Goal: Task Accomplishment & Management: Manage account settings

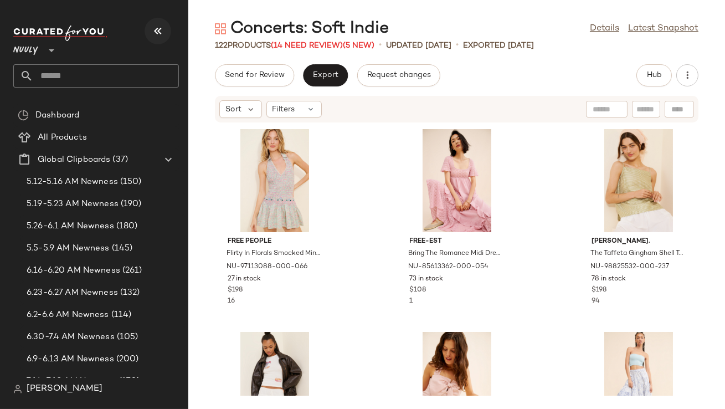
click at [158, 28] on icon "button" at bounding box center [157, 30] width 13 height 13
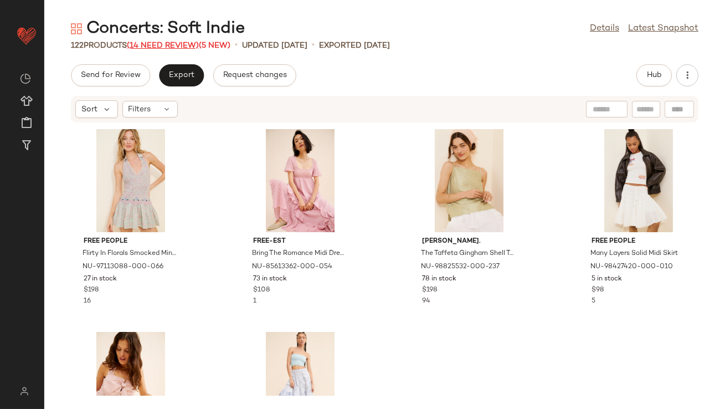
click at [172, 46] on span "(14 Need Review)" at bounding box center [163, 46] width 72 height 8
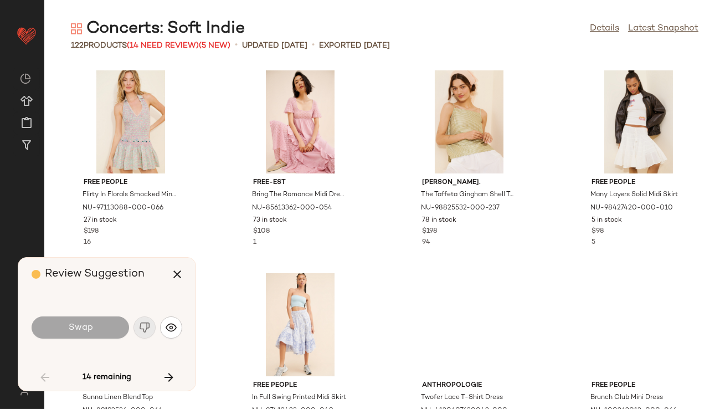
scroll to position [617, 0]
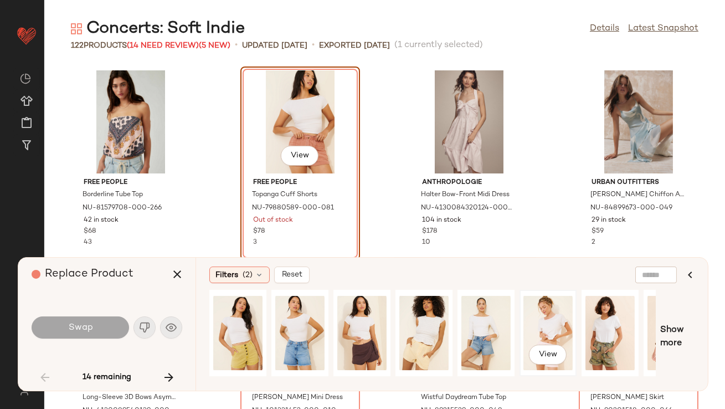
click at [538, 312] on div "View" at bounding box center [547, 333] width 49 height 79
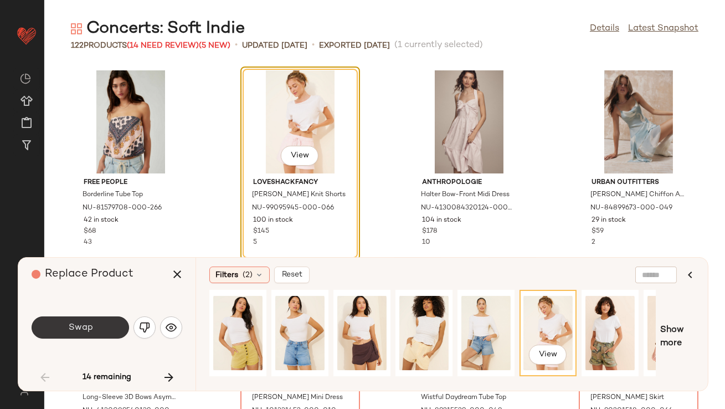
click at [88, 335] on button "Swap" at bounding box center [80, 327] width 97 height 22
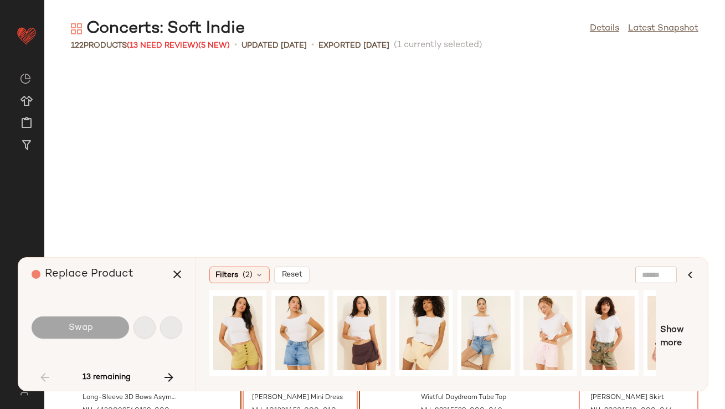
scroll to position [811, 0]
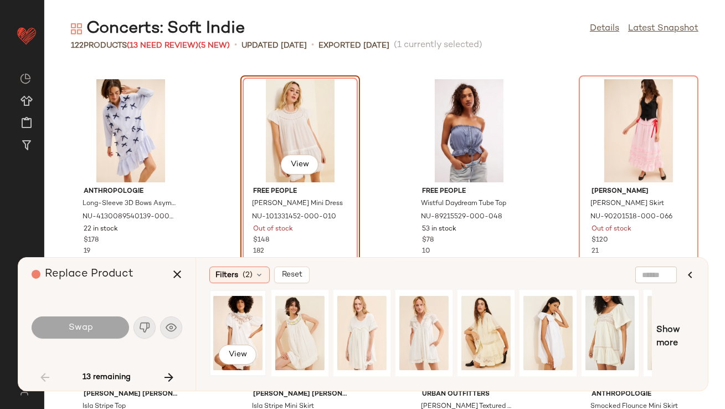
click at [232, 318] on div "View" at bounding box center [237, 333] width 49 height 79
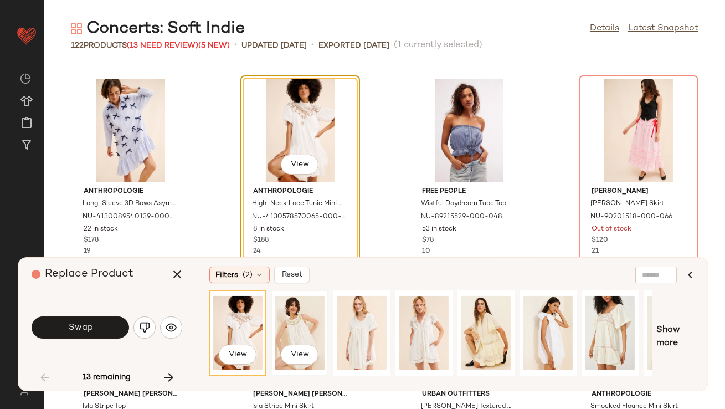
click at [291, 328] on div "View" at bounding box center [299, 333] width 49 height 79
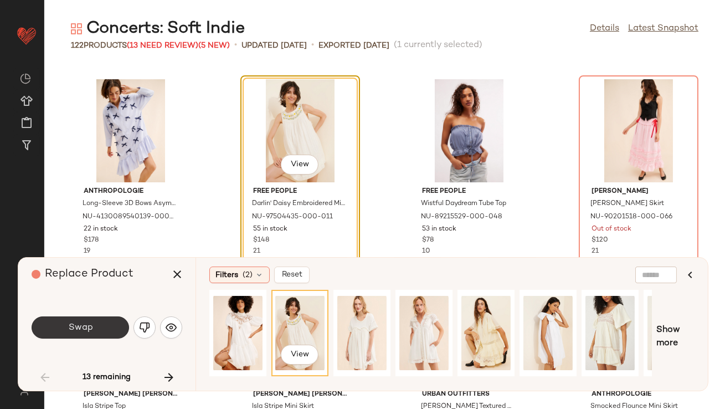
click at [100, 326] on button "Swap" at bounding box center [80, 327] width 97 height 22
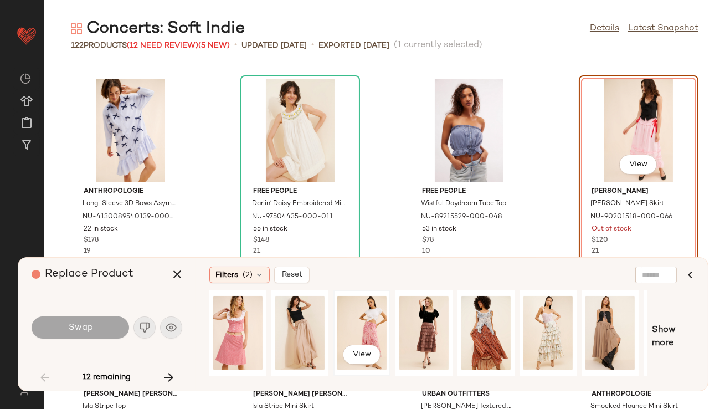
click at [347, 326] on div "View" at bounding box center [361, 333] width 49 height 79
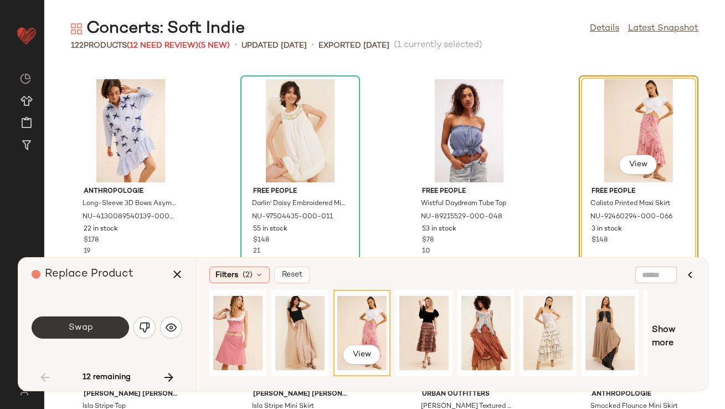
click at [109, 321] on button "Swap" at bounding box center [80, 327] width 97 height 22
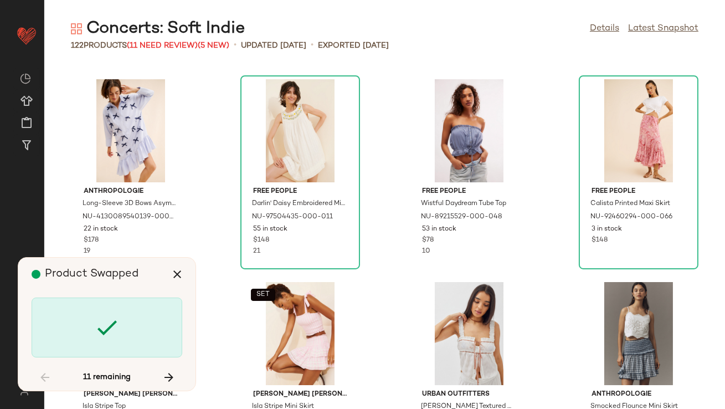
scroll to position [1216, 0]
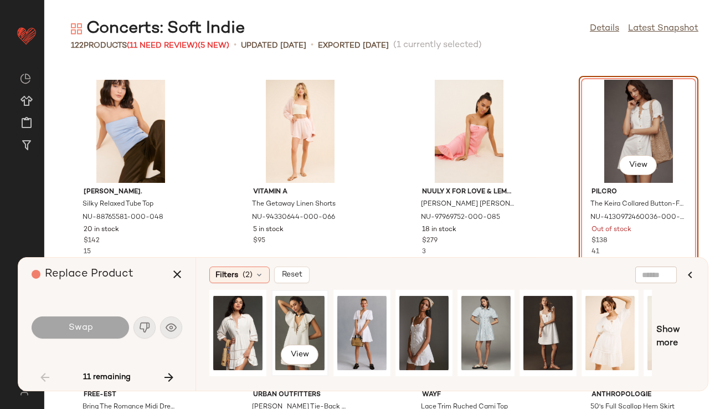
click at [310, 315] on div "View" at bounding box center [299, 333] width 49 height 79
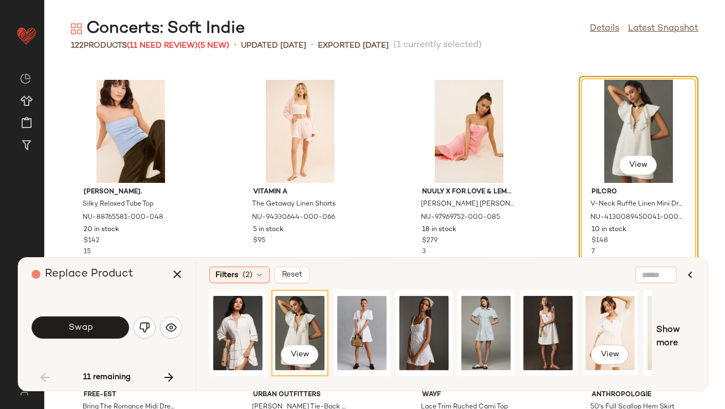
click at [621, 331] on div "View" at bounding box center [609, 333] width 49 height 79
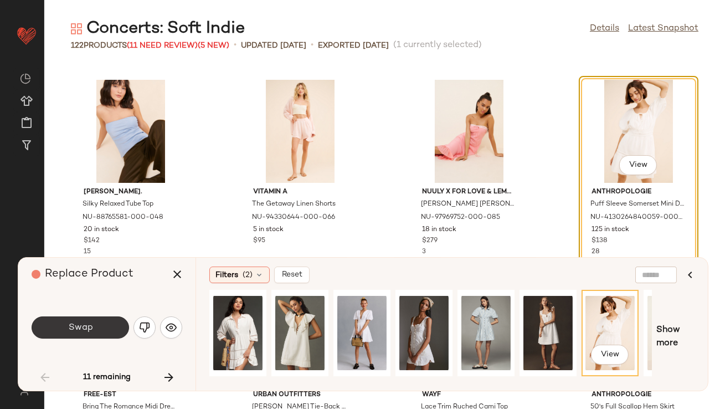
click at [73, 333] on button "Swap" at bounding box center [80, 327] width 97 height 22
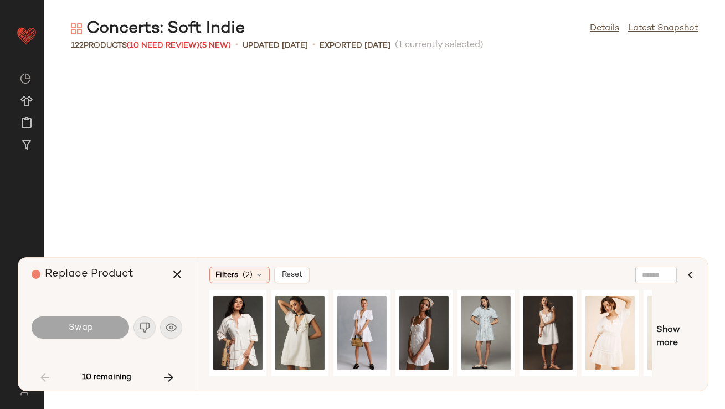
scroll to position [1622, 0]
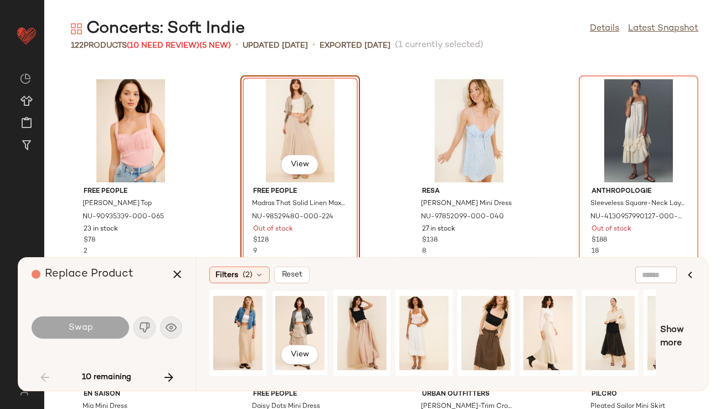
click at [299, 321] on div "View" at bounding box center [299, 333] width 49 height 79
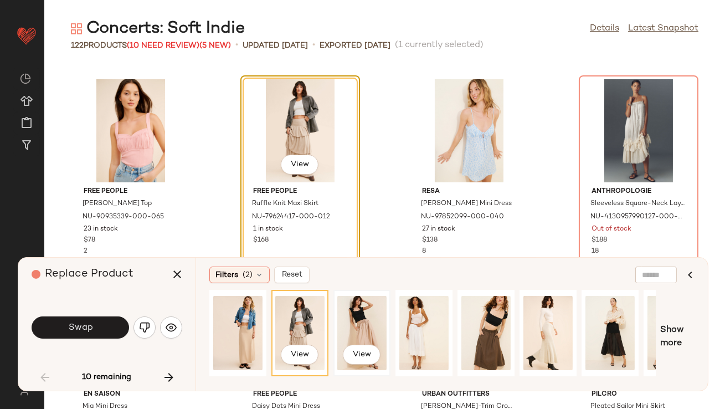
click at [358, 320] on div "View" at bounding box center [361, 333] width 49 height 79
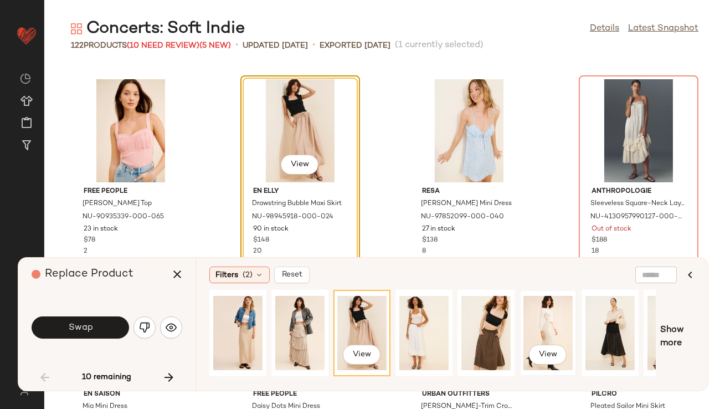
click at [537, 335] on div "View" at bounding box center [547, 333] width 49 height 79
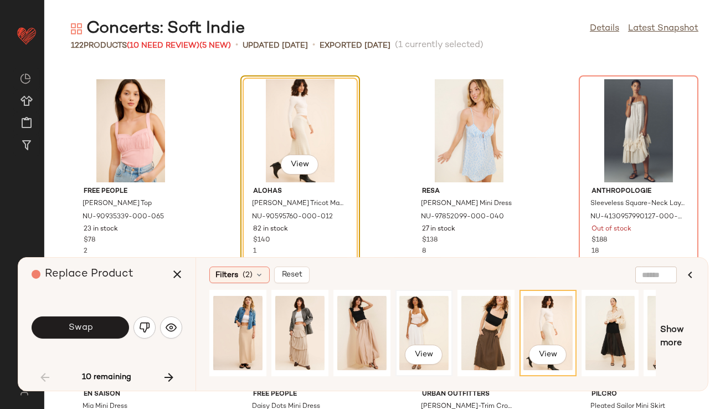
click at [433, 332] on div "View" at bounding box center [423, 333] width 49 height 79
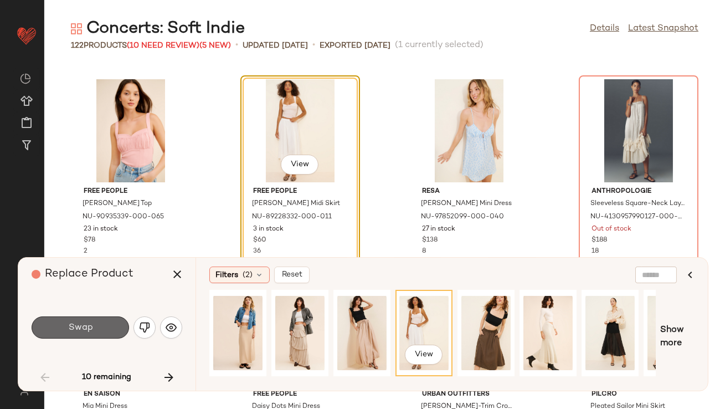
click at [90, 333] on button "Swap" at bounding box center [80, 327] width 97 height 22
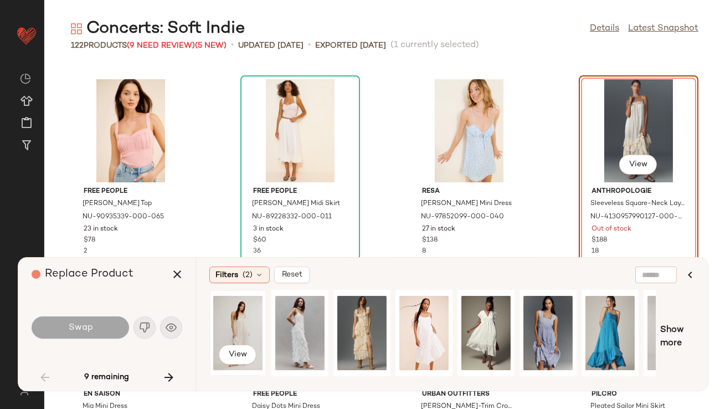
click at [248, 335] on div "View" at bounding box center [237, 333] width 49 height 79
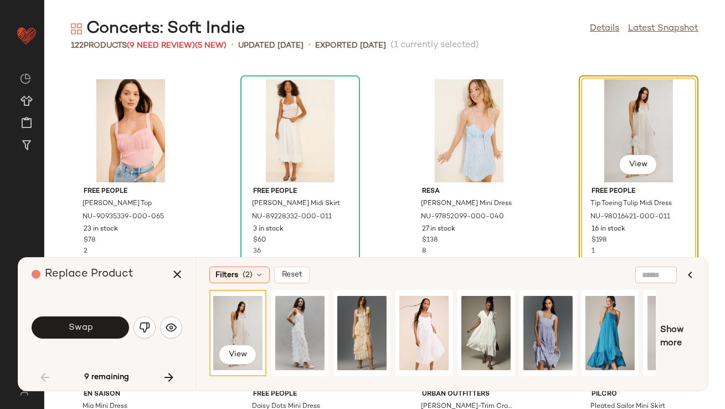
click at [106, 326] on button "Swap" at bounding box center [80, 327] width 97 height 22
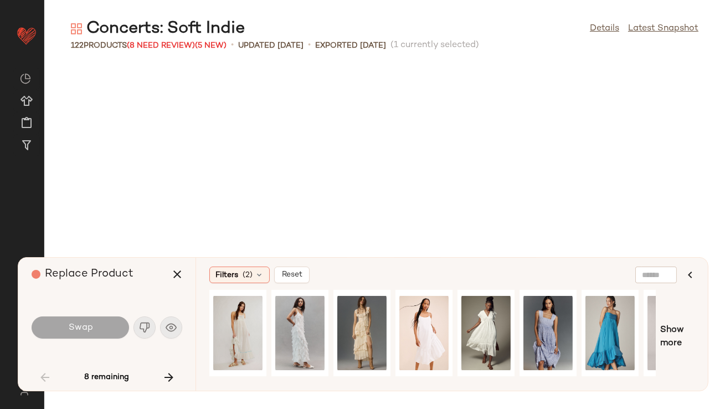
scroll to position [2230, 0]
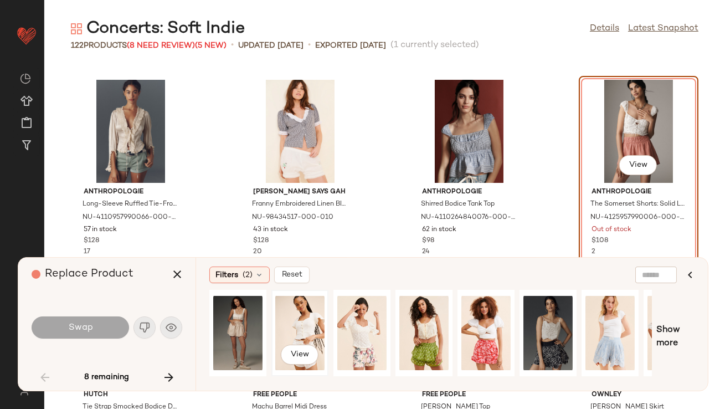
click at [316, 318] on div "View" at bounding box center [299, 333] width 49 height 79
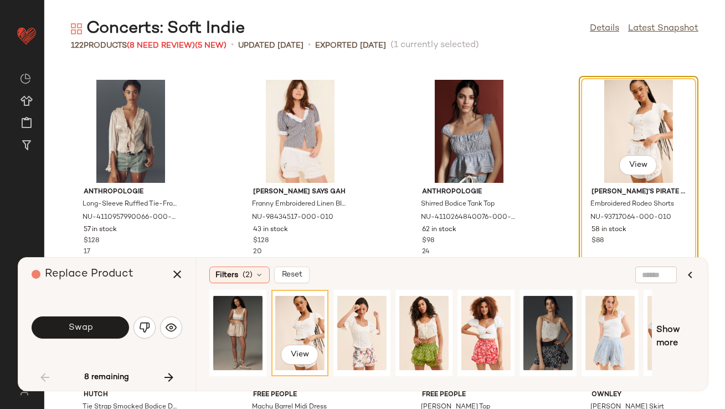
click at [109, 320] on button "Swap" at bounding box center [80, 327] width 97 height 22
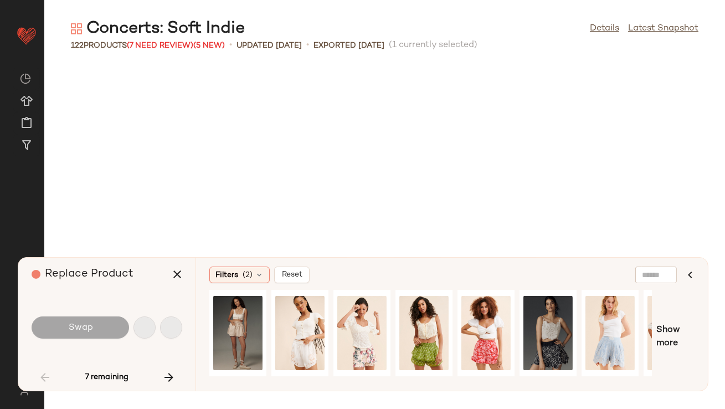
scroll to position [3243, 0]
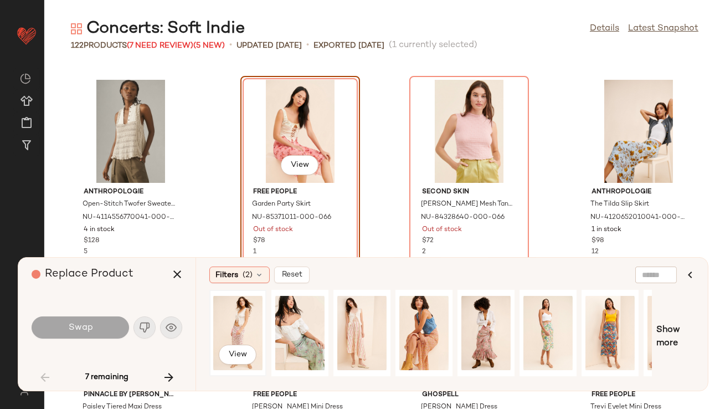
click at [229, 336] on div "View" at bounding box center [237, 333] width 49 height 79
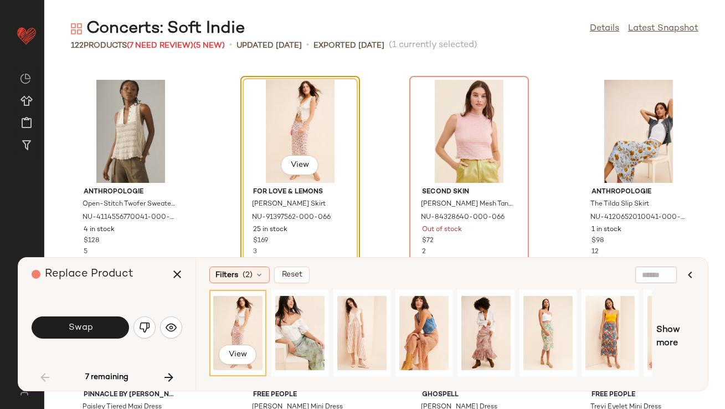
click at [98, 326] on button "Swap" at bounding box center [80, 327] width 97 height 22
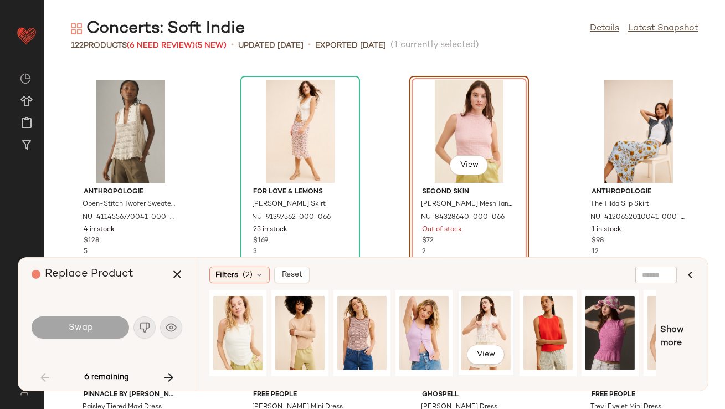
click at [493, 332] on div "View" at bounding box center [485, 333] width 49 height 79
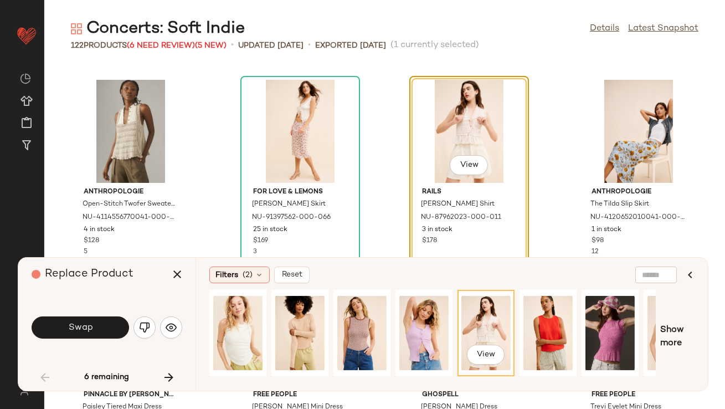
click at [102, 323] on button "Swap" at bounding box center [80, 327] width 97 height 22
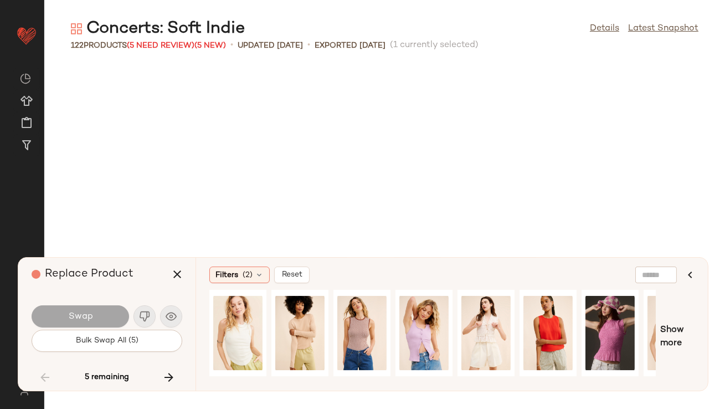
scroll to position [3852, 0]
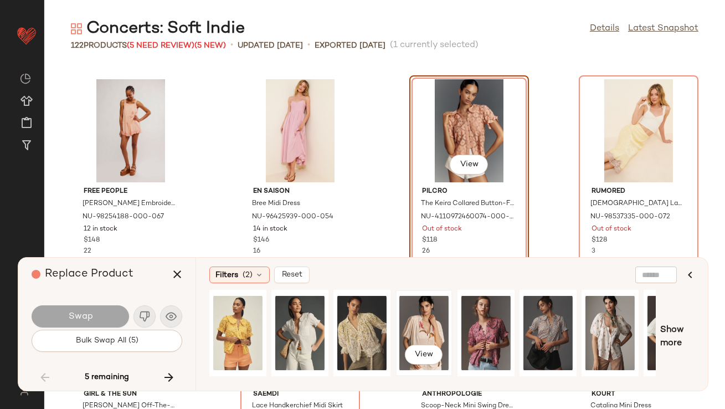
click at [428, 320] on div "View" at bounding box center [423, 333] width 49 height 79
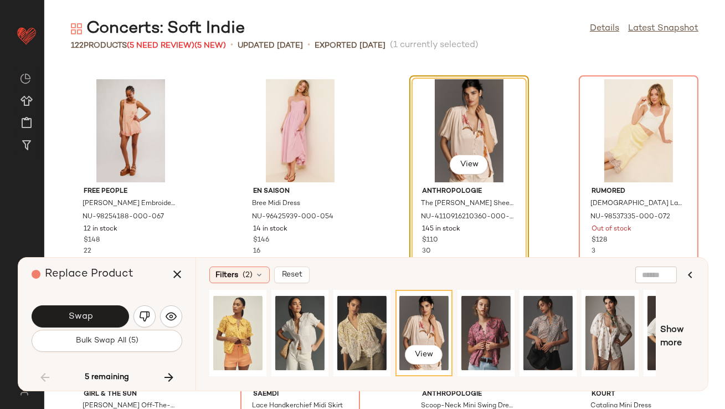
click at [82, 305] on div "Swap" at bounding box center [107, 316] width 151 height 27
click at [88, 312] on span "Swap" at bounding box center [80, 316] width 25 height 11
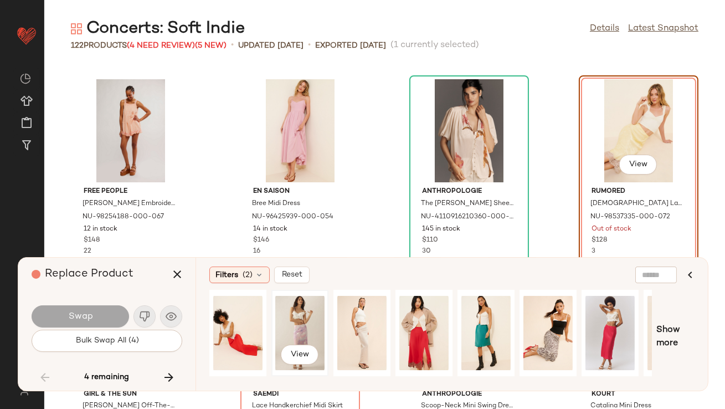
click at [299, 316] on div "View" at bounding box center [299, 333] width 49 height 79
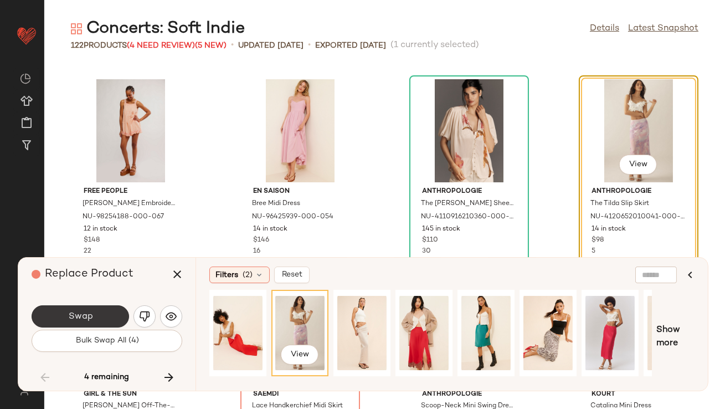
click at [110, 320] on button "Swap" at bounding box center [80, 316] width 97 height 22
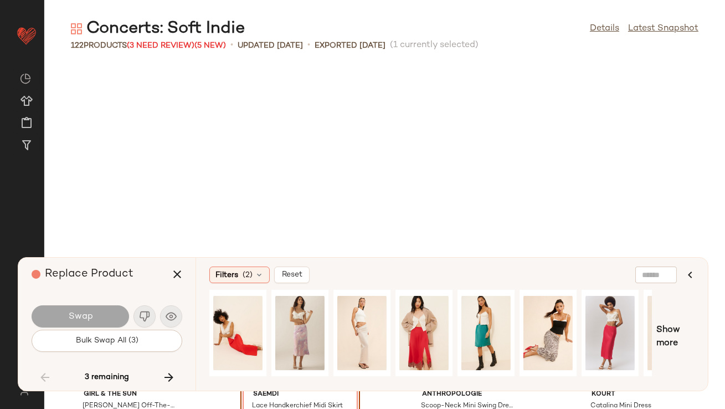
scroll to position [4055, 0]
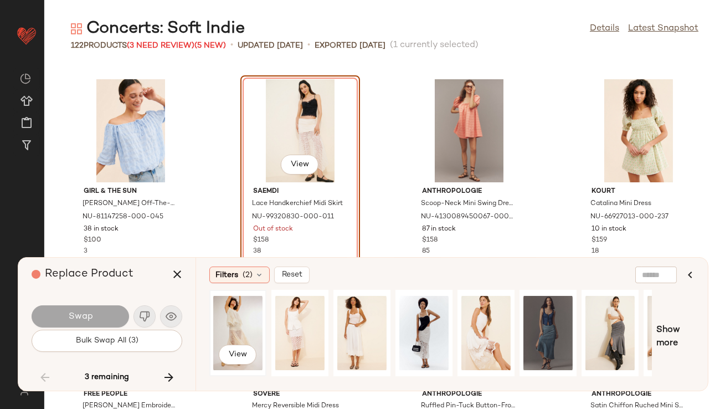
click at [256, 312] on div "View" at bounding box center [237, 333] width 49 height 79
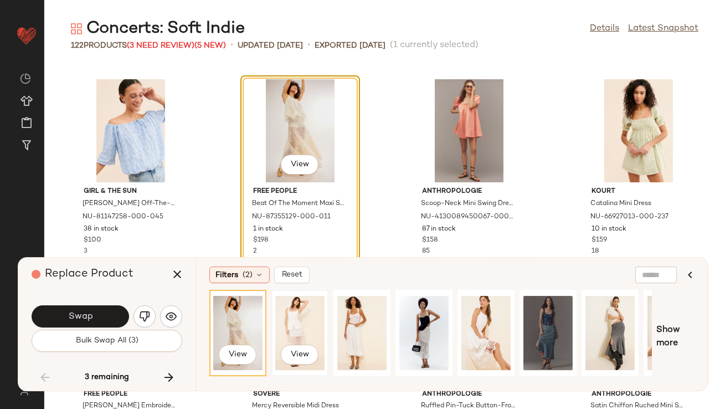
click at [303, 319] on div "View" at bounding box center [299, 333] width 49 height 79
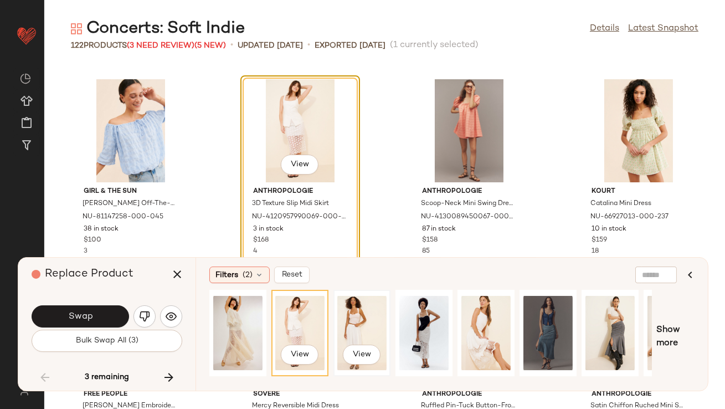
click at [358, 336] on div "View" at bounding box center [361, 333] width 49 height 79
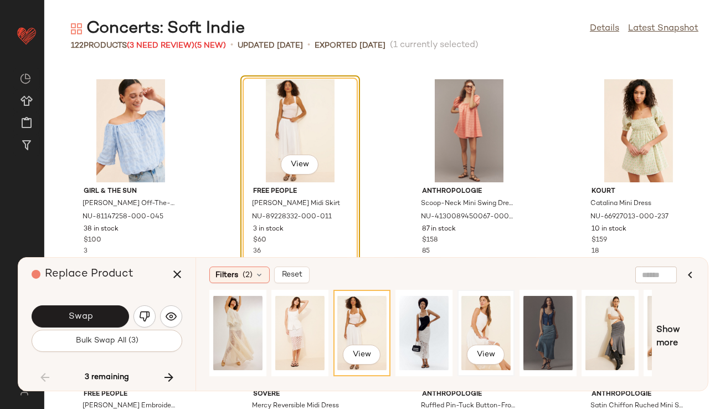
click at [500, 315] on div "View" at bounding box center [485, 333] width 49 height 79
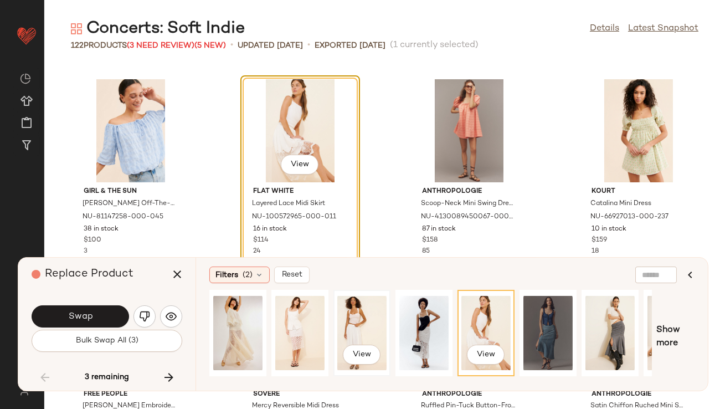
click at [360, 314] on div "View" at bounding box center [361, 333] width 49 height 79
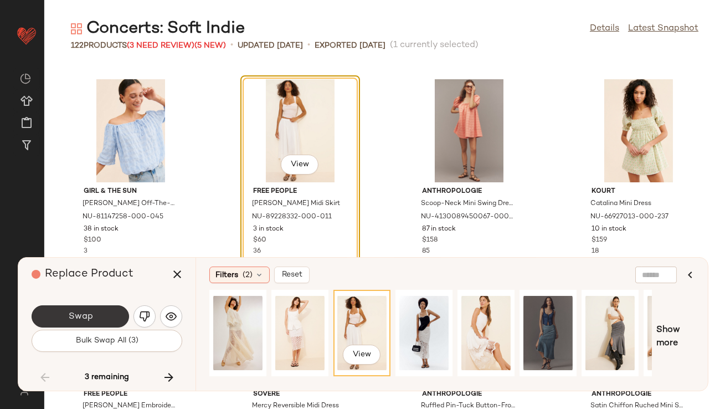
click at [99, 310] on button "Swap" at bounding box center [80, 316] width 97 height 22
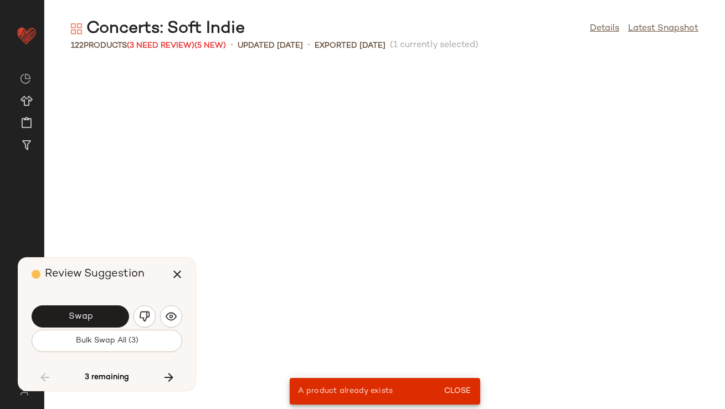
scroll to position [1622, 0]
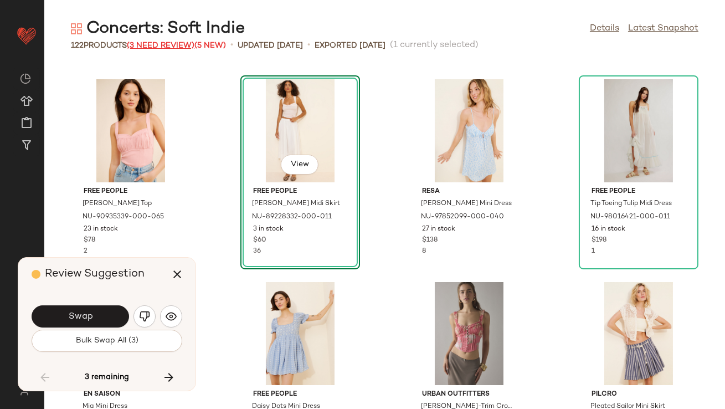
click at [184, 45] on span "(3 Need Review)" at bounding box center [161, 46] width 68 height 8
click at [212, 130] on div "Free People Sasha Corset Top NU-90935339-000-065 23 in stock $78 2 View Free Pe…" at bounding box center [384, 236] width 681 height 345
click at [115, 315] on button "Swap" at bounding box center [80, 316] width 97 height 22
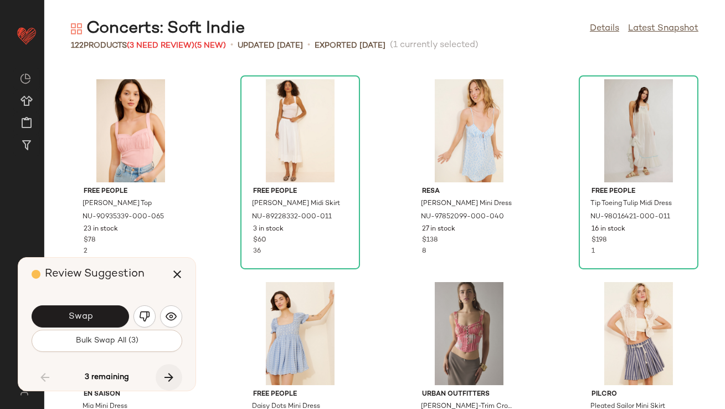
click at [168, 376] on icon "button" at bounding box center [168, 377] width 13 height 13
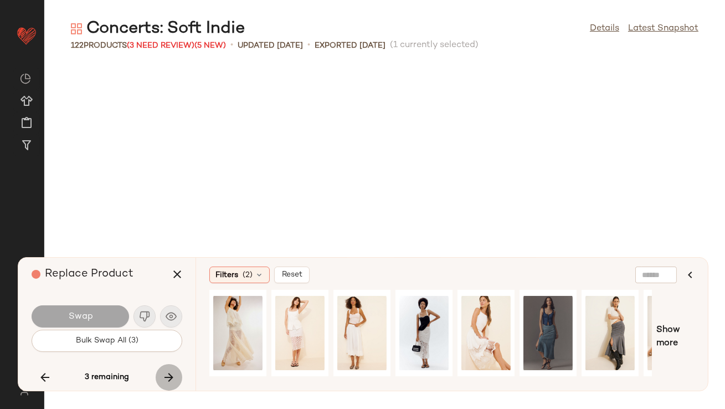
scroll to position [4663, 0]
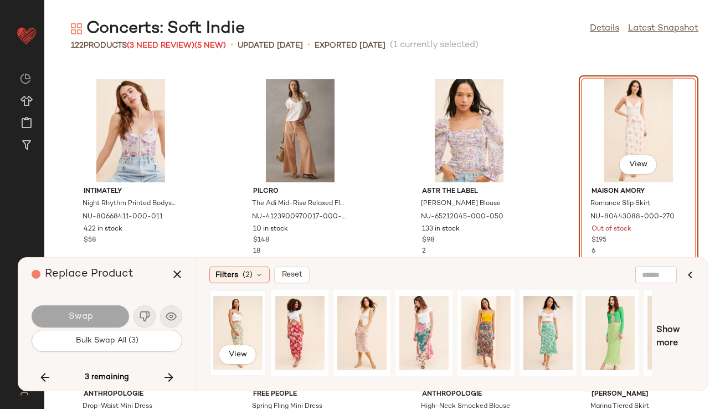
click at [243, 335] on div "View" at bounding box center [237, 333] width 49 height 79
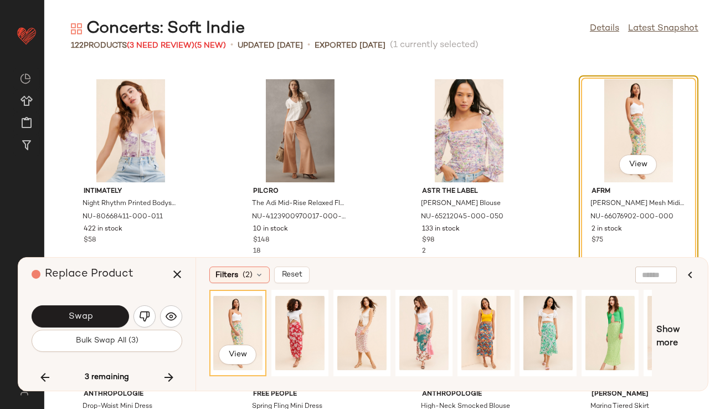
click at [121, 316] on button "Swap" at bounding box center [80, 316] width 97 height 22
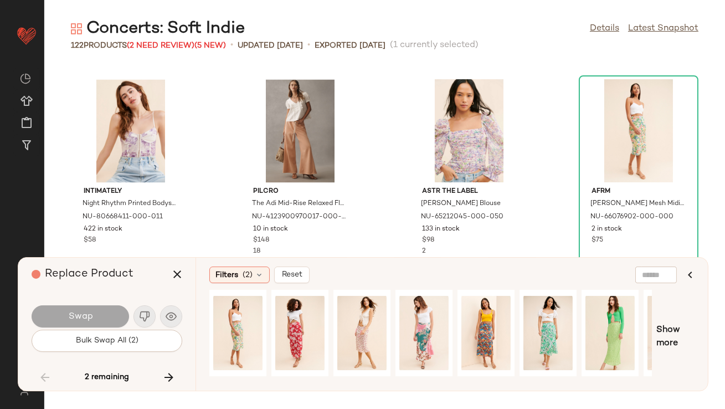
scroll to position [4055, 0]
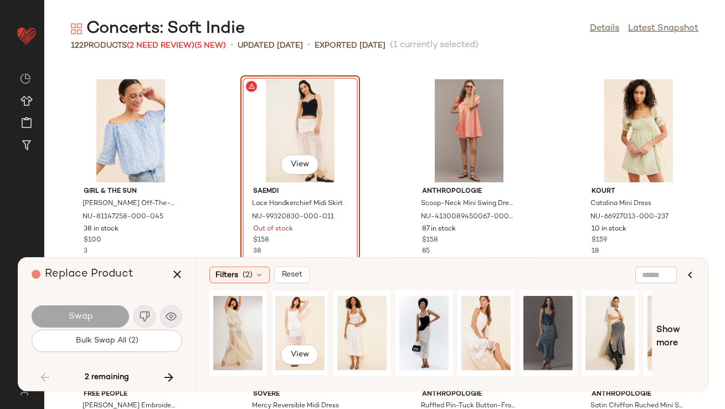
click at [287, 322] on div "View" at bounding box center [299, 333] width 49 height 79
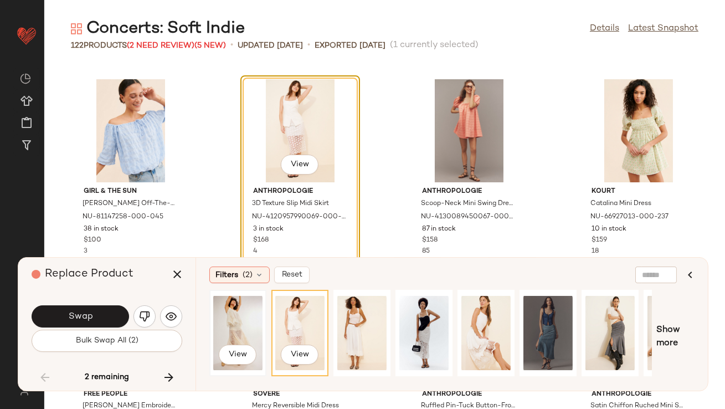
click at [240, 325] on div "View" at bounding box center [237, 333] width 49 height 79
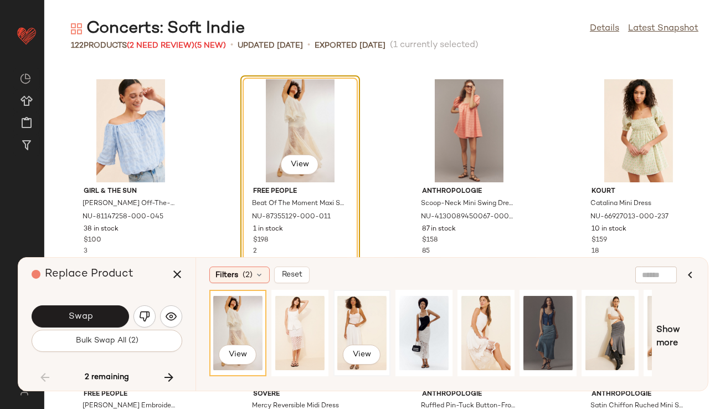
click at [371, 311] on div "View" at bounding box center [361, 333] width 49 height 79
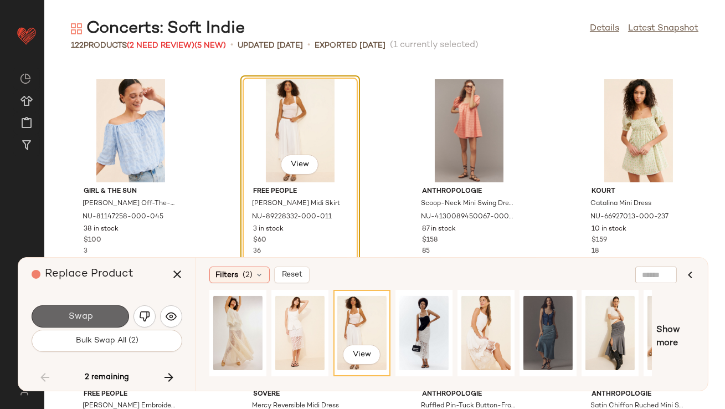
click at [106, 314] on button "Swap" at bounding box center [80, 316] width 97 height 22
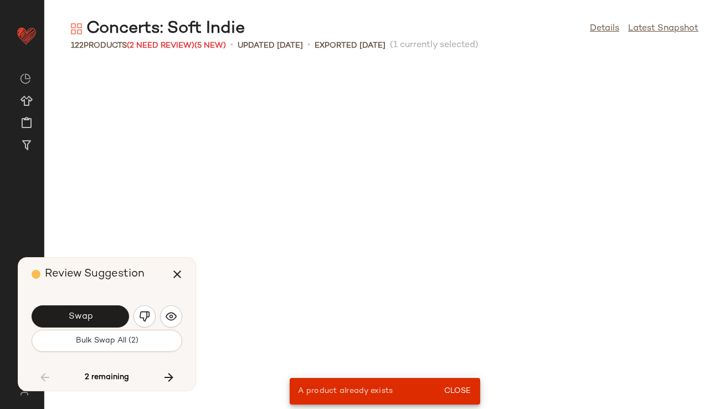
scroll to position [1622, 0]
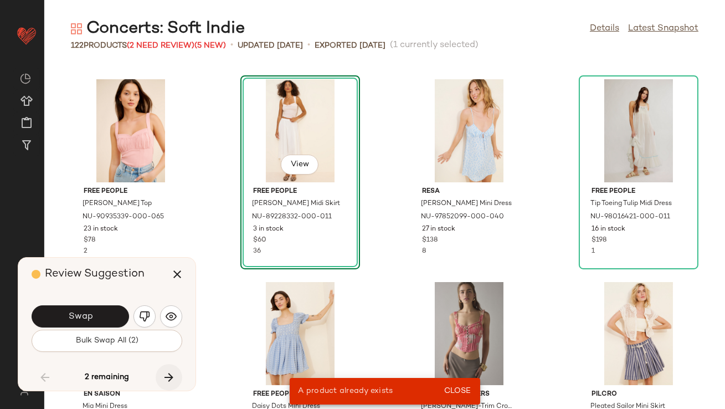
click at [168, 371] on icon "button" at bounding box center [168, 377] width 13 height 13
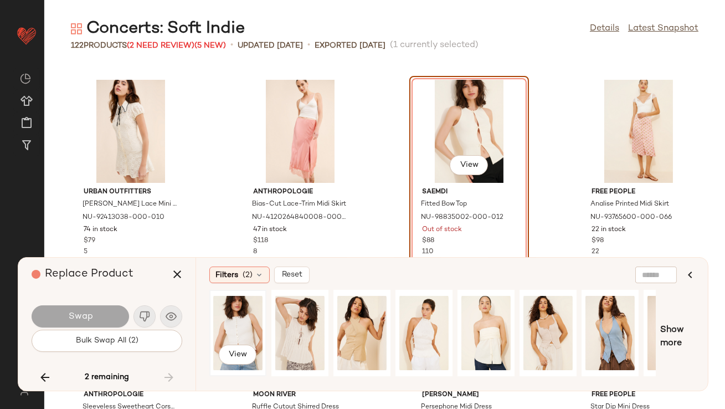
click at [226, 319] on div "View" at bounding box center [237, 333] width 49 height 79
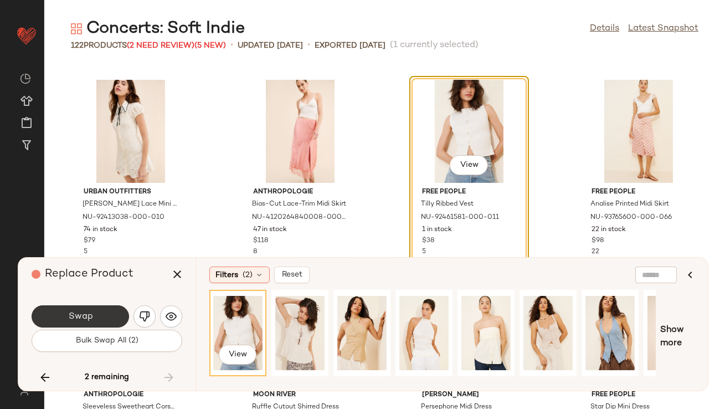
click at [83, 315] on span "Swap" at bounding box center [80, 316] width 25 height 11
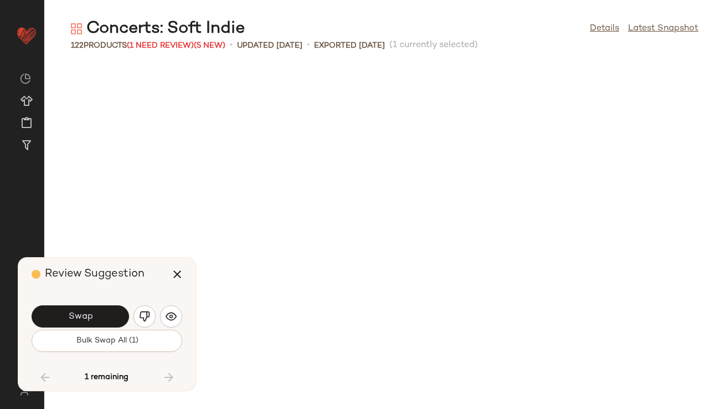
scroll to position [1622, 0]
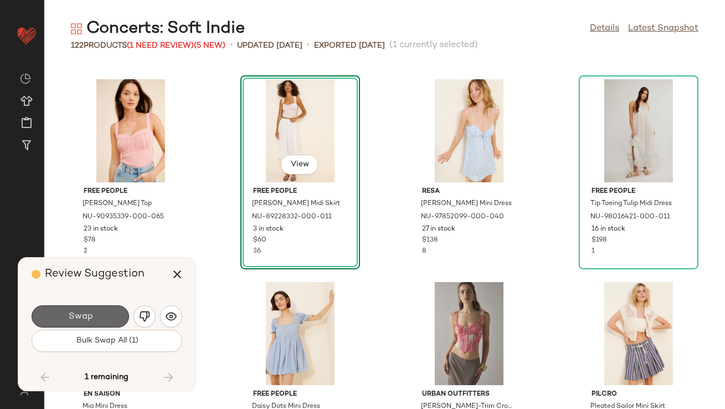
click at [107, 317] on button "Swap" at bounding box center [80, 316] width 97 height 22
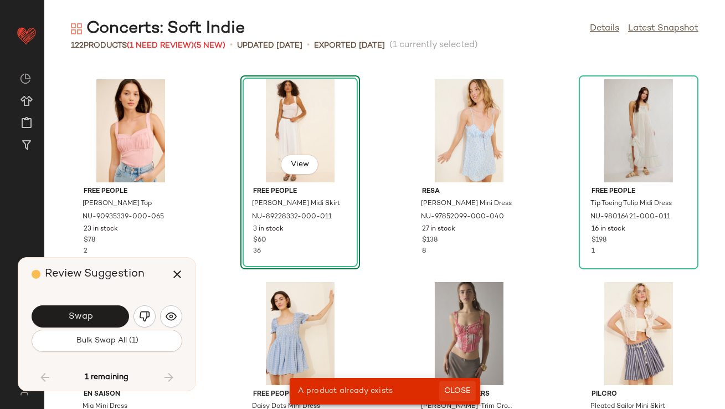
click at [454, 387] on span "Close" at bounding box center [457, 391] width 27 height 9
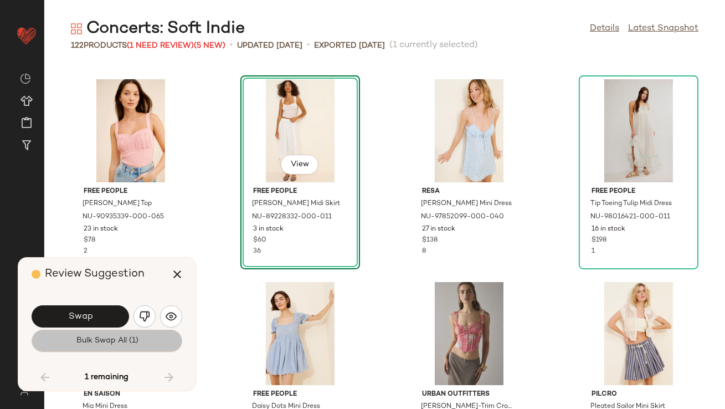
click at [156, 341] on button "Bulk Swap All (1)" at bounding box center [107, 341] width 151 height 22
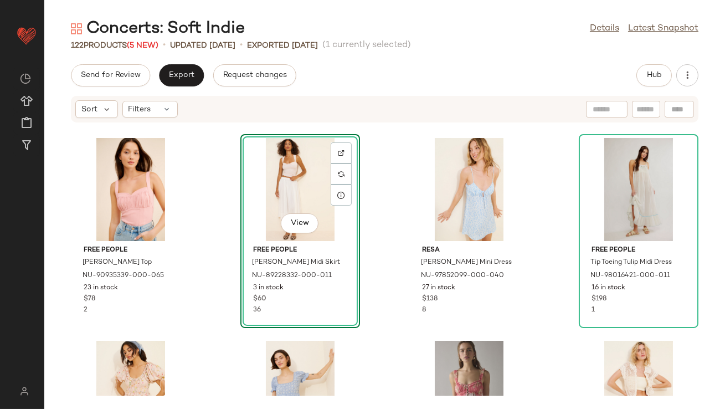
click at [317, 283] on div "View Free People Lowen Midi Skirt NU-89228332-000-011 3 in stock $60 36" at bounding box center [300, 231] width 120 height 194
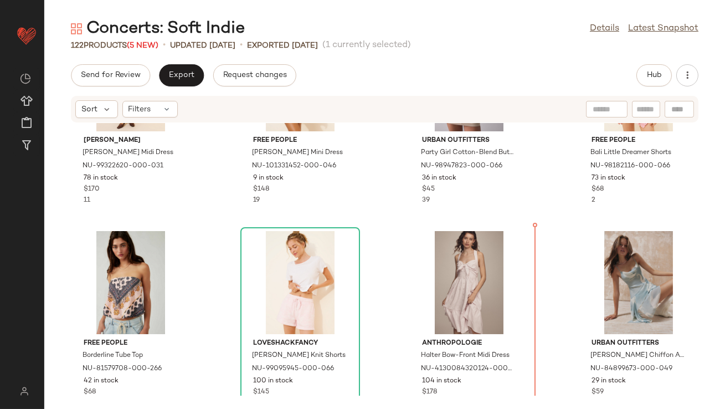
scroll to position [610, 0]
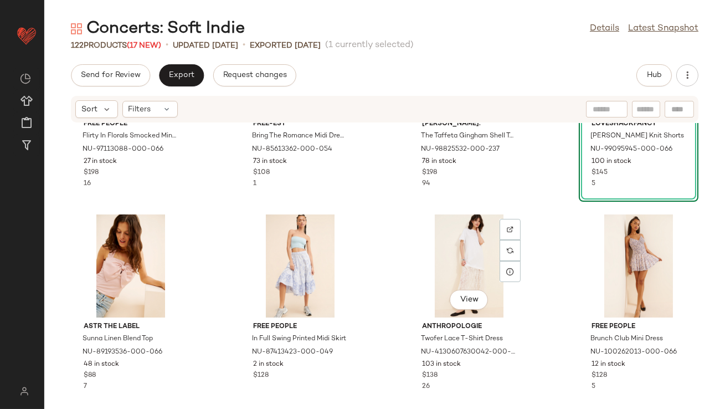
scroll to position [275, 0]
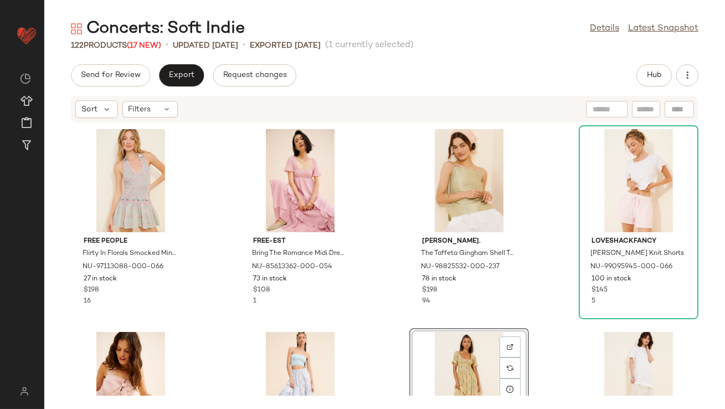
scroll to position [118, 0]
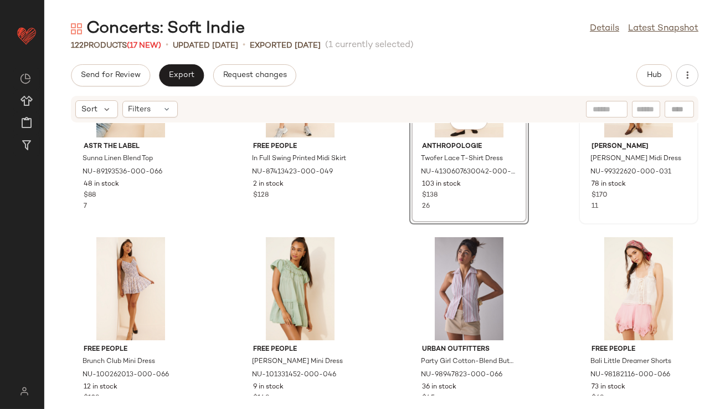
scroll to position [363, 0]
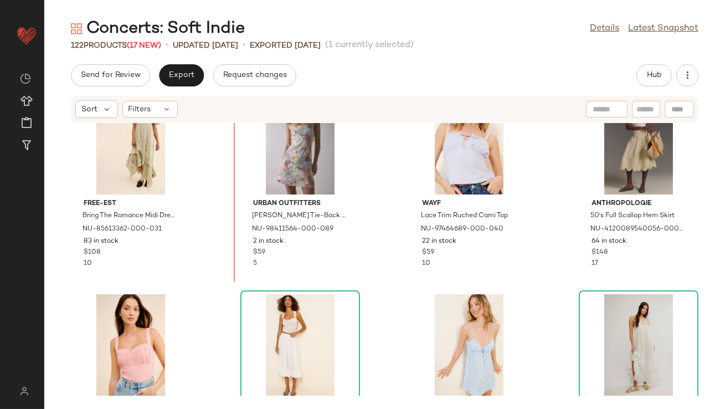
scroll to position [1453, 0]
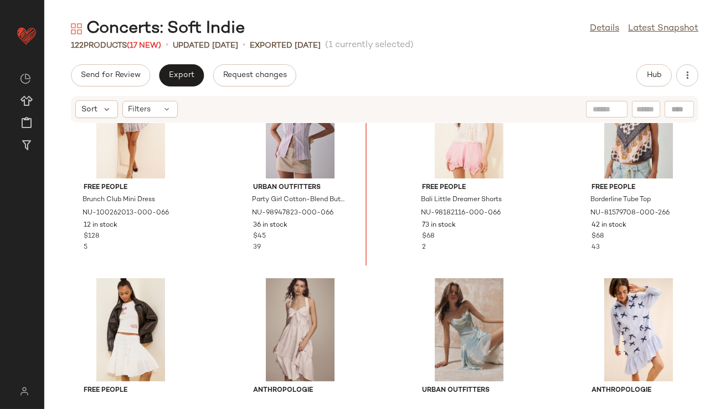
scroll to position [456, 0]
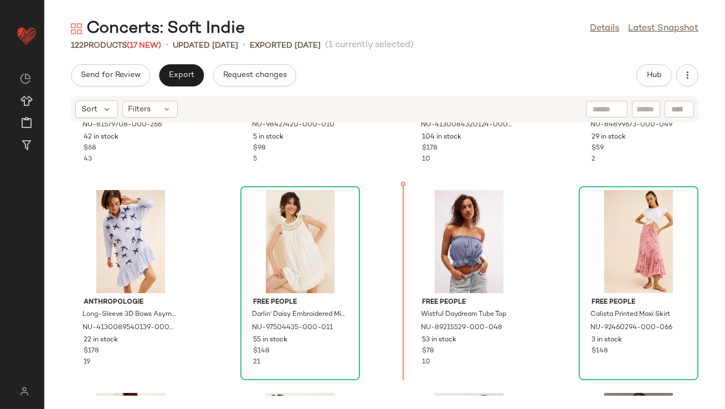
scroll to position [759, 0]
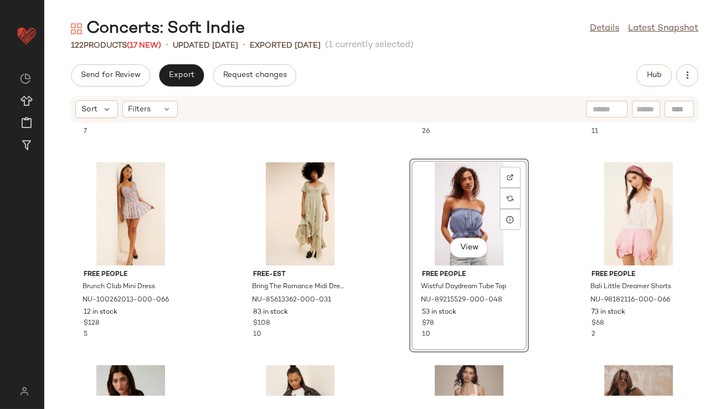
scroll to position [165, 0]
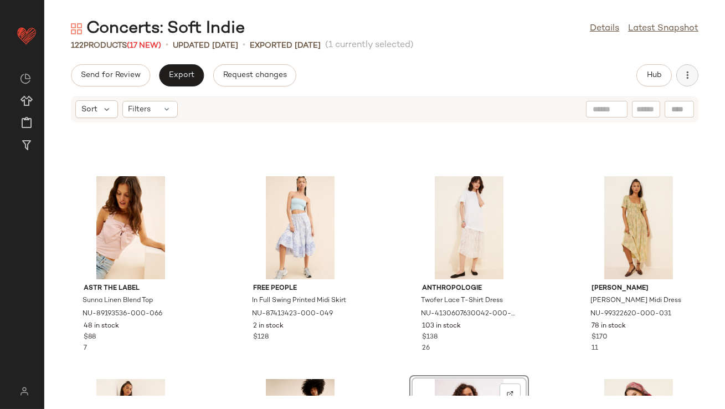
click at [687, 76] on icon "button" at bounding box center [687, 75] width 11 height 11
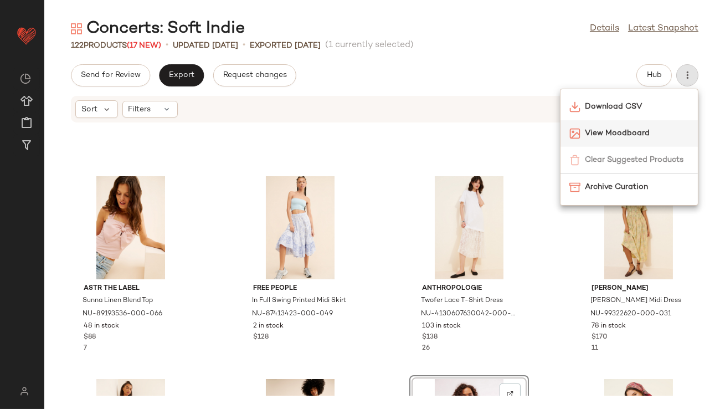
click at [636, 130] on span "View Moodboard" at bounding box center [637, 133] width 104 height 12
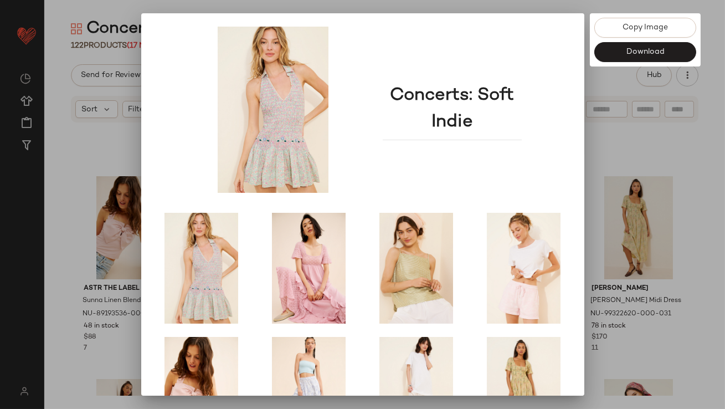
scroll to position [189, 0]
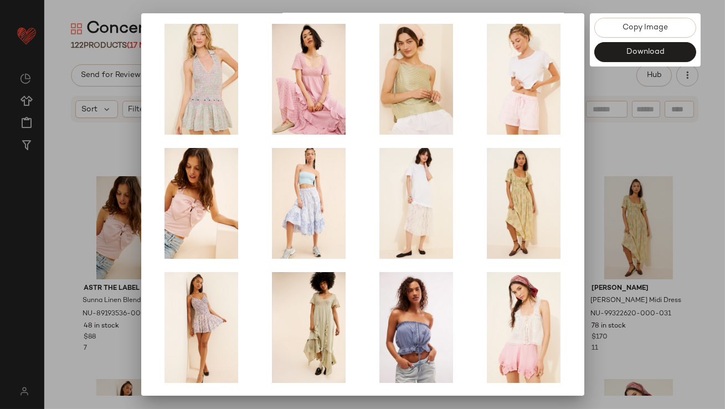
click at [604, 220] on div at bounding box center [362, 204] width 725 height 409
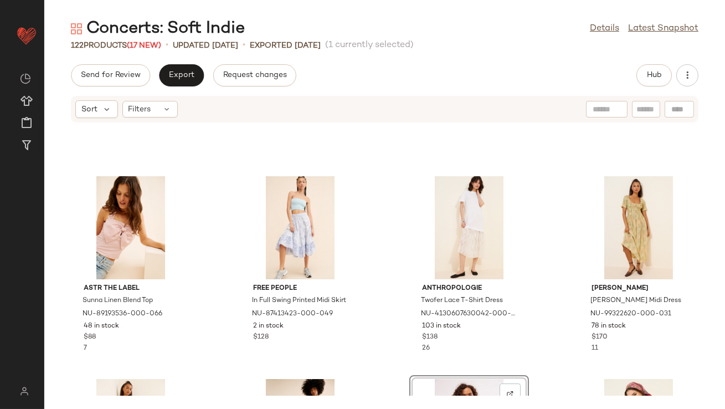
click at [644, 89] on div "Send for Review Export Request changes Hub Sort Filters ASTR The Label Sunna Li…" at bounding box center [384, 236] width 681 height 345
click at [644, 86] on div "Send for Review Export Request changes Hub Sort Filters ASTR The Label Sunna Li…" at bounding box center [384, 236] width 681 height 345
click at [650, 80] on button "Hub" at bounding box center [653, 75] width 35 height 22
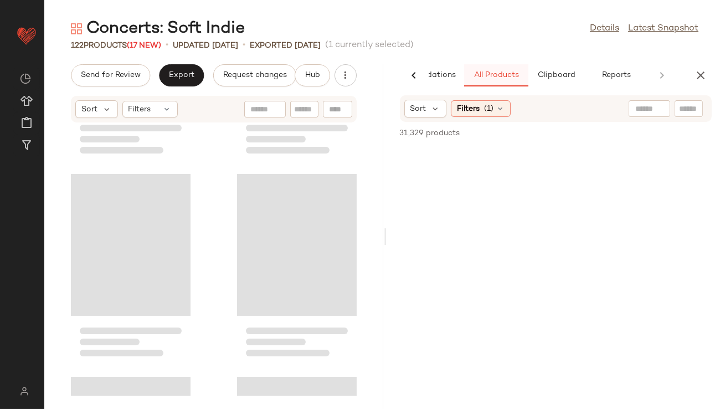
scroll to position [405, 0]
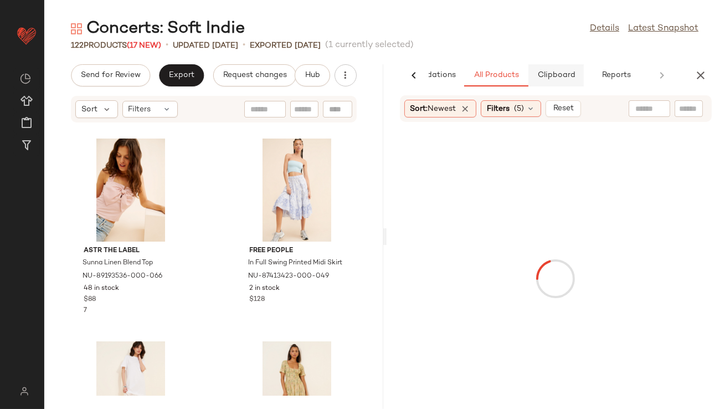
click at [540, 74] on span "Clipboard" at bounding box center [556, 75] width 38 height 9
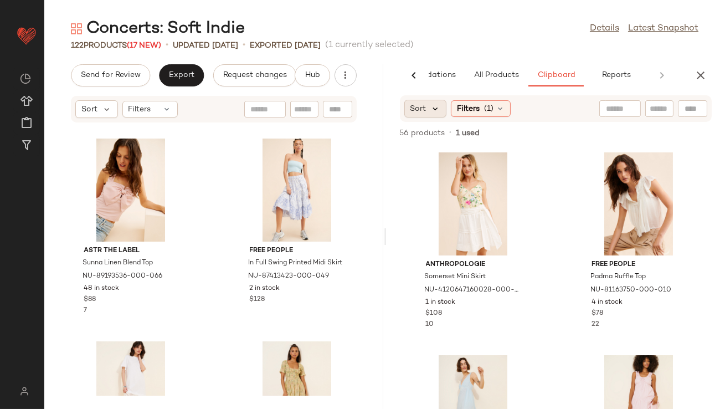
click at [438, 110] on icon at bounding box center [436, 109] width 10 height 10
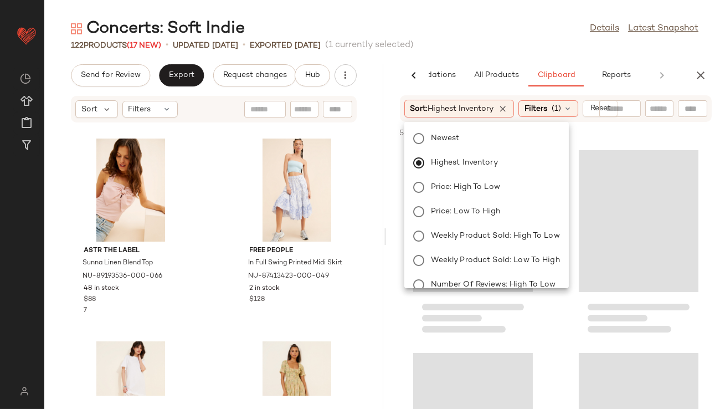
click at [463, 41] on div "122 Products (17 New) • updated Aug 14th • Exported Aug 8th (1 currently select…" at bounding box center [384, 45] width 681 height 11
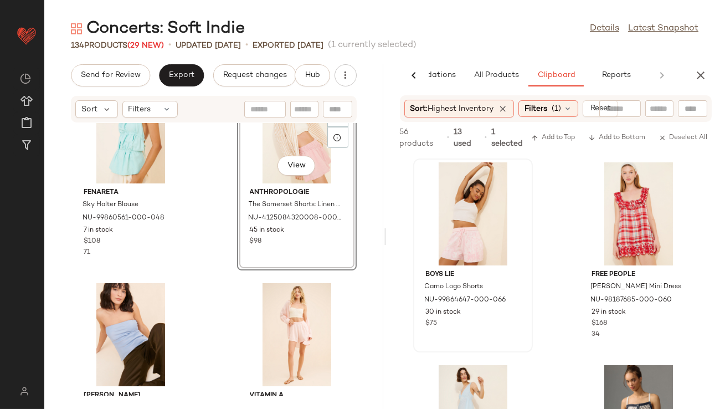
scroll to position [3145, 0]
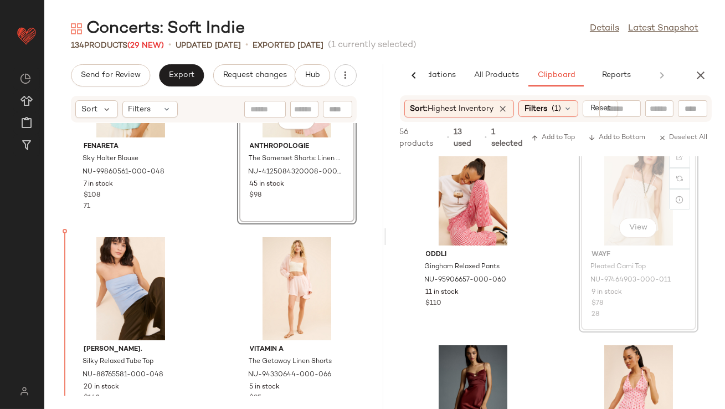
drag, startPoint x: 634, startPoint y: 194, endPoint x: 627, endPoint y: 194, distance: 6.6
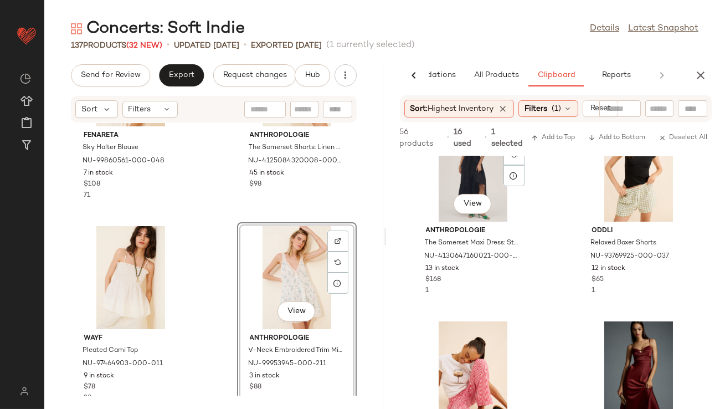
scroll to position [0, 0]
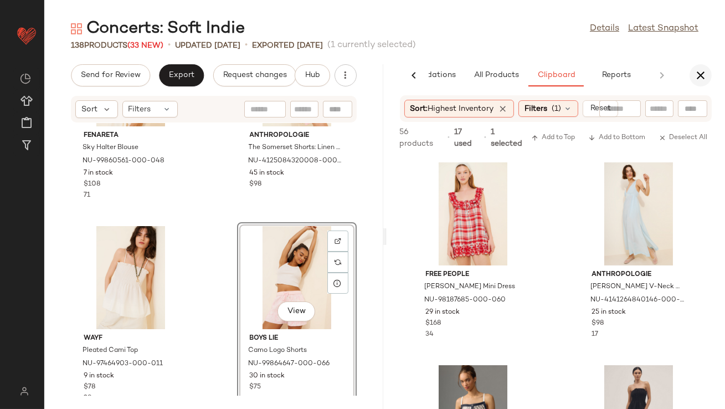
click at [702, 76] on icon "button" at bounding box center [700, 75] width 13 height 13
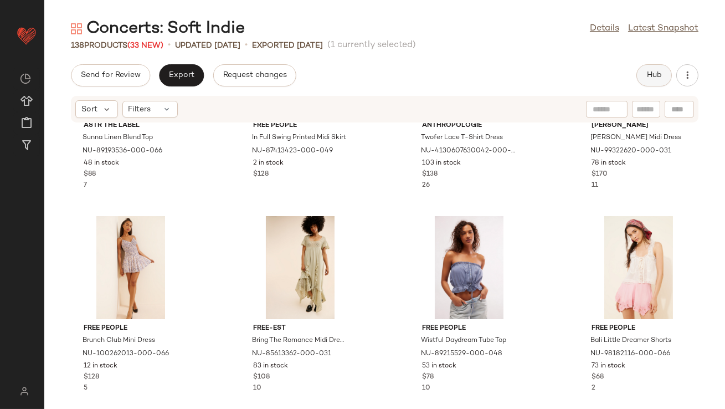
click at [662, 81] on button "Hub" at bounding box center [653, 75] width 35 height 22
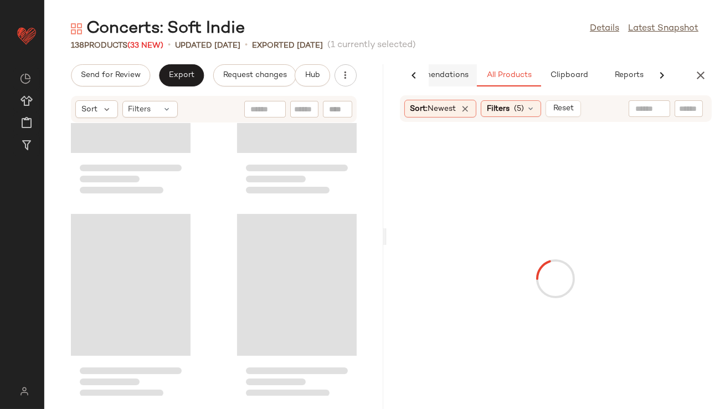
scroll to position [811, 0]
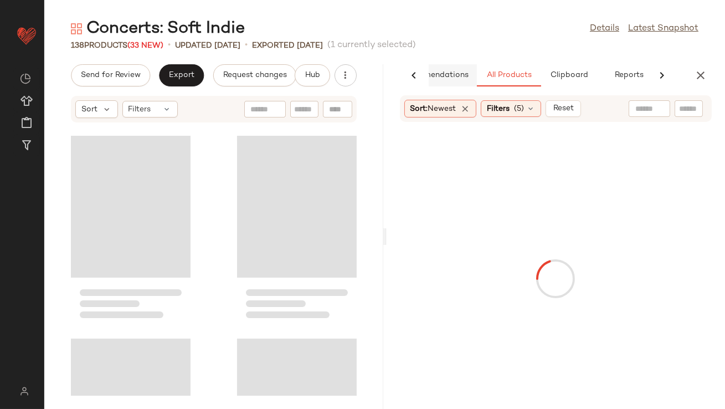
click at [460, 68] on button "AI Recommendations" at bounding box center [427, 75] width 97 height 22
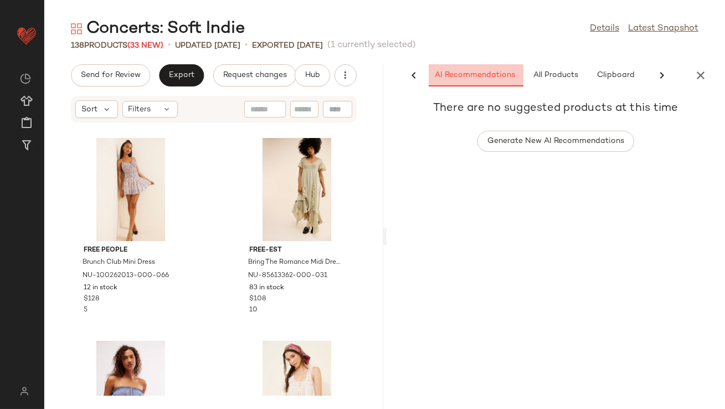
scroll to position [0, 0]
click at [550, 73] on span "All Products" at bounding box center [557, 75] width 45 height 9
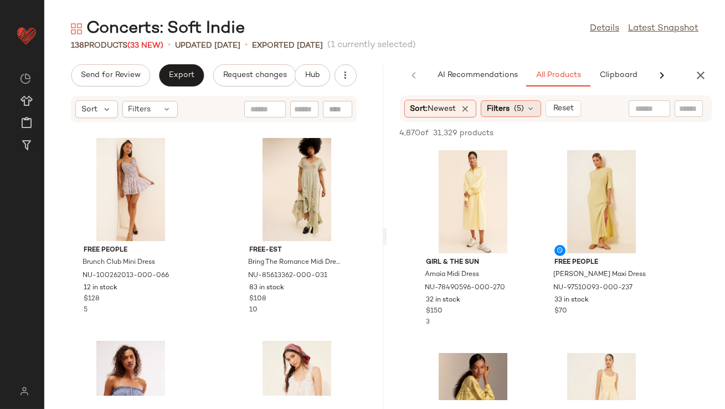
click at [524, 110] on span "(5)" at bounding box center [519, 109] width 10 height 12
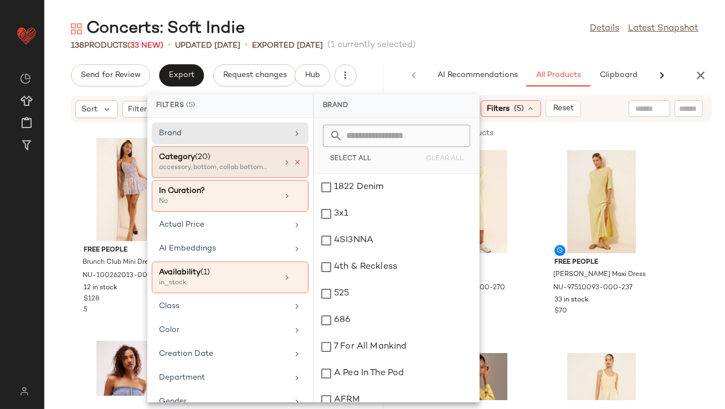
click at [295, 162] on icon at bounding box center [298, 162] width 8 height 8
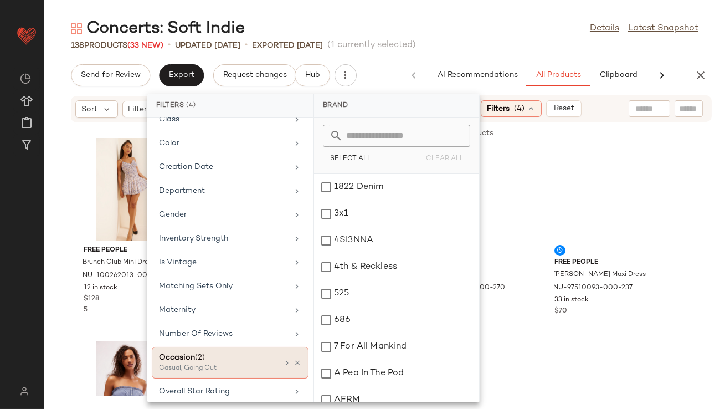
scroll to position [286, 0]
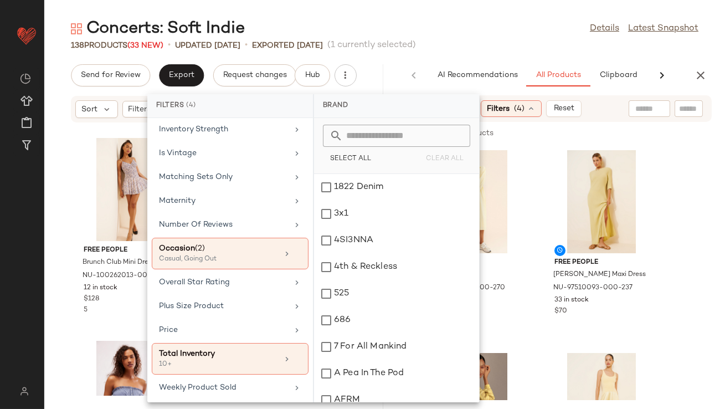
click at [521, 38] on div "Concerts: Soft Indie Details Latest Snapshot" at bounding box center [384, 29] width 681 height 22
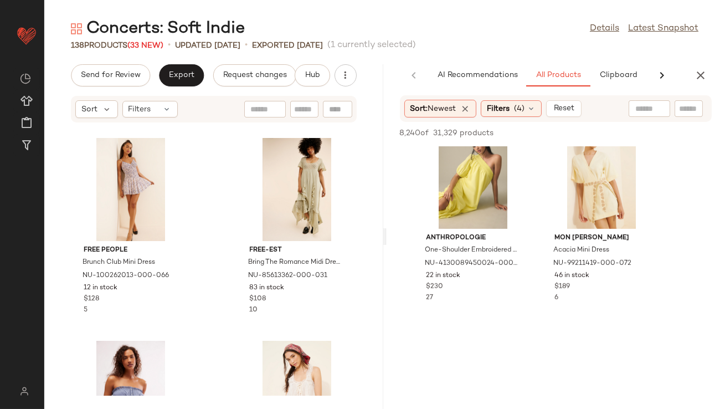
scroll to position [1410, 0]
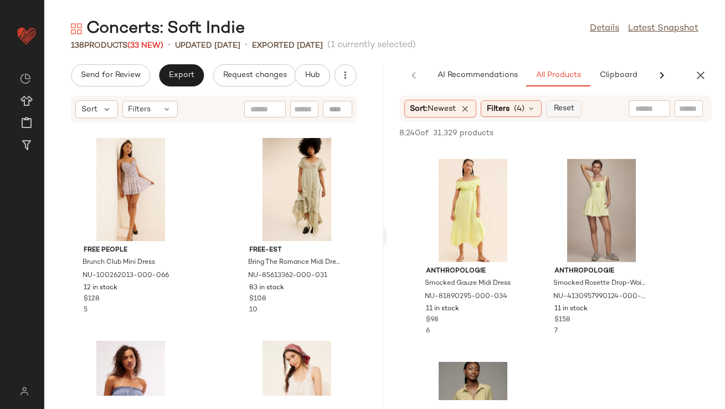
click at [573, 109] on span "Reset" at bounding box center [563, 108] width 21 height 9
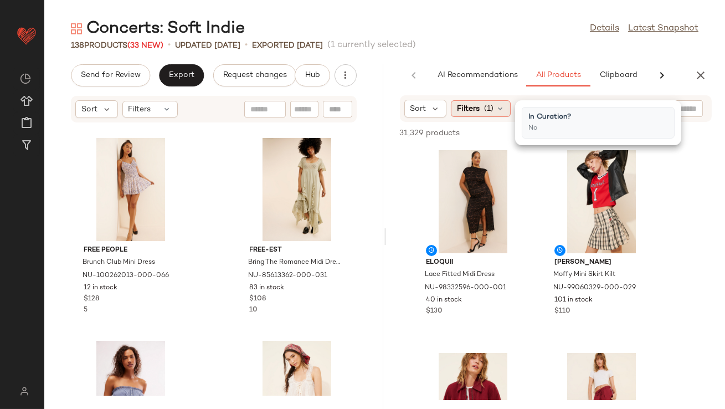
click at [501, 105] on icon at bounding box center [500, 108] width 9 height 9
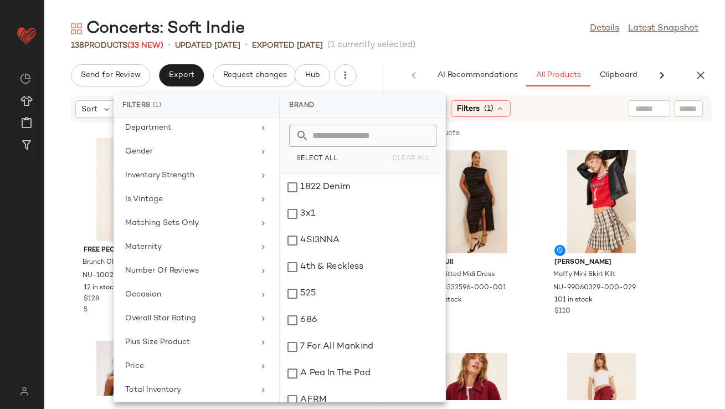
scroll to position [248, 0]
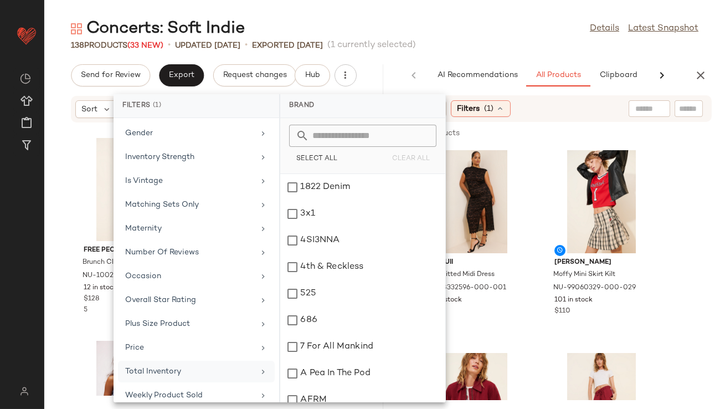
click at [157, 372] on div "Total Inventory" at bounding box center [189, 372] width 129 height 12
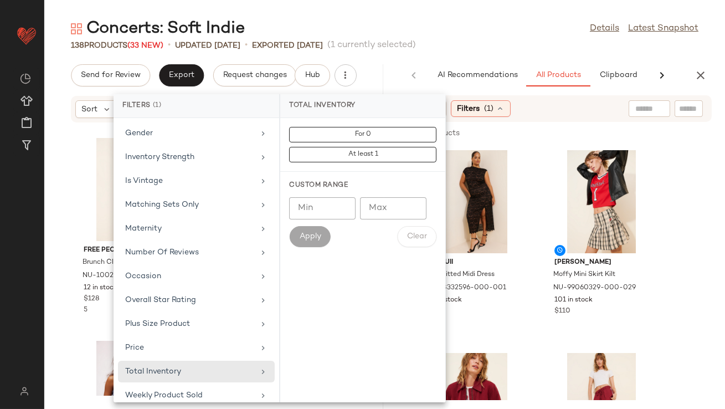
click at [302, 208] on input "Min" at bounding box center [322, 208] width 66 height 22
type input "**"
click at [315, 242] on button "Apply" at bounding box center [309, 236] width 41 height 21
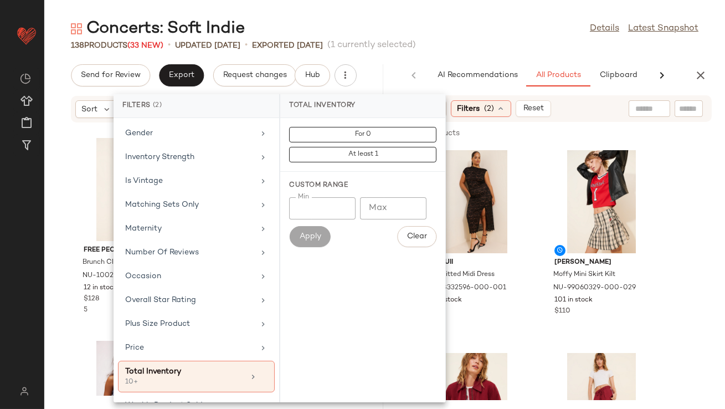
click at [502, 50] on div "138 Products (33 New) • updated Aug 14th • Exported Aug 8th (1 currently select…" at bounding box center [384, 45] width 681 height 11
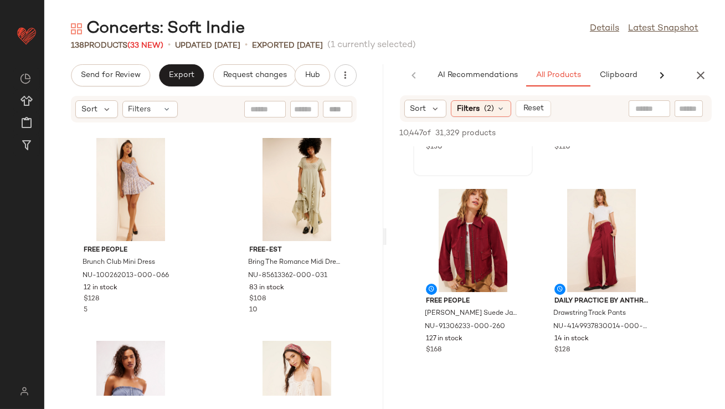
scroll to position [179, 0]
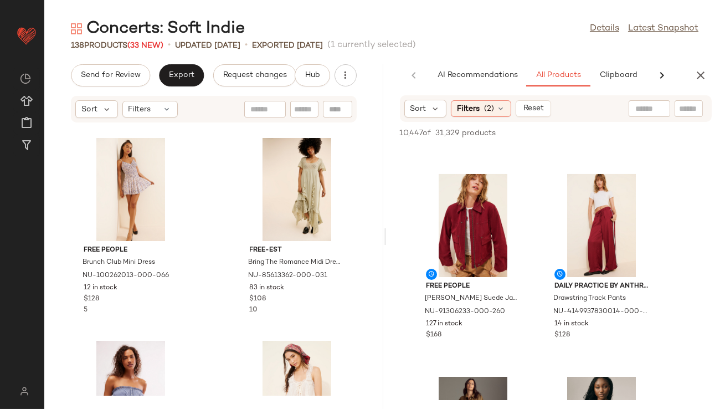
click at [437, 117] on div "Sort Filters (2) Reset" at bounding box center [556, 108] width 312 height 27
click at [437, 115] on div "Sort" at bounding box center [425, 109] width 43 height 18
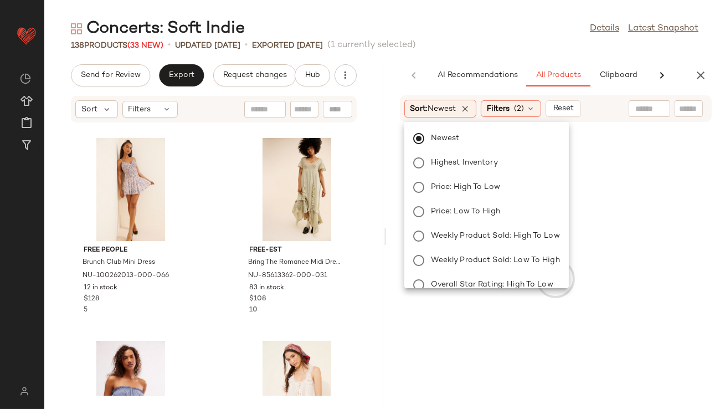
click at [450, 43] on div "138 Products (33 New) • updated Aug 14th • Exported Aug 8th (1 currently select…" at bounding box center [384, 45] width 681 height 11
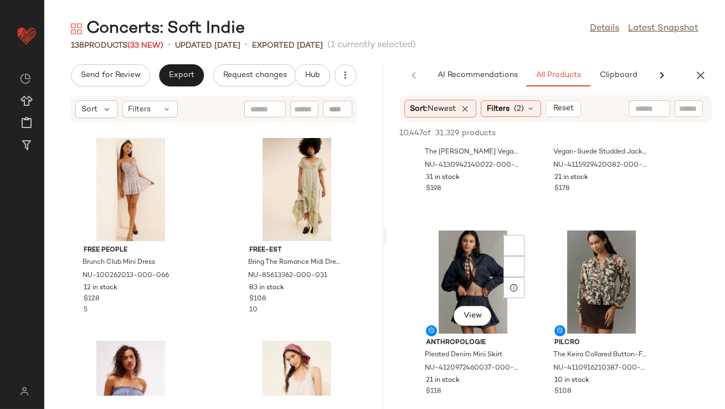
scroll to position [549, 0]
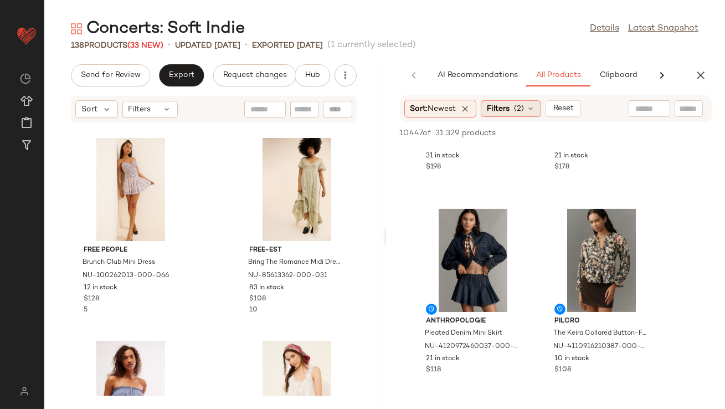
click at [505, 109] on span "Filters" at bounding box center [498, 109] width 23 height 12
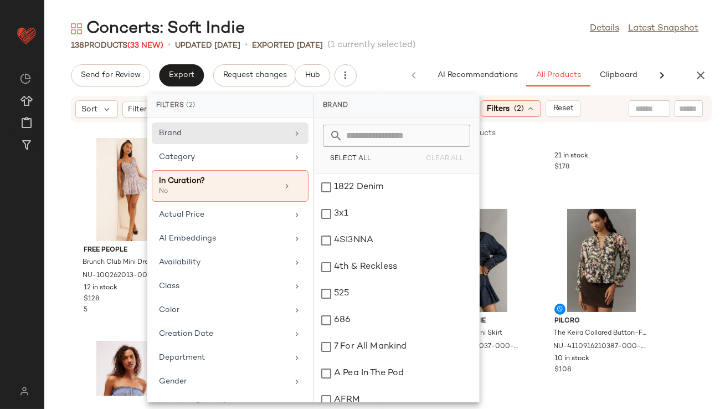
click at [494, 14] on main "Concerts: Soft Indie Details Latest Snapshot 138 Products (33 New) • updated Au…" at bounding box center [362, 204] width 725 height 409
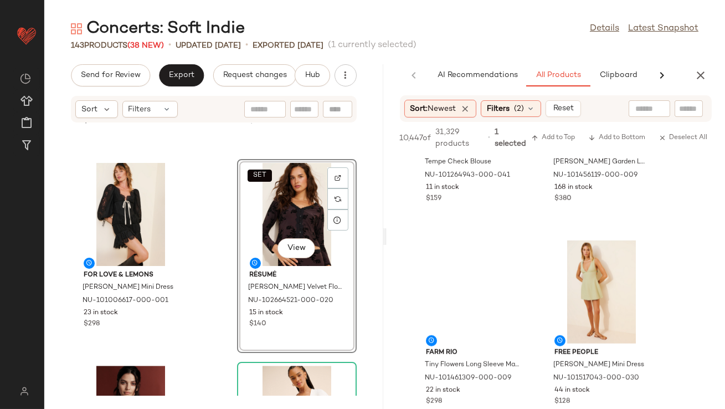
scroll to position [9860, 0]
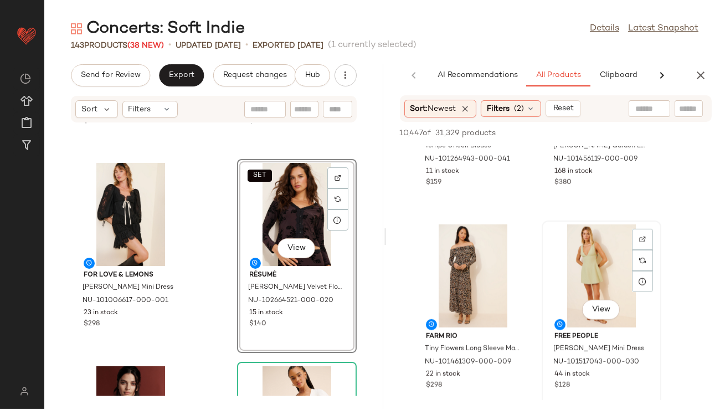
click at [570, 265] on div "View" at bounding box center [602, 275] width 112 height 103
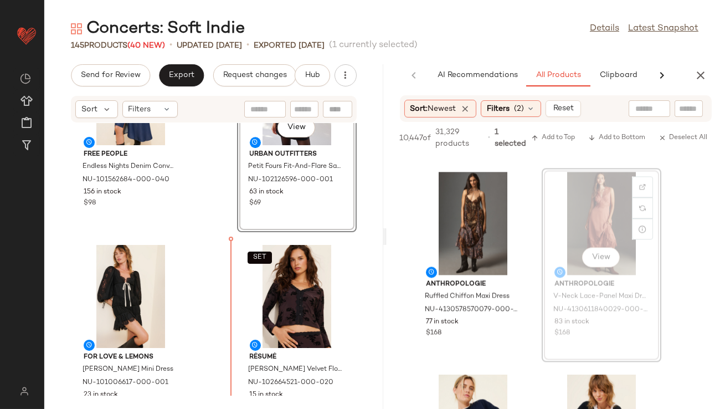
scroll to position [6462, 0]
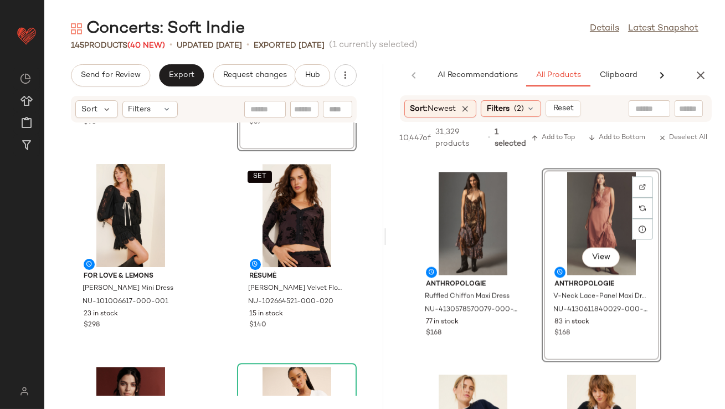
drag, startPoint x: 597, startPoint y: 206, endPoint x: 590, endPoint y: 206, distance: 6.1
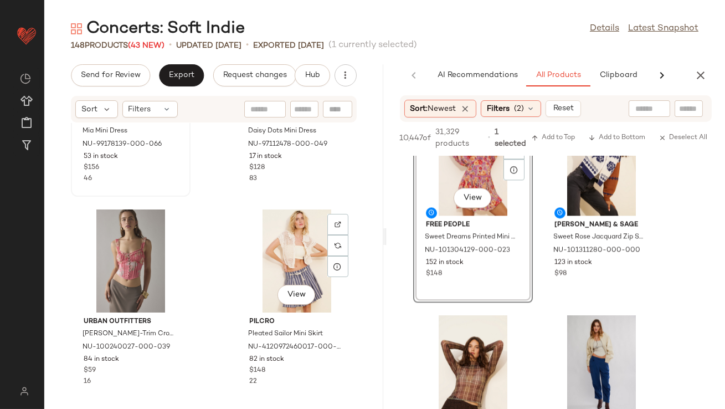
scroll to position [5560, 0]
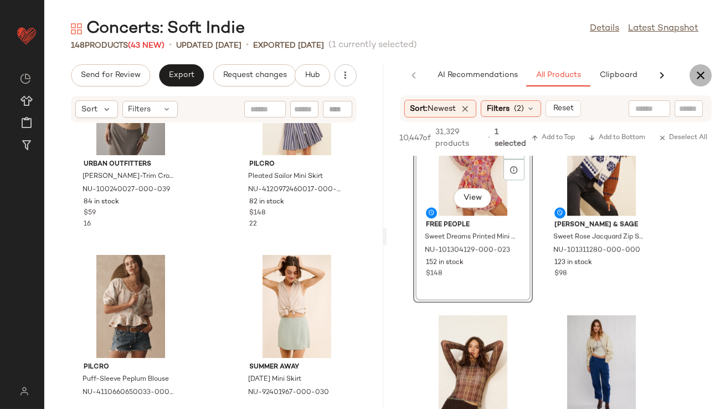
click at [701, 79] on icon "button" at bounding box center [700, 75] width 13 height 13
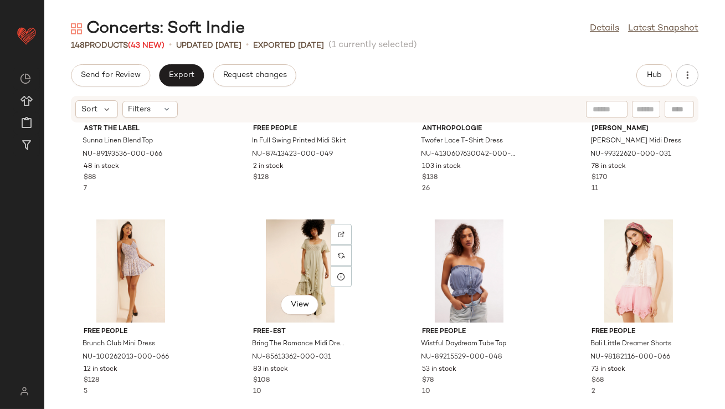
scroll to position [196, 0]
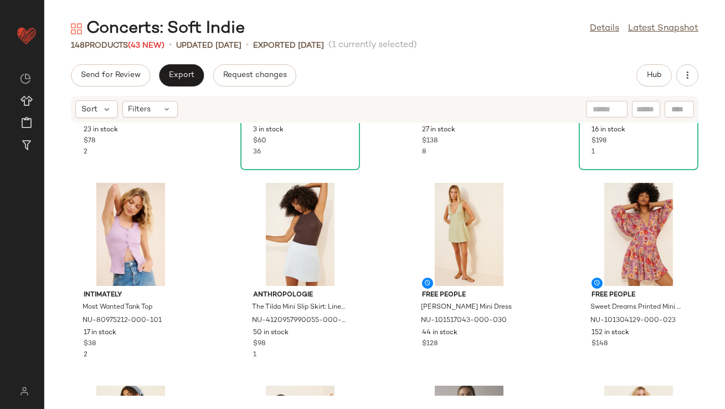
scroll to position [2400, 0]
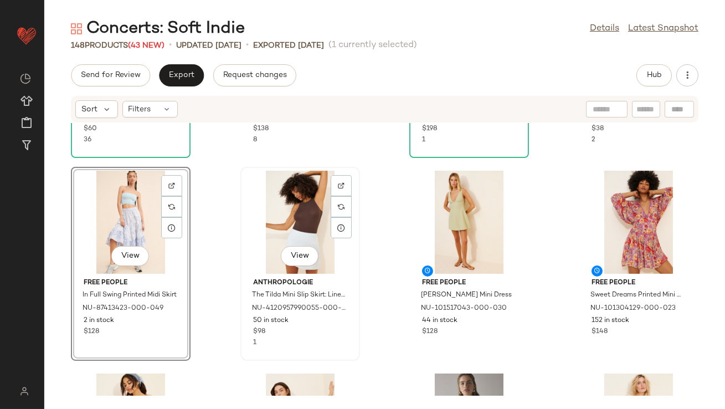
click at [300, 223] on div "View" at bounding box center [300, 222] width 112 height 103
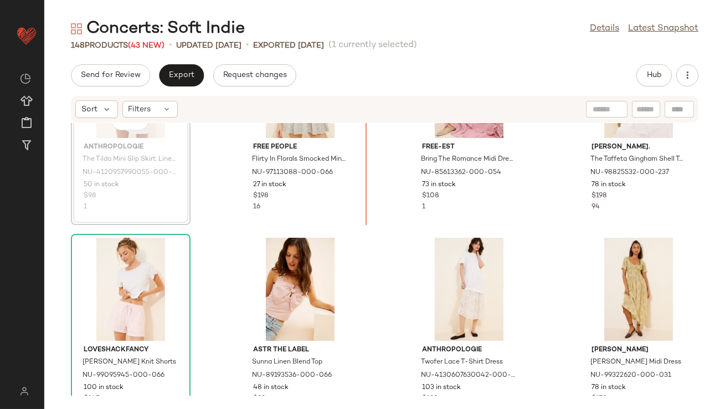
scroll to position [160, 0]
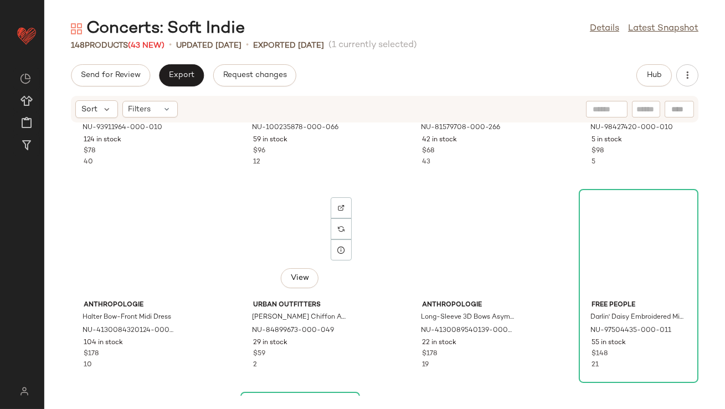
scroll to position [779, 0]
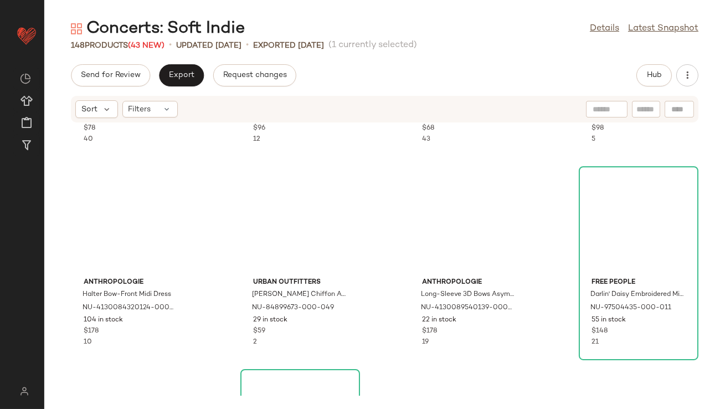
click at [377, 353] on div "Intimately Forever Young Bed Jacket NU-93911964-000-010 124 in stock $78 40 En …" at bounding box center [384, 259] width 681 height 273
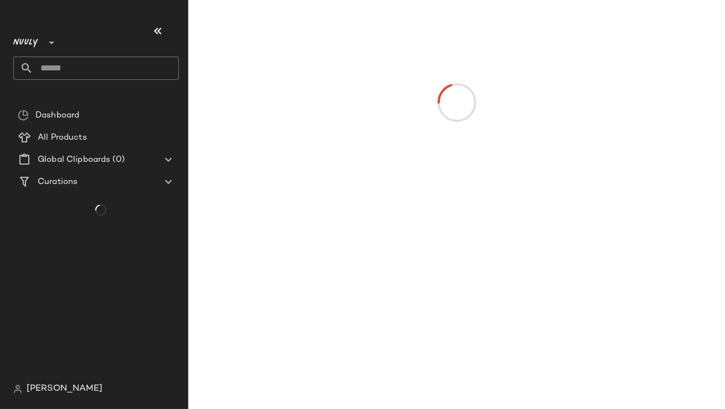
click at [330, 275] on main at bounding box center [362, 204] width 725 height 409
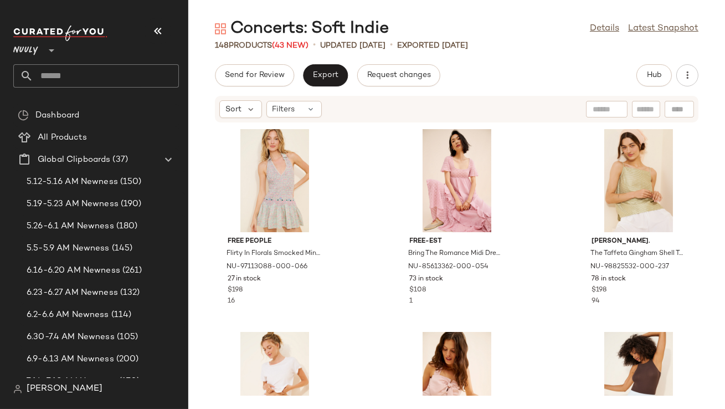
click at [161, 33] on icon "button" at bounding box center [157, 30] width 13 height 13
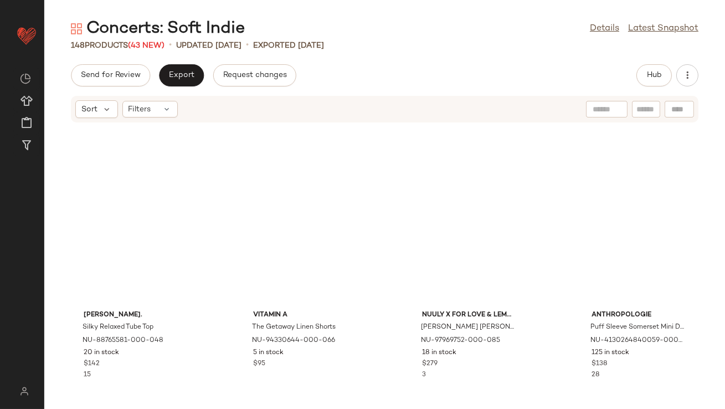
scroll to position [1192, 0]
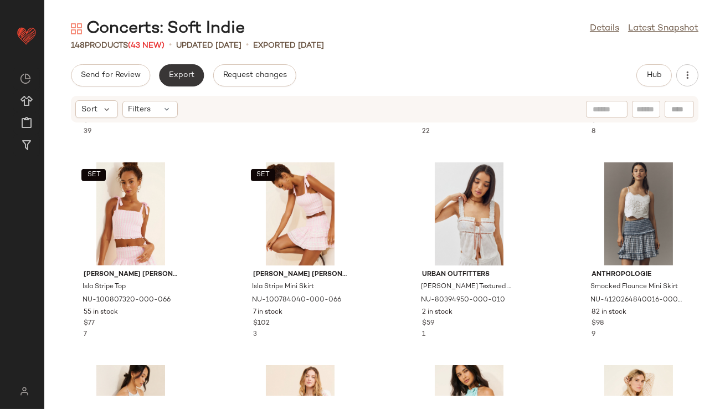
click at [185, 71] on span "Export" at bounding box center [181, 75] width 26 height 9
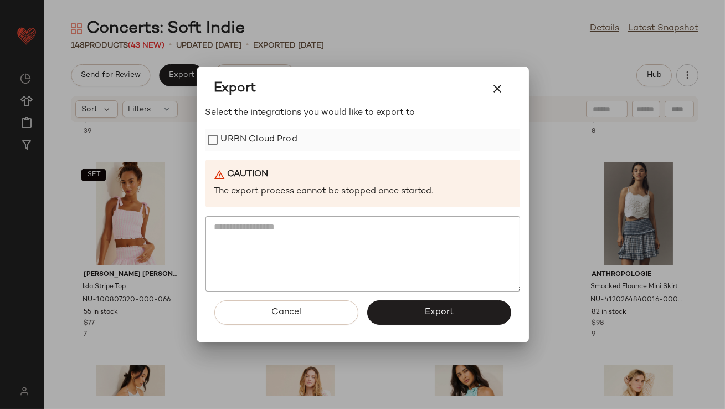
click at [267, 145] on label "URBN Cloud Prod" at bounding box center [259, 140] width 76 height 22
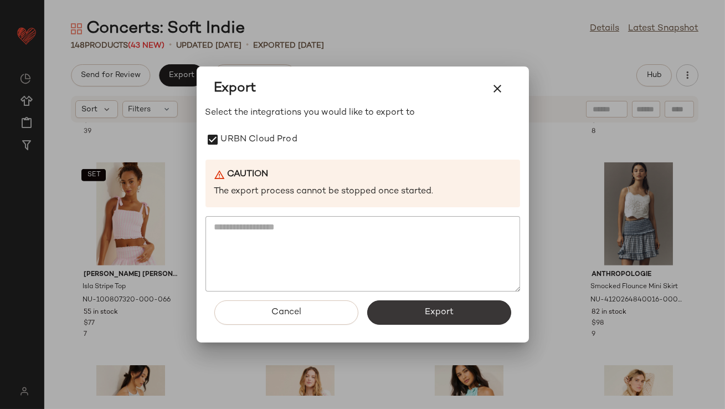
click at [384, 316] on button "Export" at bounding box center [439, 312] width 144 height 24
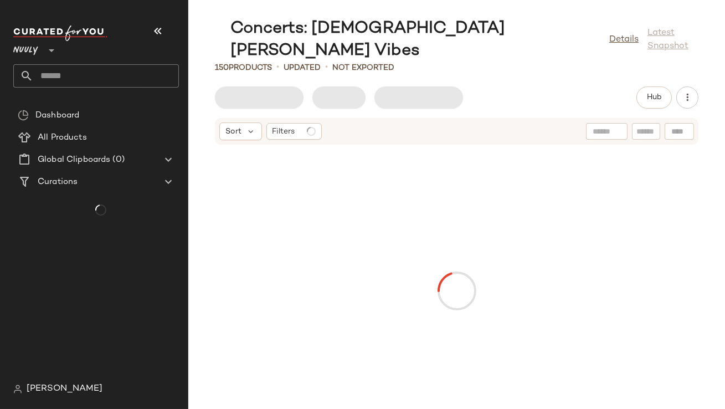
click at [146, 33] on button "button" at bounding box center [158, 31] width 27 height 27
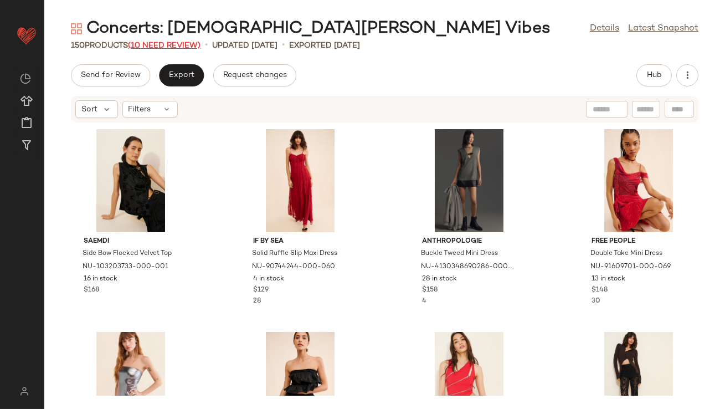
click at [163, 42] on span "(10 Need Review)" at bounding box center [164, 46] width 73 height 8
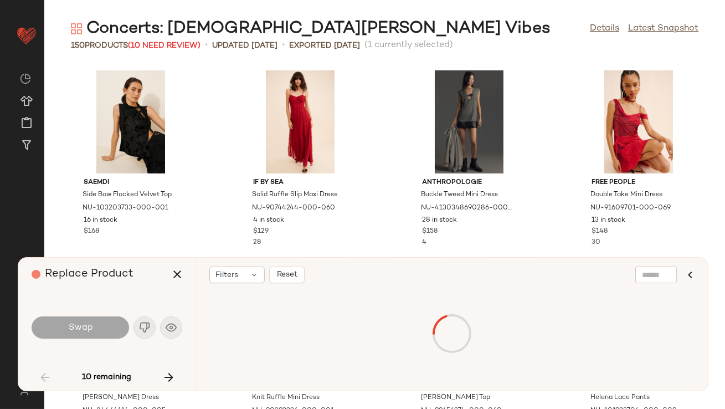
scroll to position [414, 0]
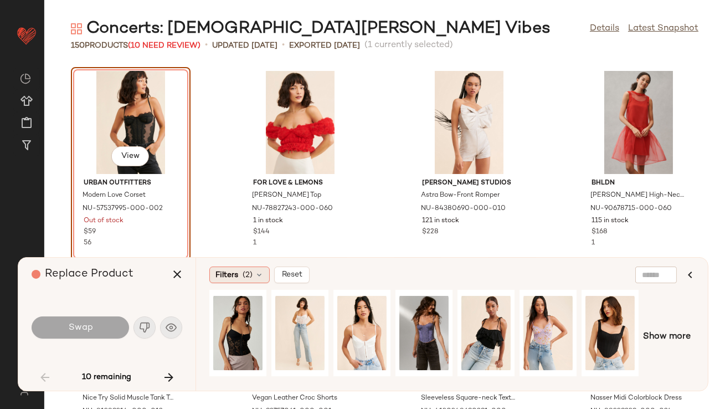
click at [235, 277] on span "Filters" at bounding box center [226, 275] width 23 height 12
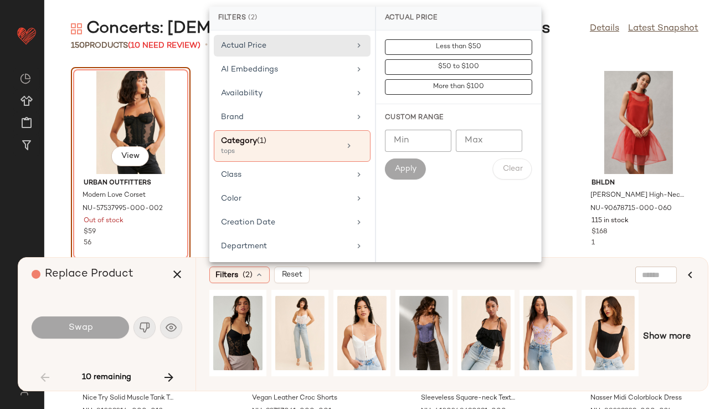
click at [197, 266] on div "Filters (2) Reset Show more" at bounding box center [452, 324] width 512 height 133
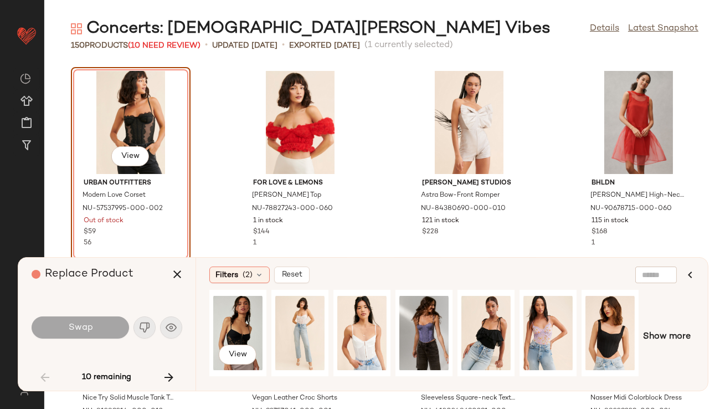
click at [266, 342] on div "View" at bounding box center [423, 337] width 429 height 94
click at [245, 332] on div "View" at bounding box center [237, 333] width 49 height 79
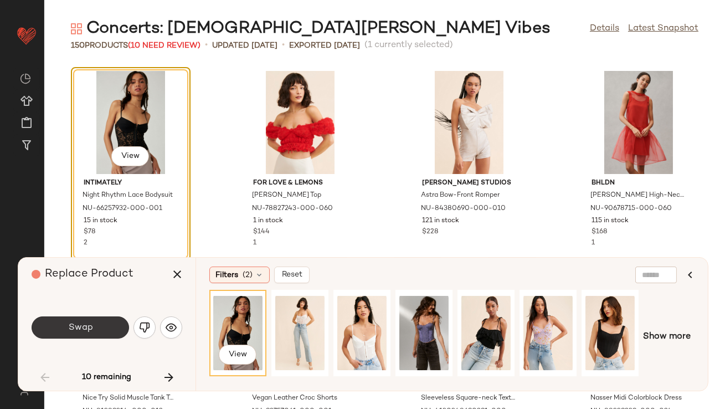
click at [88, 323] on span "Swap" at bounding box center [80, 327] width 25 height 11
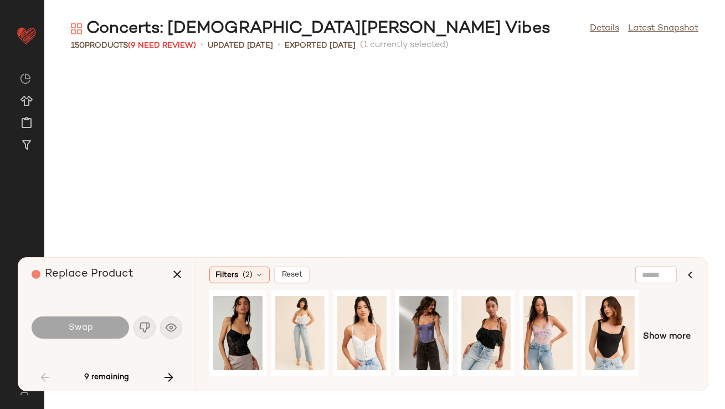
scroll to position [811, 0]
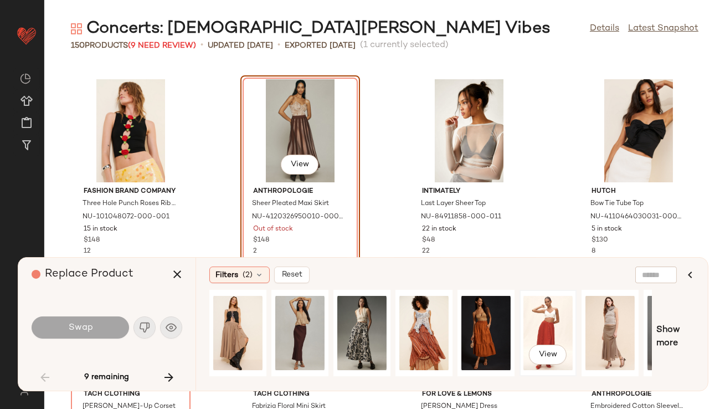
click at [532, 332] on div "View" at bounding box center [547, 333] width 49 height 79
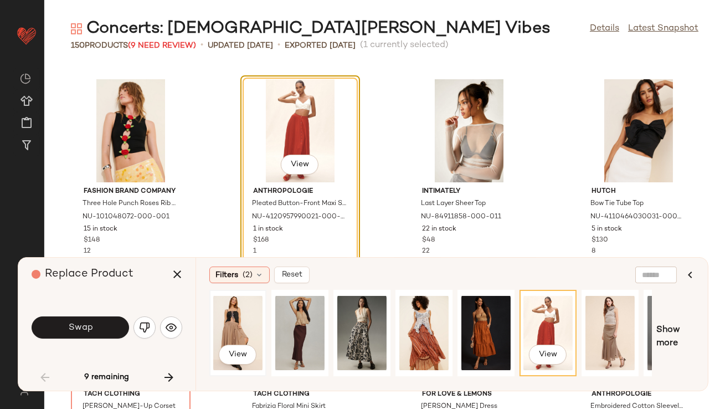
click at [228, 337] on div "View" at bounding box center [237, 333] width 49 height 79
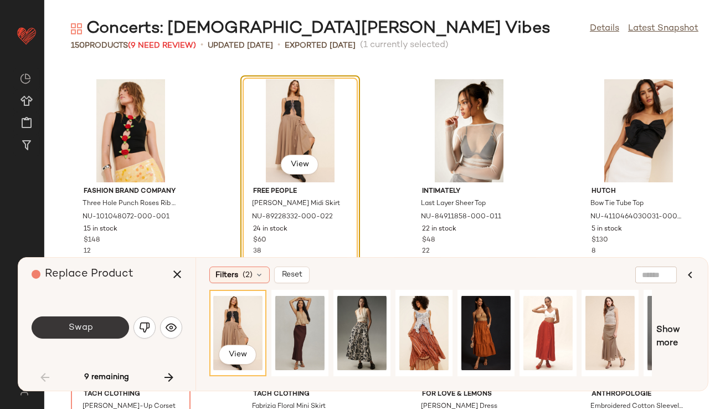
click at [99, 327] on button "Swap" at bounding box center [80, 327] width 97 height 22
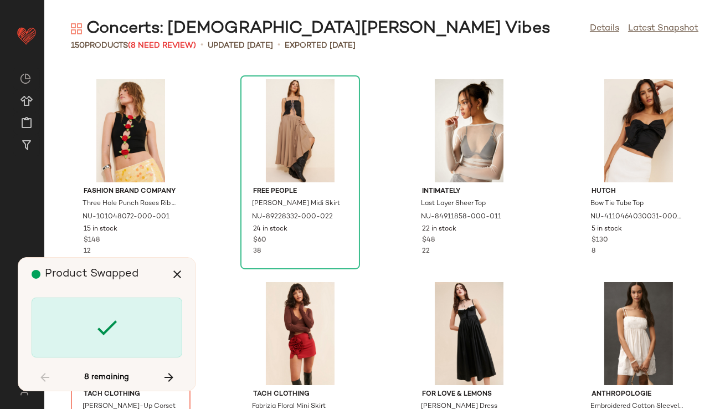
scroll to position [1014, 0]
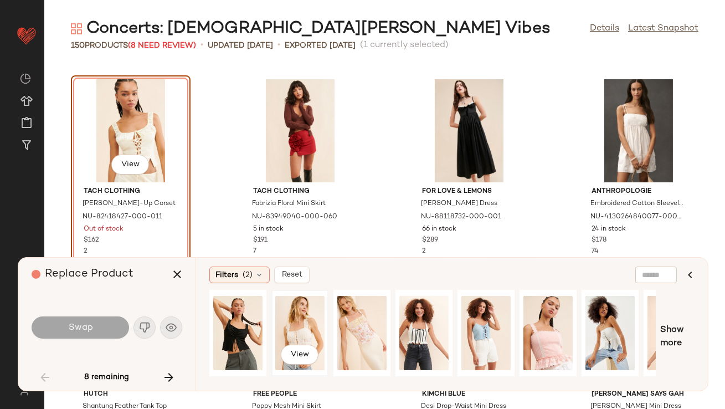
click at [301, 327] on div "View" at bounding box center [299, 333] width 49 height 79
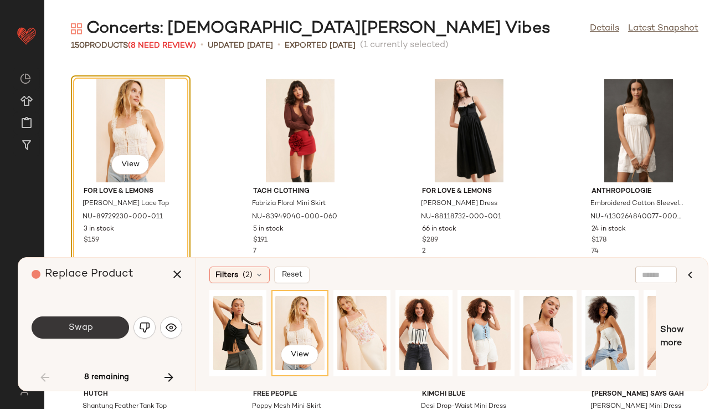
click at [105, 322] on button "Swap" at bounding box center [80, 327] width 97 height 22
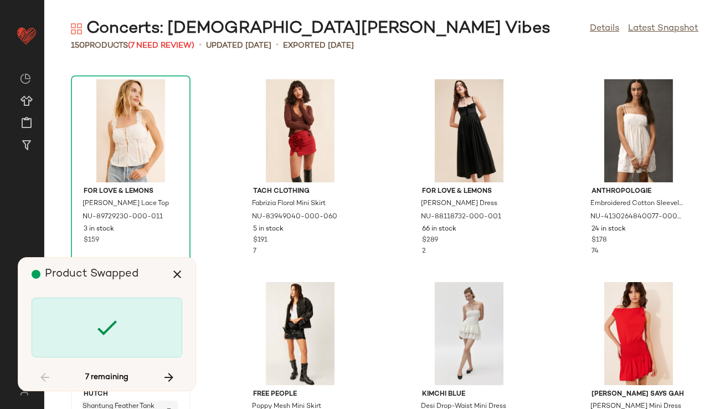
scroll to position [1419, 0]
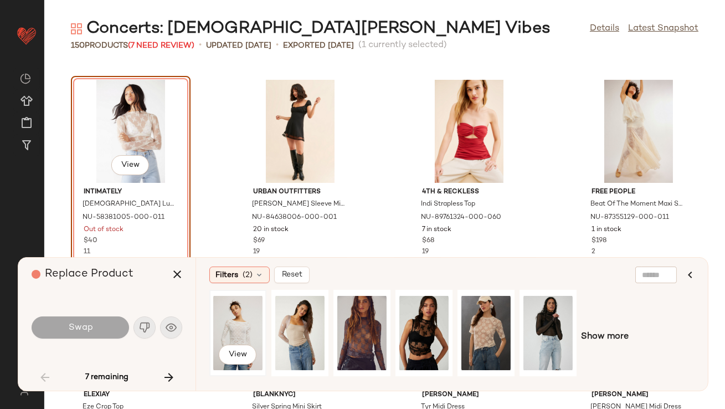
click at [245, 322] on div "View" at bounding box center [237, 333] width 49 height 79
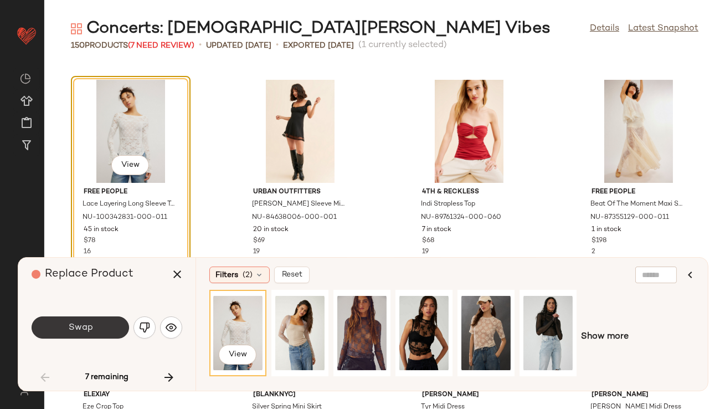
click at [90, 324] on span "Swap" at bounding box center [80, 327] width 25 height 11
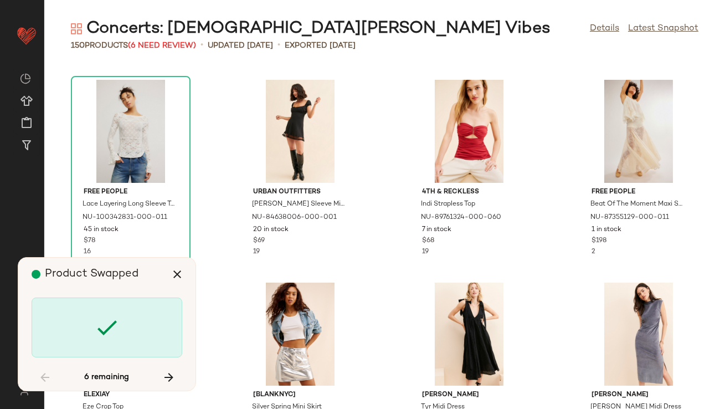
scroll to position [2636, 0]
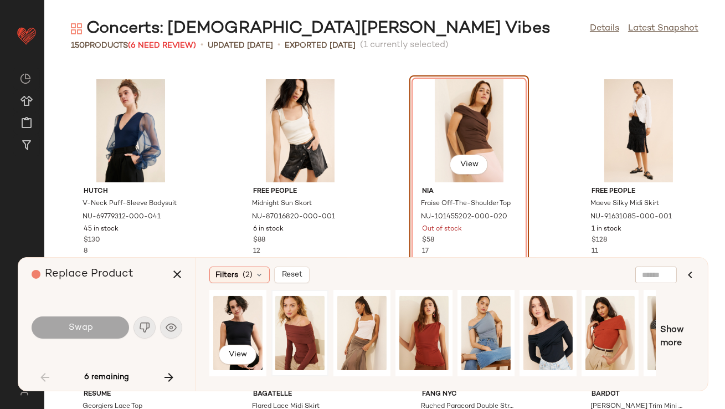
click at [291, 327] on div at bounding box center [299, 333] width 49 height 79
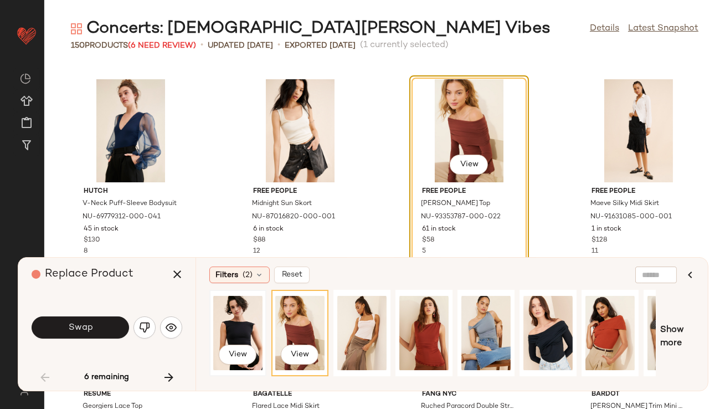
click at [250, 328] on div "View" at bounding box center [237, 333] width 49 height 79
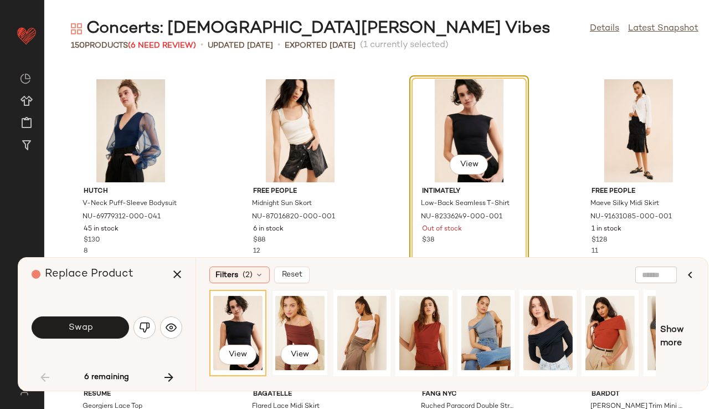
click at [279, 321] on div "View" at bounding box center [299, 333] width 49 height 79
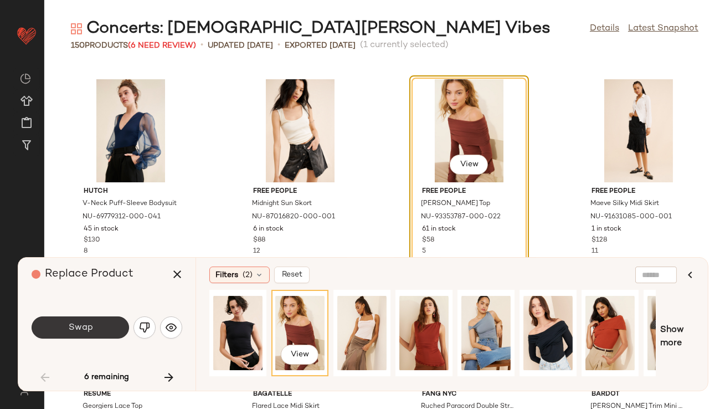
click at [116, 326] on button "Swap" at bounding box center [80, 327] width 97 height 22
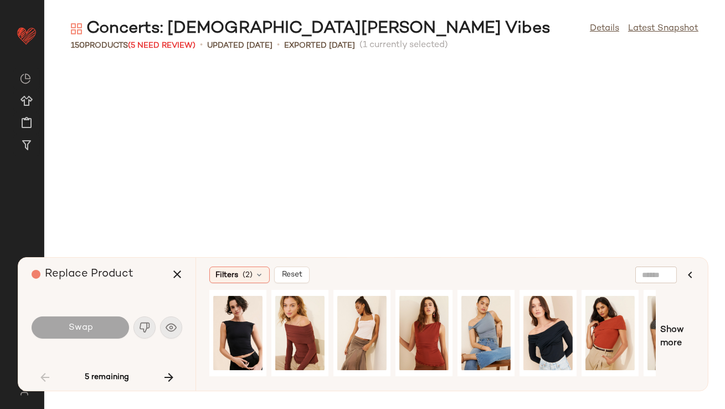
scroll to position [3243, 0]
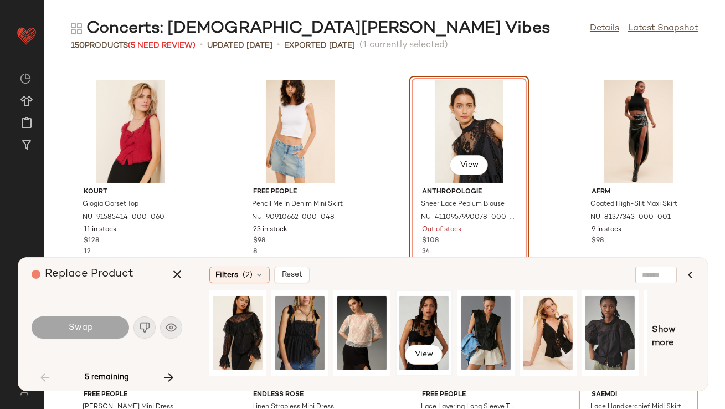
click at [419, 328] on div "View" at bounding box center [423, 333] width 49 height 79
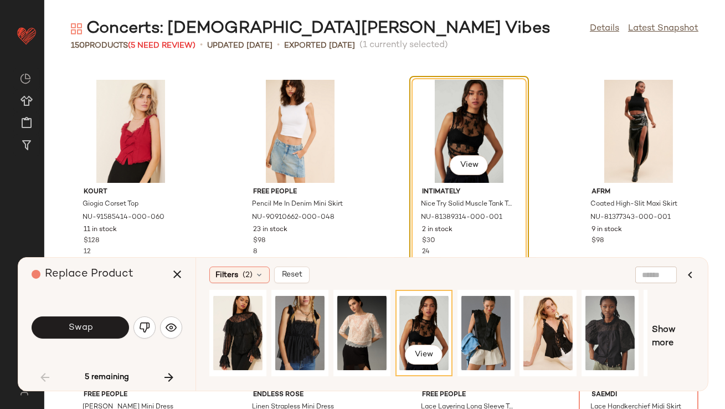
click at [100, 318] on button "Swap" at bounding box center [80, 327] width 97 height 22
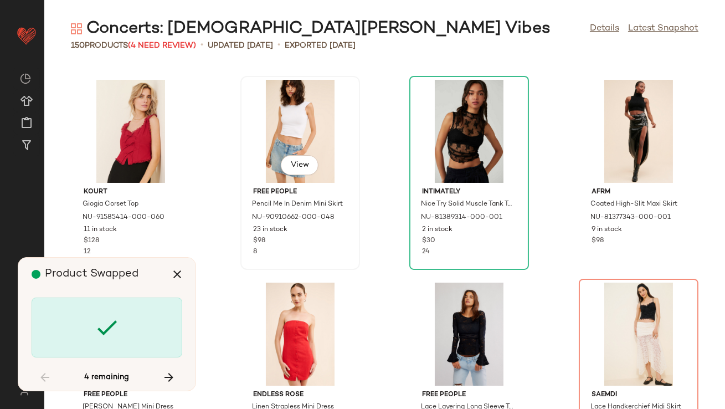
scroll to position [3446, 0]
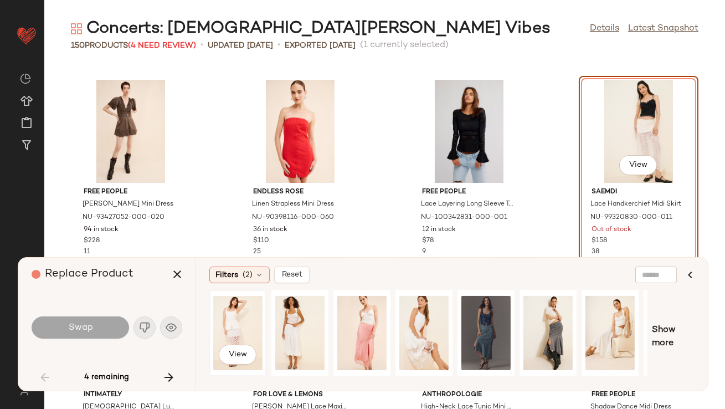
click at [225, 329] on div "View" at bounding box center [237, 333] width 49 height 79
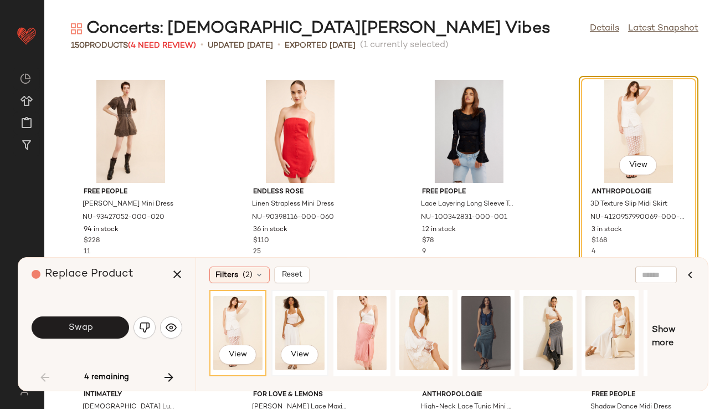
click at [302, 330] on div "View" at bounding box center [299, 333] width 49 height 79
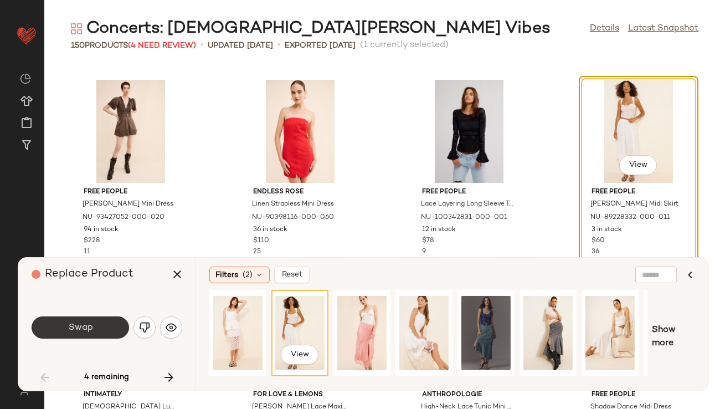
click at [96, 320] on button "Swap" at bounding box center [80, 327] width 97 height 22
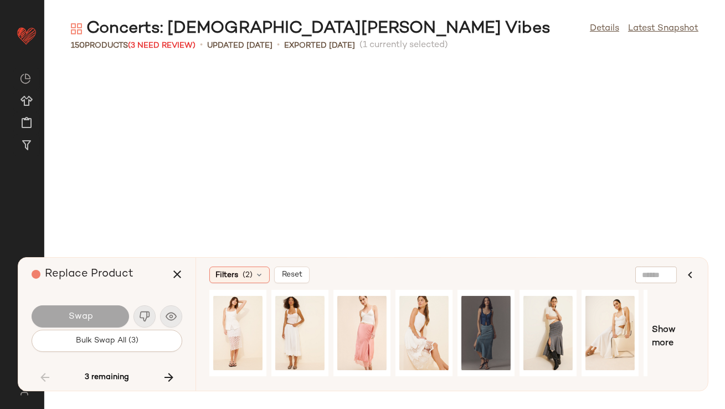
scroll to position [3852, 0]
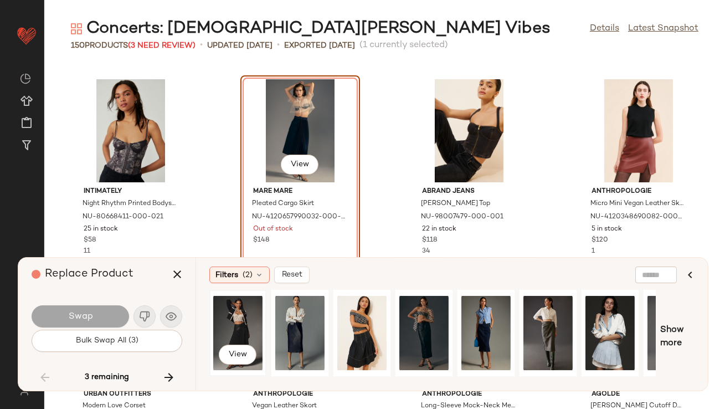
click at [229, 320] on div "View" at bounding box center [237, 333] width 49 height 79
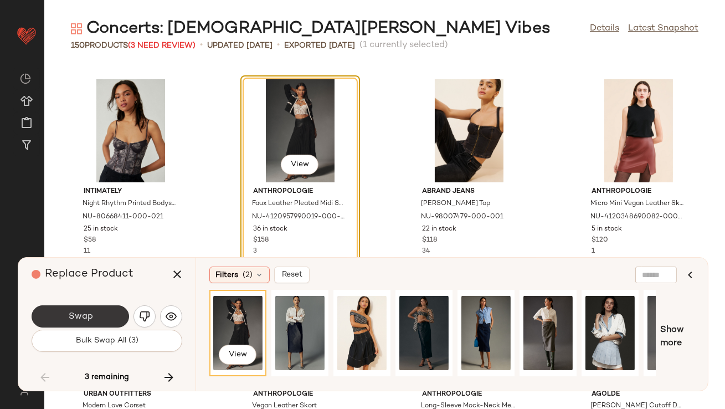
click at [113, 312] on button "Swap" at bounding box center [80, 316] width 97 height 22
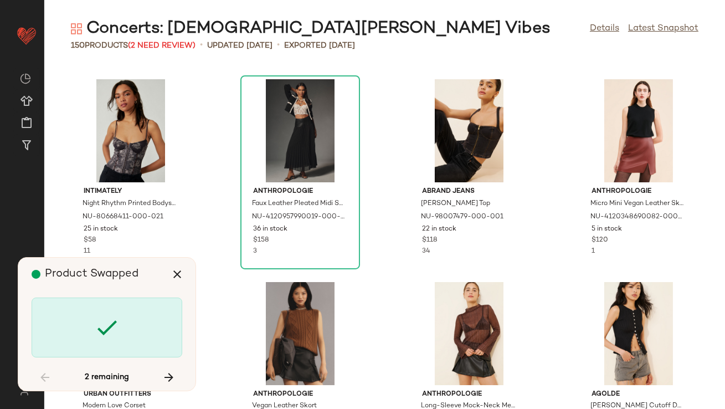
scroll to position [6082, 0]
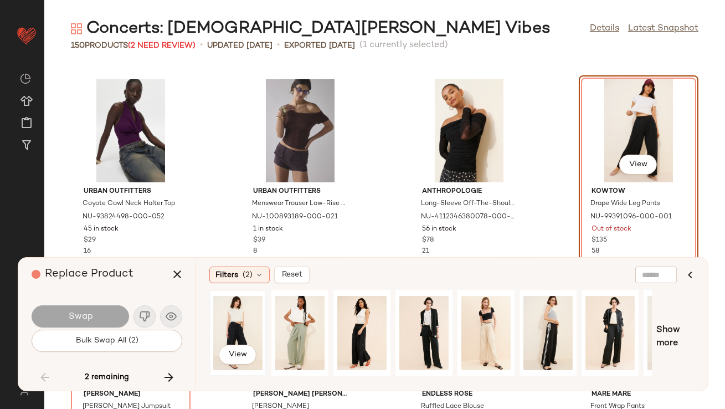
click at [227, 327] on div "View" at bounding box center [237, 333] width 49 height 79
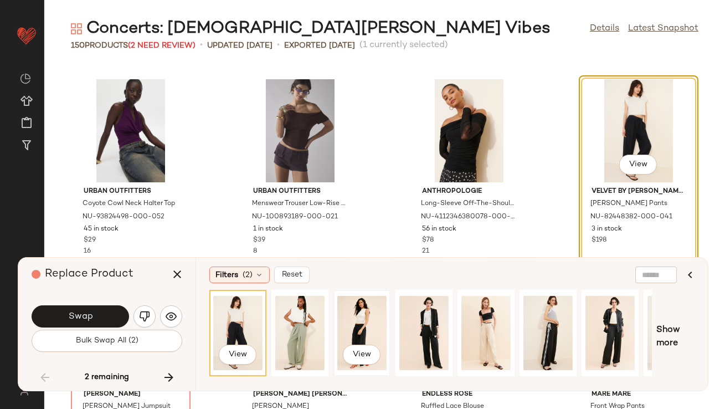
click at [357, 340] on div "View" at bounding box center [361, 333] width 49 height 79
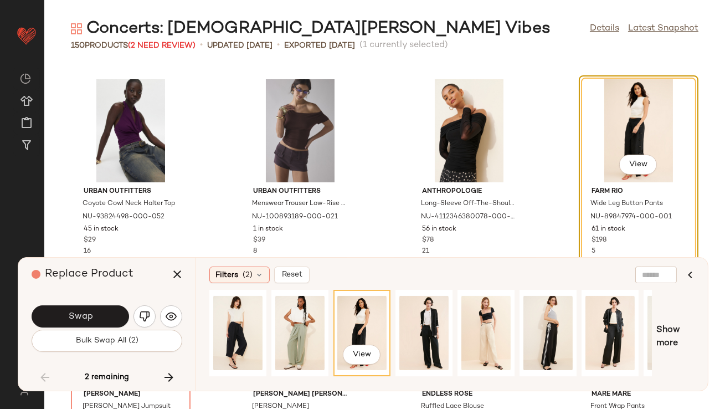
click at [91, 314] on span "Swap" at bounding box center [80, 316] width 25 height 11
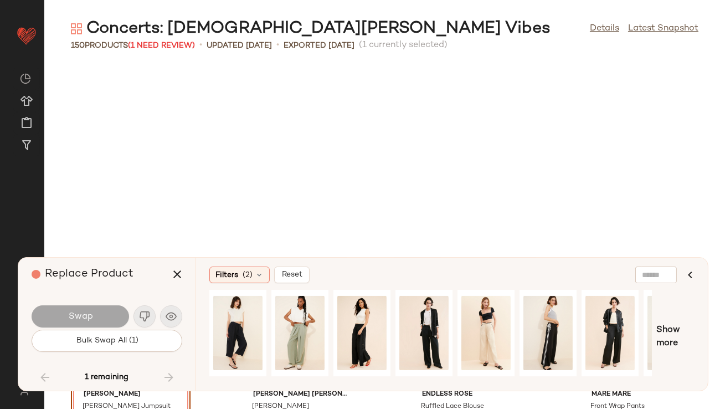
scroll to position [6284, 0]
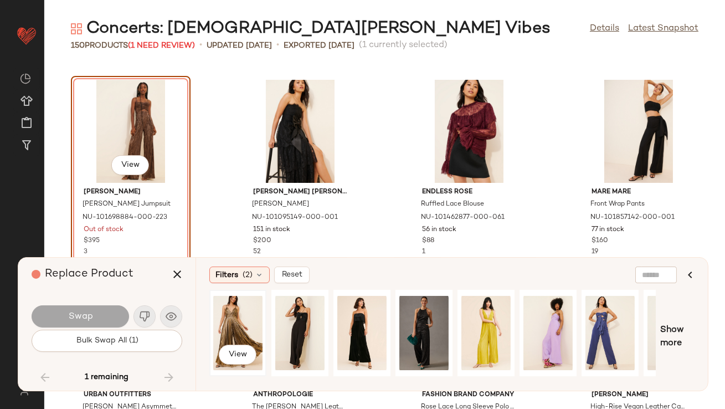
click at [230, 316] on div "View" at bounding box center [237, 333] width 49 height 79
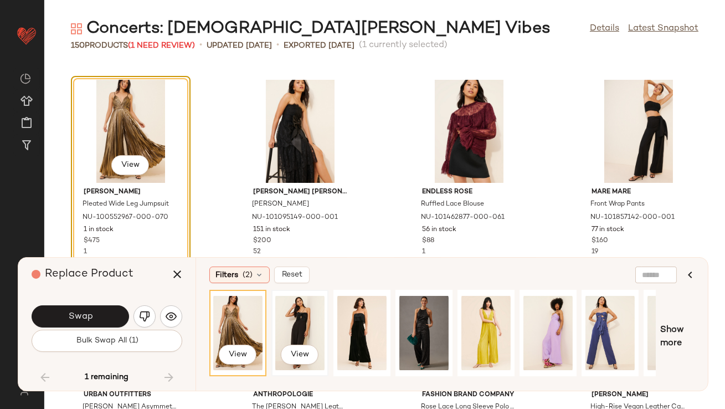
click at [289, 326] on div "View" at bounding box center [299, 333] width 49 height 79
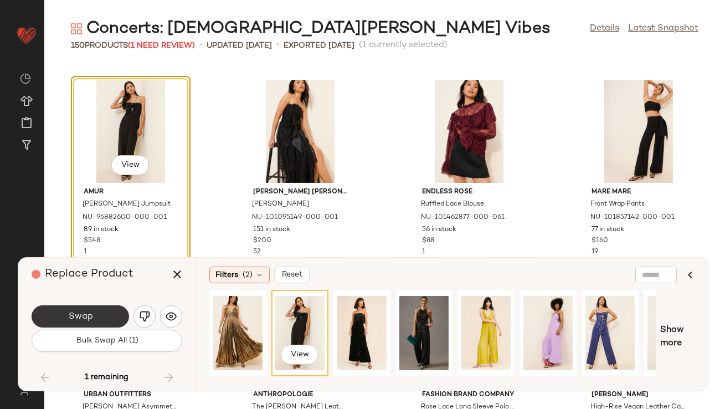
click at [96, 320] on button "Swap" at bounding box center [80, 316] width 97 height 22
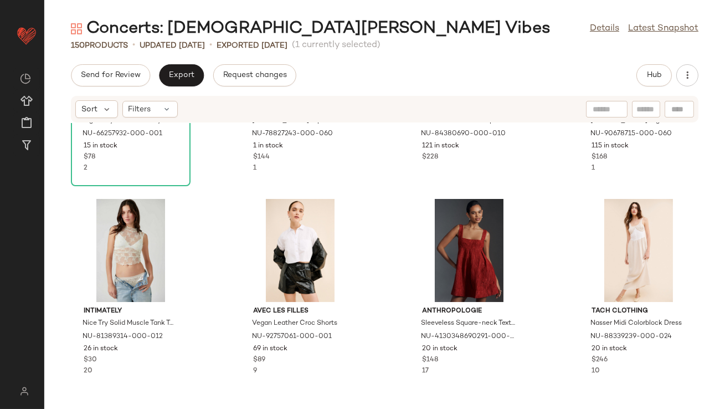
scroll to position [548, 0]
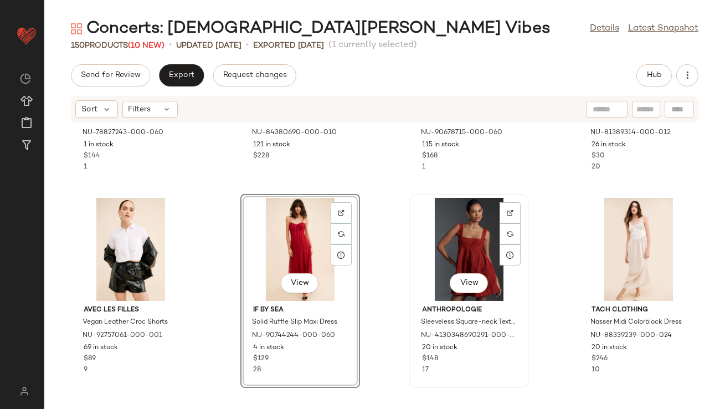
click at [455, 255] on div "View" at bounding box center [469, 249] width 112 height 103
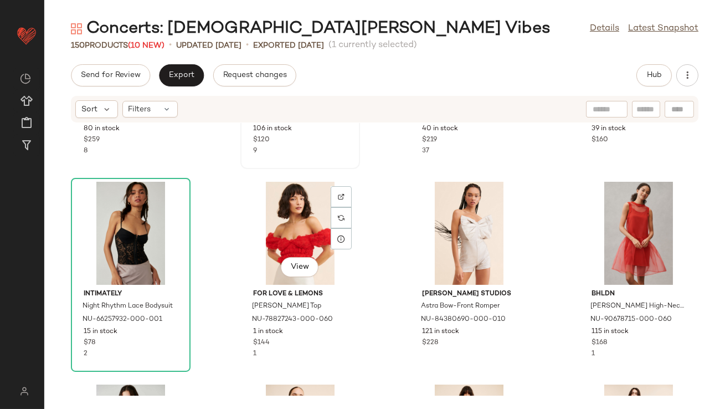
scroll to position [504, 0]
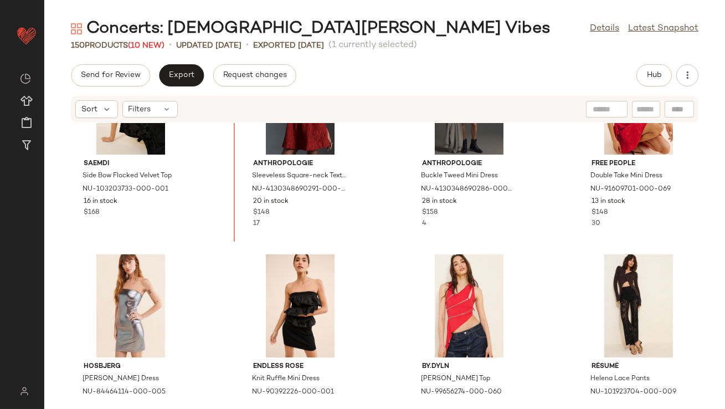
scroll to position [76, 0]
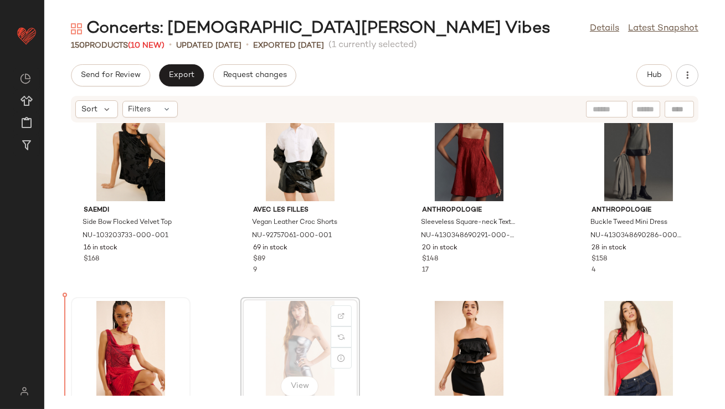
scroll to position [35, 0]
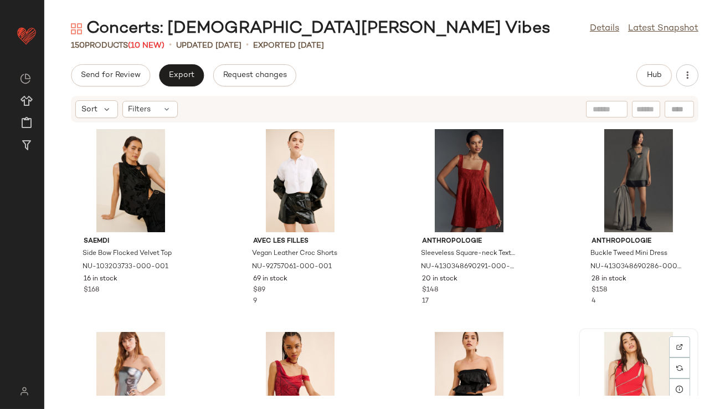
scroll to position [1, 0]
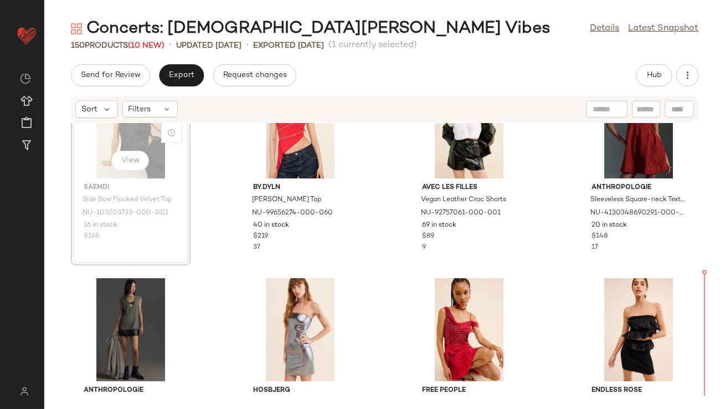
scroll to position [55, 0]
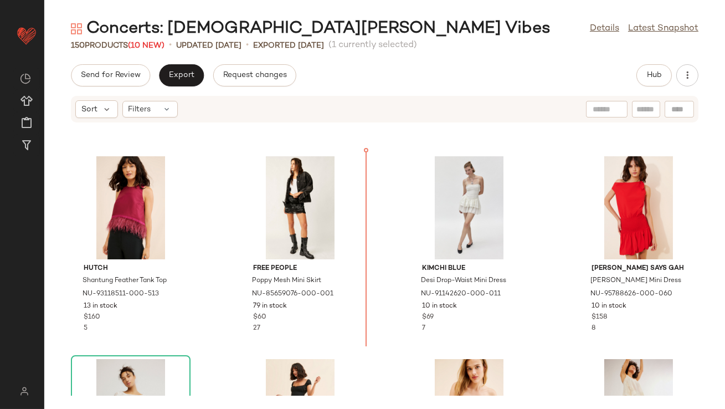
scroll to position [1161, 0]
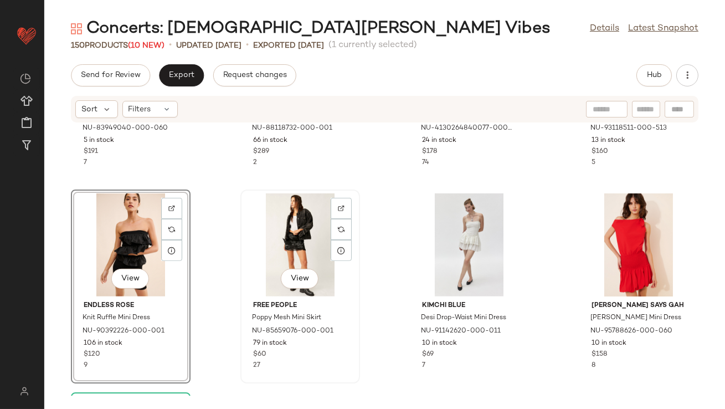
click at [304, 246] on div "View" at bounding box center [300, 244] width 112 height 103
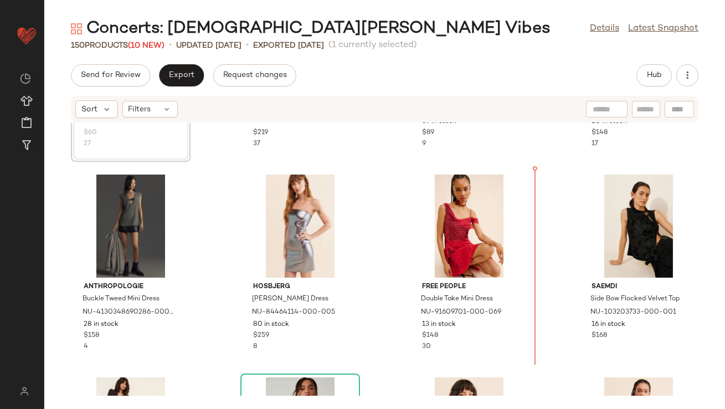
scroll to position [161, 0]
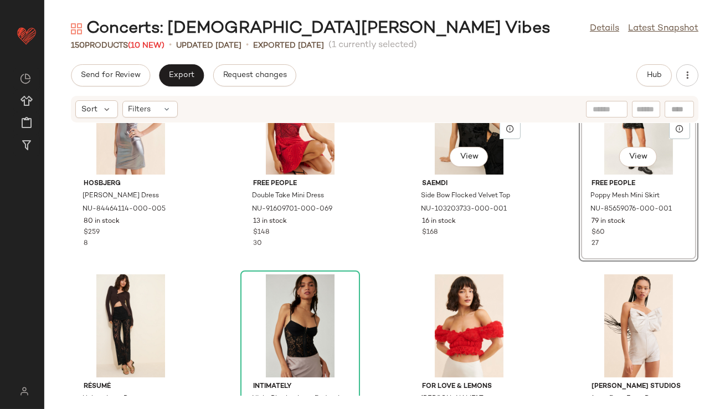
scroll to position [284, 0]
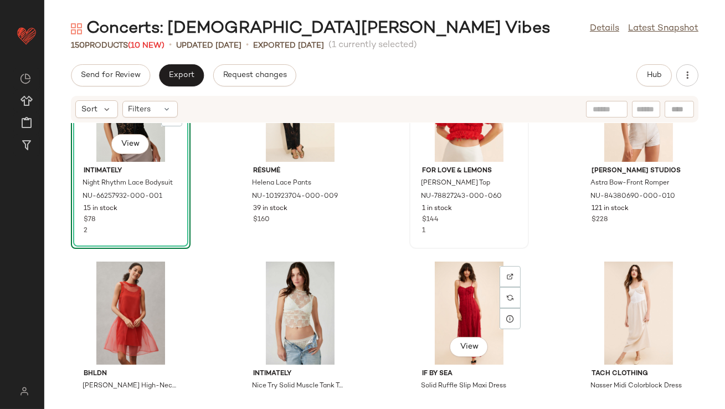
scroll to position [427, 0]
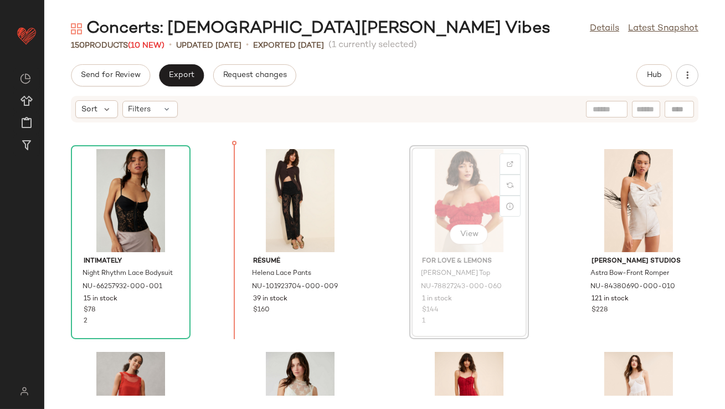
scroll to position [394, 0]
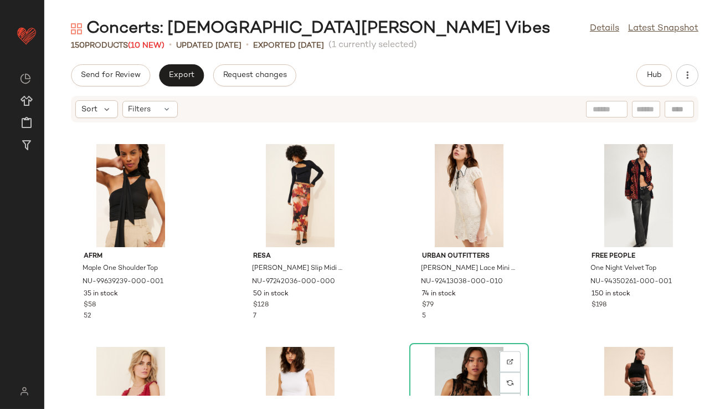
scroll to position [2942, 0]
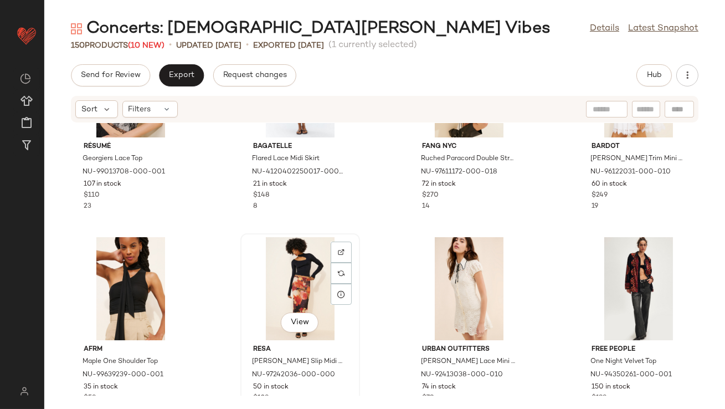
click at [292, 270] on div "View" at bounding box center [300, 288] width 112 height 103
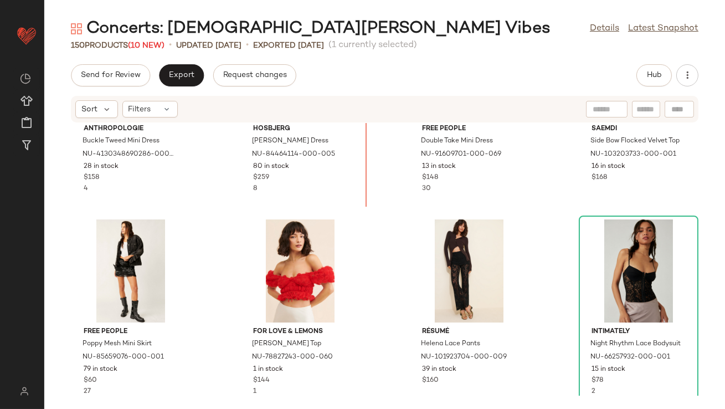
scroll to position [377, 0]
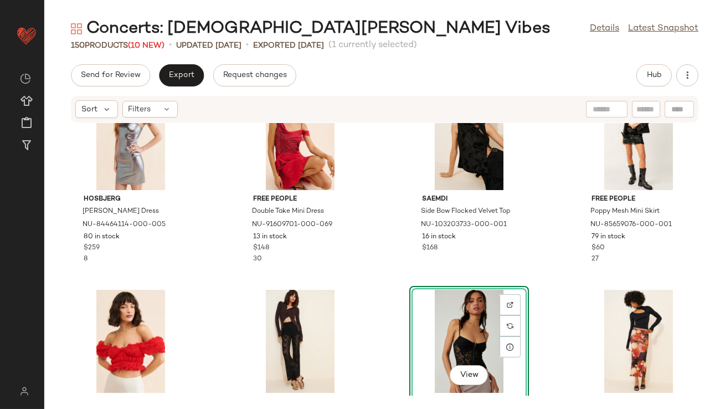
scroll to position [257, 0]
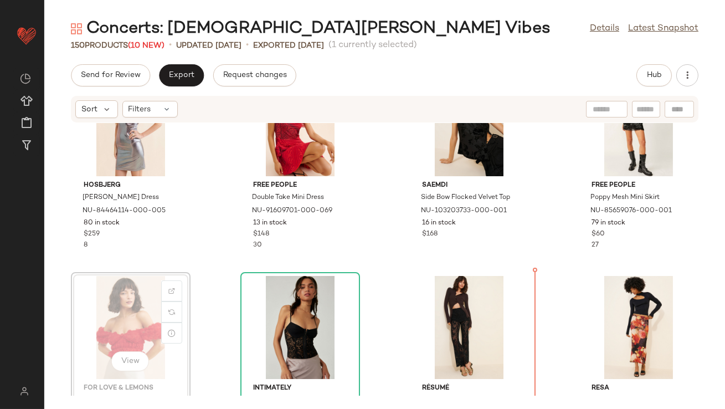
scroll to position [268, 0]
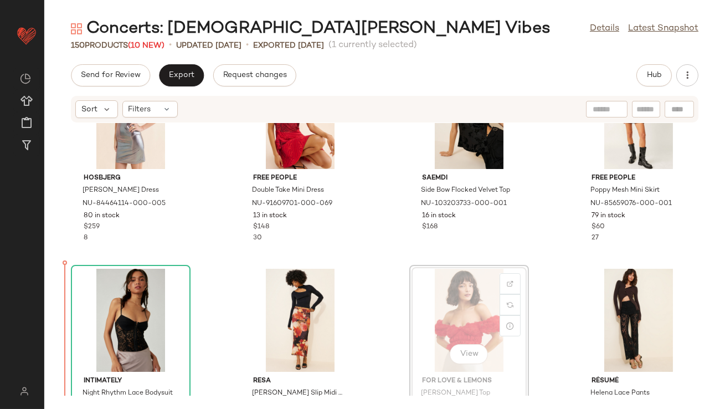
scroll to position [275, 0]
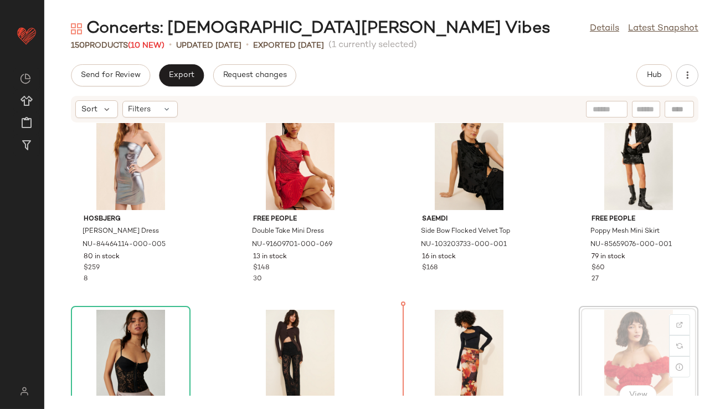
scroll to position [237, 0]
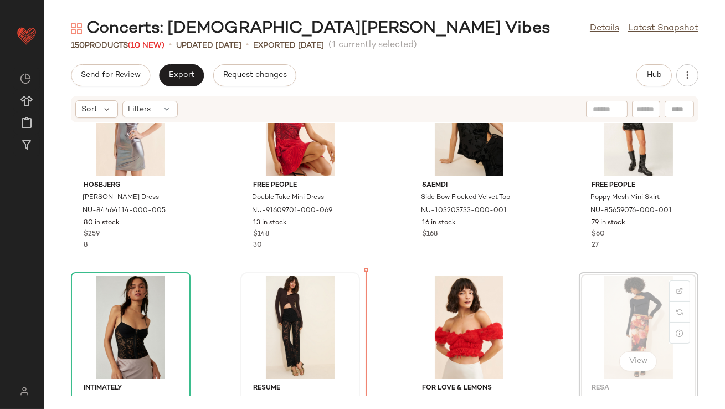
scroll to position [268, 0]
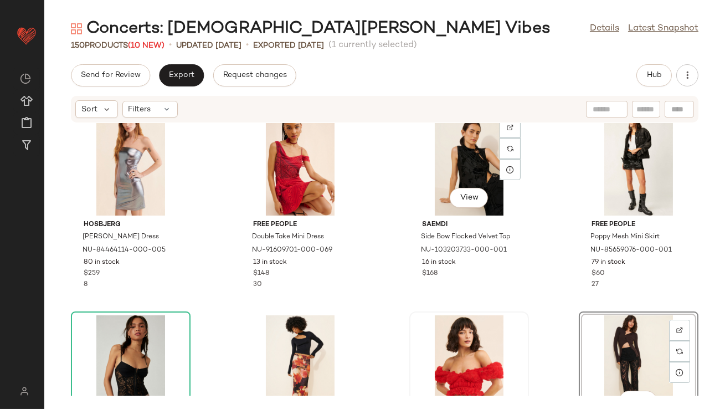
scroll to position [292, 0]
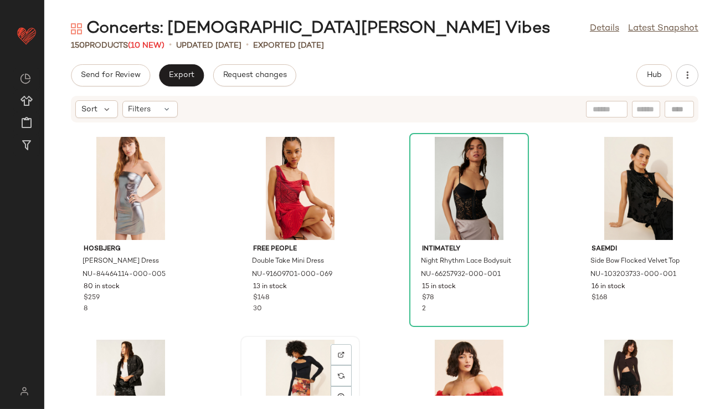
scroll to position [205, 0]
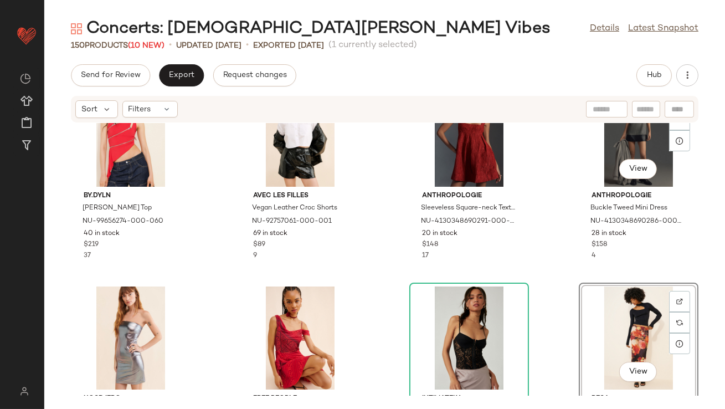
scroll to position [40, 0]
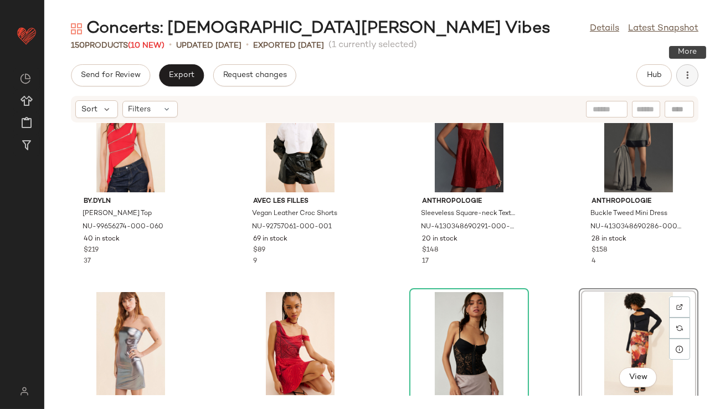
click at [682, 75] on icon "button" at bounding box center [687, 75] width 11 height 11
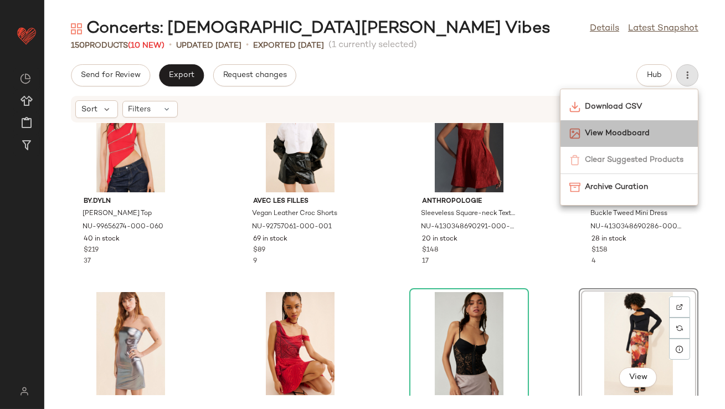
click at [612, 130] on span "View Moodboard" at bounding box center [637, 133] width 104 height 12
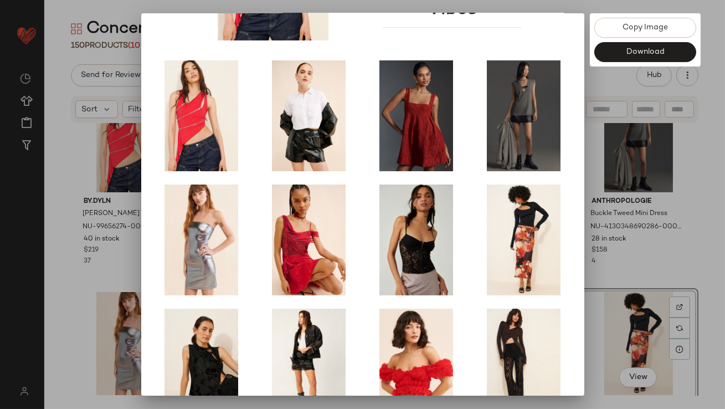
scroll to position [166, 0]
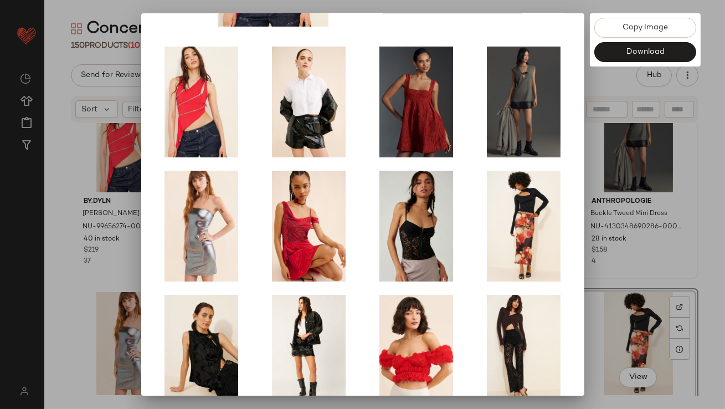
click at [594, 238] on div at bounding box center [362, 204] width 725 height 409
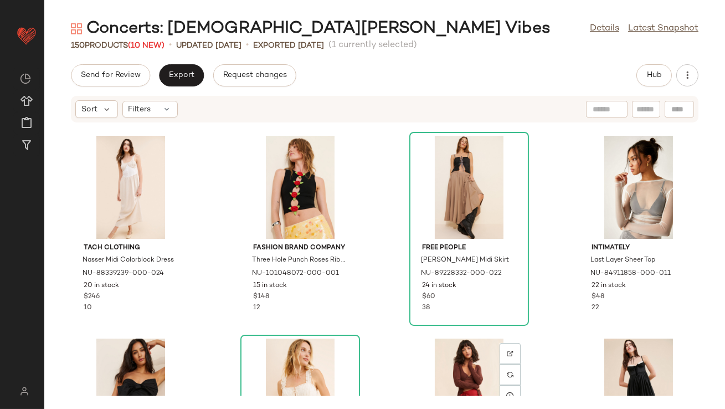
scroll to position [698, 0]
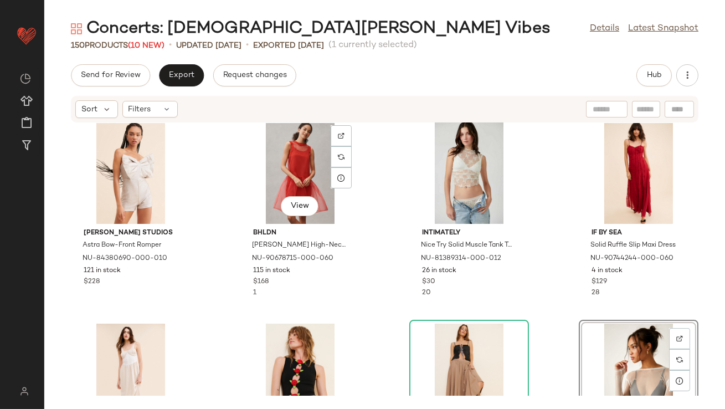
scroll to position [668, 0]
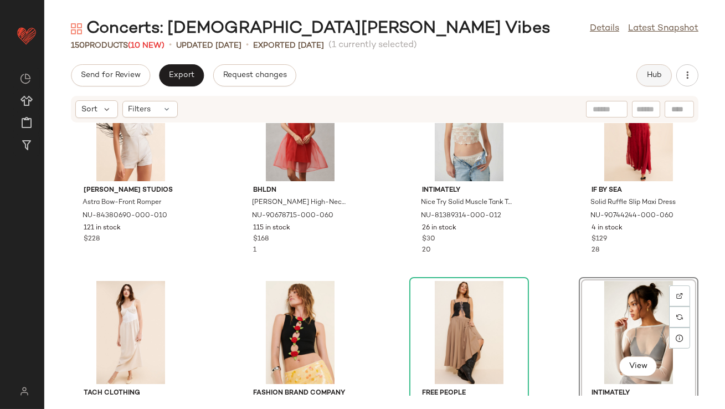
click at [653, 67] on button "Hub" at bounding box center [653, 75] width 35 height 22
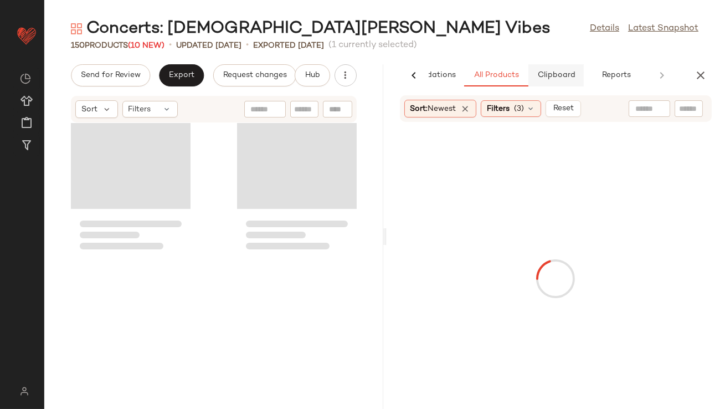
scroll to position [1825, 0]
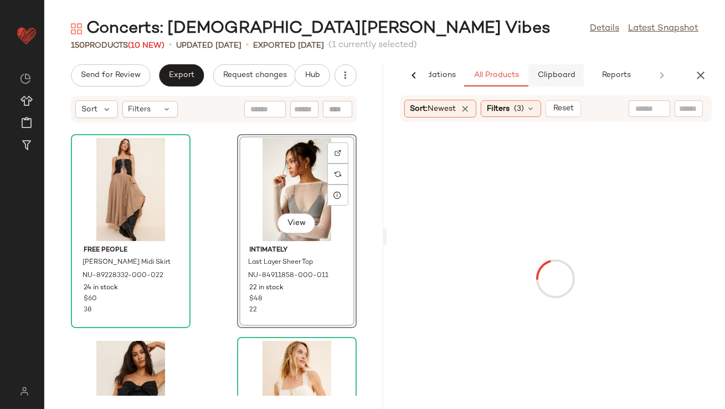
click at [553, 75] on span "Clipboard" at bounding box center [556, 75] width 38 height 9
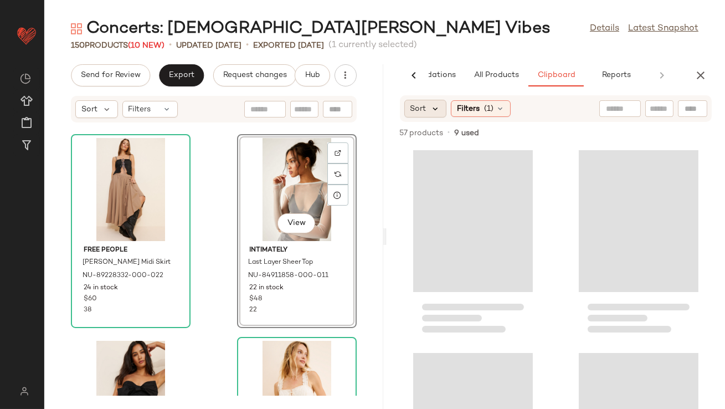
click at [439, 104] on icon at bounding box center [436, 109] width 10 height 10
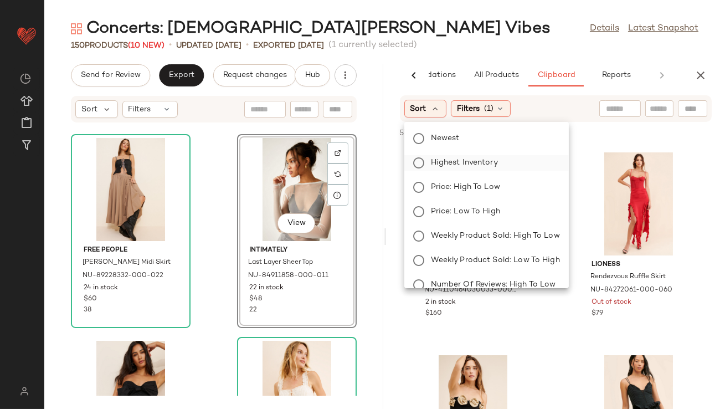
click at [440, 169] on label "Highest Inventory" at bounding box center [493, 163] width 133 height 16
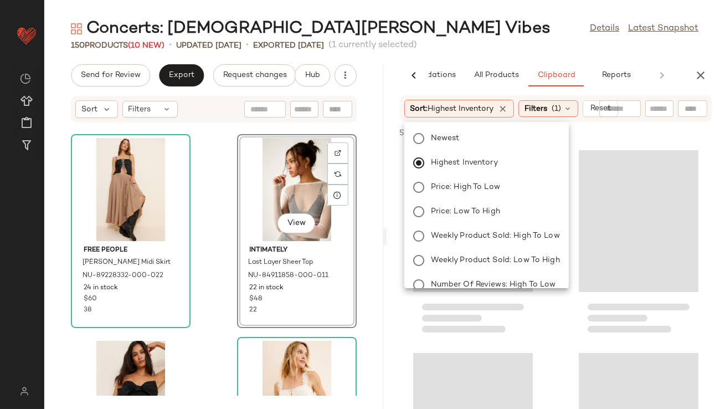
click at [503, 56] on div "Concerts: Lady Gaga Vibes Details Latest Snapshot 150 Products (10 New) • updat…" at bounding box center [384, 213] width 681 height 391
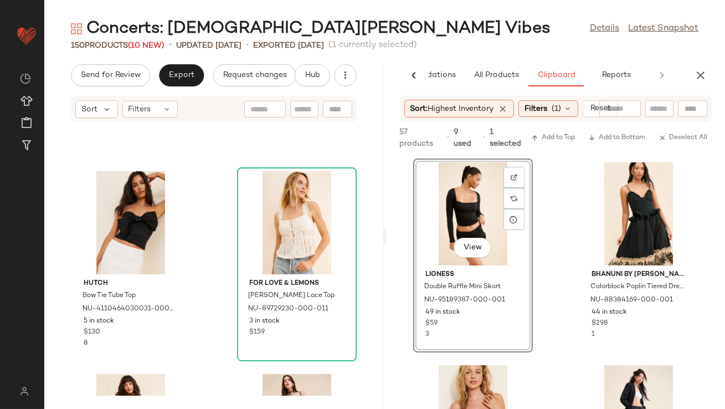
scroll to position [1946, 0]
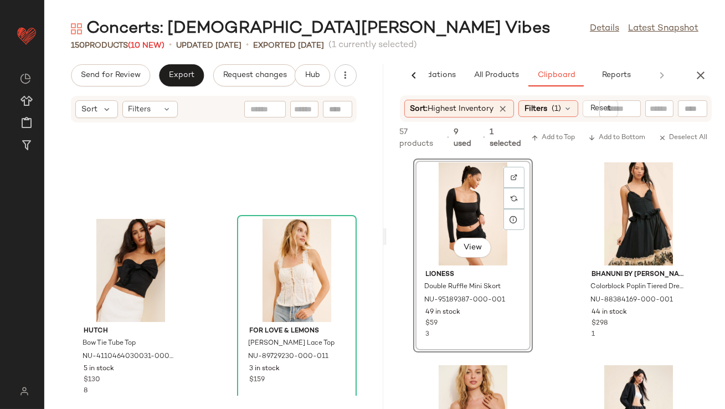
click at [204, 233] on div "Hutch Bow Tie Tube Top NU-4110464030031-000-001 5 in stock $130 8 For Love & Le…" at bounding box center [213, 259] width 339 height 273
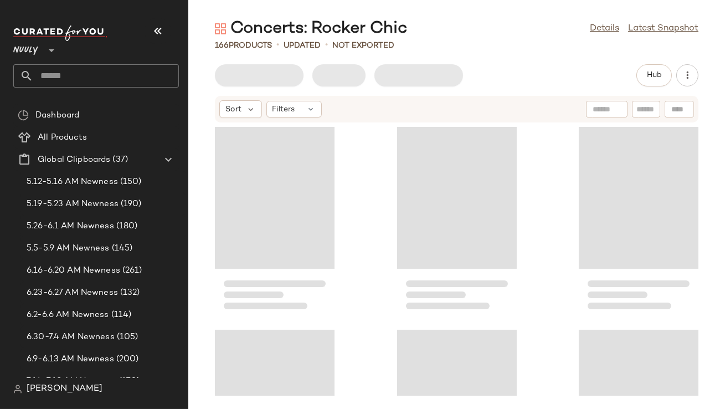
click at [165, 28] on button "button" at bounding box center [158, 31] width 27 height 27
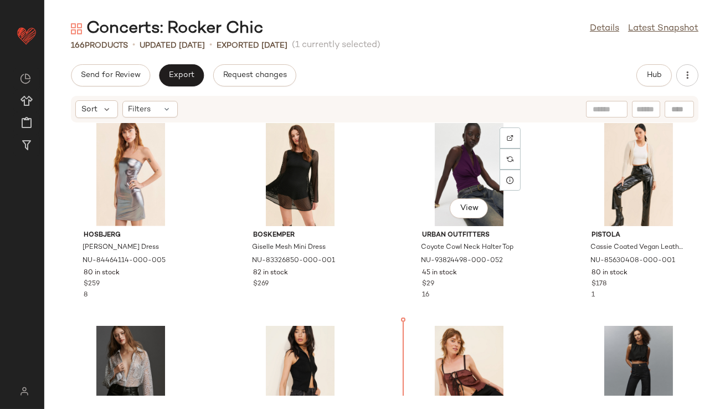
scroll to position [1234, 0]
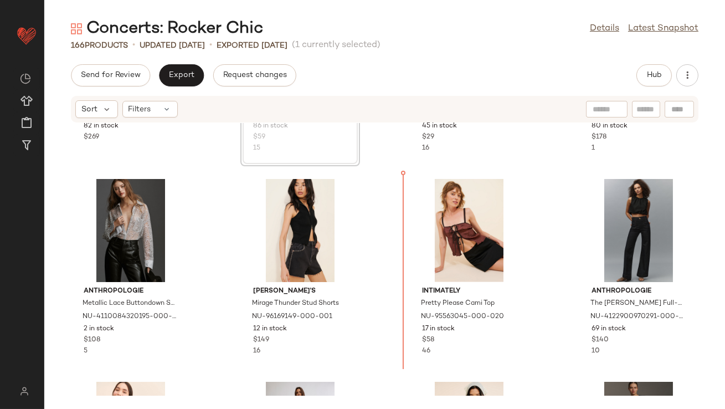
scroll to position [1382, 0]
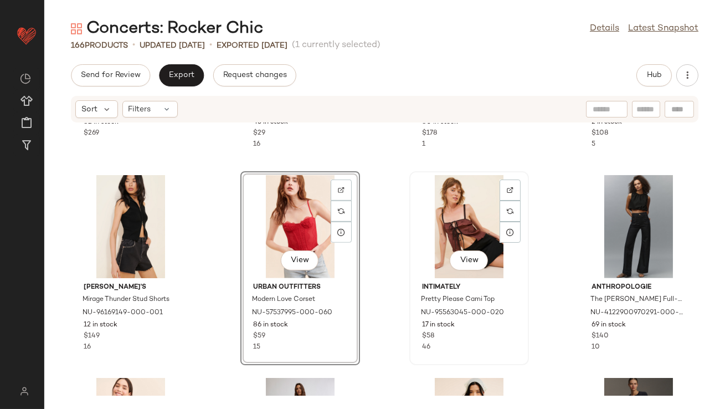
click at [451, 235] on div "View" at bounding box center [469, 226] width 112 height 103
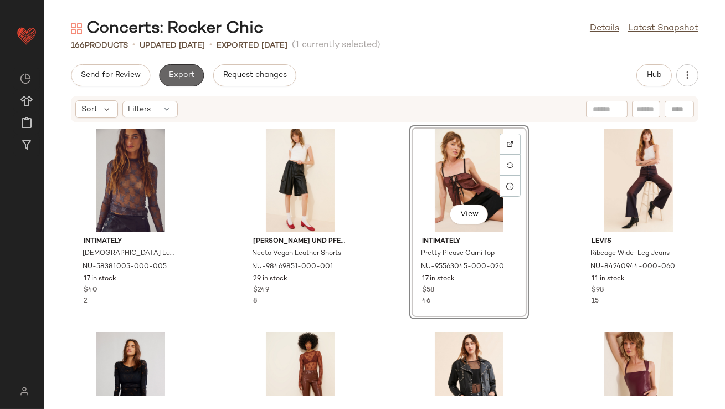
click at [190, 73] on span "Export" at bounding box center [181, 75] width 26 height 9
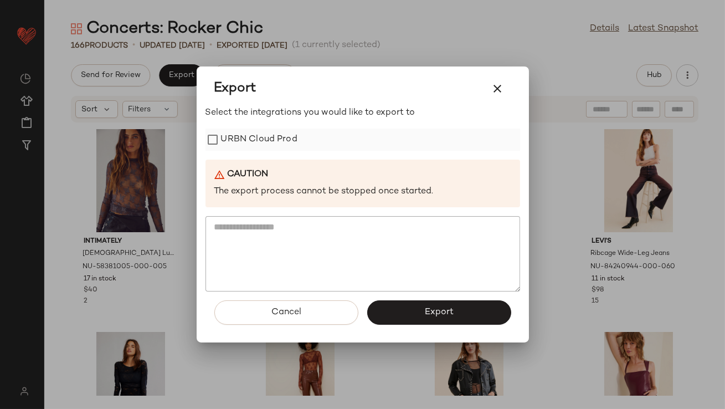
click at [252, 137] on label "URBN Cloud Prod" at bounding box center [259, 140] width 76 height 22
click at [382, 306] on button "Export" at bounding box center [439, 312] width 144 height 24
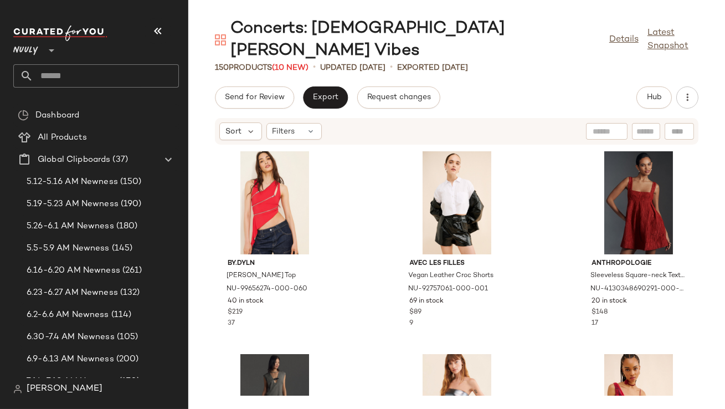
click at [159, 25] on icon "button" at bounding box center [157, 30] width 13 height 13
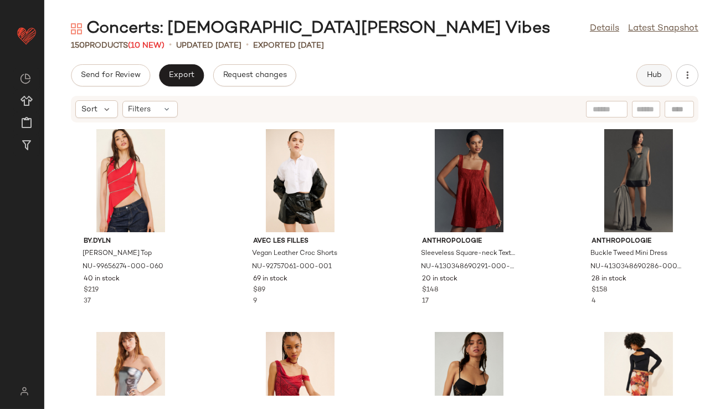
click at [653, 76] on span "Hub" at bounding box center [654, 75] width 16 height 9
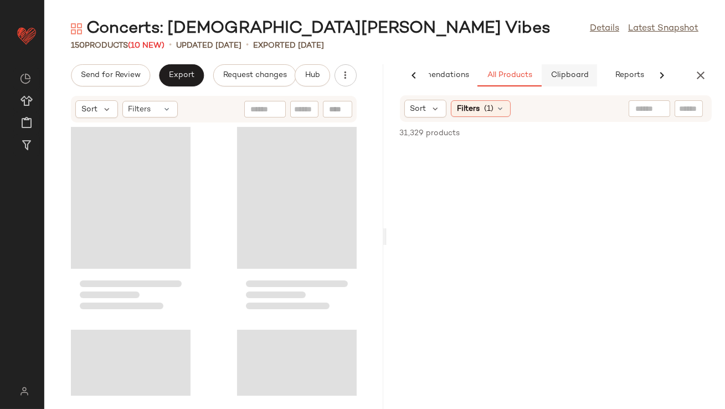
scroll to position [0, 62]
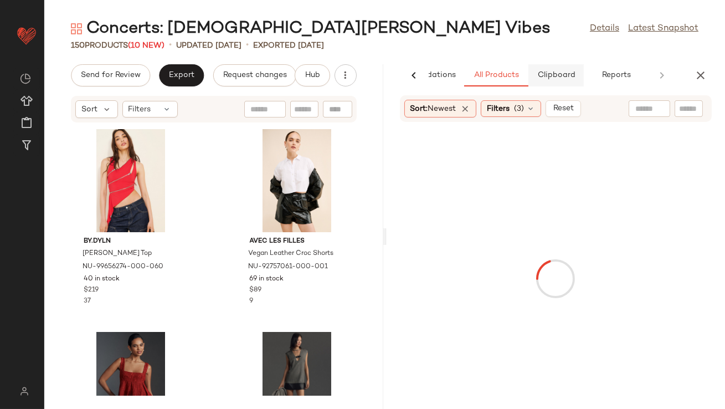
click at [547, 74] on span "Clipboard" at bounding box center [556, 75] width 38 height 9
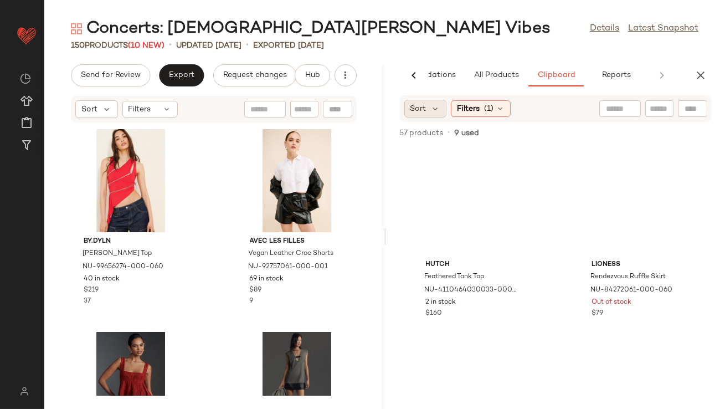
click at [438, 115] on div "Sort" at bounding box center [425, 109] width 43 height 18
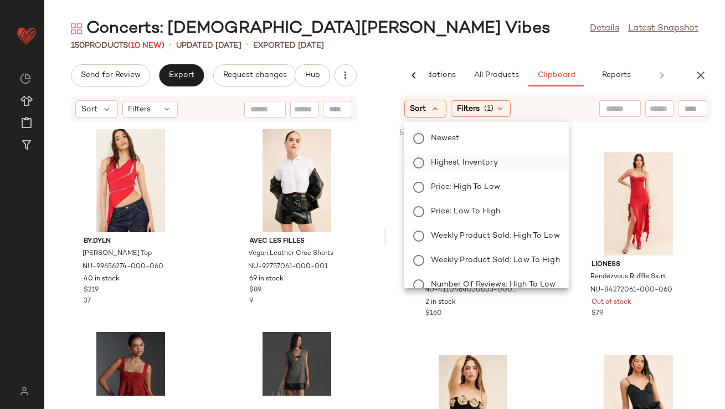
click at [428, 157] on label "Highest Inventory" at bounding box center [493, 163] width 133 height 16
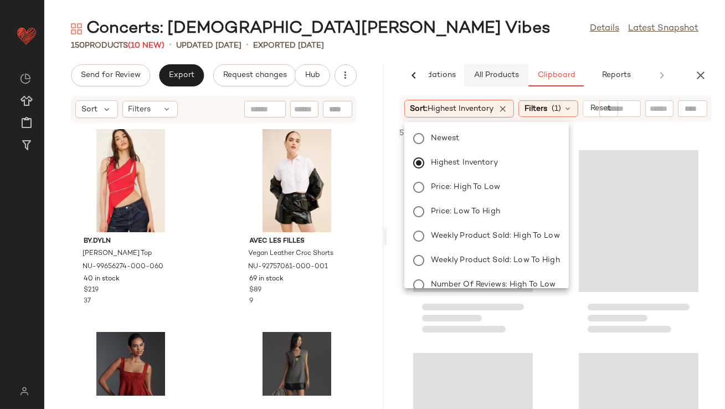
click at [472, 65] on button "All Products" at bounding box center [496, 75] width 64 height 22
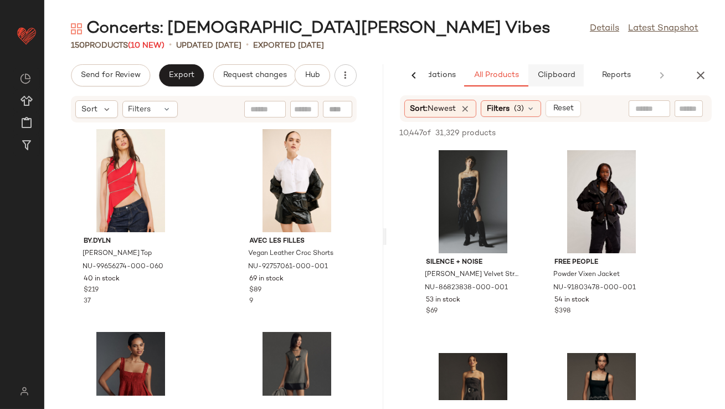
click at [547, 78] on span "Clipboard" at bounding box center [556, 75] width 38 height 9
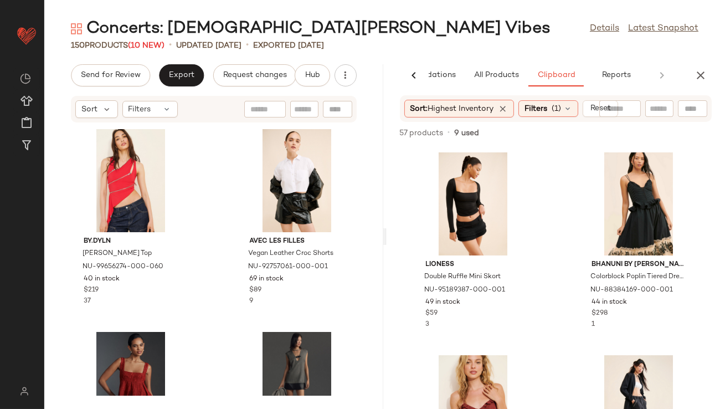
click at [539, 32] on div "Concerts: Lady Gaga Vibes Details Latest Snapshot" at bounding box center [384, 29] width 681 height 22
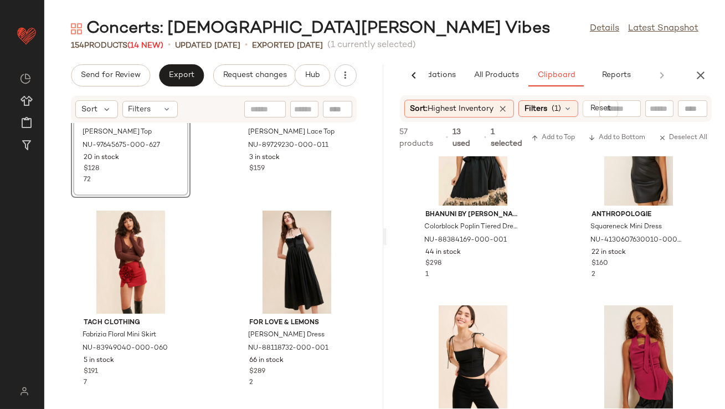
scroll to position [0, 0]
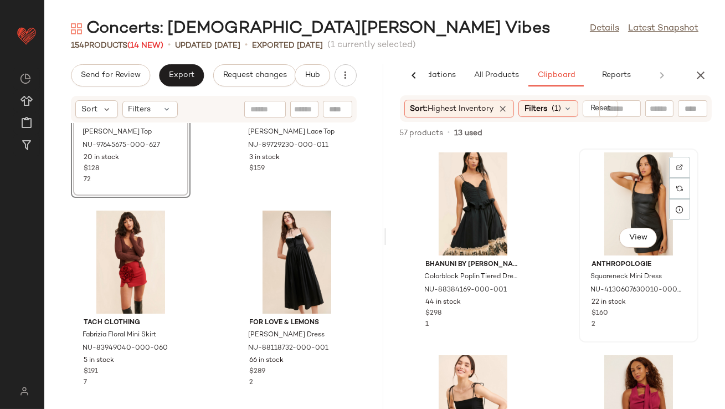
click at [622, 222] on div "View" at bounding box center [639, 203] width 112 height 103
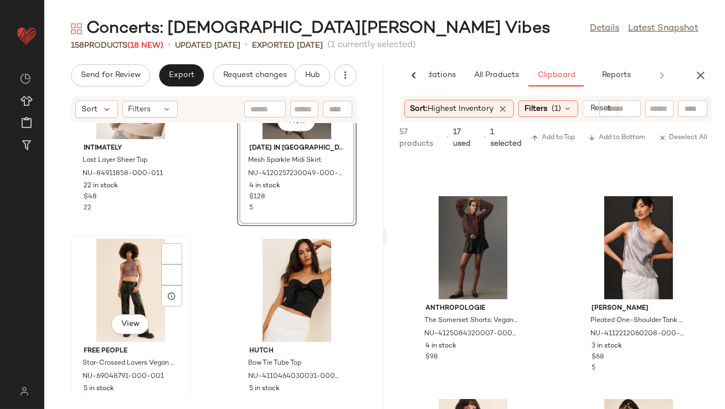
scroll to position [2337, 0]
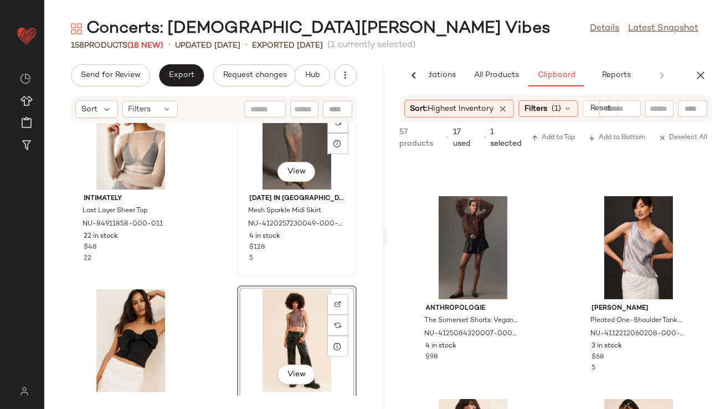
scroll to position [2353, 0]
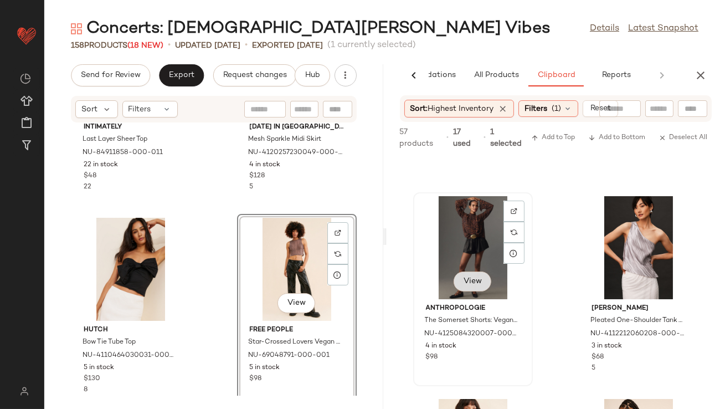
click at [472, 282] on div "View" at bounding box center [473, 282] width 38 height 22
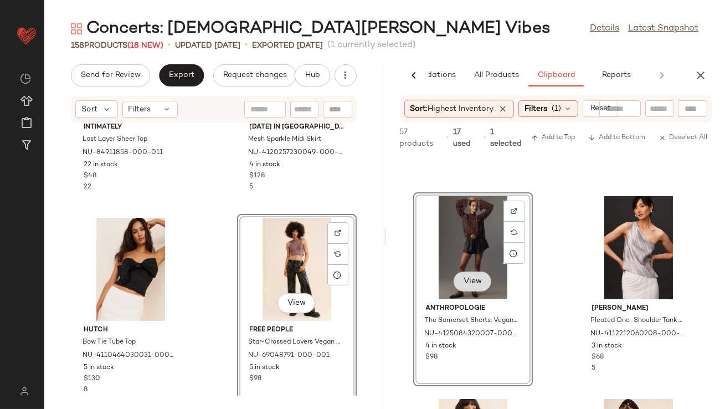
click at [472, 282] on span "View" at bounding box center [472, 281] width 19 height 9
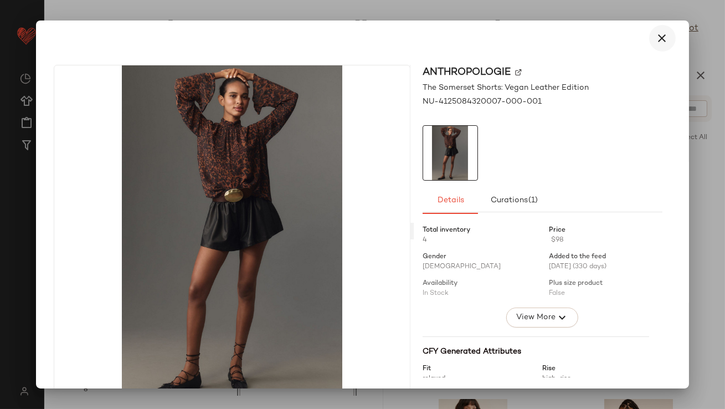
click at [662, 35] on button "button" at bounding box center [662, 38] width 27 height 27
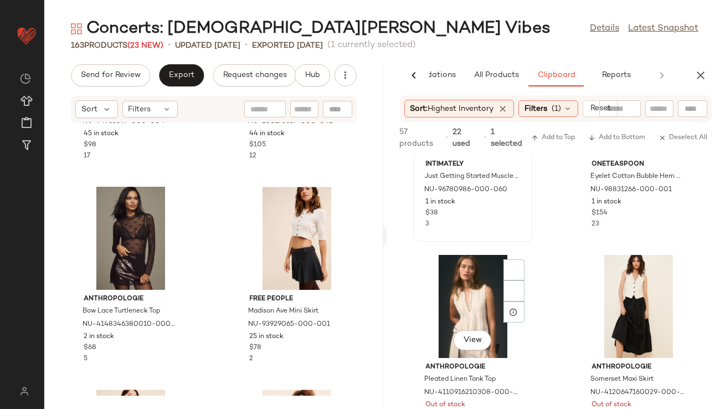
scroll to position [965, 0]
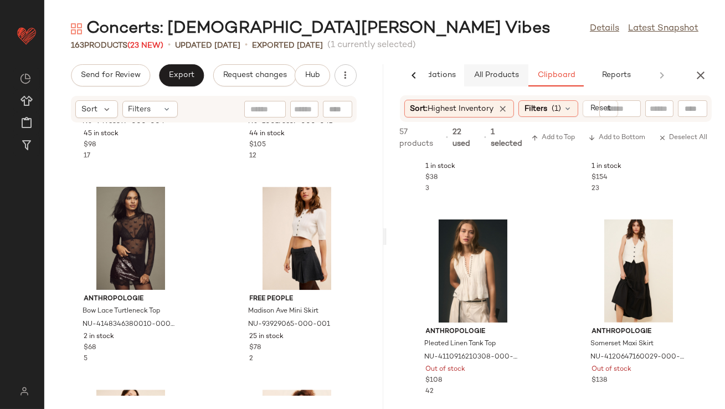
click at [497, 80] on button "All Products" at bounding box center [496, 75] width 64 height 22
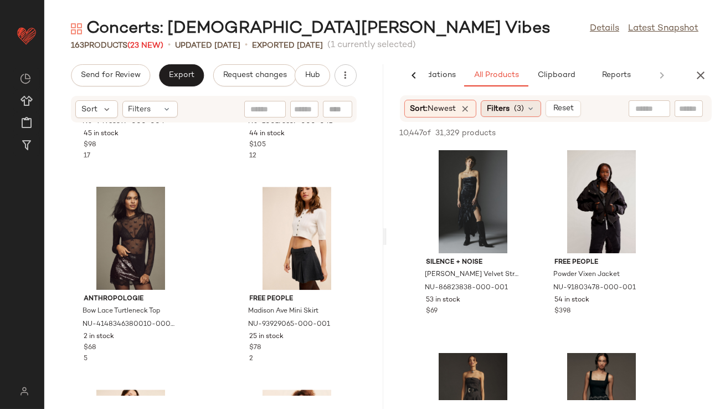
click at [502, 107] on span "Filters" at bounding box center [498, 109] width 23 height 12
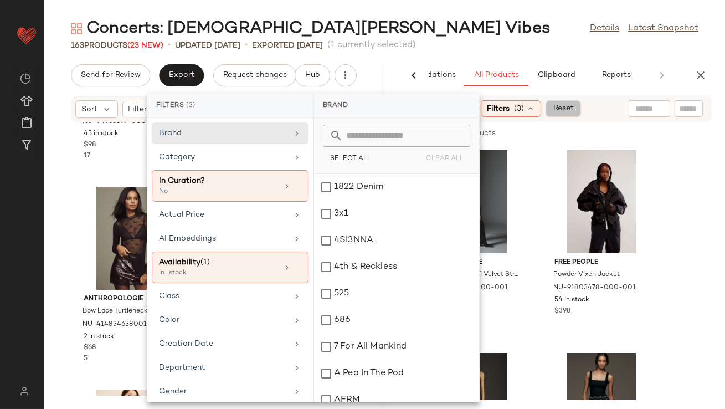
click at [569, 107] on span "Reset" at bounding box center [563, 108] width 21 height 9
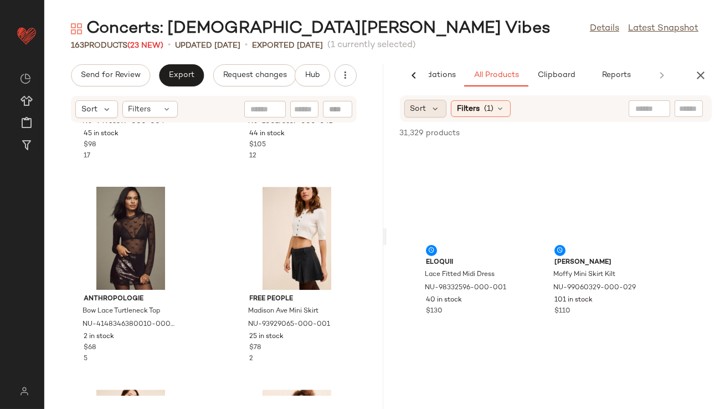
click at [425, 107] on span "Sort" at bounding box center [418, 109] width 16 height 12
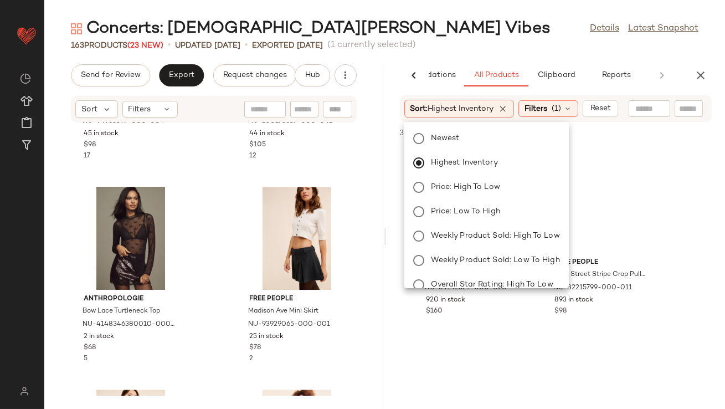
click at [434, 56] on div "Concerts: Lady Gaga Vibes Details Latest Snapshot 163 Products (23 New) • updat…" at bounding box center [384, 213] width 681 height 391
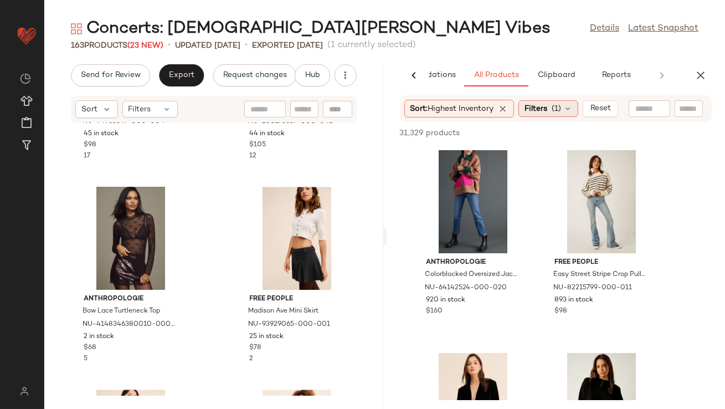
click at [531, 105] on span "Filters" at bounding box center [536, 109] width 23 height 12
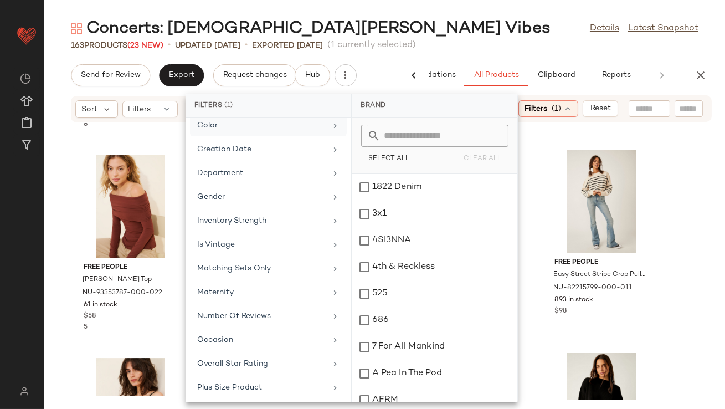
scroll to position [256, 0]
click at [223, 361] on div "Total Inventory" at bounding box center [261, 364] width 129 height 12
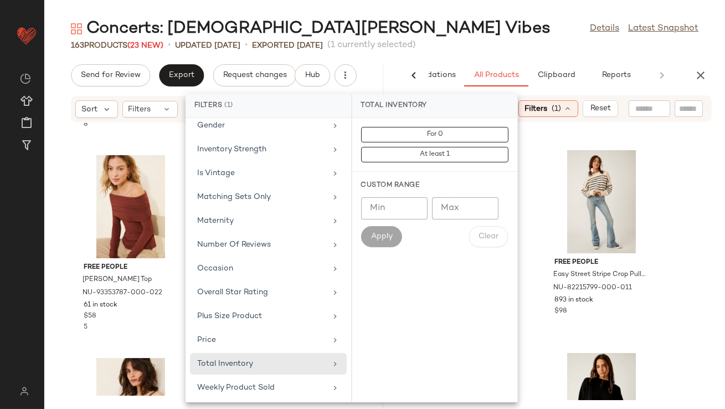
click at [367, 212] on input "Min" at bounding box center [394, 208] width 66 height 22
type input "**"
click at [376, 237] on span "Apply" at bounding box center [382, 236] width 22 height 9
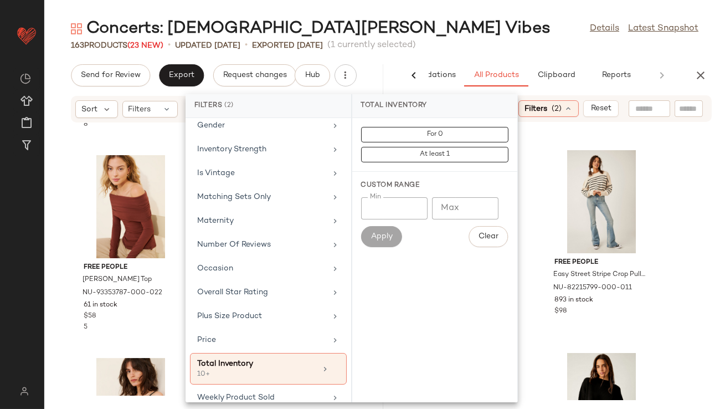
click at [507, 25] on div "Concerts: Lady Gaga Vibes Details Latest Snapshot" at bounding box center [384, 29] width 681 height 22
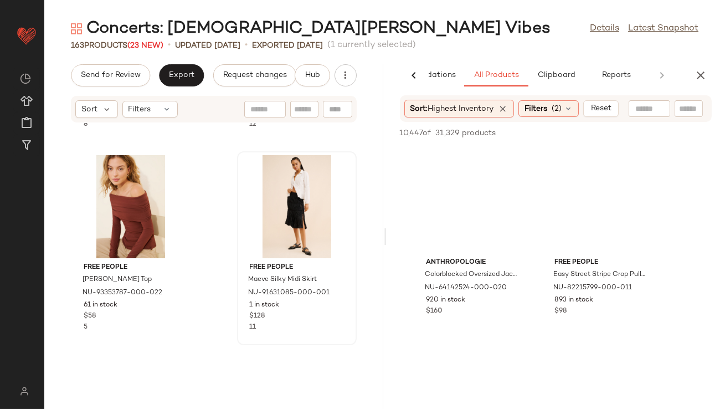
scroll to position [5812, 0]
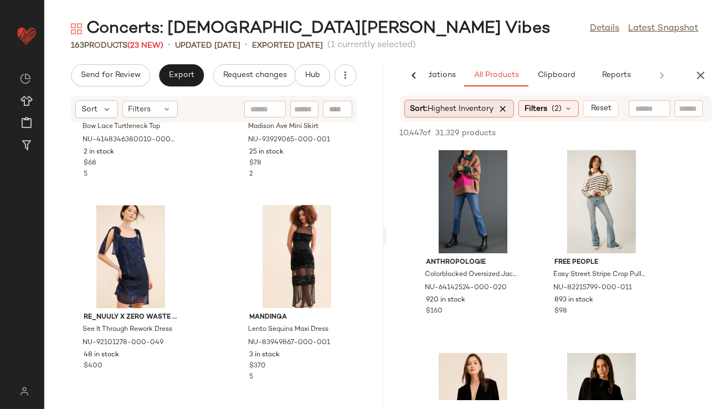
click at [506, 105] on icon at bounding box center [504, 109] width 10 height 10
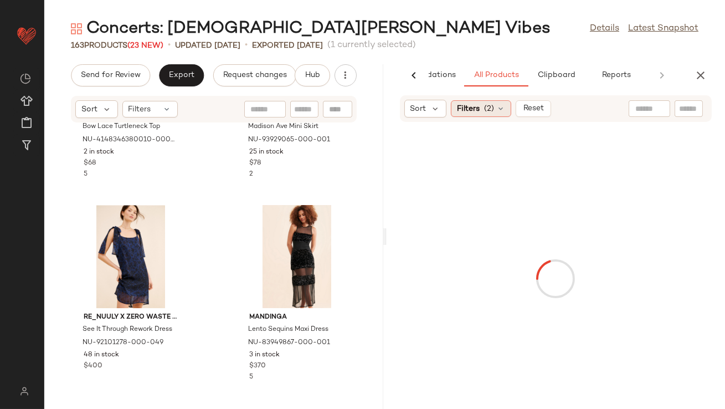
click at [460, 111] on span "Filters" at bounding box center [468, 109] width 23 height 12
click at [425, 111] on span "Sort" at bounding box center [418, 109] width 16 height 12
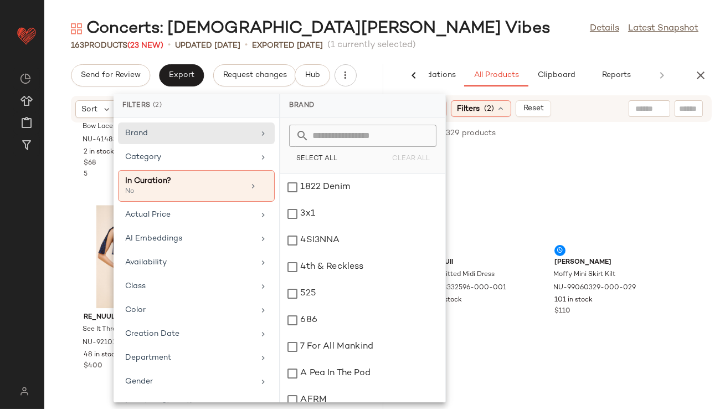
click at [432, 16] on main "Concerts: Lady Gaga Vibes Details Latest Snapshot 163 Products (23 New) • updat…" at bounding box center [362, 204] width 725 height 409
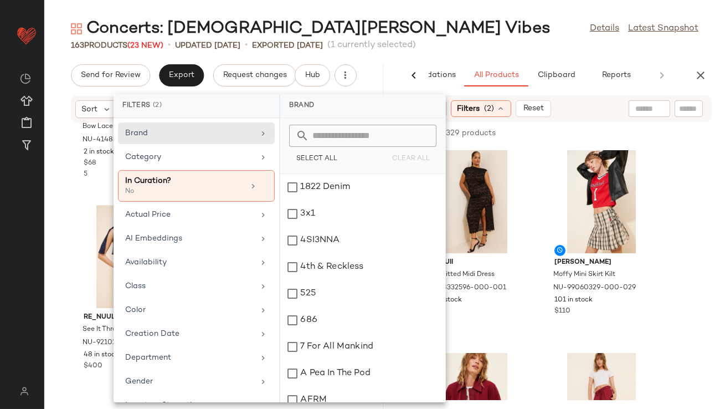
click at [466, 141] on div "10,447 of 31,329 products • 0 selected Add to Top Add to Bottom Deselect All" at bounding box center [556, 134] width 339 height 24
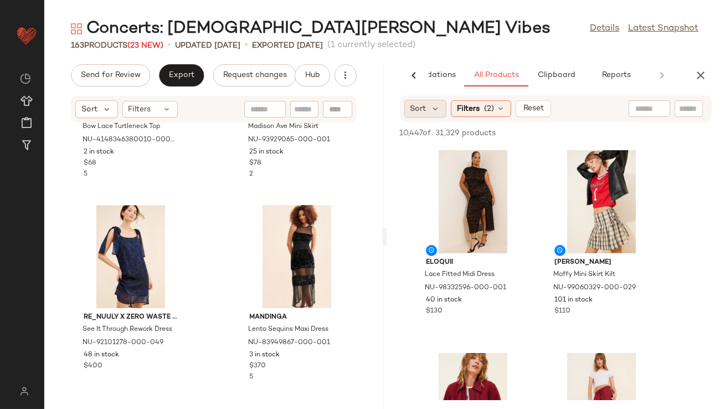
click at [430, 107] on div "Sort" at bounding box center [425, 109] width 43 height 18
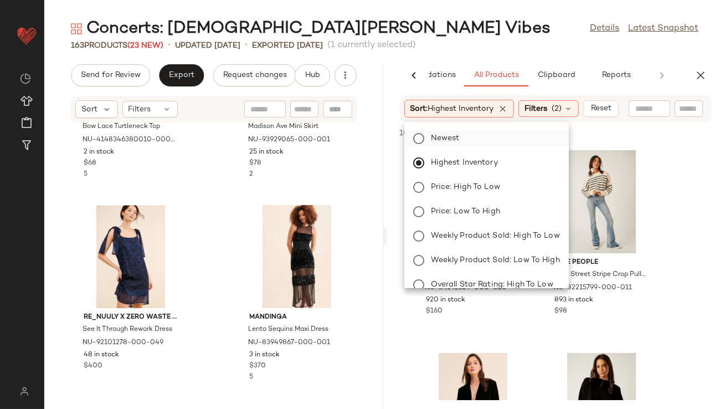
click at [465, 137] on label "Newest" at bounding box center [493, 139] width 133 height 16
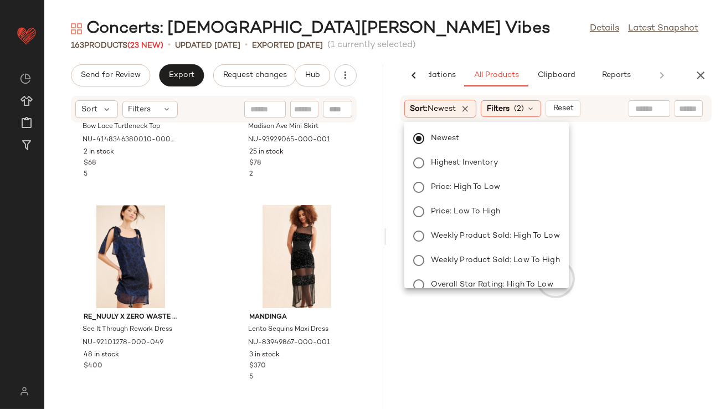
click at [479, 51] on div "Concerts: Lady Gaga Vibes Details Latest Snapshot 163 Products (23 New) • updat…" at bounding box center [384, 213] width 681 height 391
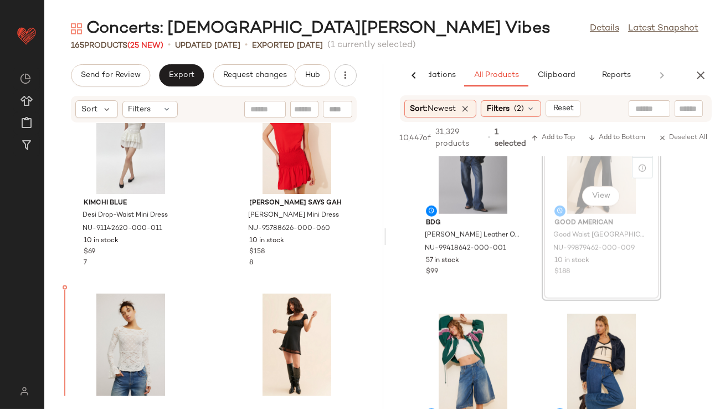
scroll to position [4108, 0]
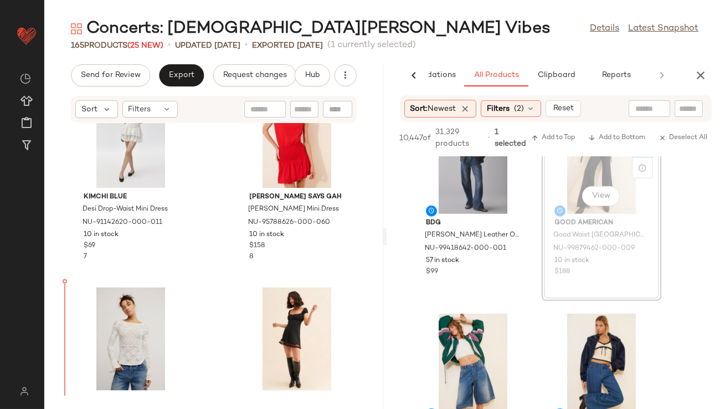
drag, startPoint x: 611, startPoint y: 174, endPoint x: 604, endPoint y: 174, distance: 7.2
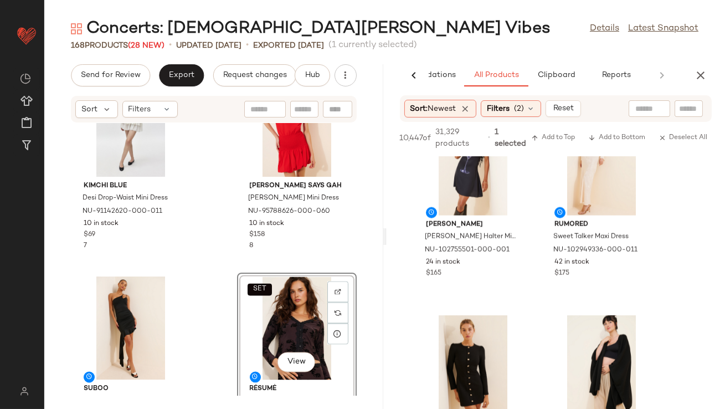
scroll to position [11226, 0]
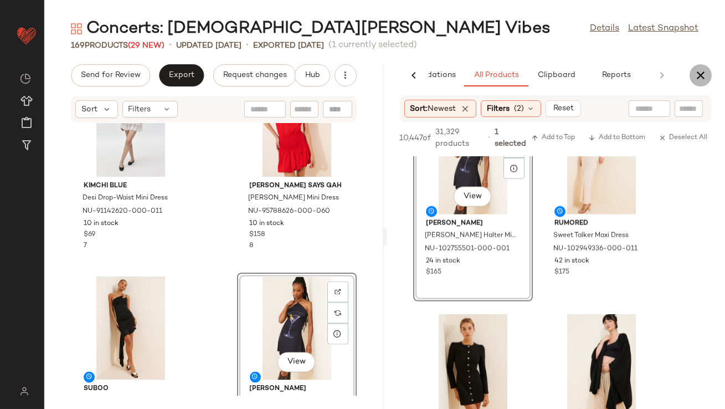
click at [705, 66] on button "button" at bounding box center [701, 75] width 22 height 22
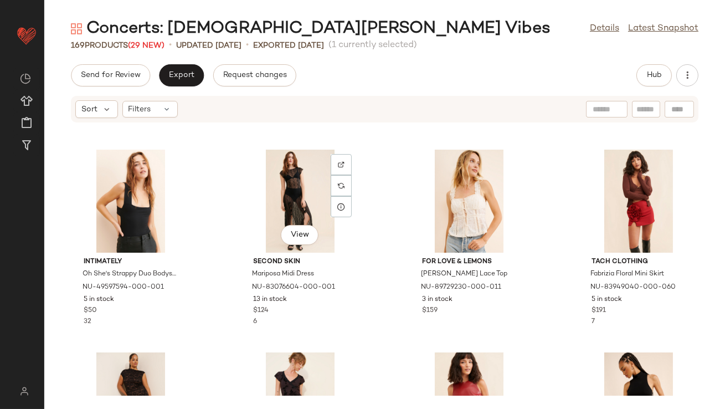
scroll to position [1359, 0]
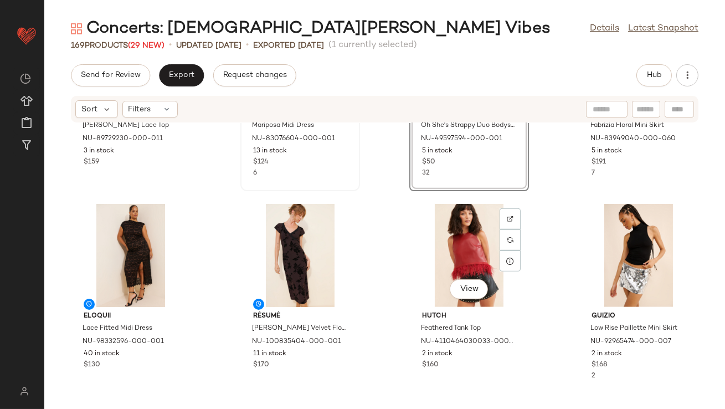
scroll to position [1391, 0]
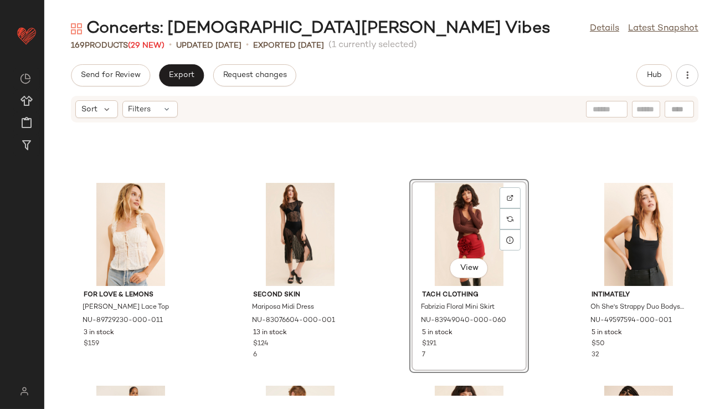
scroll to position [1359, 0]
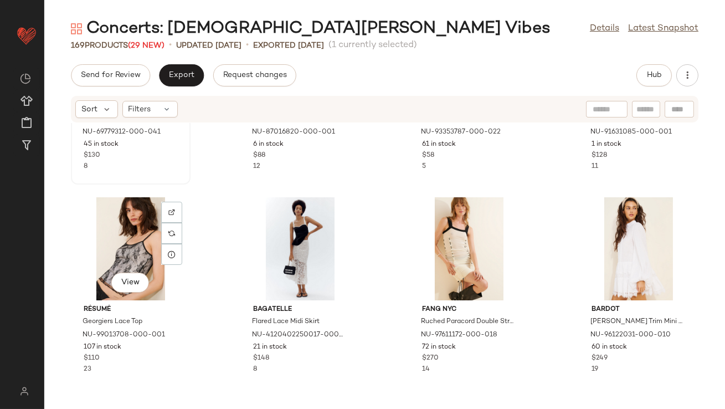
scroll to position [3853, 0]
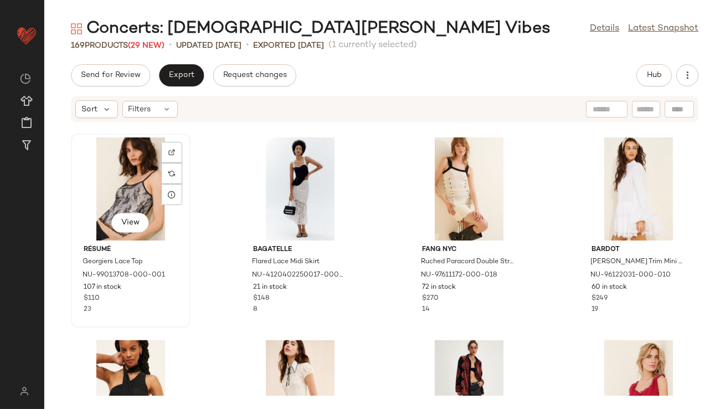
click at [115, 193] on div "View" at bounding box center [131, 188] width 112 height 103
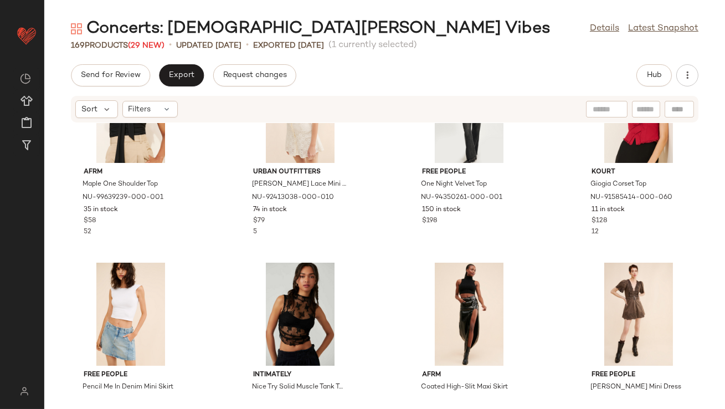
scroll to position [4075, 0]
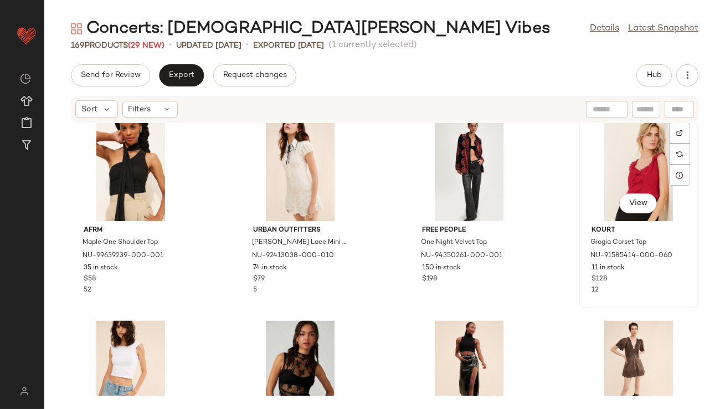
click at [611, 170] on div "View" at bounding box center [639, 169] width 112 height 103
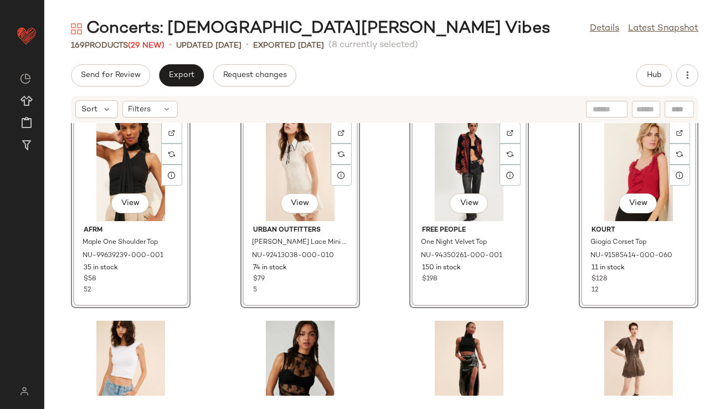
click at [547, 210] on div "View AFRM Maple One Shoulder Top NU-99639239-000-001 35 in stock $58 52 View Ur…" at bounding box center [384, 259] width 681 height 273
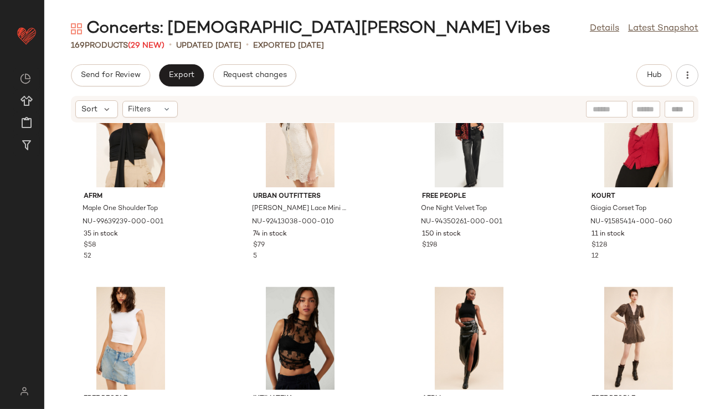
scroll to position [4110, 0]
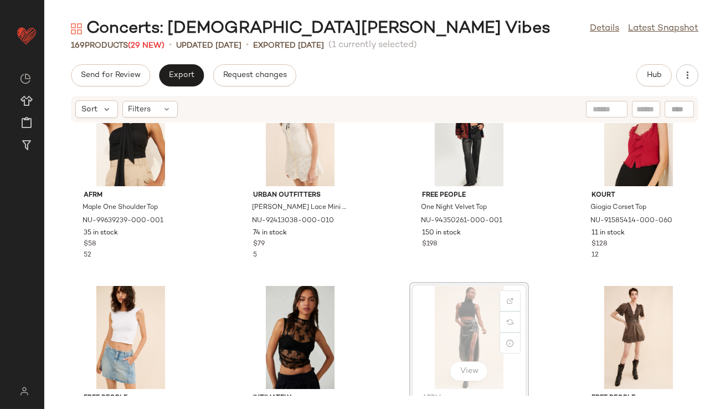
scroll to position [4110, 0]
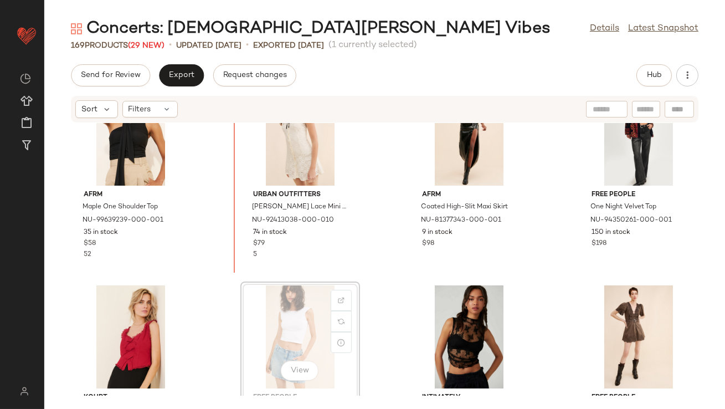
scroll to position [4103, 0]
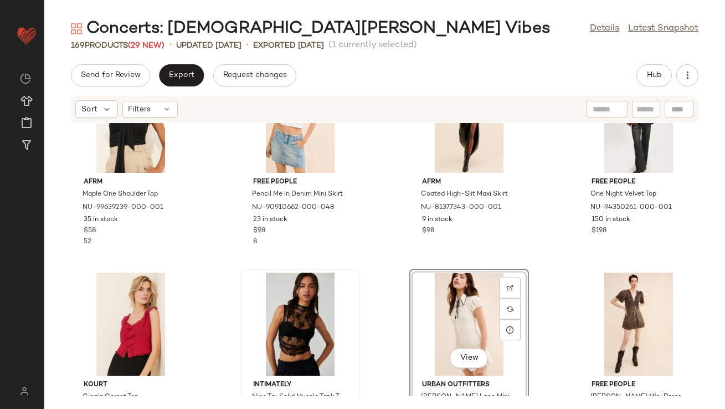
scroll to position [4057, 0]
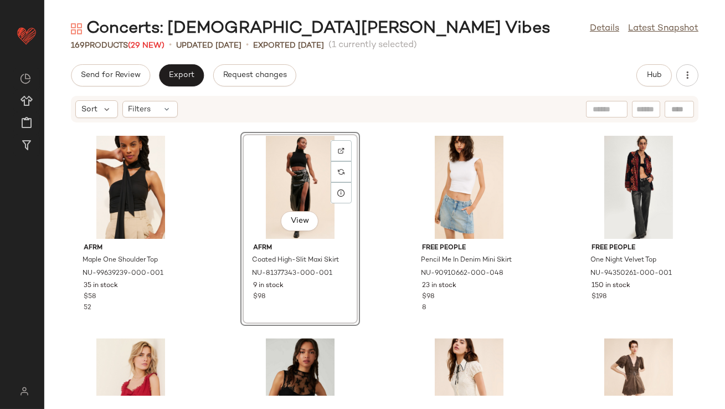
scroll to position [4056, 0]
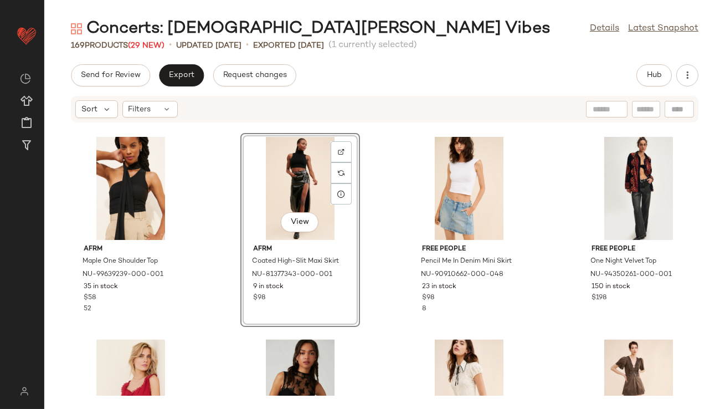
click at [314, 187] on div "View" at bounding box center [300, 188] width 112 height 103
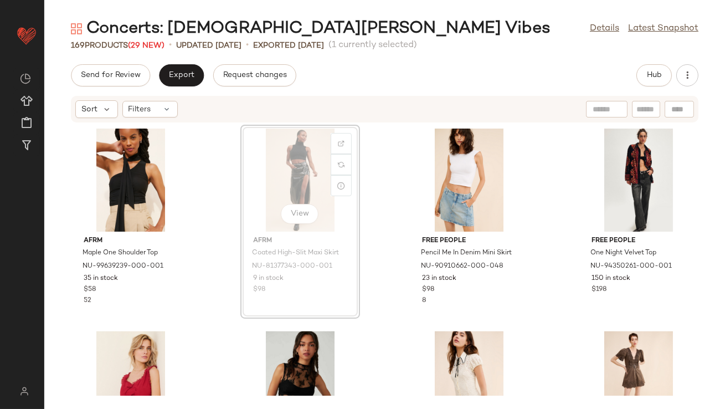
scroll to position [4060, 0]
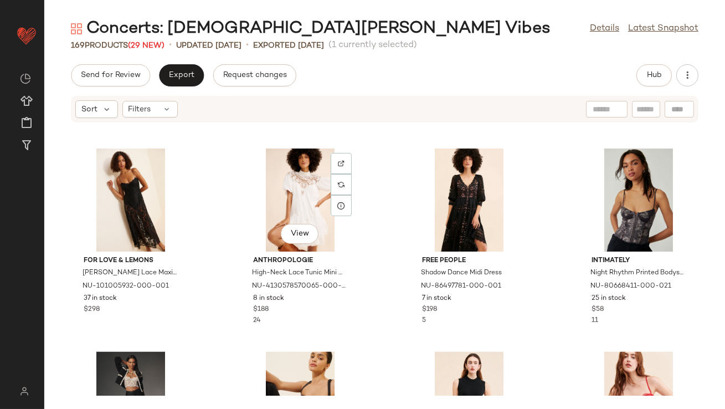
scroll to position [4890, 0]
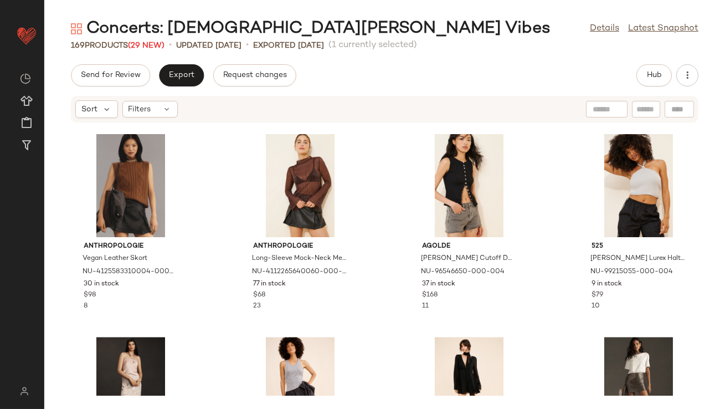
scroll to position [5025, 0]
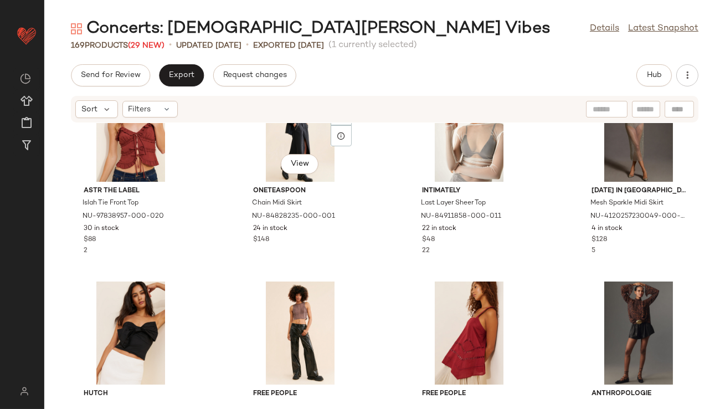
scroll to position [1074, 0]
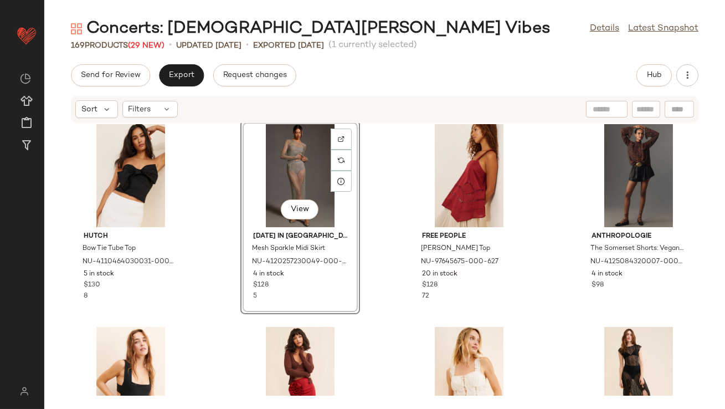
scroll to position [1246, 0]
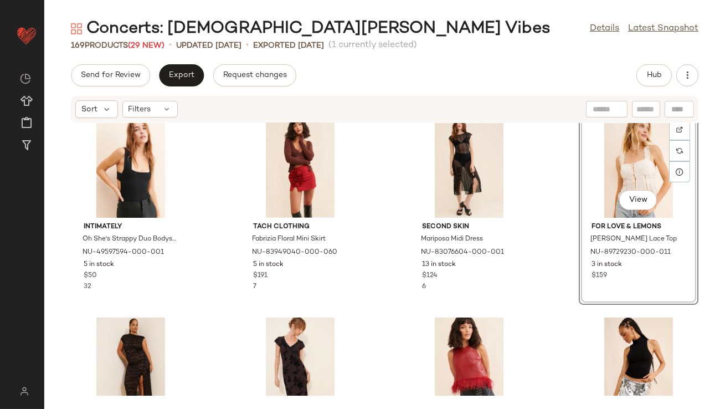
scroll to position [1494, 0]
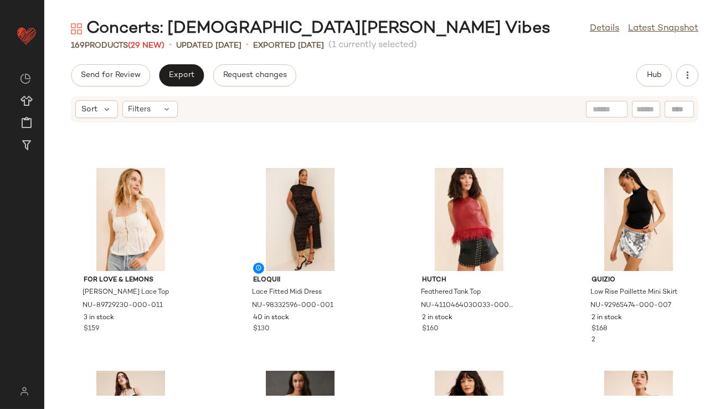
scroll to position [1683, 0]
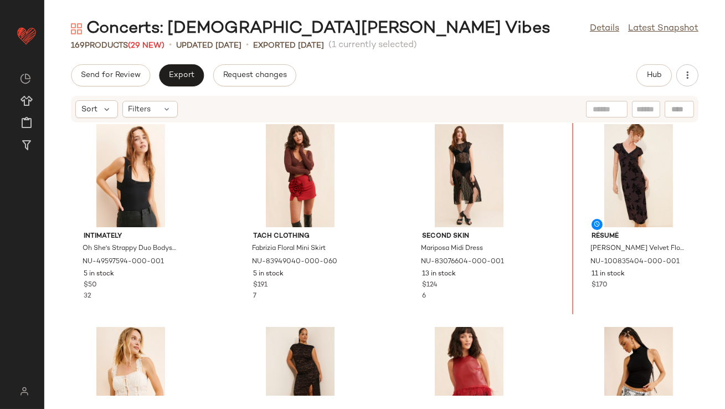
scroll to position [1394, 0]
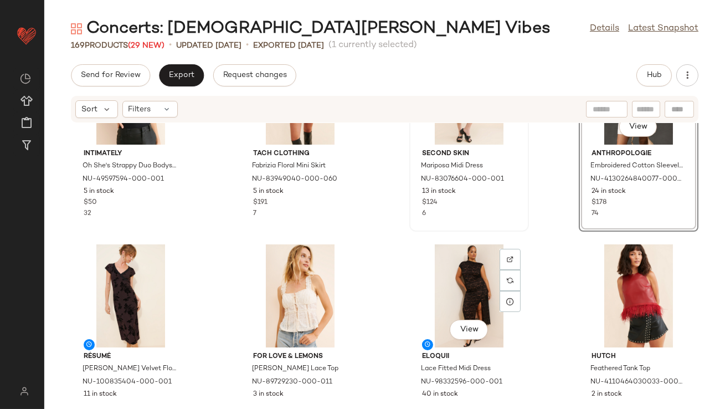
scroll to position [1525, 0]
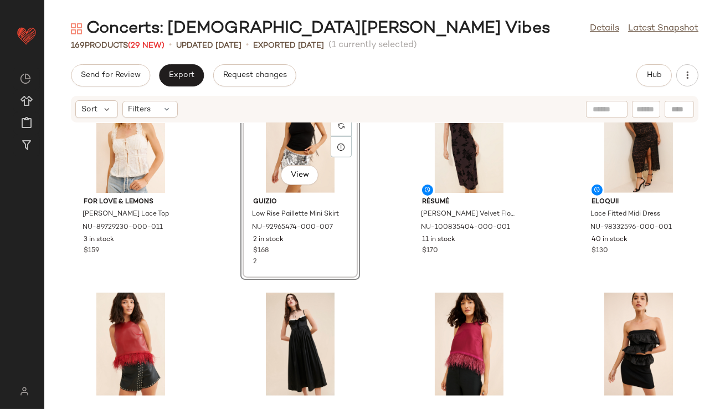
scroll to position [1683, 0]
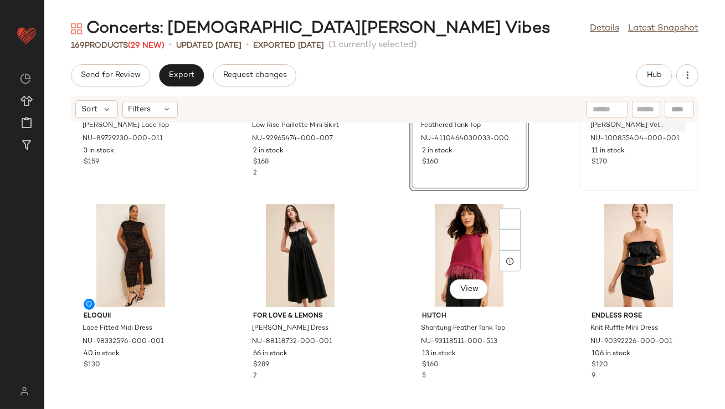
scroll to position [1776, 0]
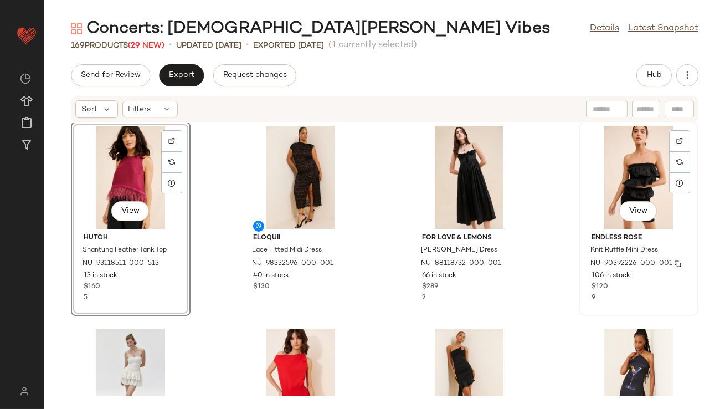
scroll to position [1852, 0]
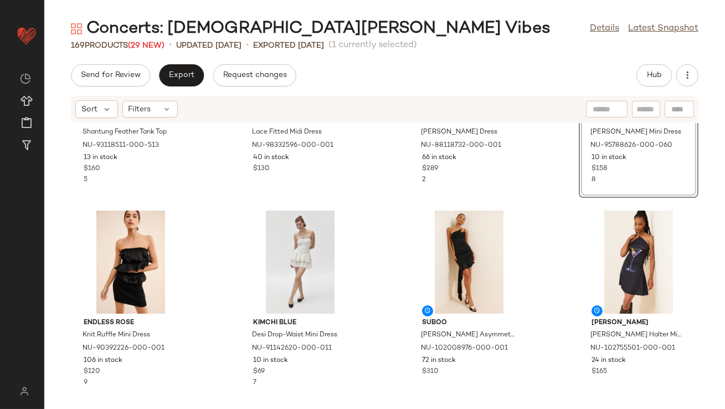
scroll to position [2009, 0]
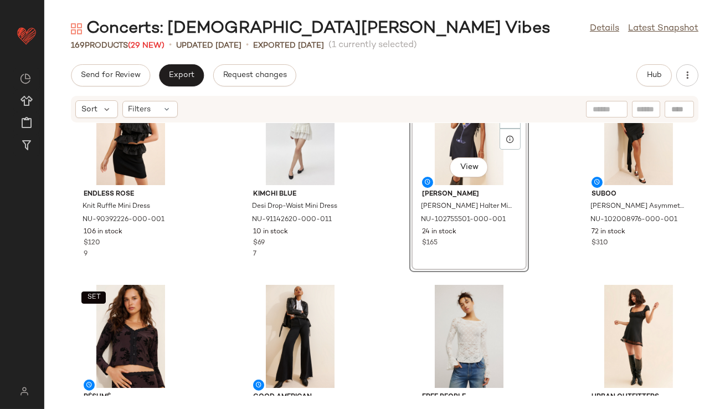
scroll to position [2084, 0]
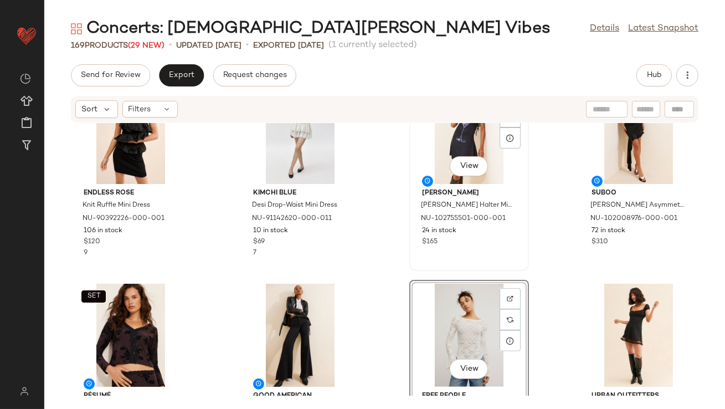
scroll to position [2083, 0]
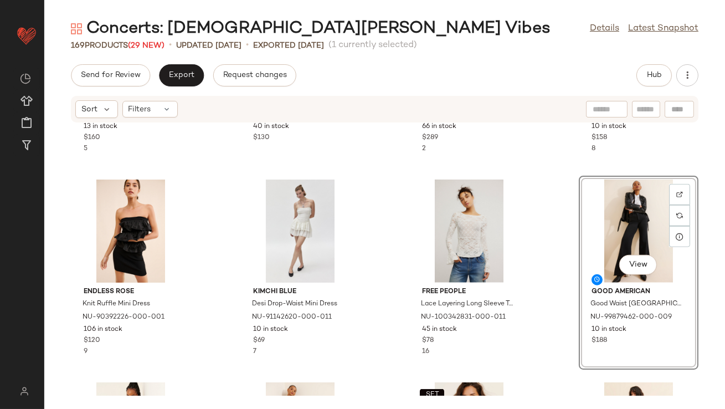
scroll to position [1961, 0]
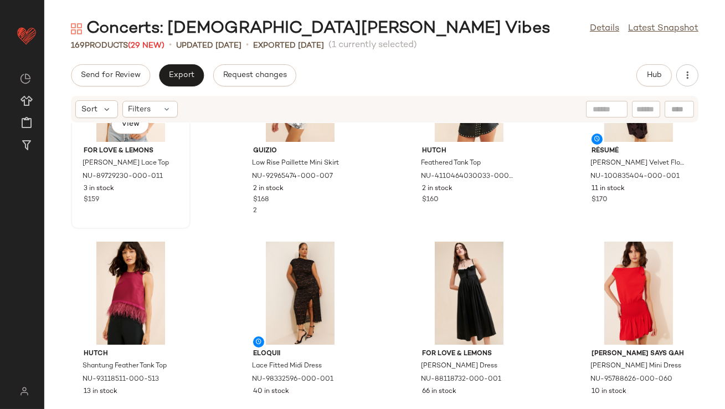
scroll to position [1696, 0]
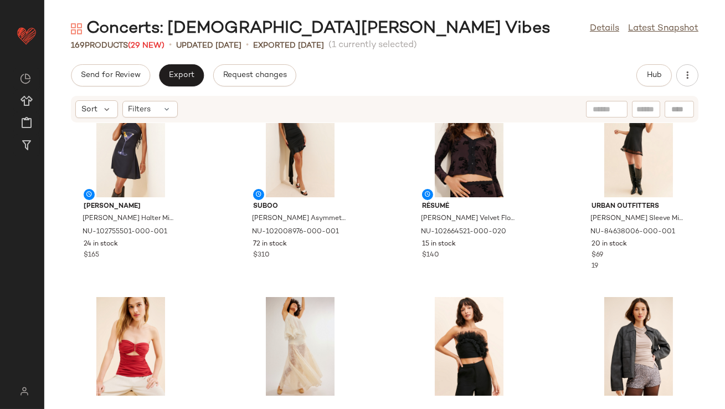
scroll to position [2254, 0]
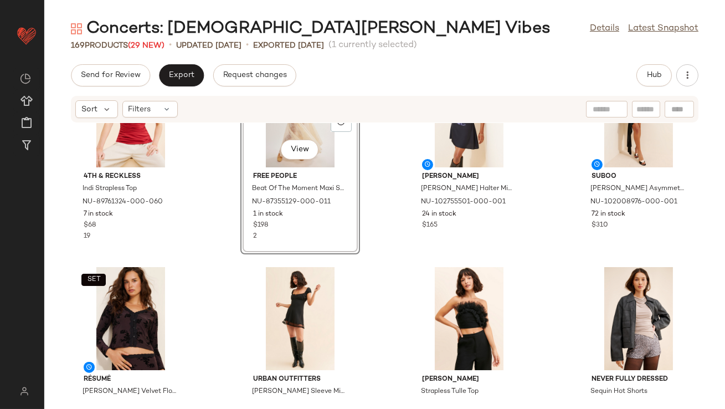
scroll to position [2305, 0]
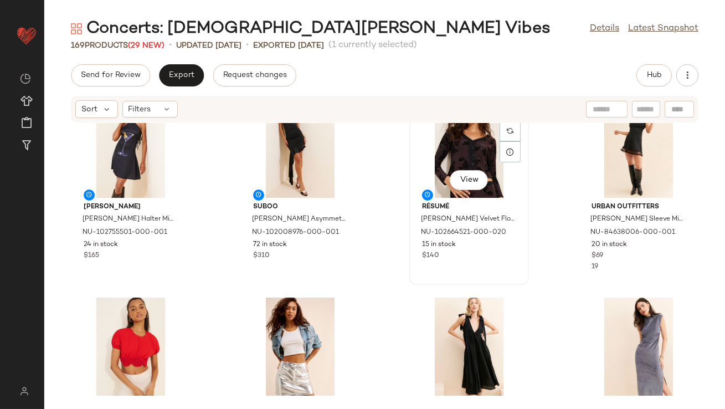
scroll to position [2470, 0]
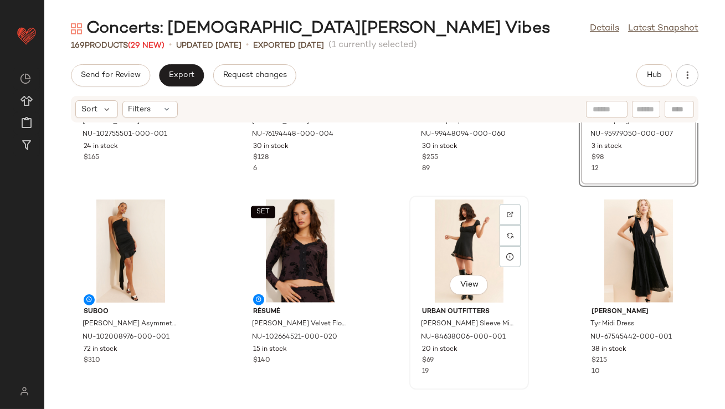
scroll to position [2575, 0]
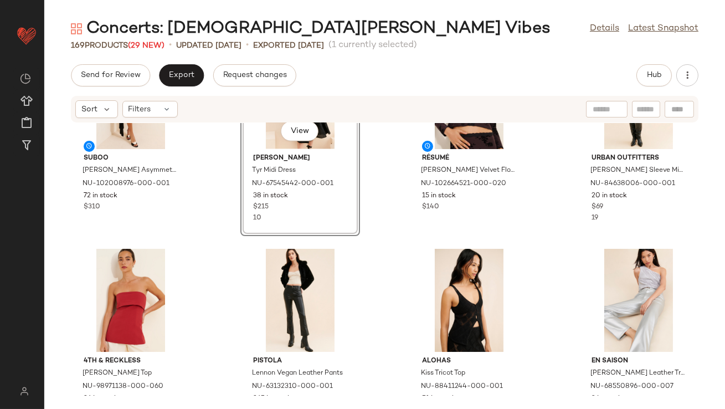
scroll to position [2728, 0]
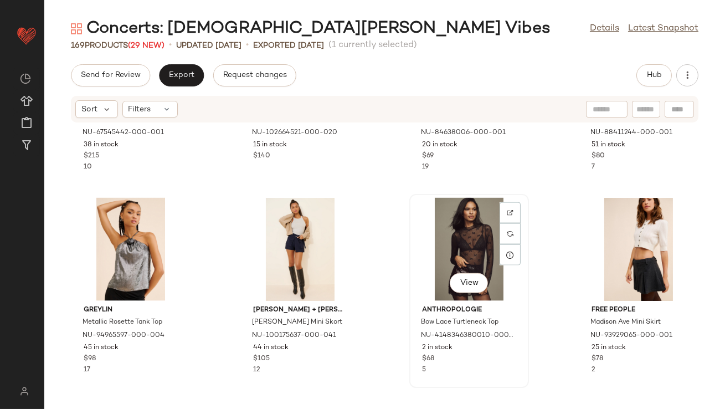
scroll to position [3074, 0]
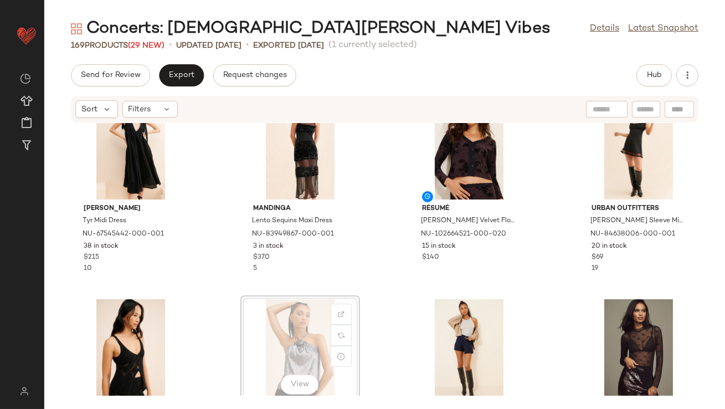
scroll to position [2880, 0]
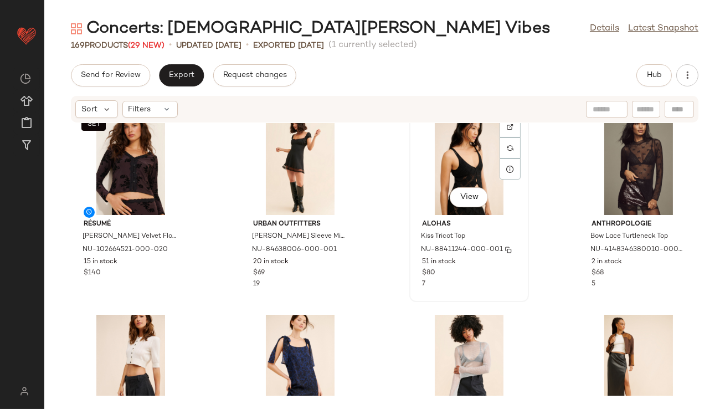
scroll to position [3067, 0]
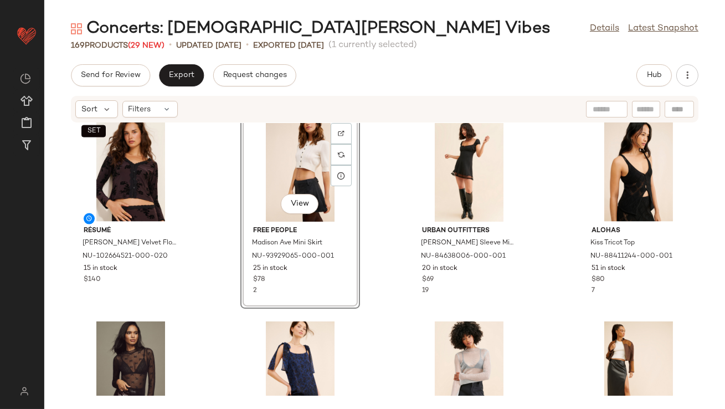
scroll to position [3160, 0]
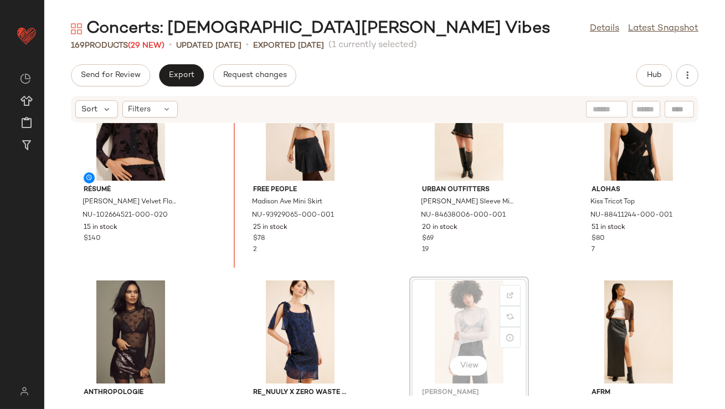
scroll to position [3015, 0]
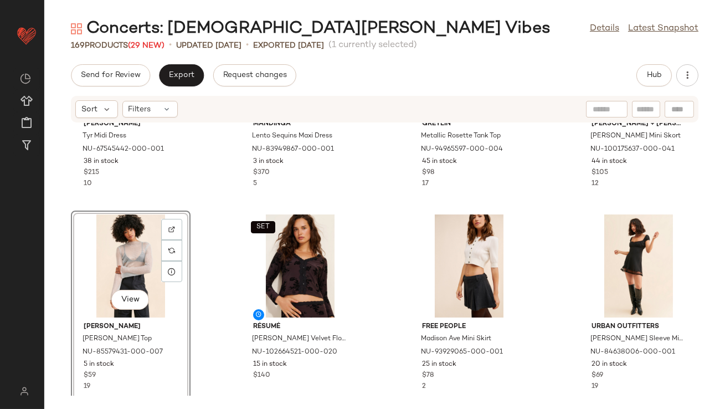
scroll to position [2965, 0]
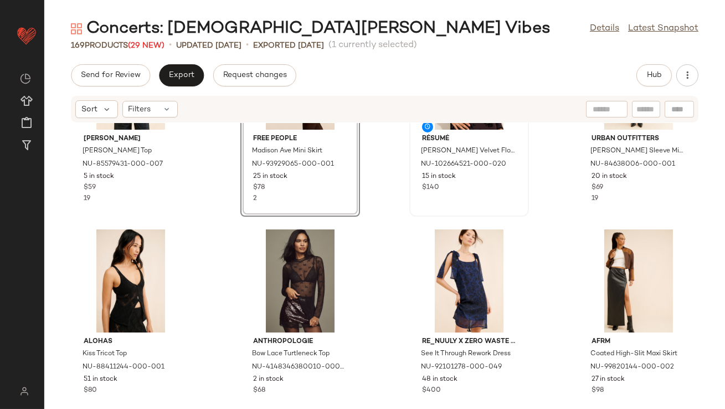
scroll to position [3170, 0]
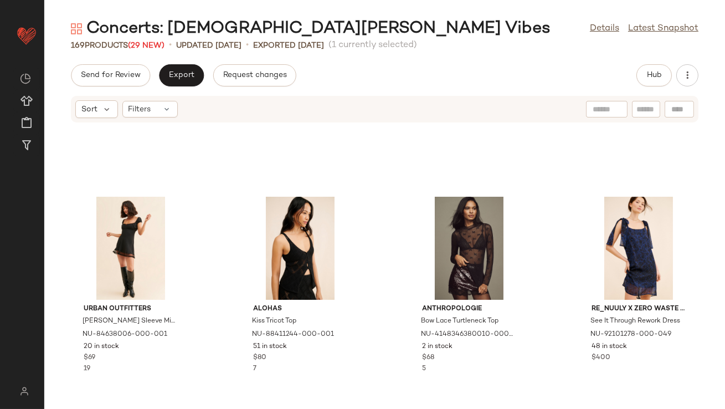
scroll to position [3375, 0]
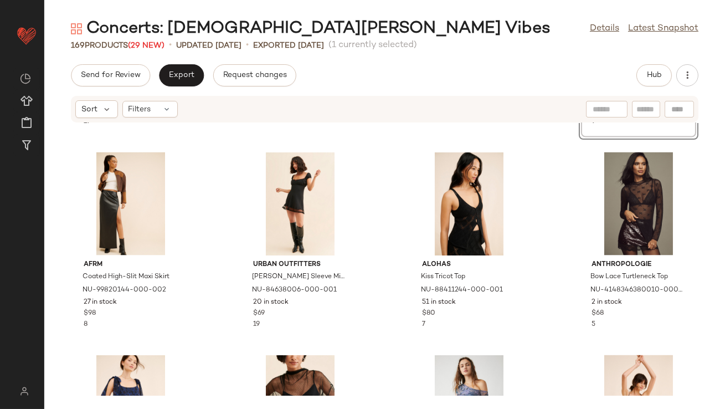
scroll to position [3238, 0]
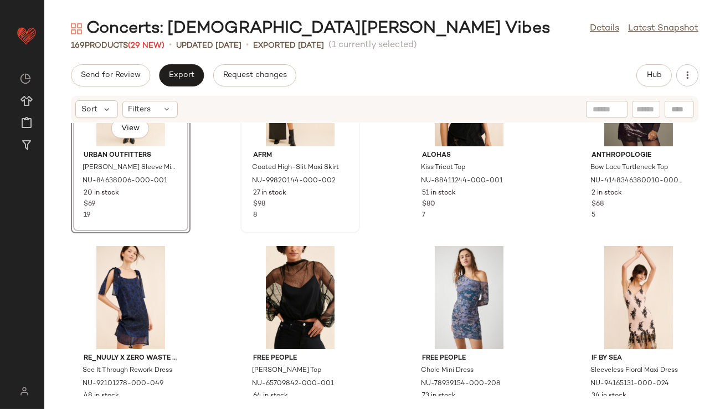
scroll to position [3340, 0]
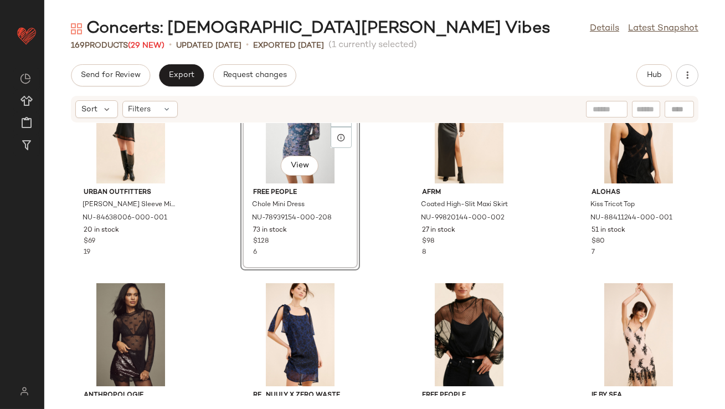
scroll to position [3297, 0]
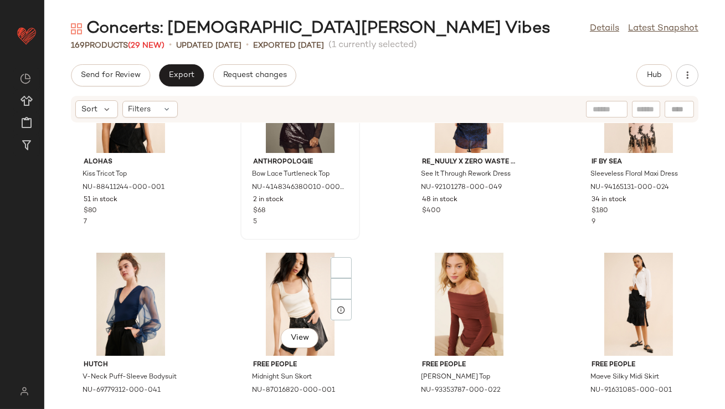
scroll to position [3536, 0]
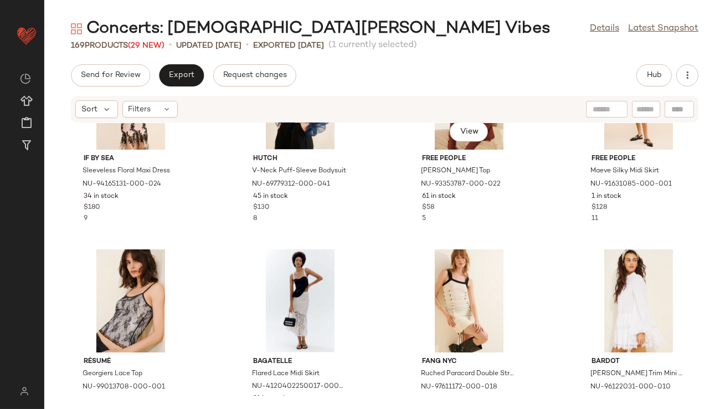
scroll to position [3762, 0]
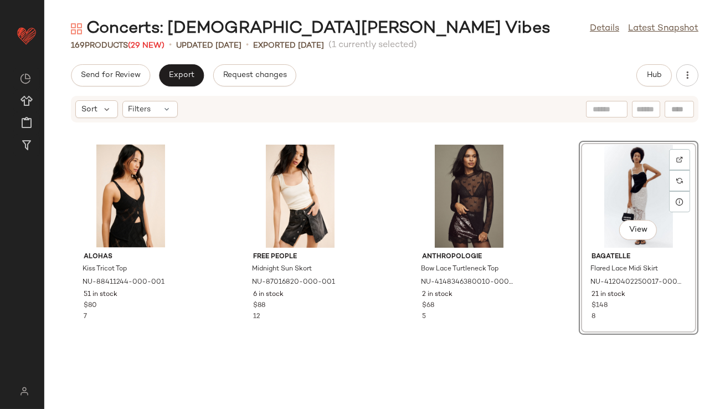
scroll to position [3516, 0]
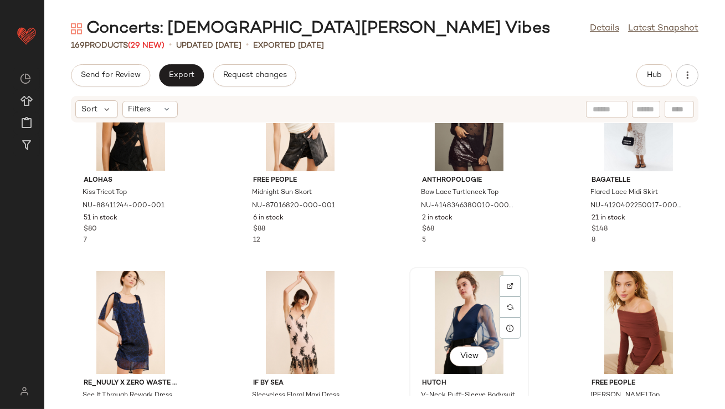
scroll to position [3496, 0]
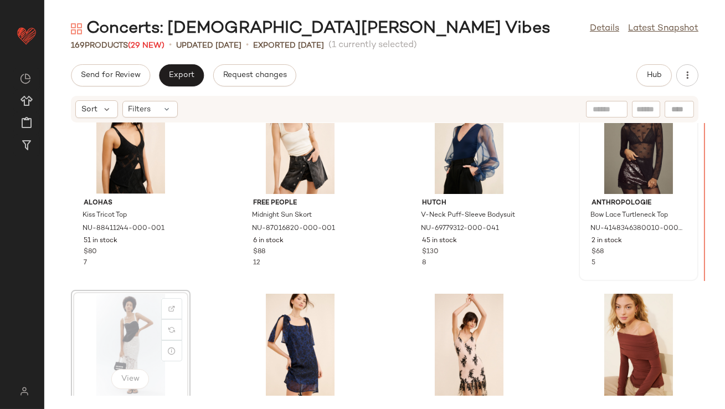
scroll to position [3494, 0]
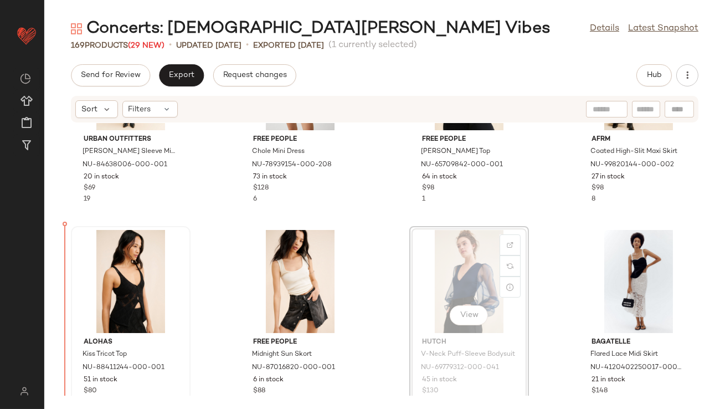
scroll to position [3355, 0]
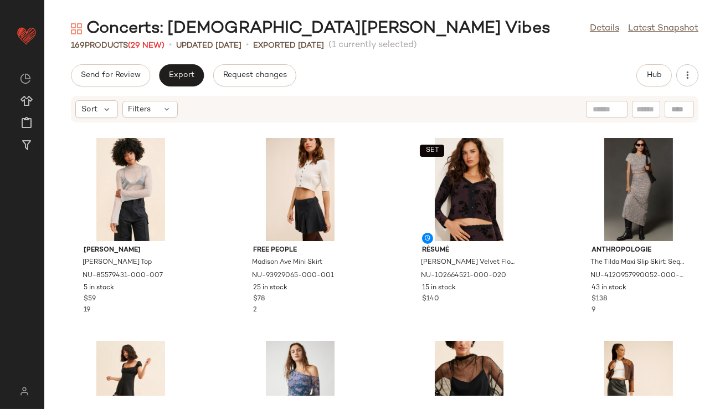
scroll to position [3144, 0]
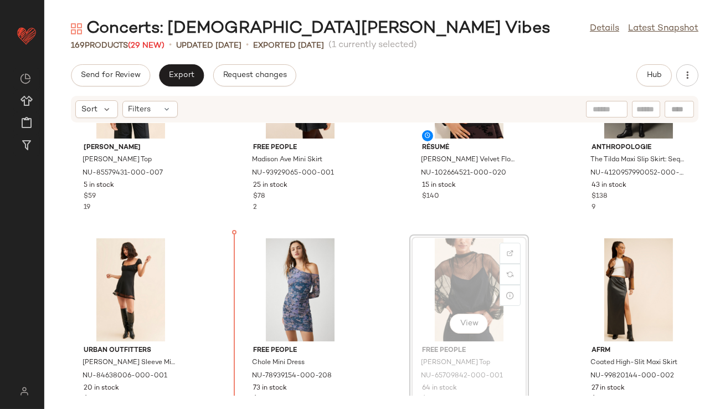
drag, startPoint x: 446, startPoint y: 281, endPoint x: 439, endPoint y: 281, distance: 6.6
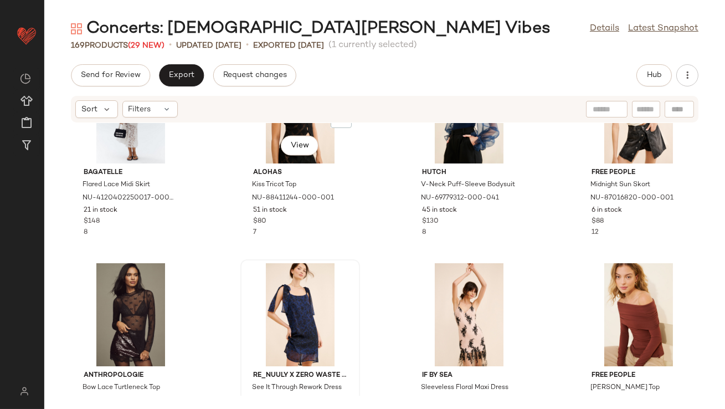
scroll to position [3630, 0]
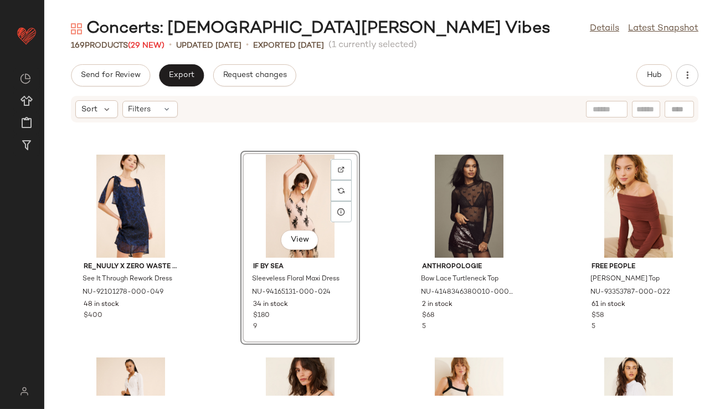
scroll to position [3690, 0]
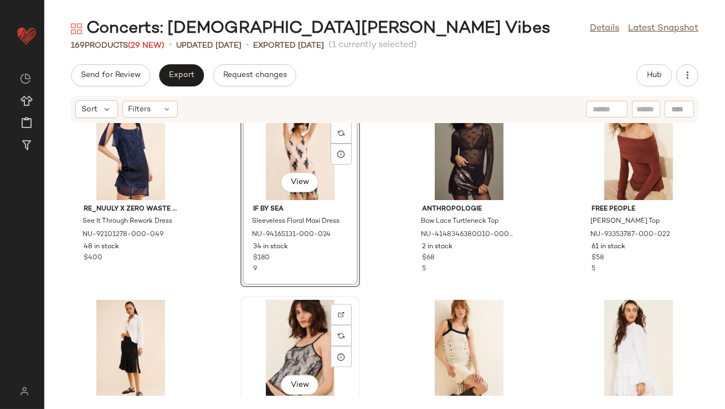
scroll to position [3691, 0]
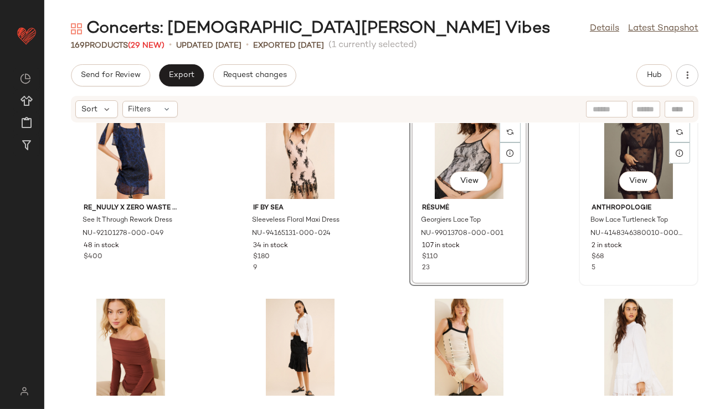
scroll to position [3689, 0]
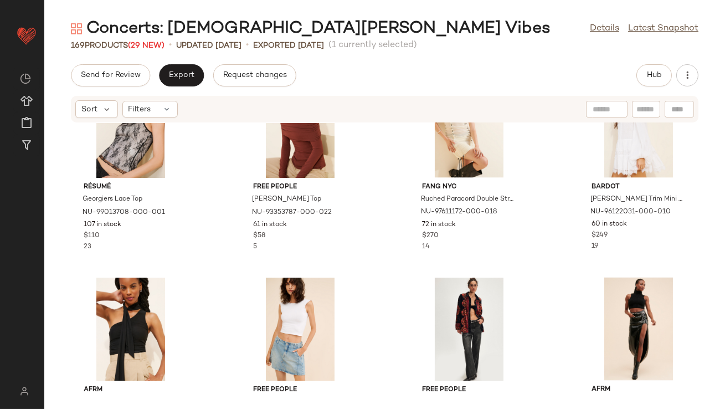
scroll to position [3921, 0]
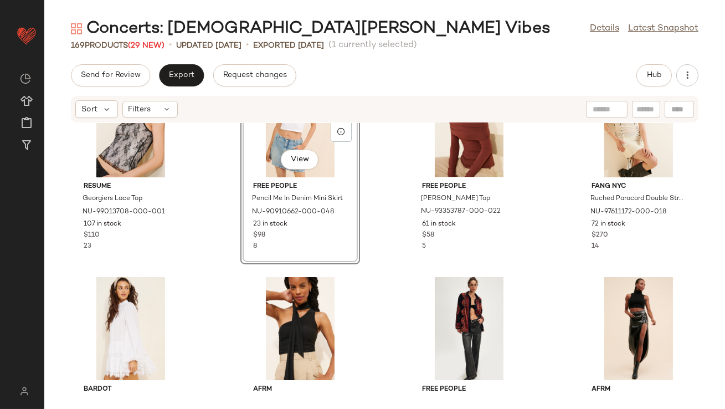
scroll to position [3784, 0]
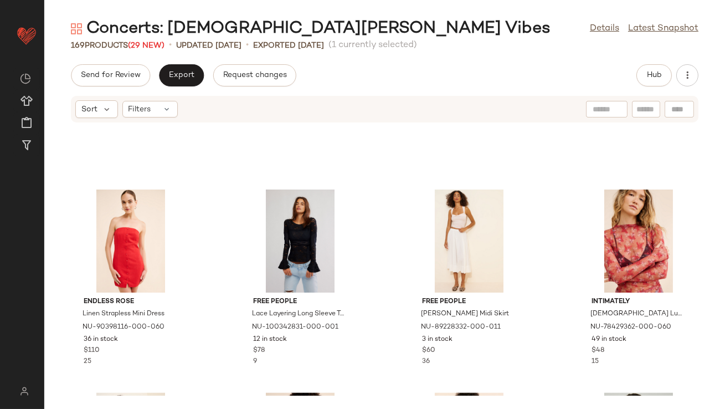
scroll to position [4595, 0]
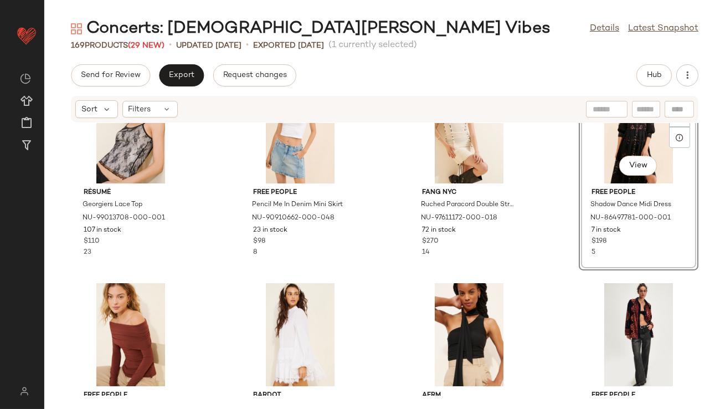
scroll to position [3993, 0]
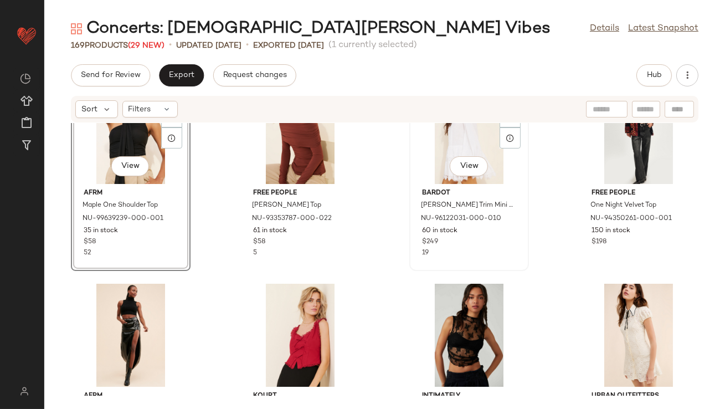
scroll to position [4128, 0]
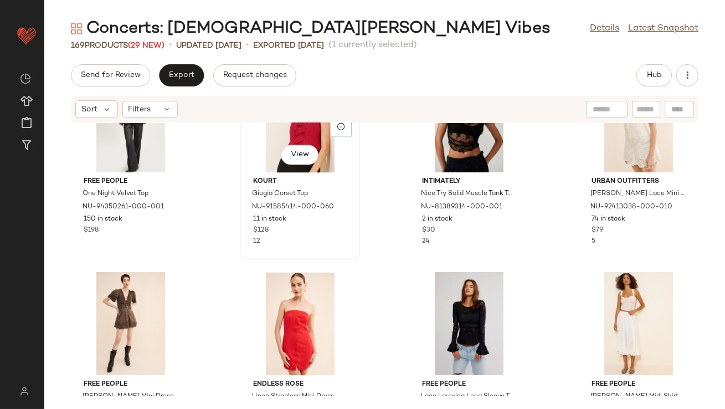
scroll to position [4347, 0]
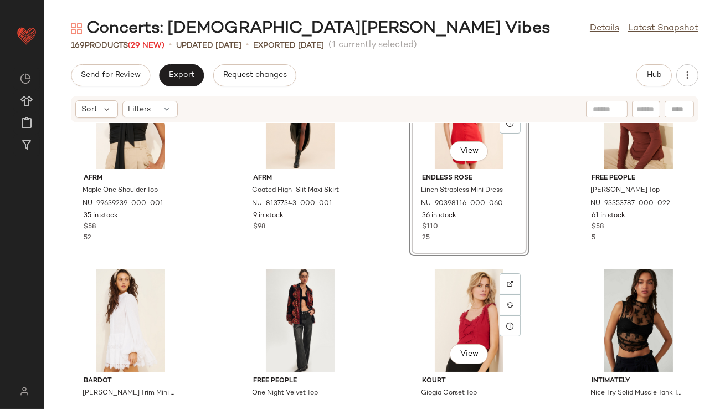
scroll to position [4141, 0]
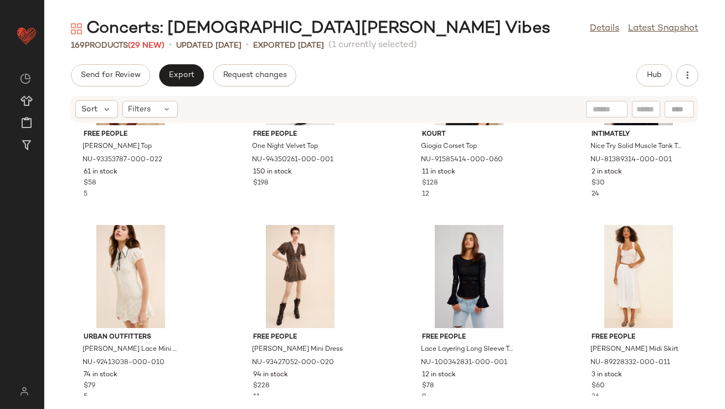
scroll to position [4387, 0]
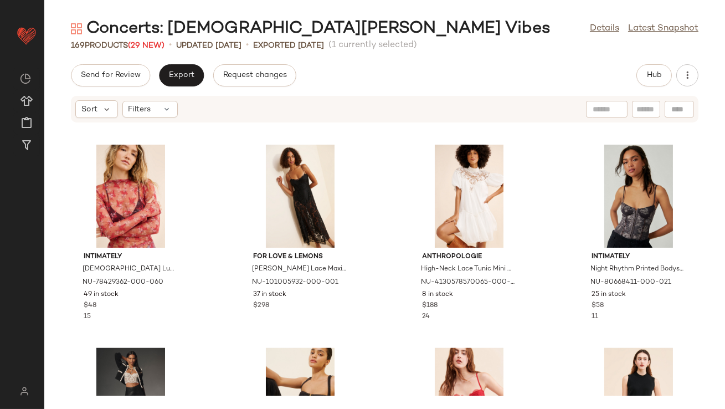
scroll to position [4757, 0]
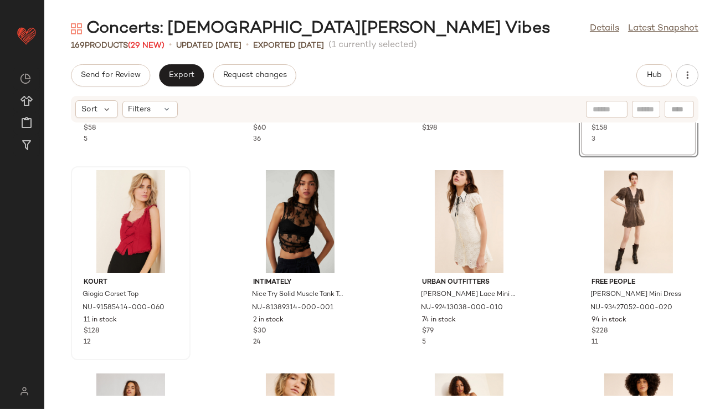
scroll to position [4429, 0]
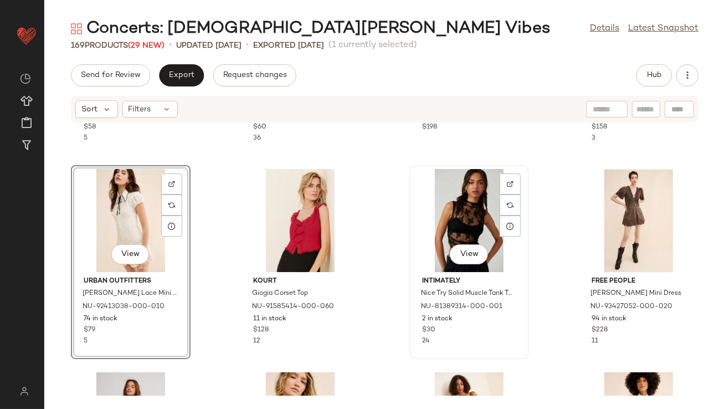
scroll to position [4506, 0]
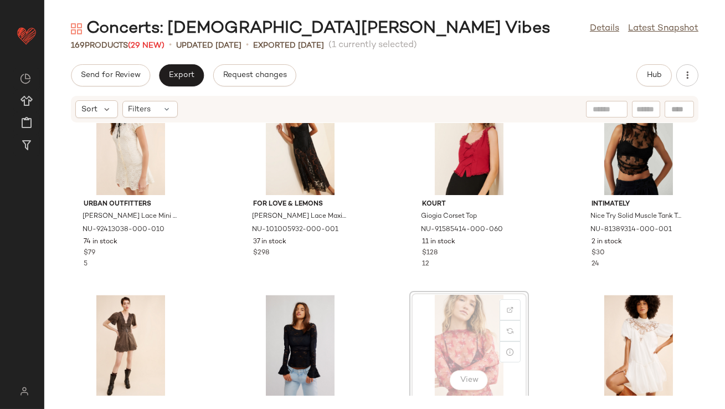
scroll to position [4507, 0]
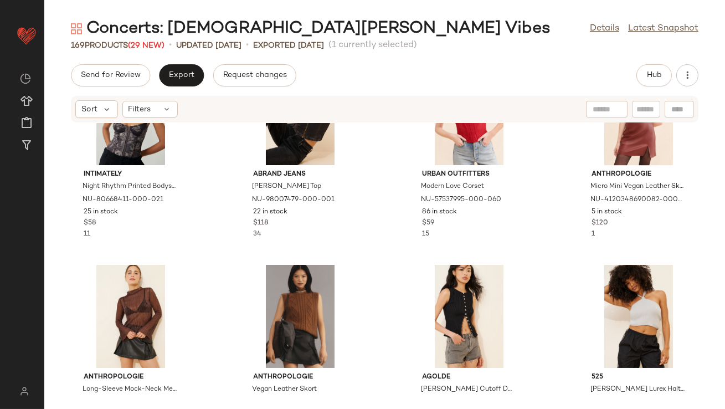
scroll to position [4989, 0]
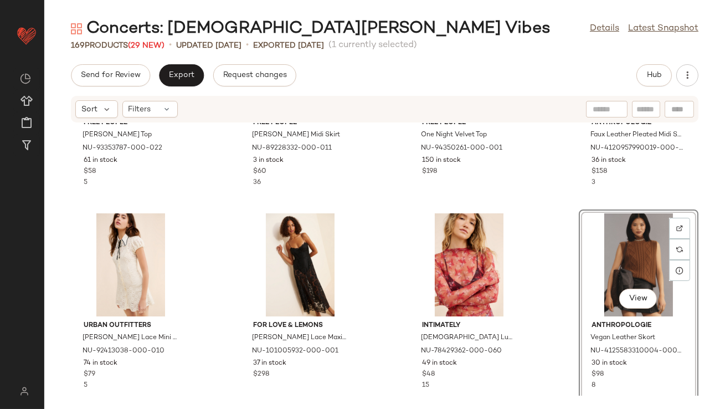
scroll to position [4404, 0]
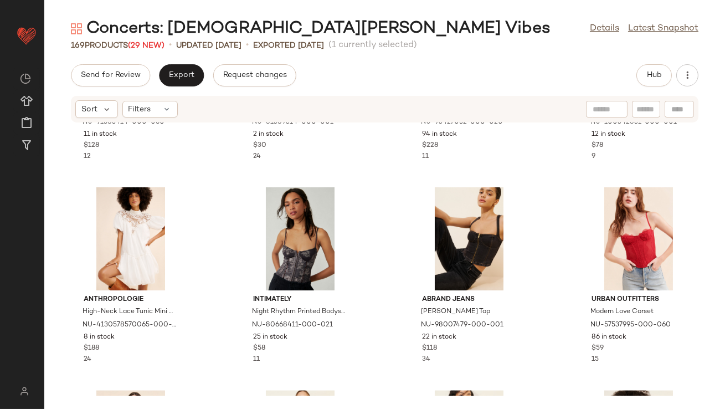
scroll to position [5024, 0]
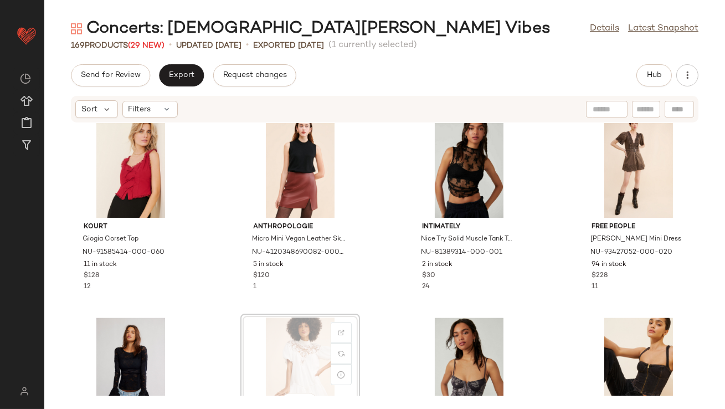
scroll to position [4687, 0]
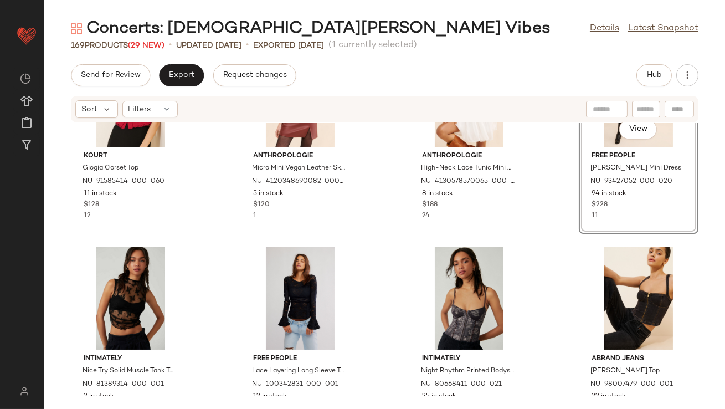
scroll to position [4780, 0]
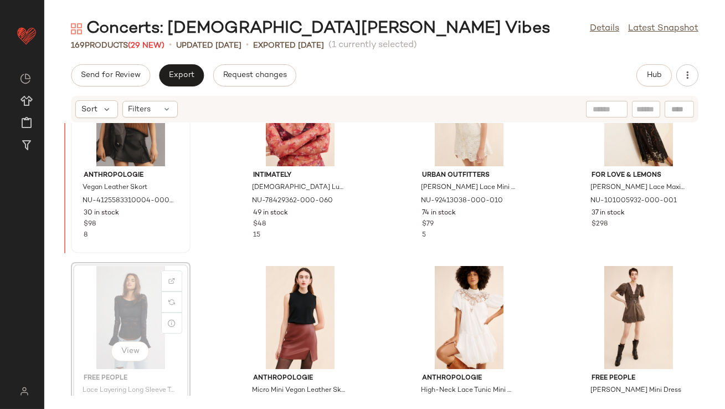
scroll to position [4527, 0]
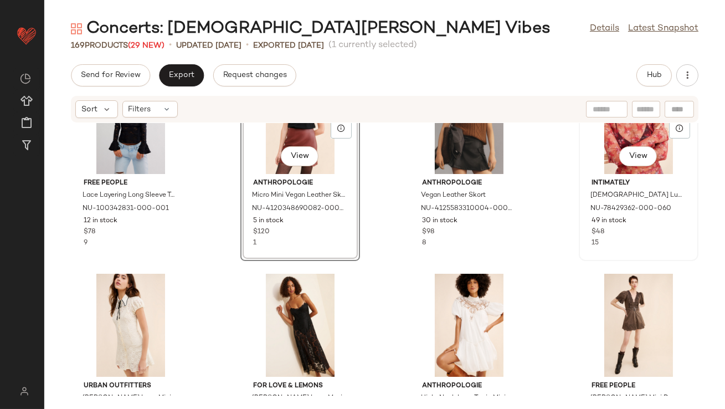
scroll to position [4526, 0]
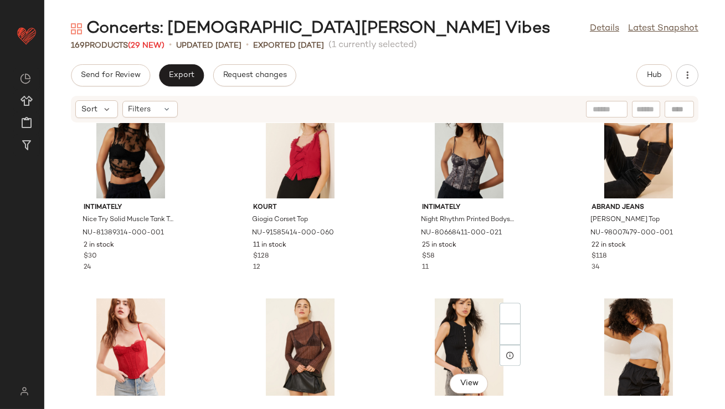
scroll to position [5016, 0]
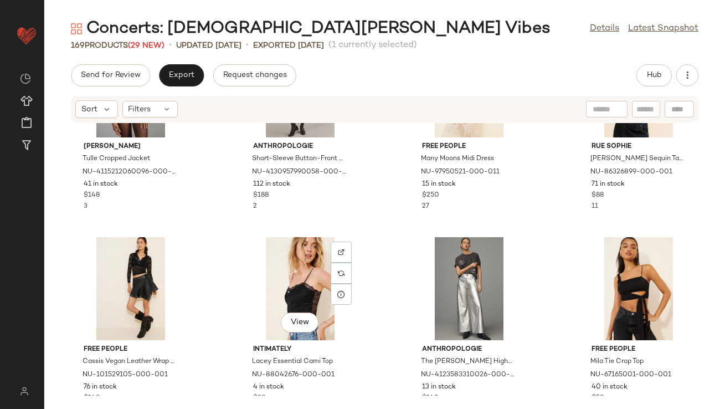
scroll to position [5582, 0]
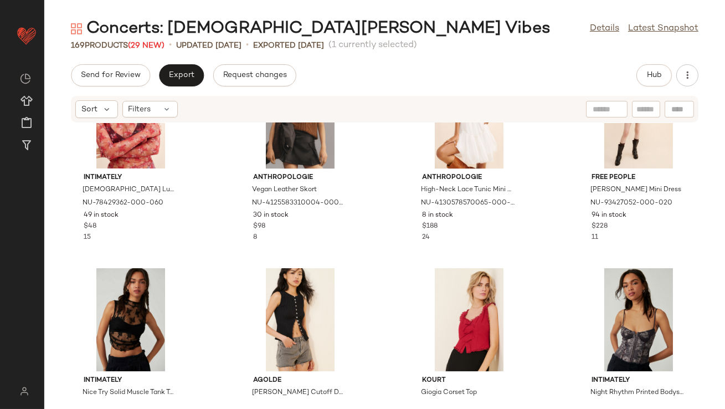
scroll to position [4794, 0]
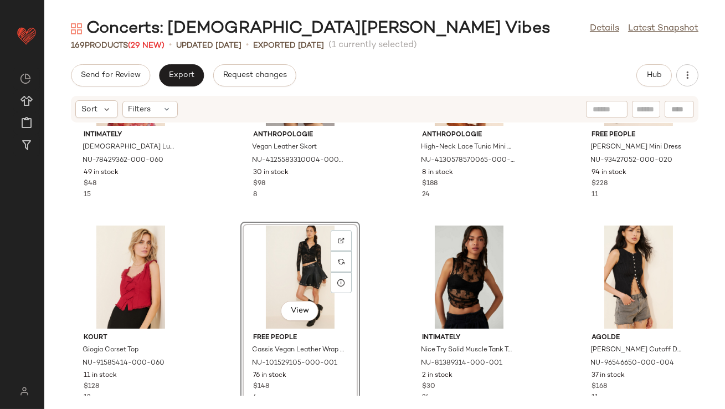
scroll to position [4779, 0]
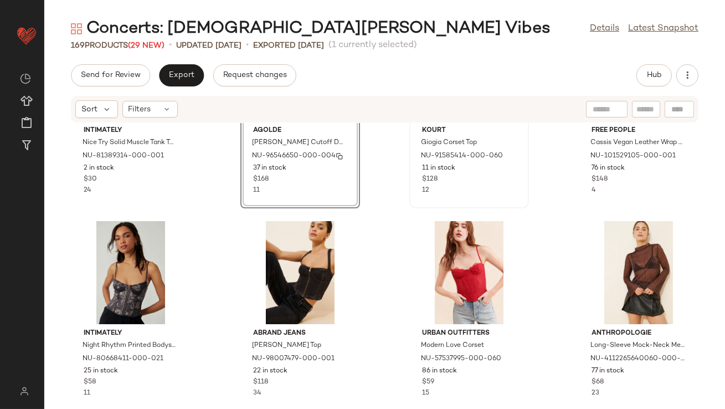
scroll to position [5017, 0]
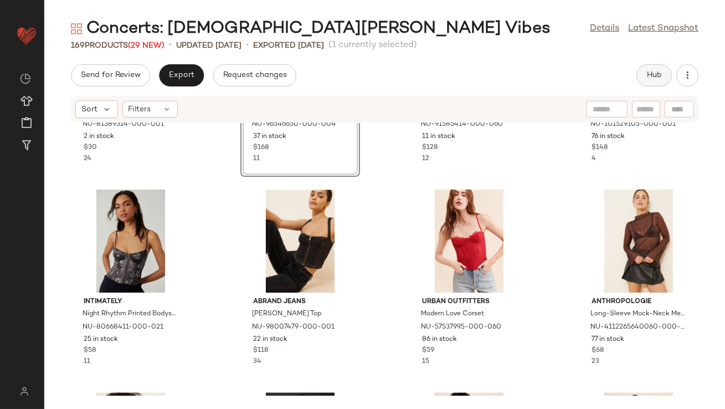
click at [659, 74] on span "Hub" at bounding box center [654, 75] width 16 height 9
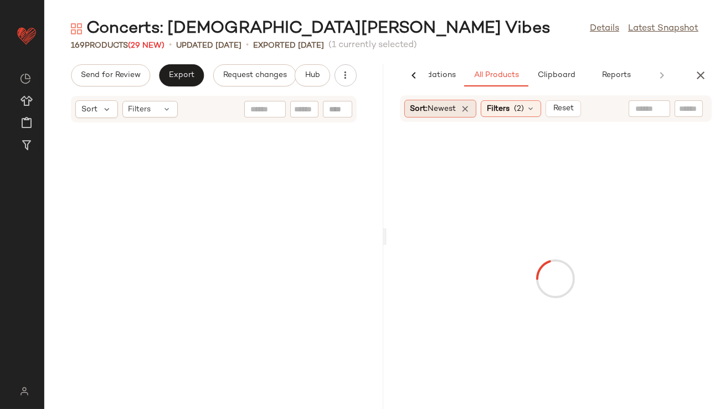
scroll to position [10137, 0]
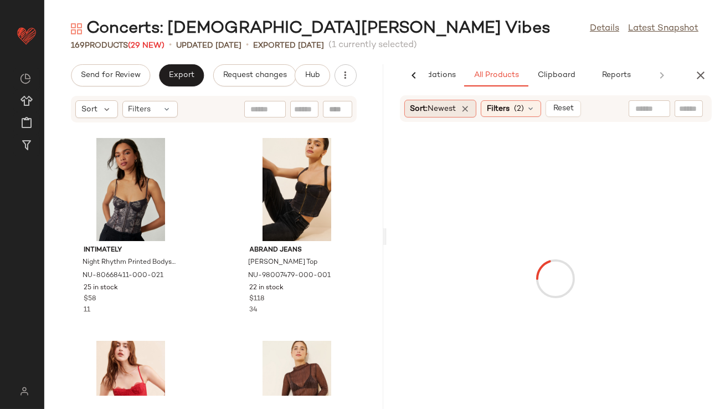
click at [476, 103] on div "Sort: Newest" at bounding box center [440, 109] width 73 height 18
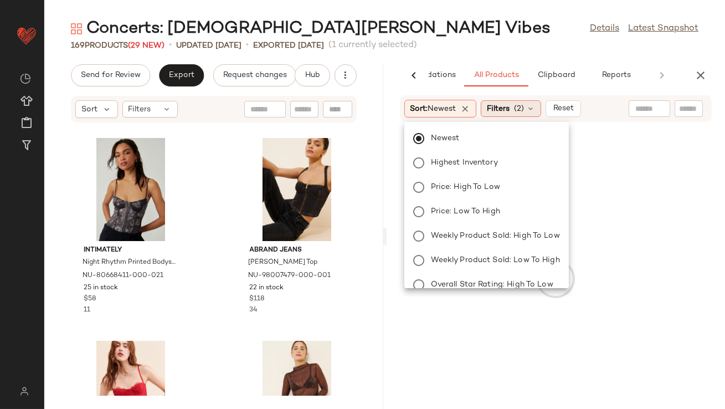
click at [510, 106] on span "Filters" at bounding box center [498, 109] width 23 height 12
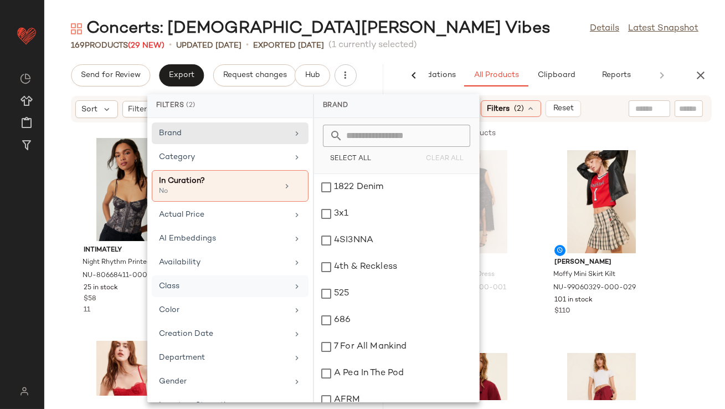
click at [224, 284] on div "Class" at bounding box center [223, 286] width 129 height 12
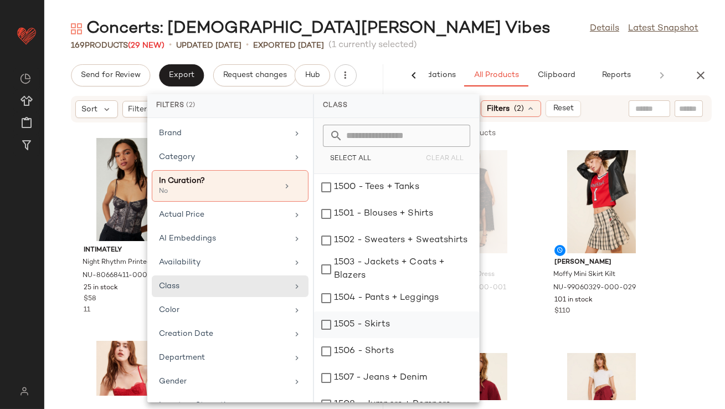
click at [324, 338] on div "1505 - Skirts" at bounding box center [396, 351] width 165 height 27
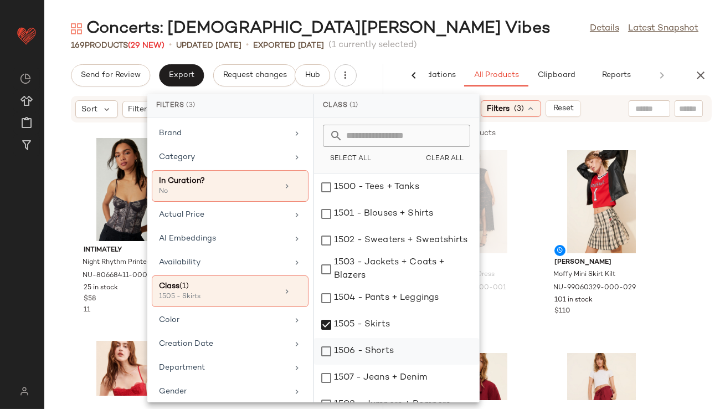
click at [324, 364] on div "1506 - Shorts" at bounding box center [396, 377] width 165 height 27
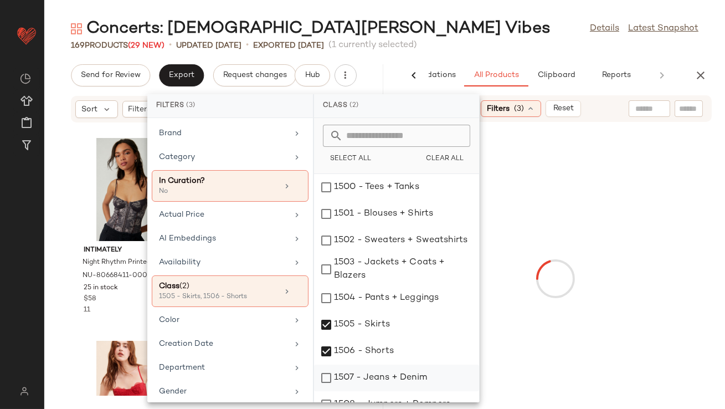
click at [325, 391] on div "1507 - Jeans + Denim" at bounding box center [396, 404] width 165 height 27
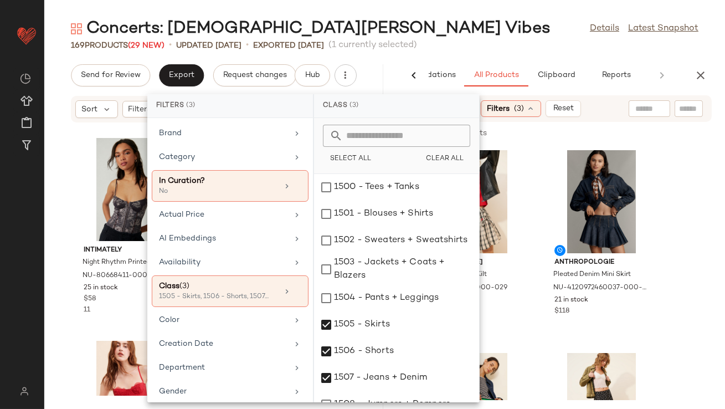
click at [464, 38] on div "Concerts: Lady Gaga Vibes Details Latest Snapshot" at bounding box center [384, 29] width 681 height 22
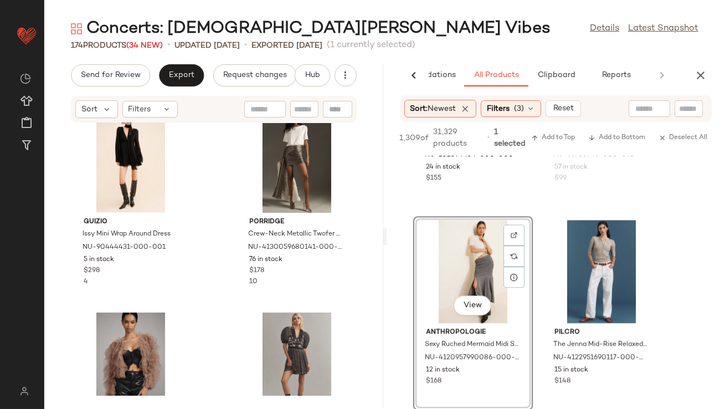
scroll to position [11397, 0]
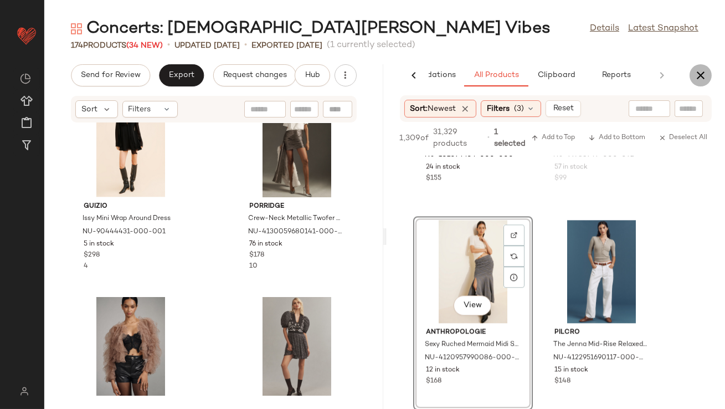
click at [694, 83] on button "button" at bounding box center [701, 75] width 22 height 22
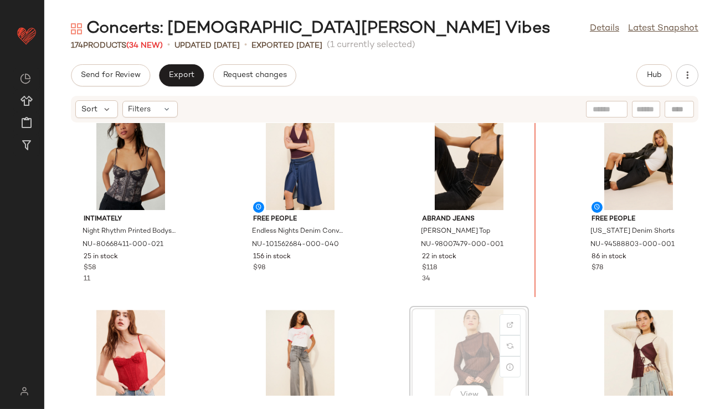
scroll to position [5100, 0]
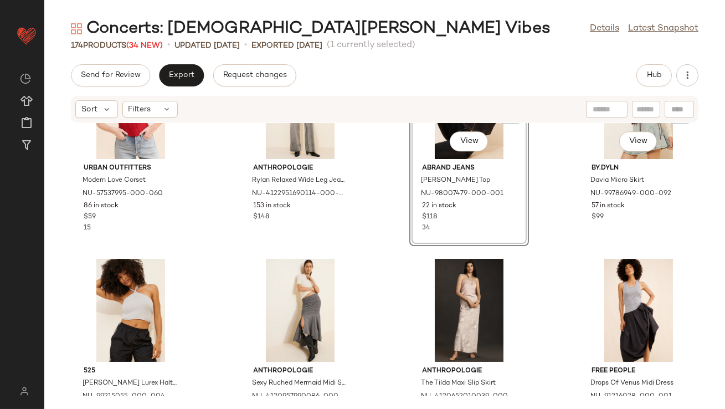
scroll to position [5354, 0]
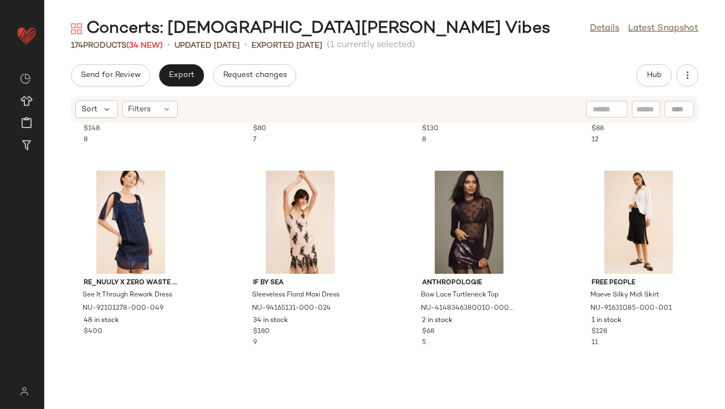
scroll to position [3638, 0]
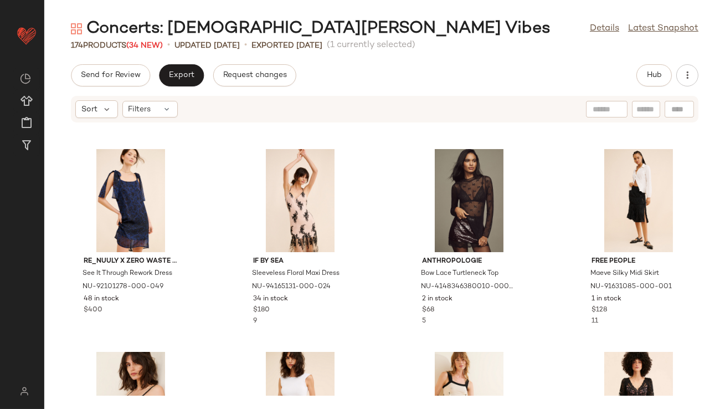
click at [177, 86] on div "Send for Review Export Request changes Hub Sort Filters Bagatelle Flared Lace M…" at bounding box center [384, 236] width 681 height 345
click at [192, 81] on button "Export" at bounding box center [181, 75] width 45 height 22
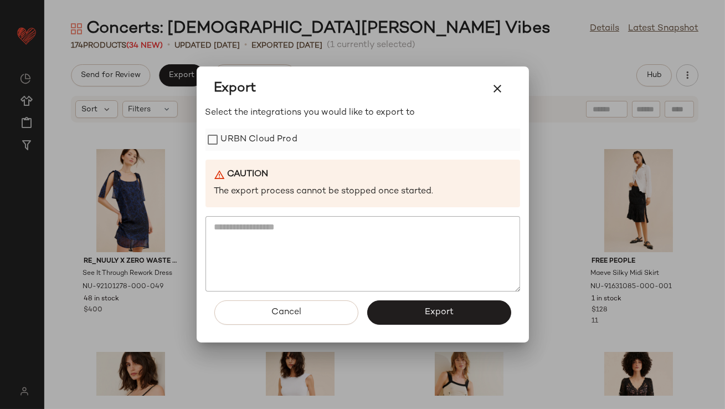
click at [230, 140] on label "URBN Cloud Prod" at bounding box center [259, 140] width 76 height 22
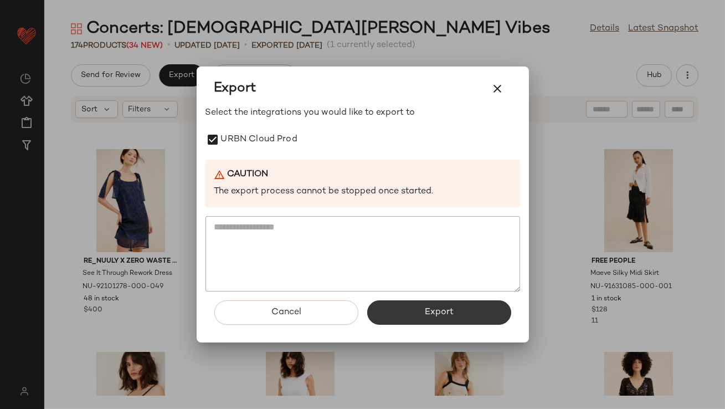
click at [446, 309] on span "Export" at bounding box center [438, 312] width 29 height 11
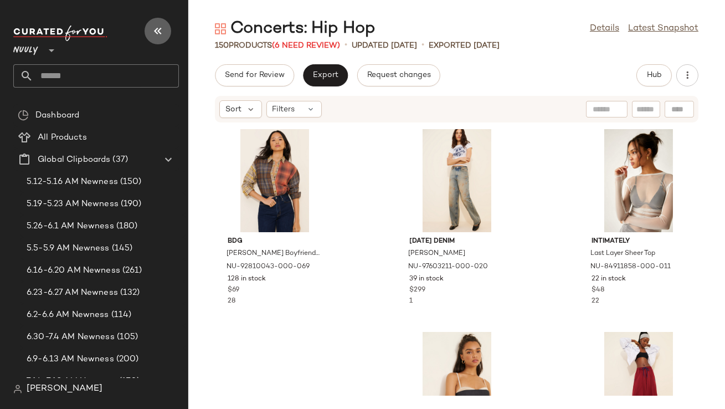
click at [158, 28] on icon "button" at bounding box center [157, 30] width 13 height 13
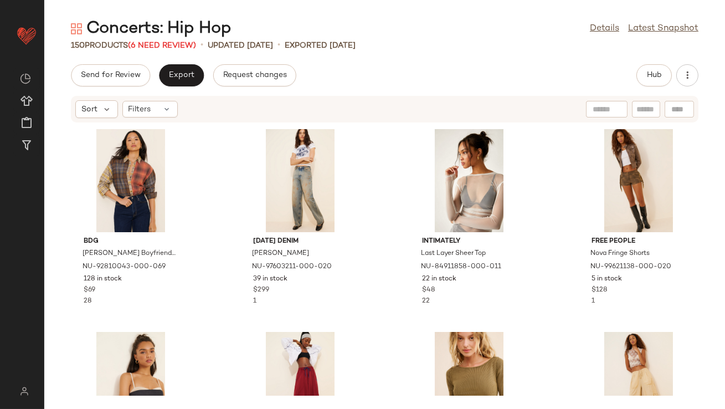
click at [188, 40] on div "150 Products (6 Need Review)" at bounding box center [133, 46] width 125 height 12
click at [182, 48] on span "(6 Need Review)" at bounding box center [162, 46] width 68 height 8
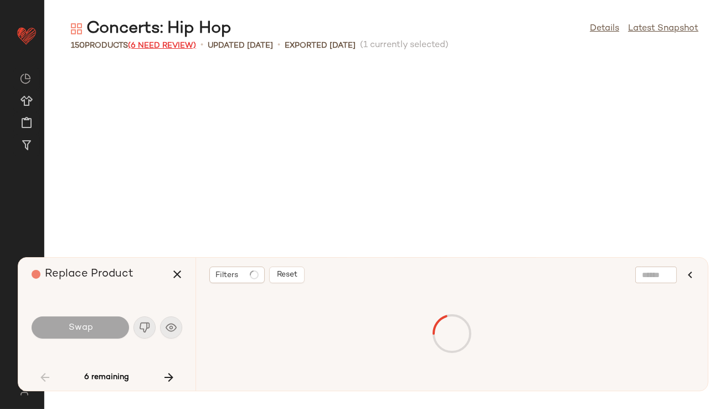
scroll to position [617, 0]
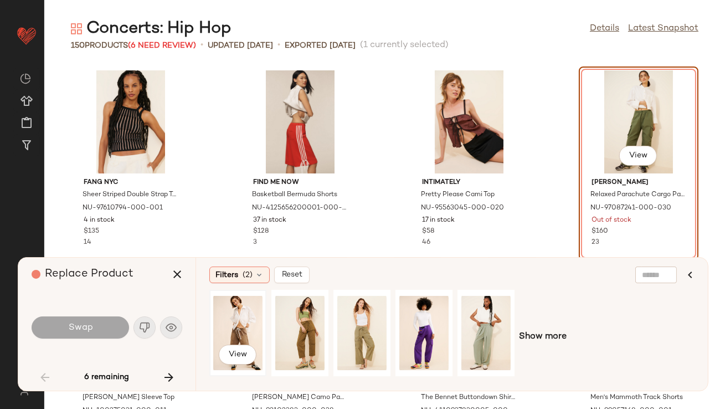
click at [239, 319] on div "View" at bounding box center [237, 333] width 49 height 79
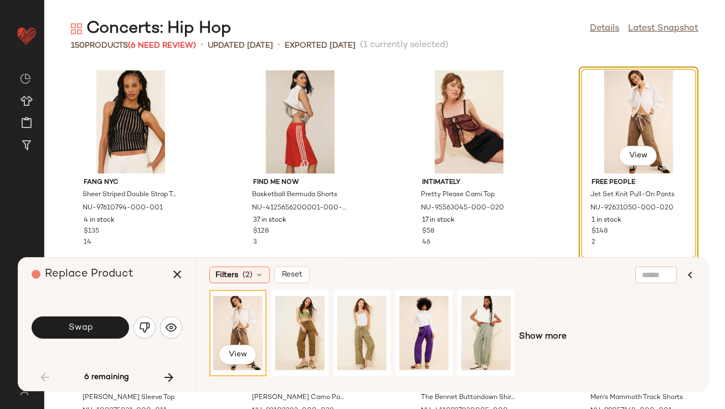
click at [80, 327] on span "Swap" at bounding box center [80, 327] width 25 height 11
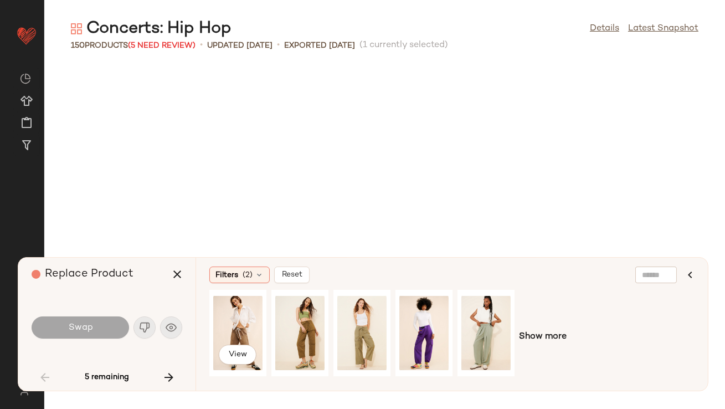
scroll to position [1014, 0]
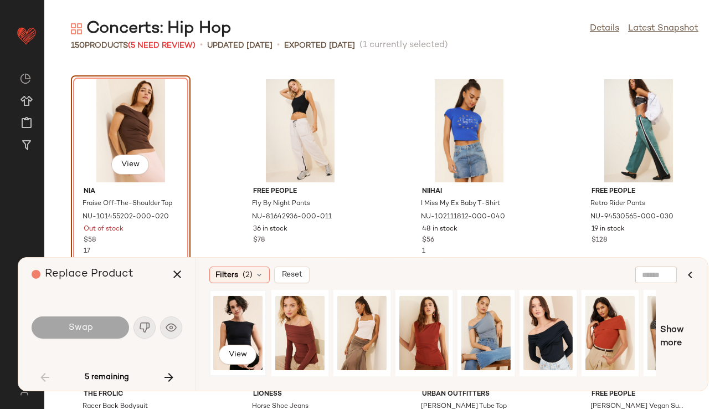
click at [238, 318] on div "View" at bounding box center [237, 333] width 49 height 79
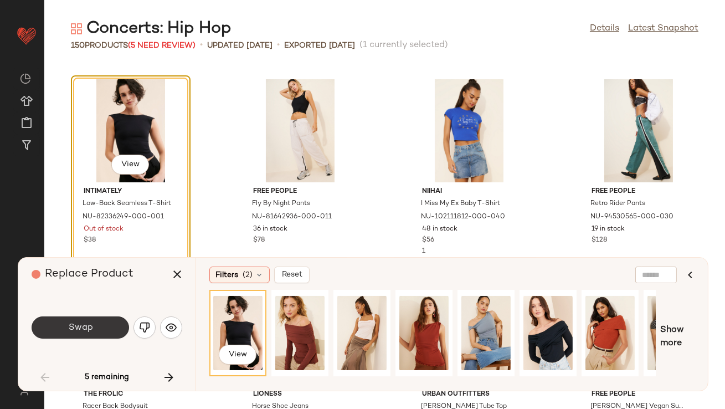
click at [60, 323] on button "Swap" at bounding box center [80, 327] width 97 height 22
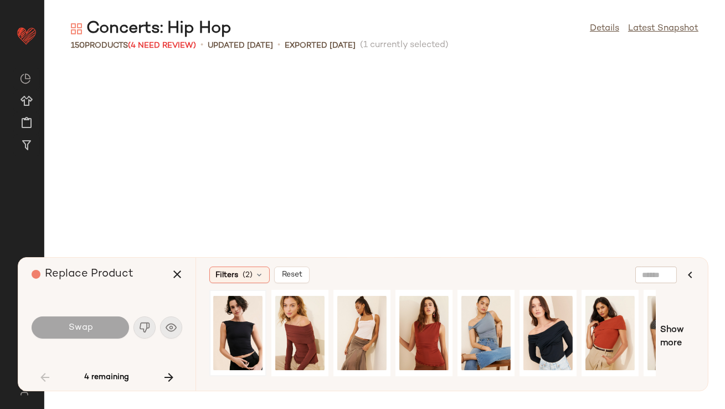
scroll to position [1419, 0]
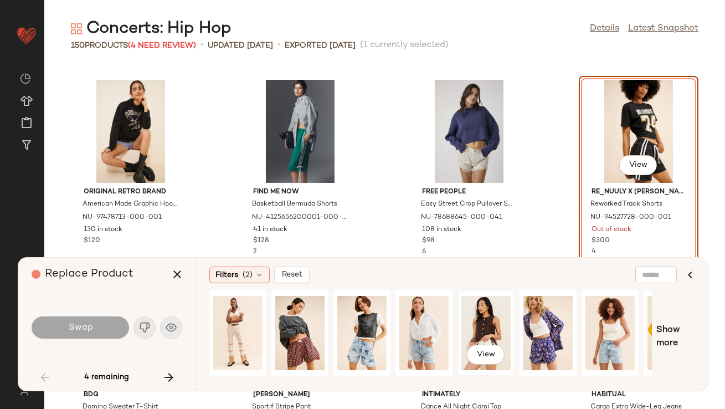
click at [482, 319] on div "View" at bounding box center [485, 333] width 49 height 79
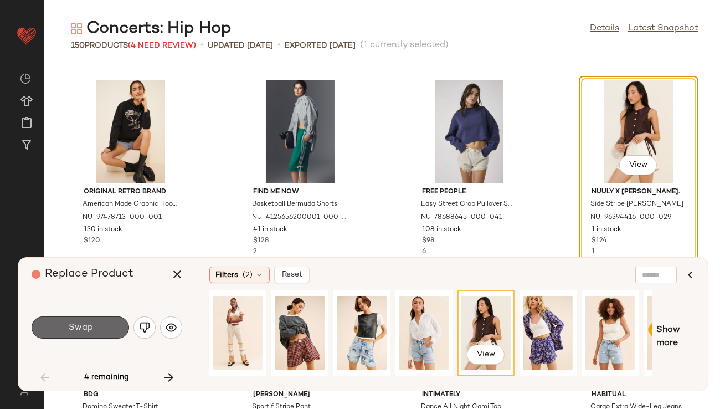
click at [90, 331] on span "Swap" at bounding box center [80, 327] width 25 height 11
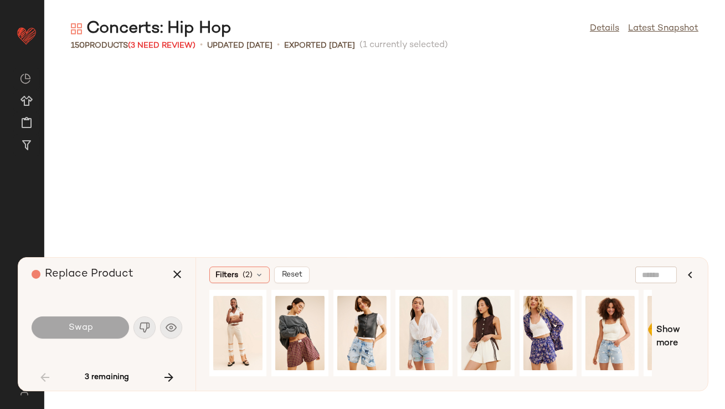
scroll to position [3041, 0]
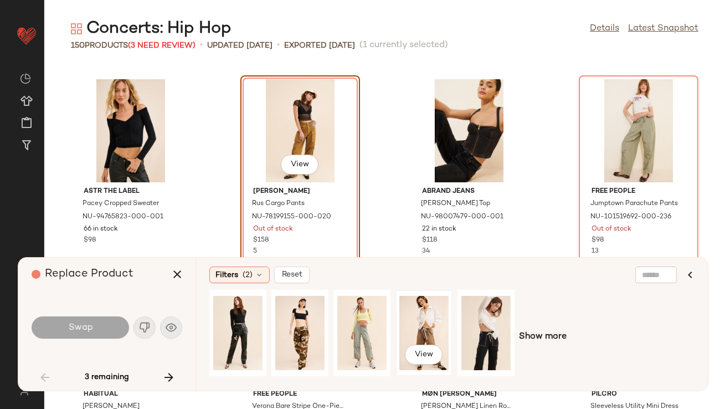
click at [413, 337] on div "View" at bounding box center [423, 333] width 49 height 79
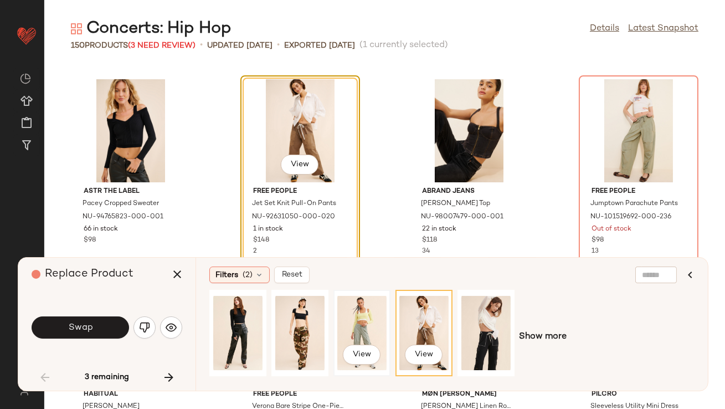
click at [358, 327] on div "View" at bounding box center [361, 333] width 49 height 79
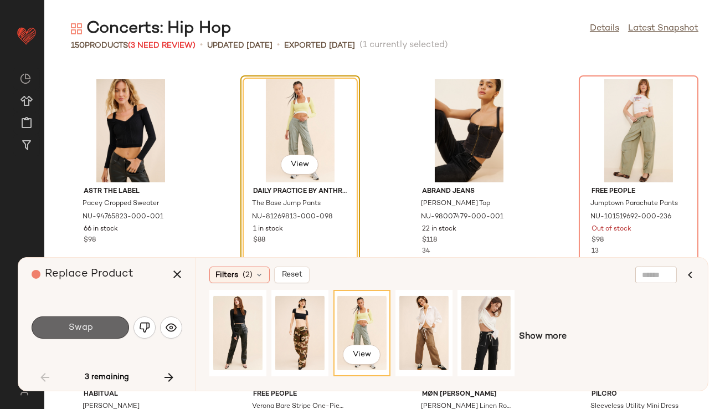
click at [82, 320] on button "Swap" at bounding box center [80, 327] width 97 height 22
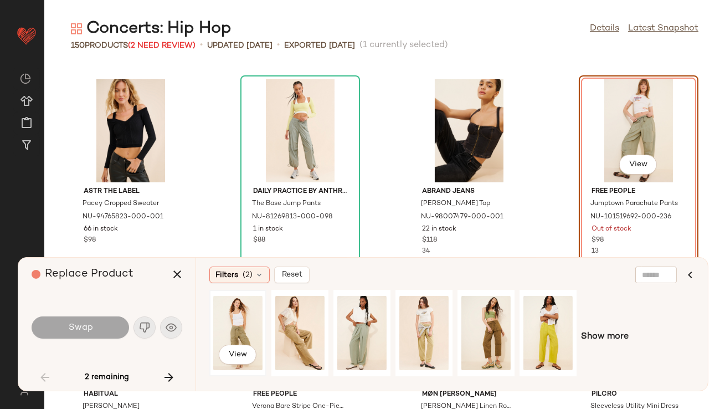
click at [245, 323] on div "View" at bounding box center [237, 333] width 49 height 79
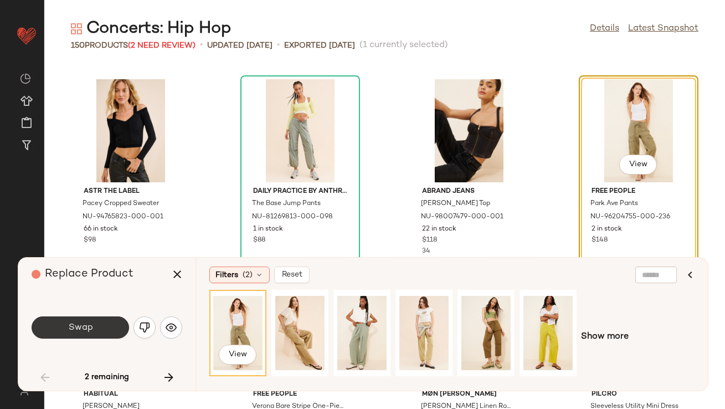
click at [75, 322] on span "Swap" at bounding box center [80, 327] width 25 height 11
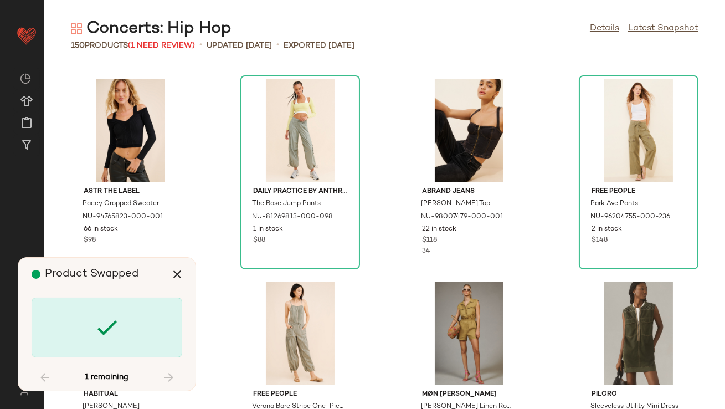
scroll to position [7298, 0]
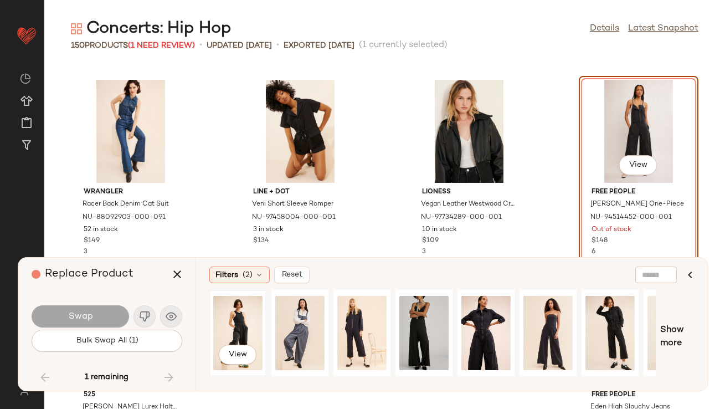
click at [217, 318] on div "View" at bounding box center [237, 333] width 49 height 79
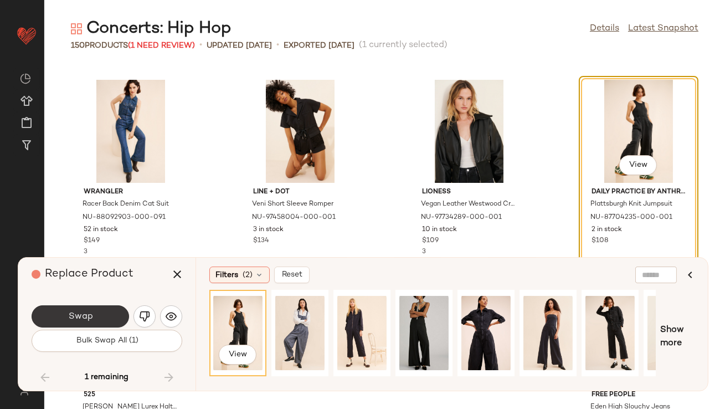
click at [95, 319] on button "Swap" at bounding box center [80, 316] width 97 height 22
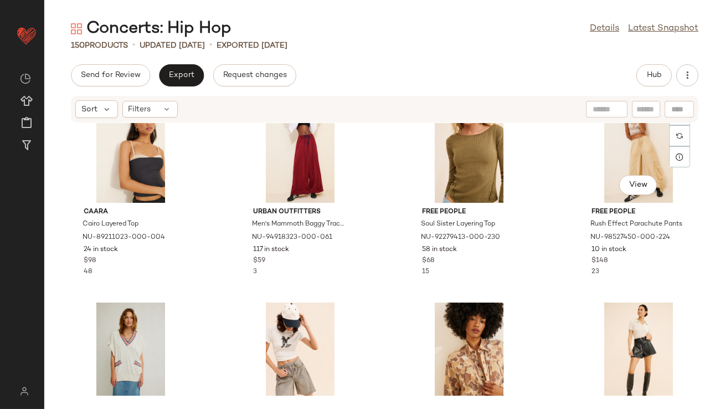
scroll to position [44, 0]
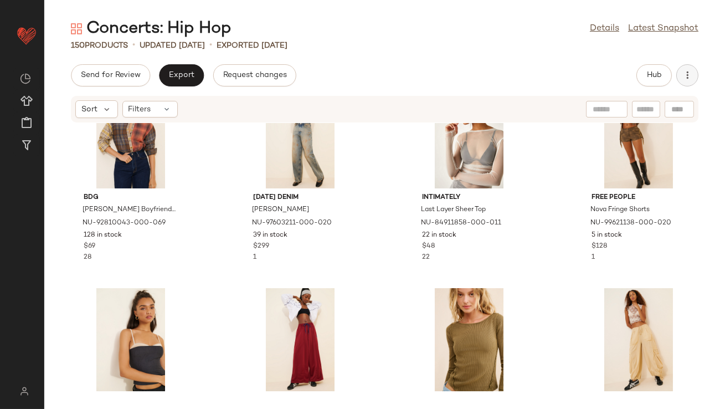
click at [687, 70] on icon "button" at bounding box center [687, 75] width 11 height 11
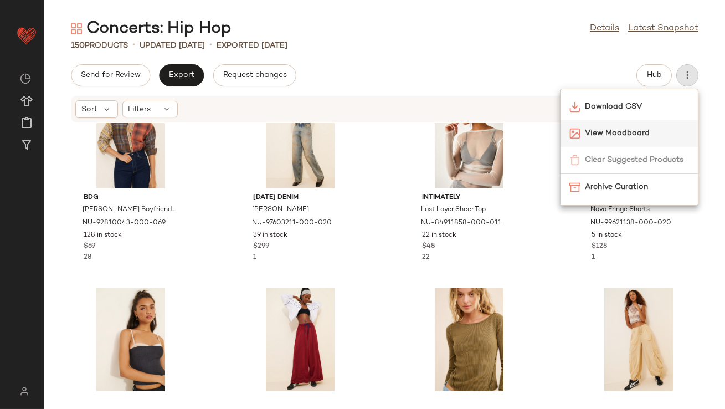
click at [626, 127] on div "View Moodboard" at bounding box center [629, 133] width 137 height 27
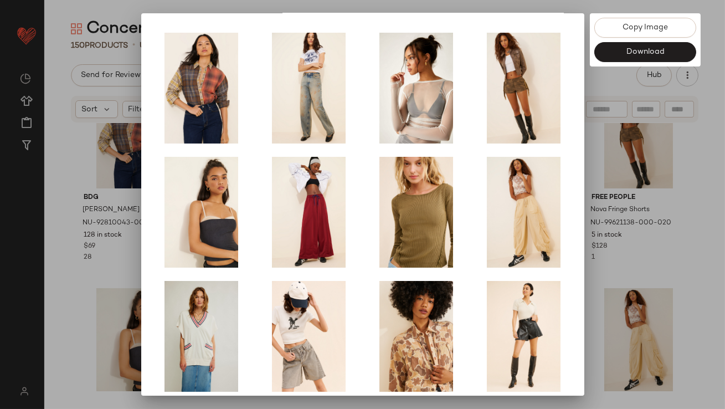
scroll to position [189, 0]
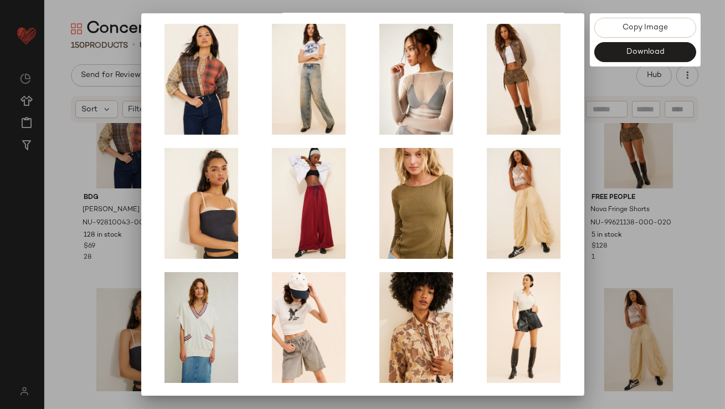
click at [615, 241] on div at bounding box center [362, 204] width 725 height 409
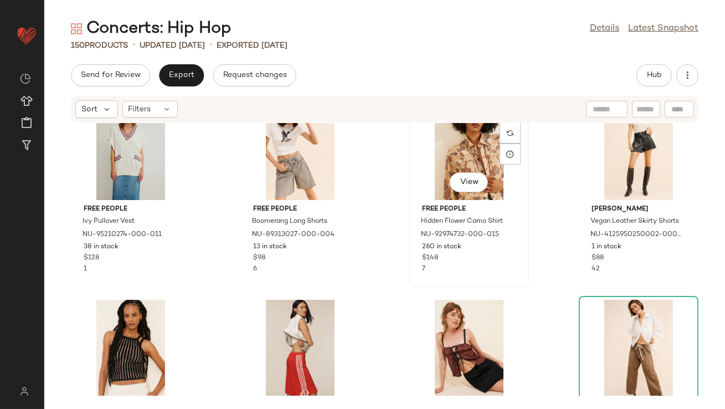
scroll to position [518, 0]
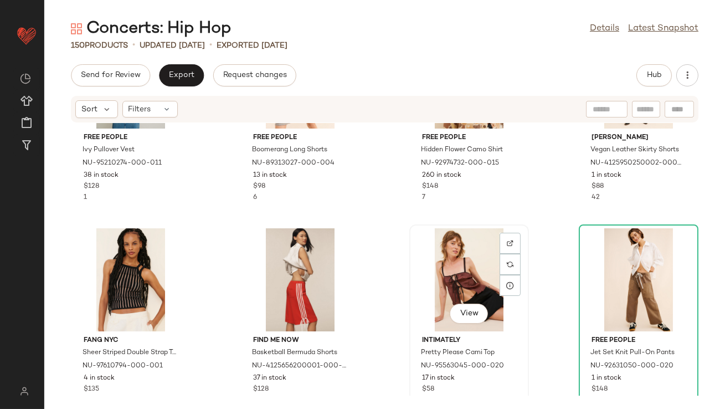
click at [458, 263] on div "View" at bounding box center [469, 279] width 112 height 103
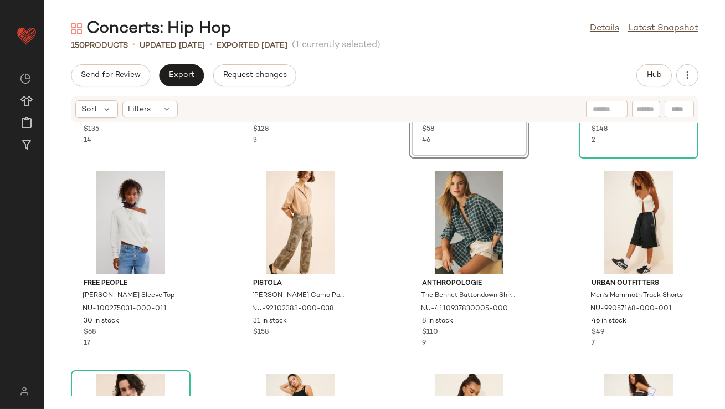
click at [538, 296] on div "FANG NYC Sheer Striped Double Strap Tank Top NU-97610794-000-001 4 in stock $13…" at bounding box center [384, 259] width 681 height 273
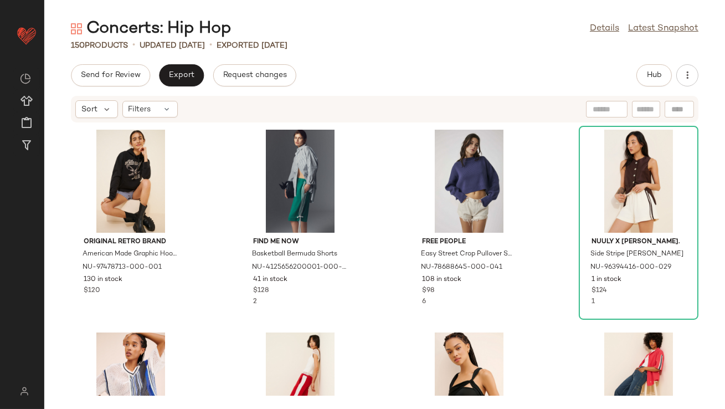
scroll to position [1415, 0]
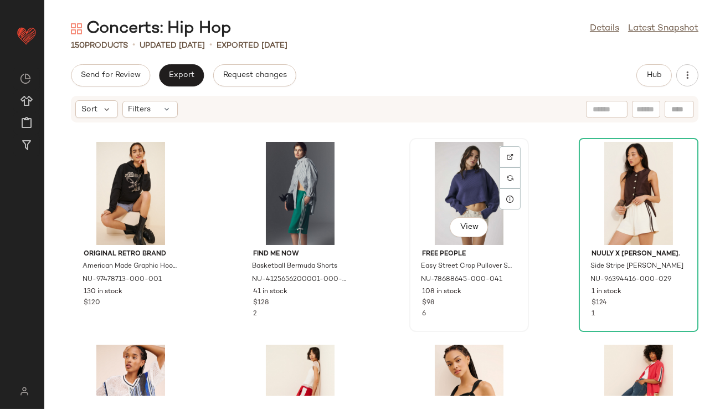
click at [461, 213] on div "View" at bounding box center [469, 193] width 112 height 103
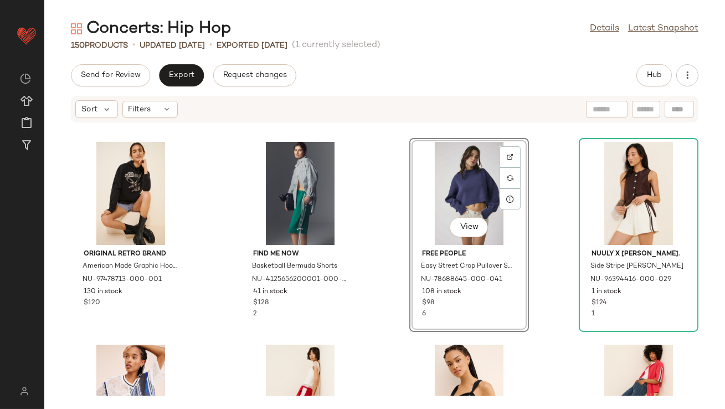
click at [538, 230] on div "Original Retro Brand American Made Graphic Hoodie NU-97478713-000-001 130 in st…" at bounding box center [384, 259] width 681 height 273
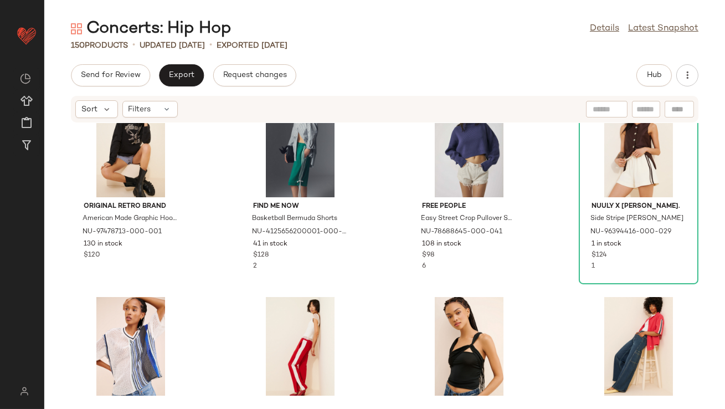
scroll to position [1522, 0]
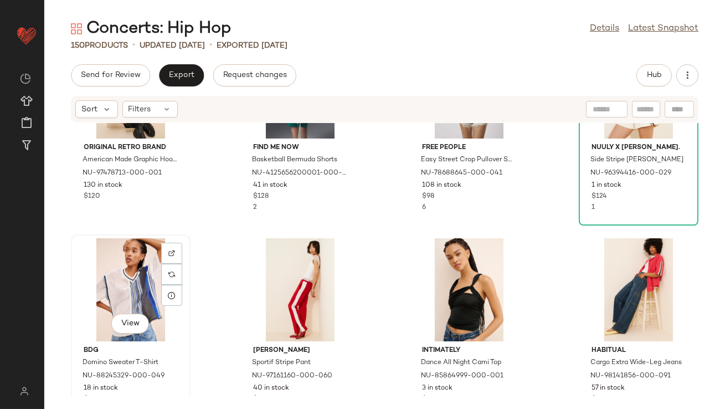
click at [82, 295] on div "View" at bounding box center [131, 289] width 112 height 103
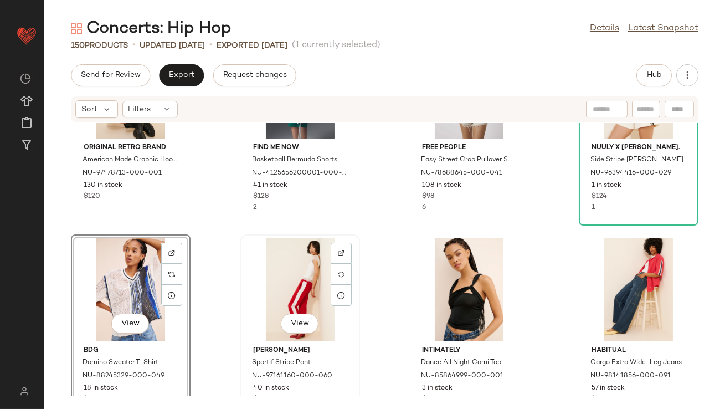
click at [263, 277] on div "View" at bounding box center [300, 289] width 112 height 103
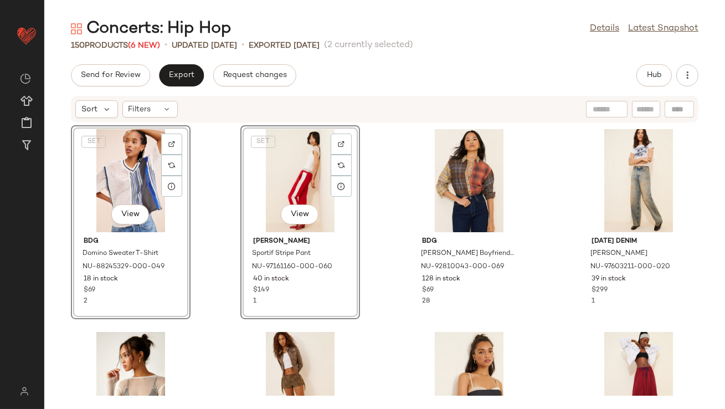
click at [196, 242] on div "SET View BDG Domino Sweater T-Shirt NU-88245329-000-049 18 in stock $69 2 SET V…" at bounding box center [384, 259] width 681 height 273
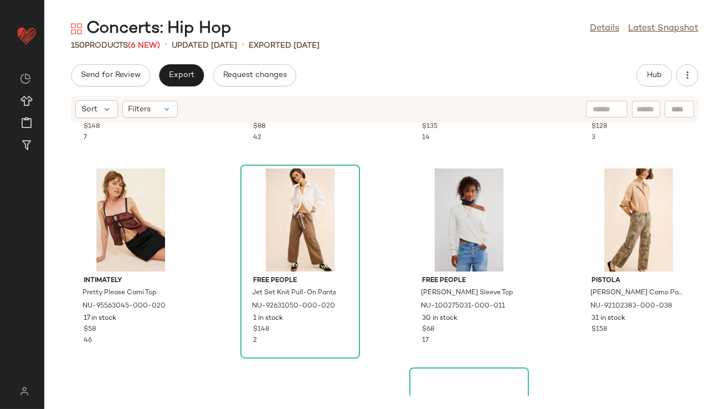
scroll to position [809, 0]
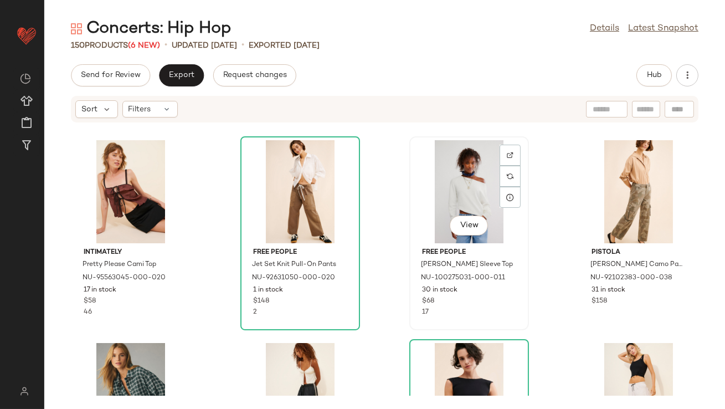
click at [445, 168] on div "View" at bounding box center [469, 191] width 112 height 103
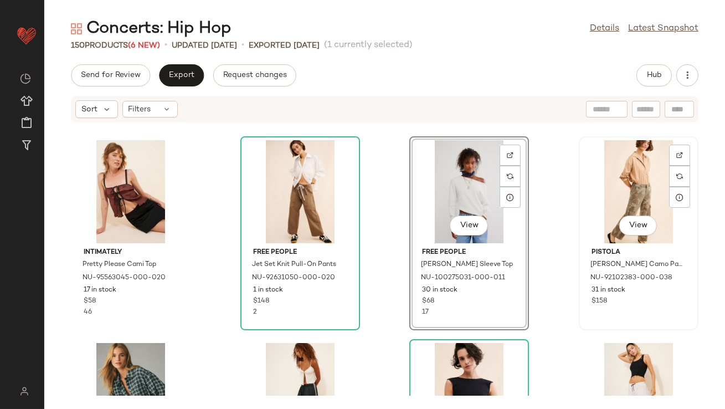
click at [612, 176] on div "View" at bounding box center [639, 191] width 112 height 103
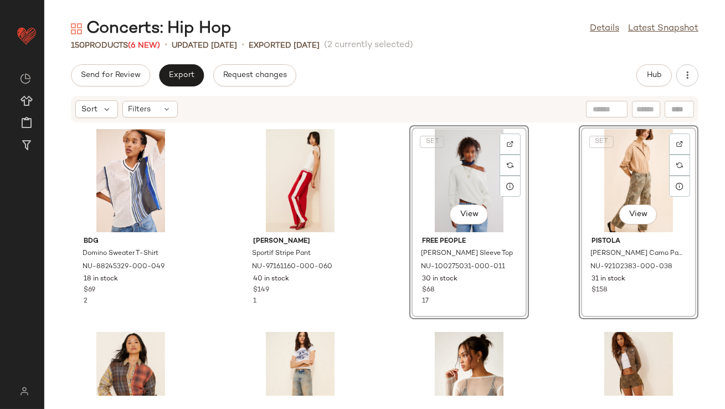
click at [396, 238] on div "BDG Domino Sweater T-Shirt NU-88245329-000-049 18 in stock $69 2 [PERSON_NAME] …" at bounding box center [384, 259] width 681 height 273
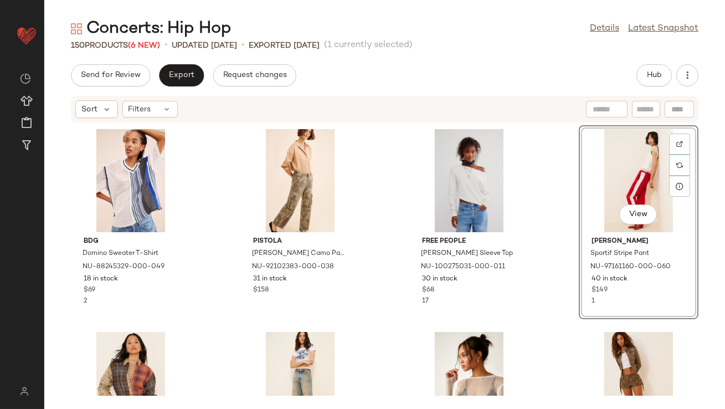
click at [540, 224] on div "BDG Domino Sweater T-Shirt NU-88245329-000-049 18 in stock $69 2 Pistola [PERSO…" at bounding box center [384, 259] width 681 height 273
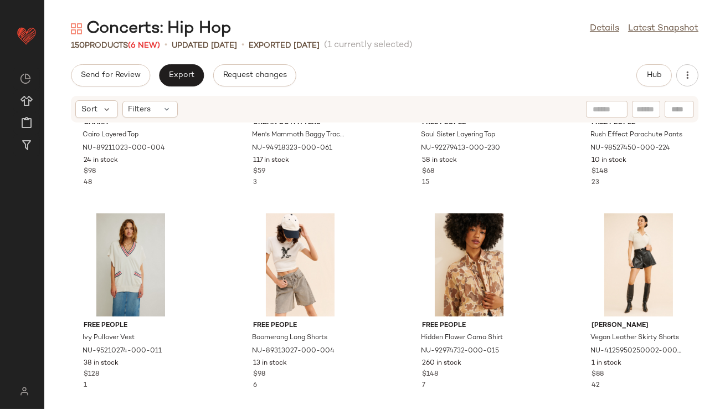
scroll to position [606, 0]
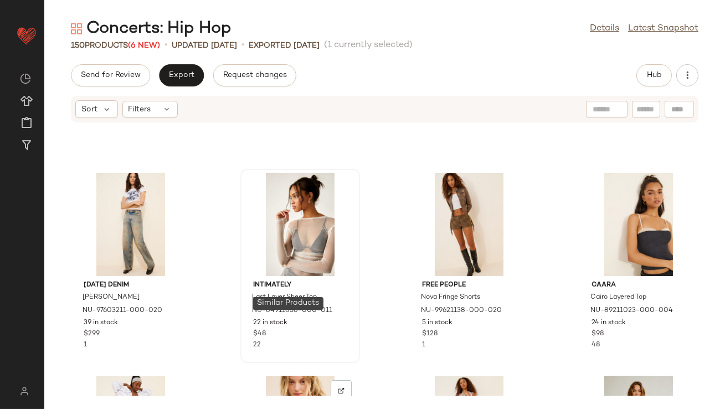
scroll to position [275, 0]
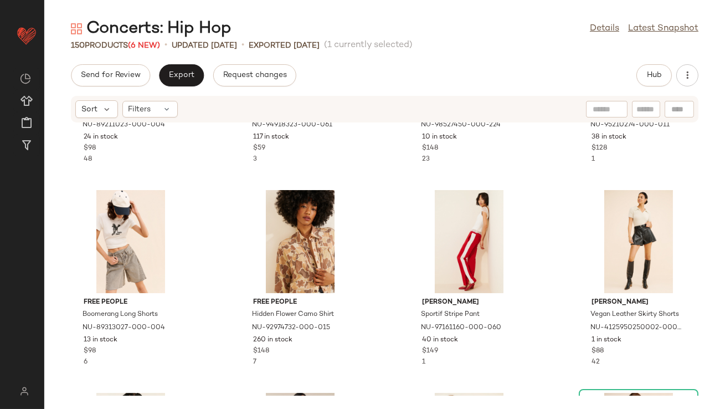
scroll to position [559, 0]
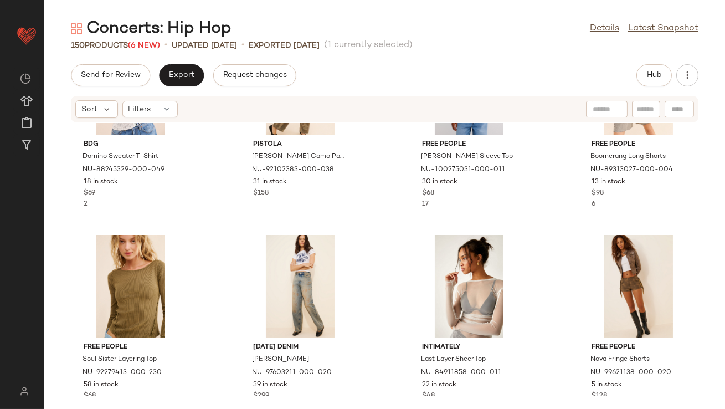
scroll to position [184, 0]
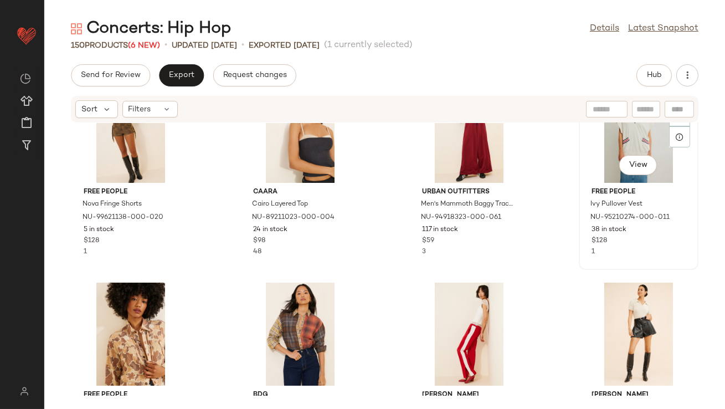
scroll to position [276, 0]
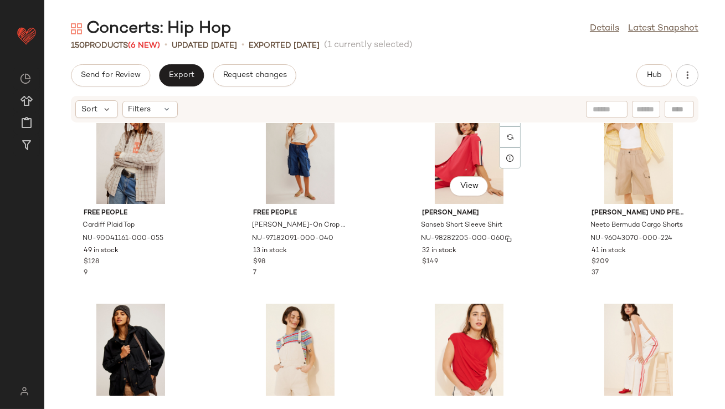
scroll to position [1814, 0]
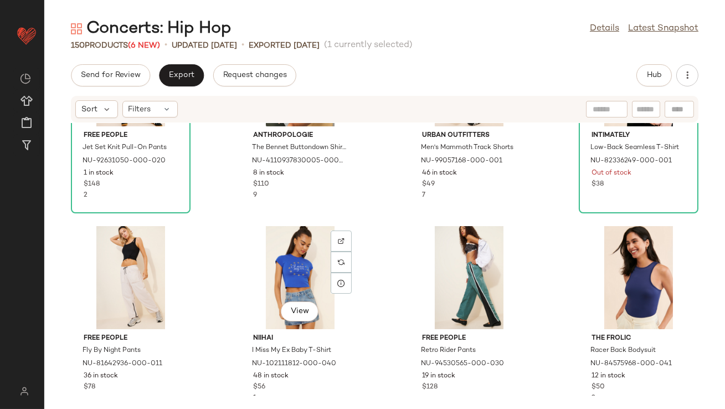
scroll to position [1129, 0]
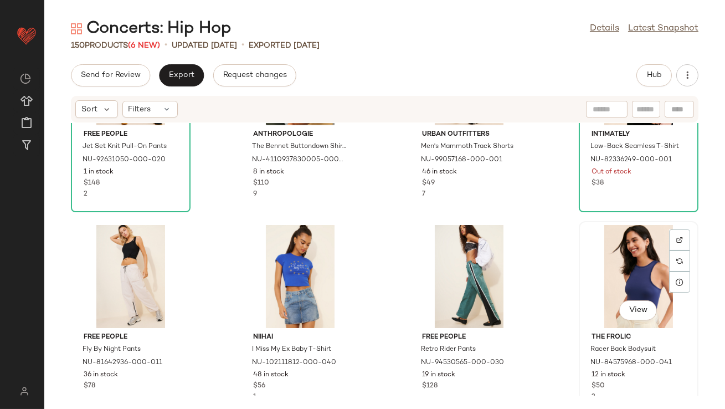
click at [604, 273] on div "View" at bounding box center [639, 276] width 112 height 103
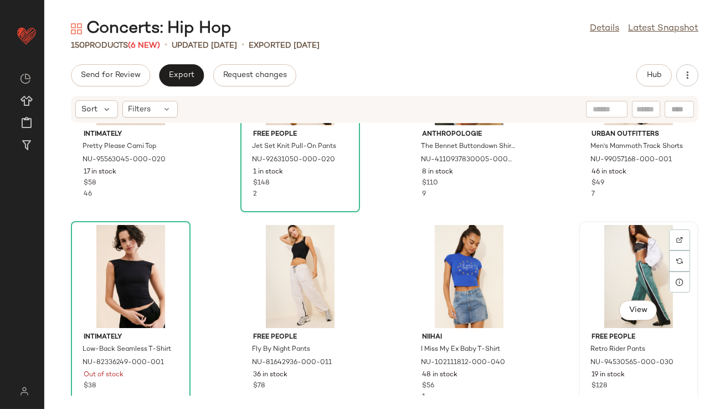
click at [639, 254] on div "View" at bounding box center [639, 276] width 112 height 103
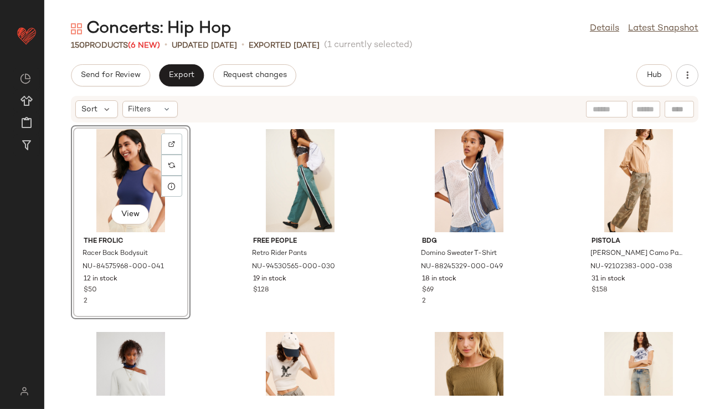
click at [99, 171] on div "View" at bounding box center [131, 180] width 112 height 103
click at [273, 177] on div "View" at bounding box center [300, 180] width 112 height 103
click at [100, 178] on div "View" at bounding box center [131, 180] width 112 height 103
click at [327, 180] on div "View" at bounding box center [300, 180] width 112 height 103
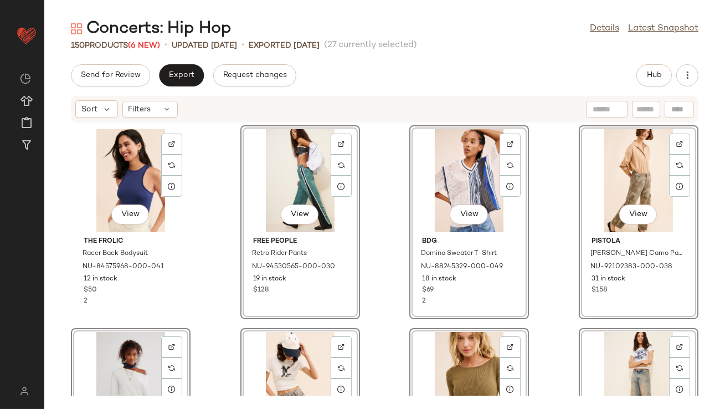
click at [214, 166] on div "View The Frolic Racer Back Bodysuit NU-84575968-000-041 12 in stock $50 2 View …" at bounding box center [384, 259] width 681 height 273
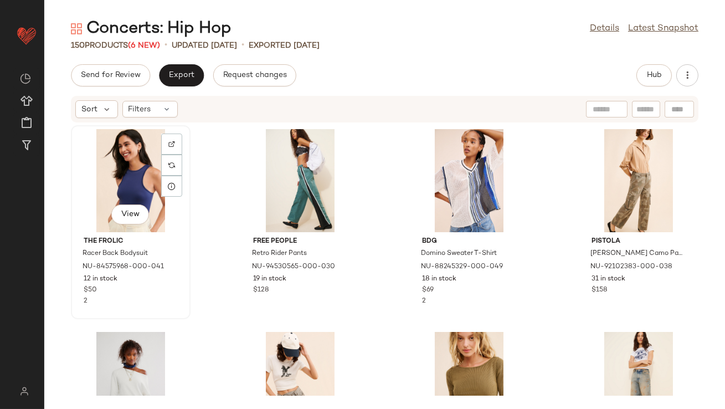
click at [112, 166] on div "View" at bounding box center [131, 180] width 112 height 103
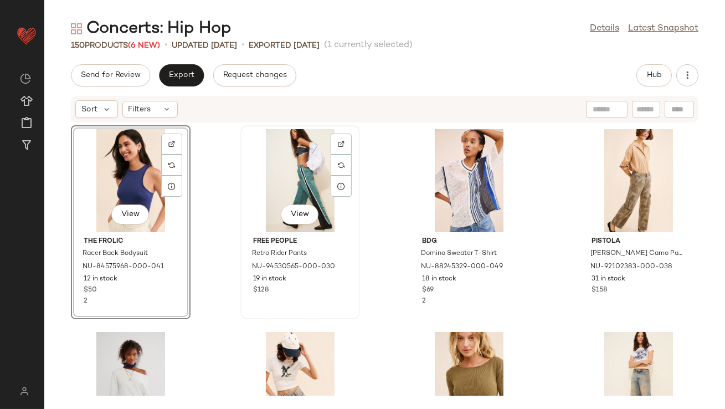
click at [301, 172] on div "View" at bounding box center [300, 180] width 112 height 103
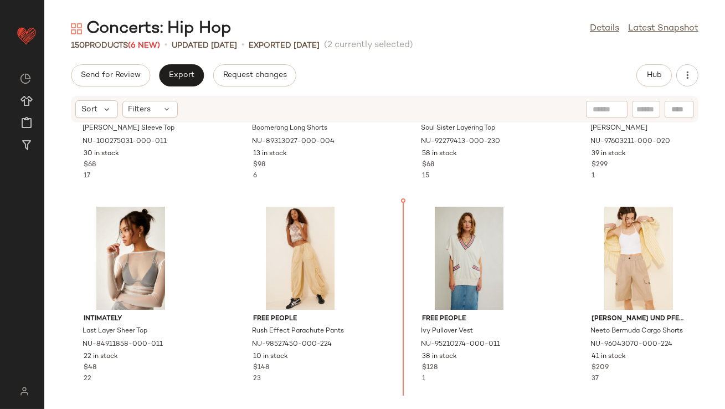
scroll to position [345, 0]
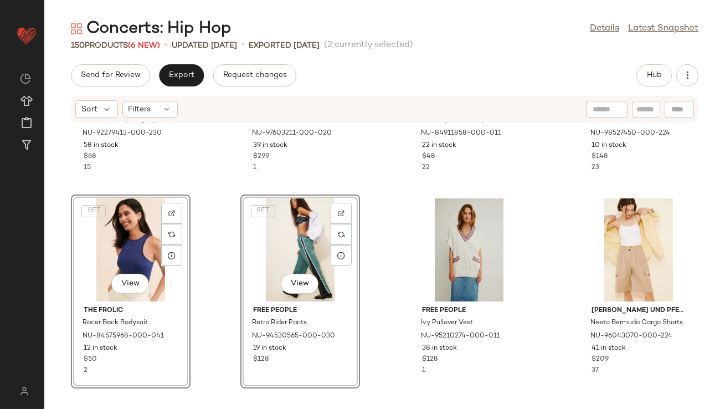
click at [394, 198] on div "Free People Soul Sister Layering Top NU-92279413-000-230 58 in stock $68 15 Tom…" at bounding box center [384, 259] width 681 height 273
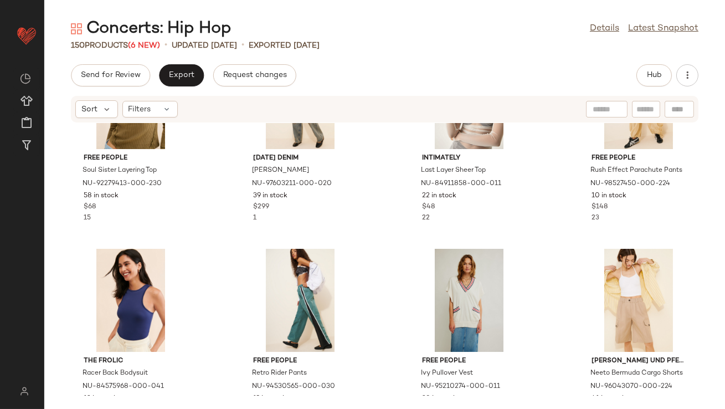
scroll to position [393, 0]
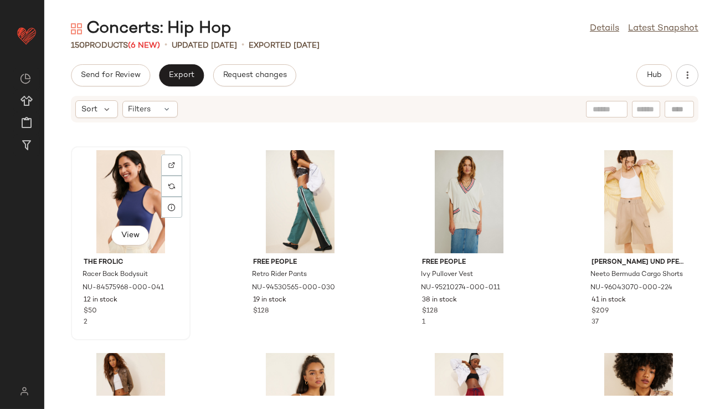
click at [111, 184] on div "View" at bounding box center [131, 201] width 112 height 103
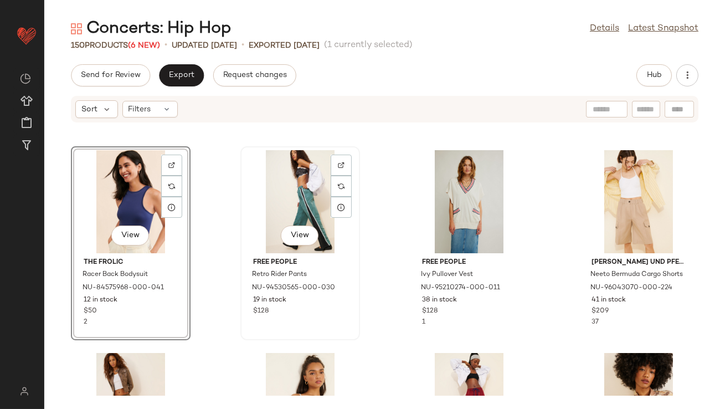
click at [310, 190] on div "View" at bounding box center [300, 201] width 112 height 103
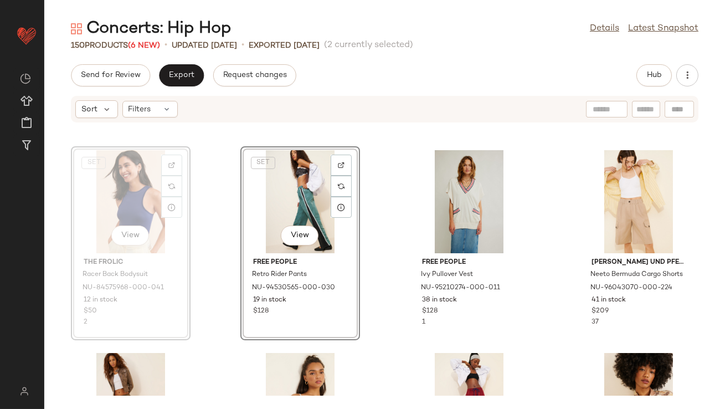
scroll to position [392, 0]
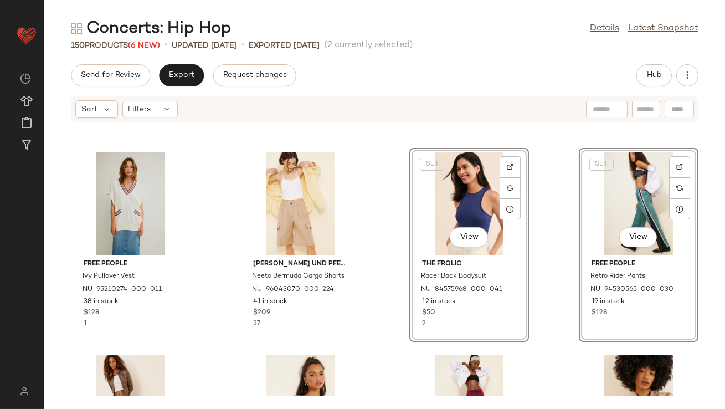
click at [532, 232] on div "Free People Soul Sister Layering Top NU-92279413-000-230 58 in stock $68 15 Tom…" at bounding box center [384, 259] width 681 height 273
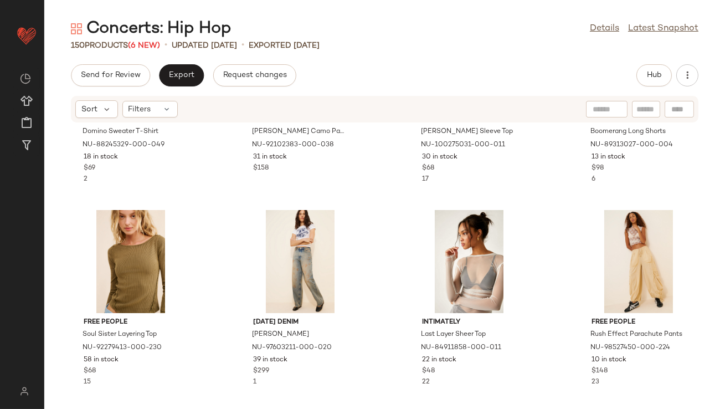
scroll to position [393, 0]
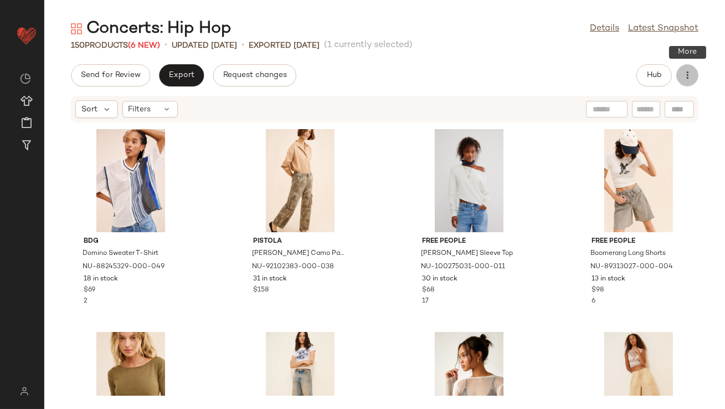
click at [686, 72] on icon "button" at bounding box center [687, 75] width 11 height 11
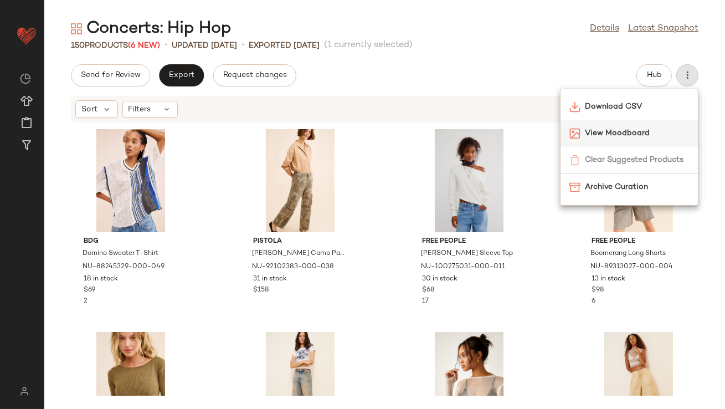
click at [608, 136] on span "View Moodboard" at bounding box center [637, 133] width 104 height 12
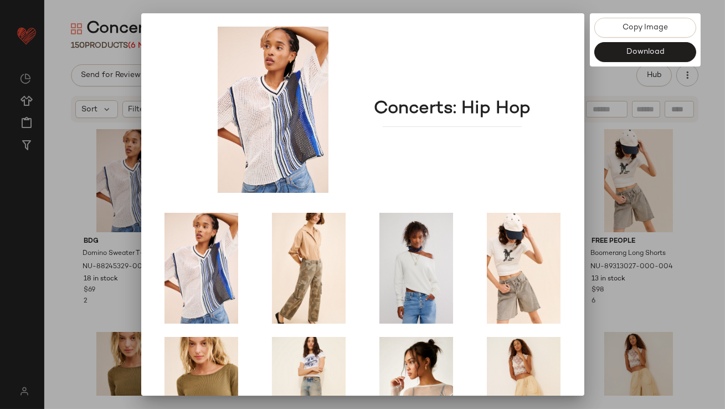
scroll to position [189, 0]
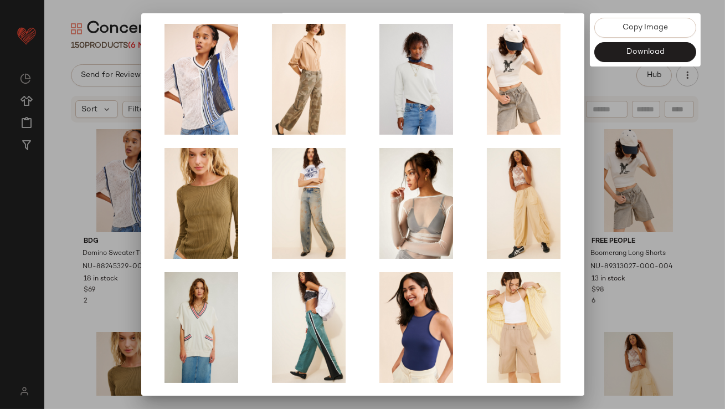
click at [619, 207] on div at bounding box center [362, 204] width 725 height 409
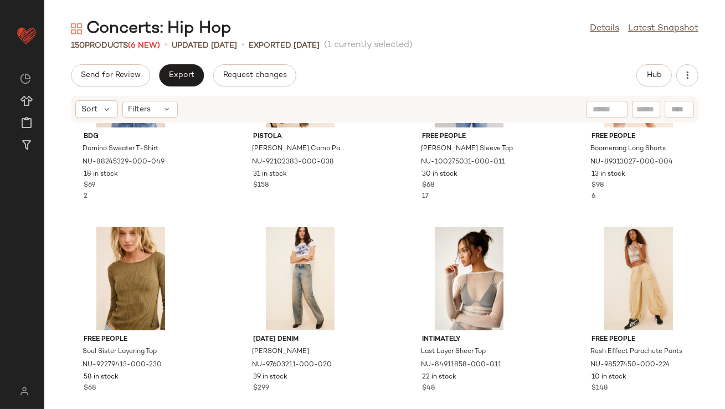
scroll to position [192, 0]
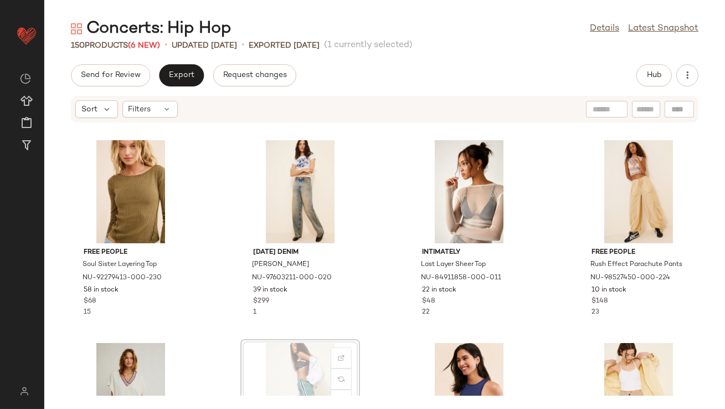
scroll to position [193, 0]
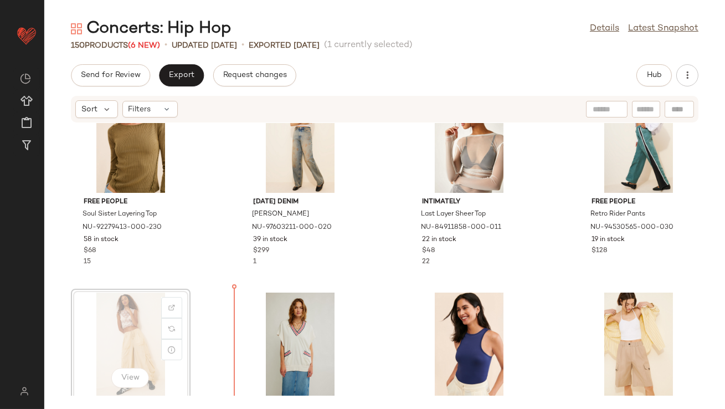
scroll to position [281, 0]
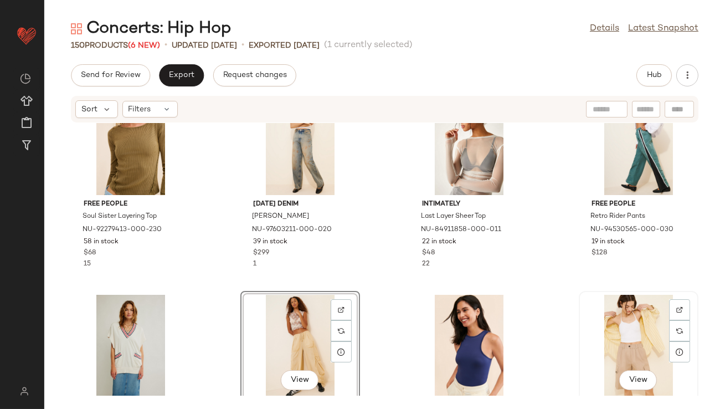
scroll to position [260, 0]
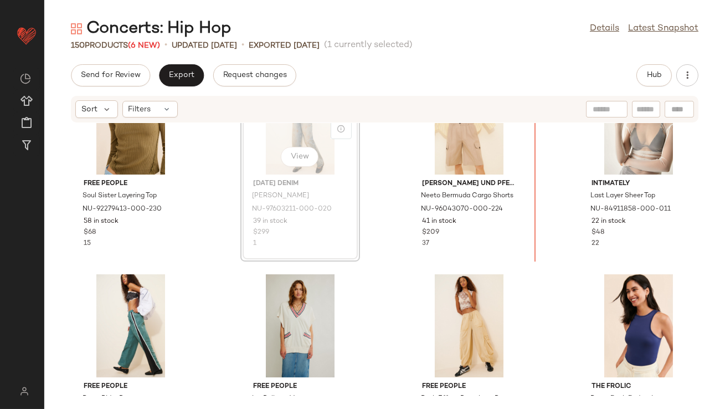
scroll to position [259, 0]
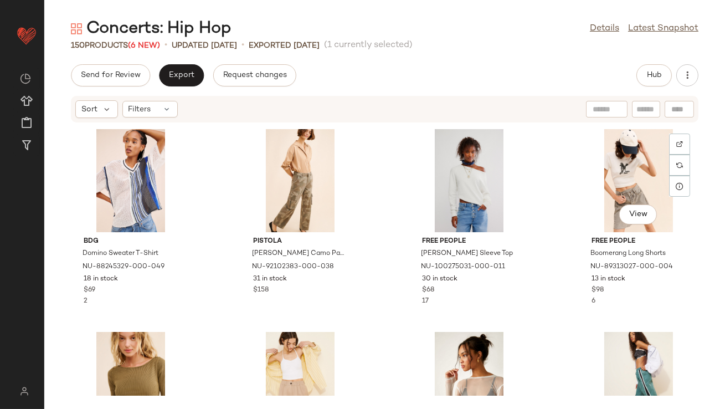
scroll to position [161, 0]
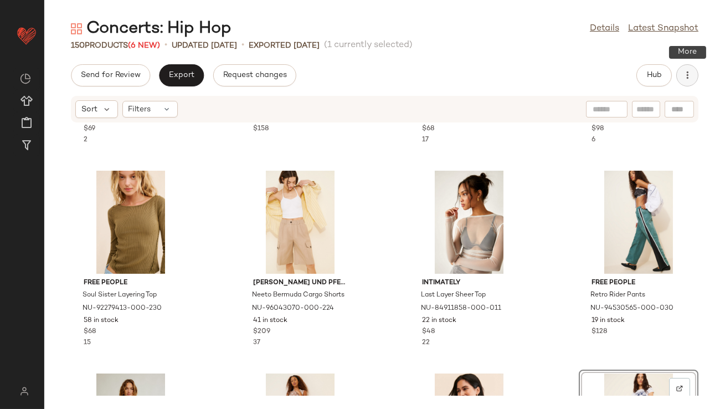
click at [690, 76] on icon "button" at bounding box center [687, 75] width 11 height 11
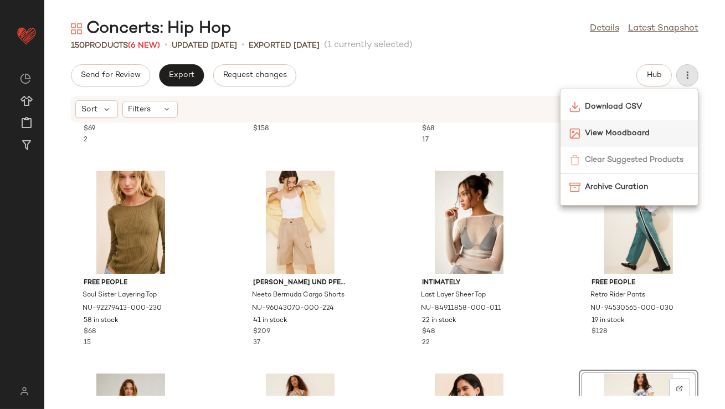
click at [643, 137] on span "View Moodboard" at bounding box center [637, 133] width 104 height 12
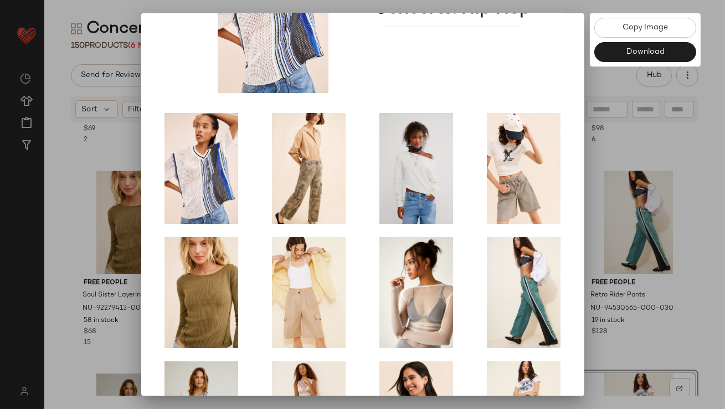
scroll to position [189, 0]
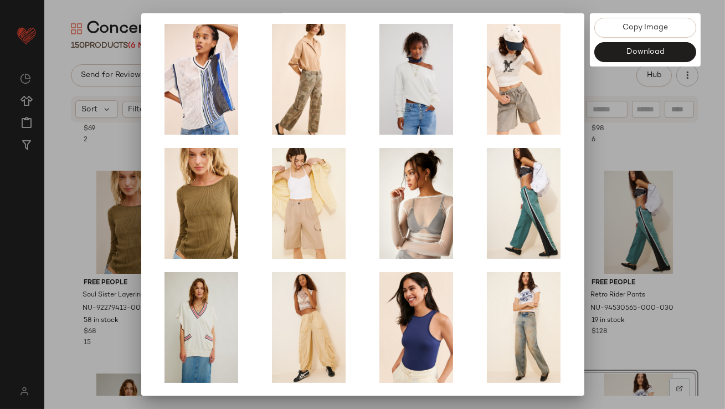
click at [619, 244] on div at bounding box center [362, 204] width 725 height 409
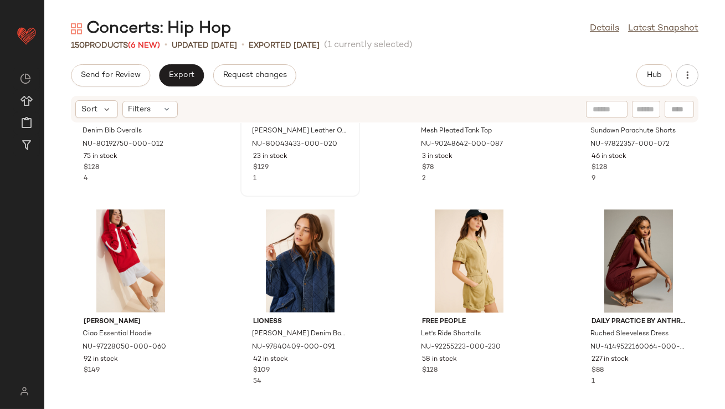
scroll to position [2354, 0]
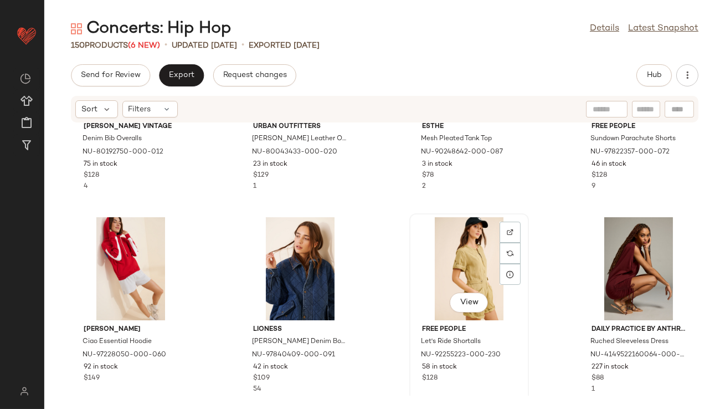
click at [466, 270] on div "View" at bounding box center [469, 268] width 112 height 103
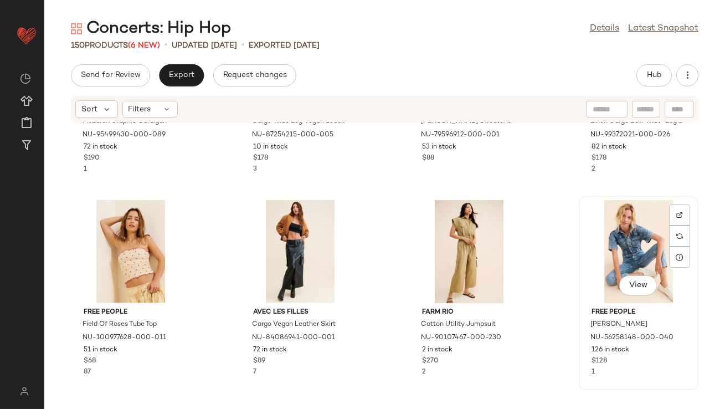
click at [608, 240] on div "View" at bounding box center [639, 251] width 112 height 103
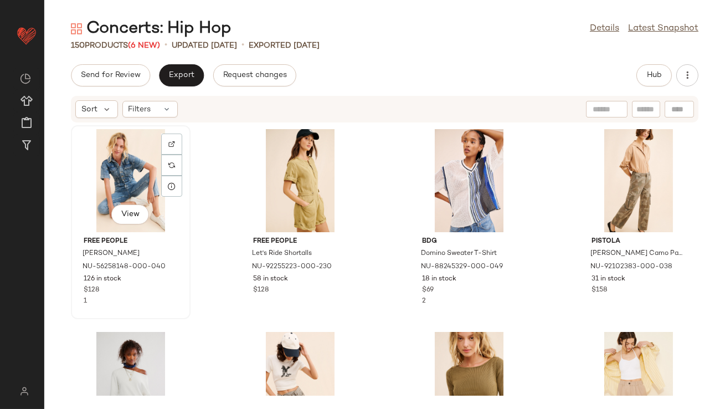
click at [123, 170] on div "View" at bounding box center [131, 180] width 112 height 103
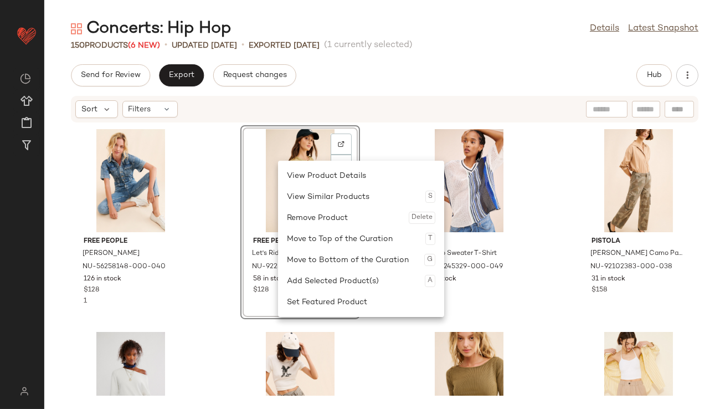
click at [208, 165] on div "Free People Marci Coveralls NU-56258148-000-040 126 in stock $128 1 View Free P…" at bounding box center [384, 259] width 681 height 273
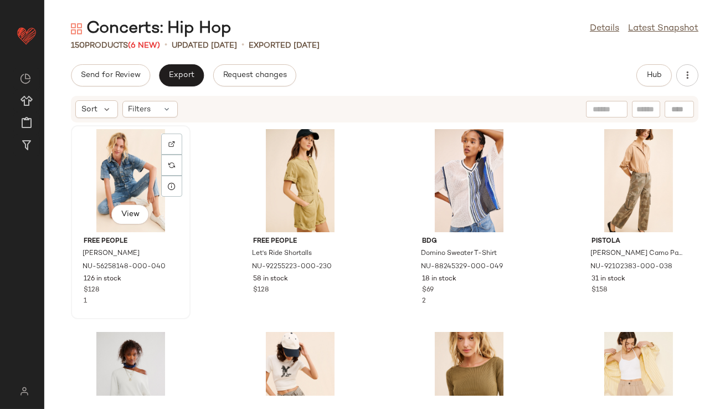
click at [117, 160] on div "View" at bounding box center [131, 180] width 112 height 103
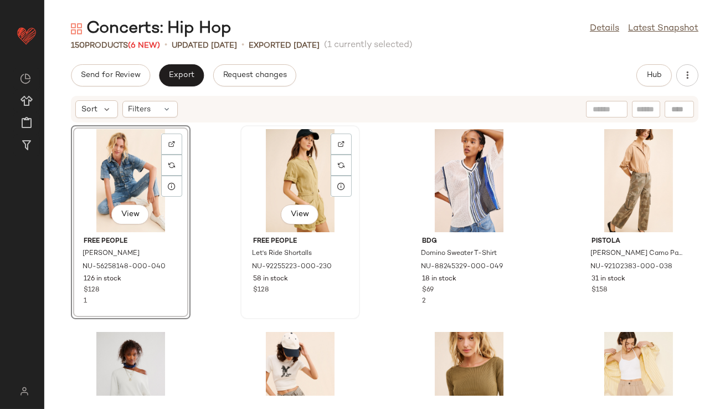
click at [298, 165] on div "View" at bounding box center [300, 180] width 112 height 103
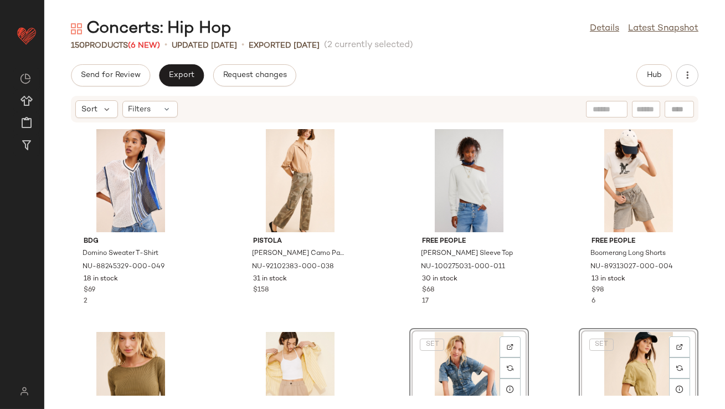
click at [534, 286] on div "BDG Domino Sweater T-Shirt NU-88245329-000-049 18 in stock $69 2 Pistola Addie …" at bounding box center [384, 259] width 681 height 273
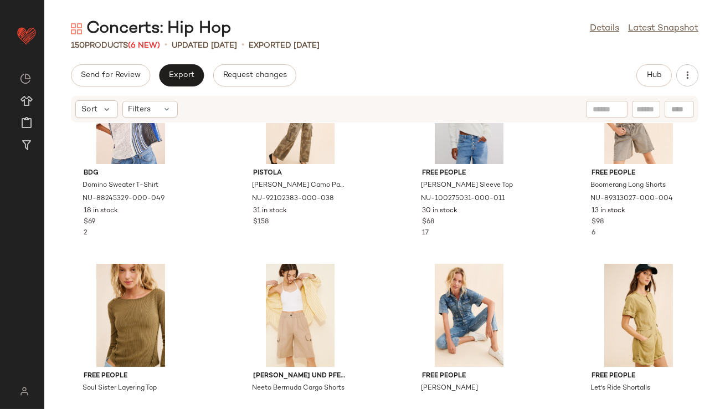
scroll to position [91, 0]
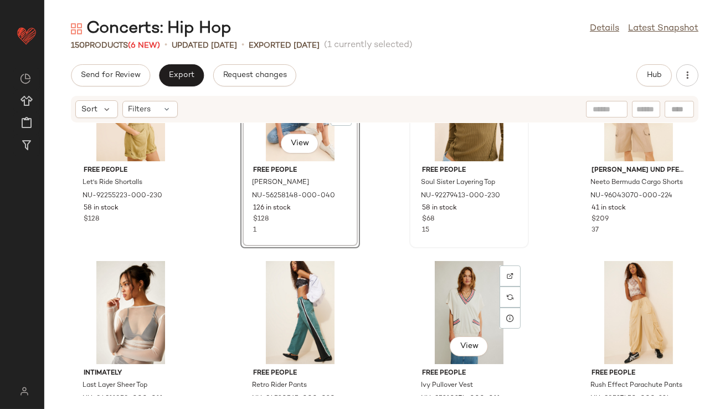
scroll to position [290, 0]
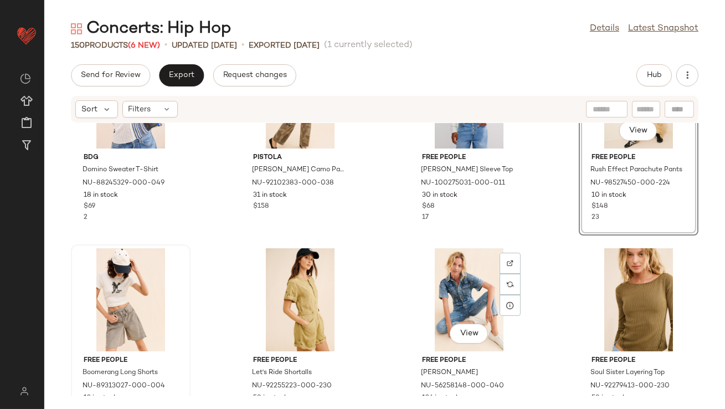
scroll to position [122, 0]
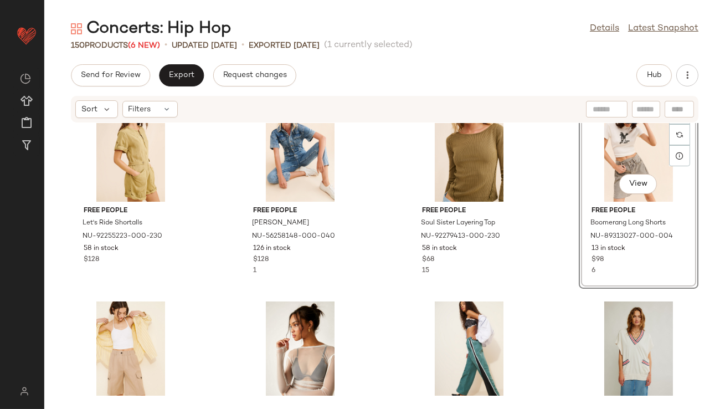
scroll to position [258, 0]
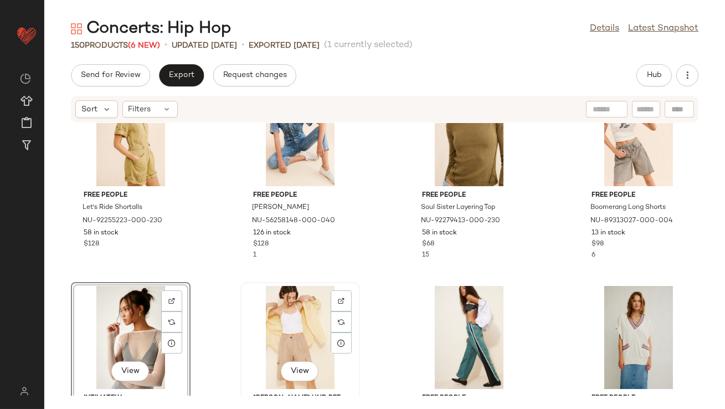
scroll to position [276, 0]
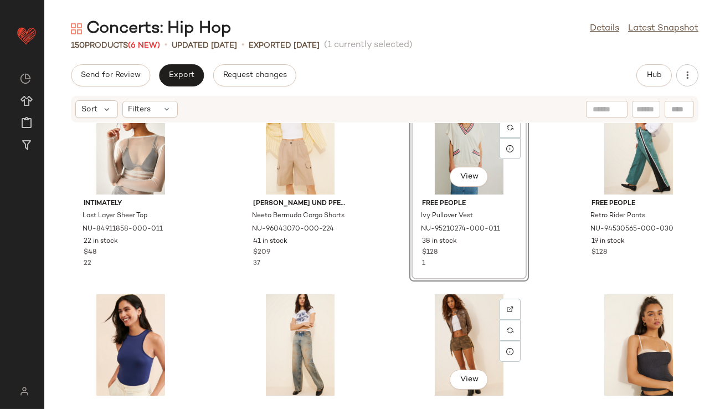
scroll to position [508, 0]
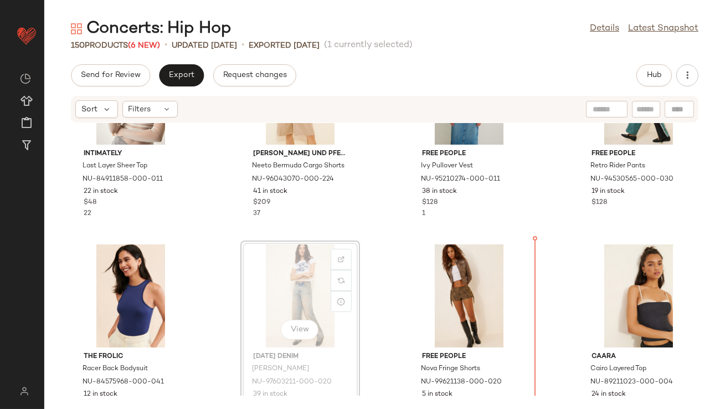
scroll to position [499, 0]
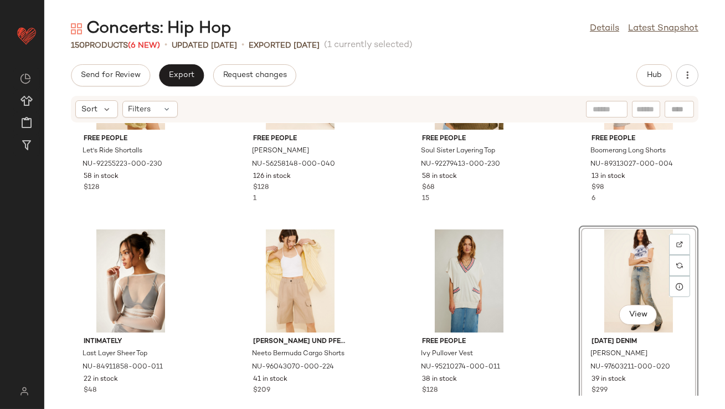
scroll to position [178, 0]
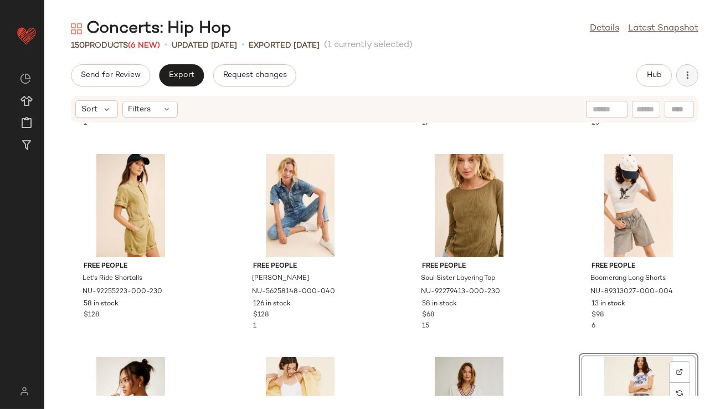
click at [694, 78] on button "button" at bounding box center [687, 75] width 22 height 22
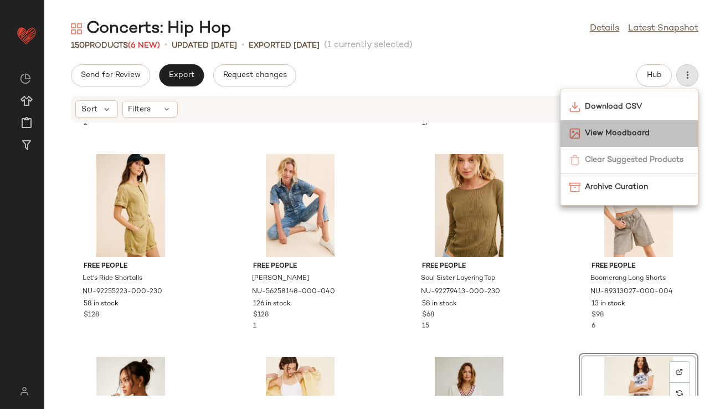
click at [640, 130] on span "View Moodboard" at bounding box center [637, 133] width 104 height 12
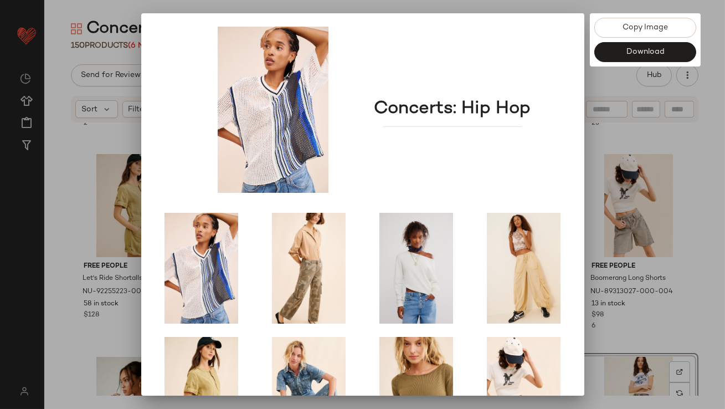
scroll to position [189, 0]
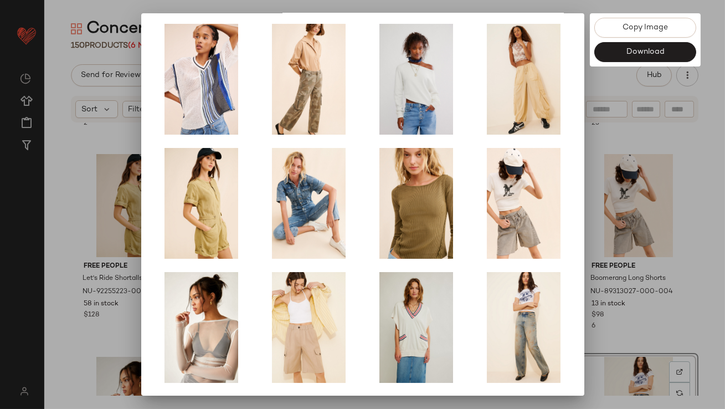
click at [636, 243] on div at bounding box center [362, 204] width 725 height 409
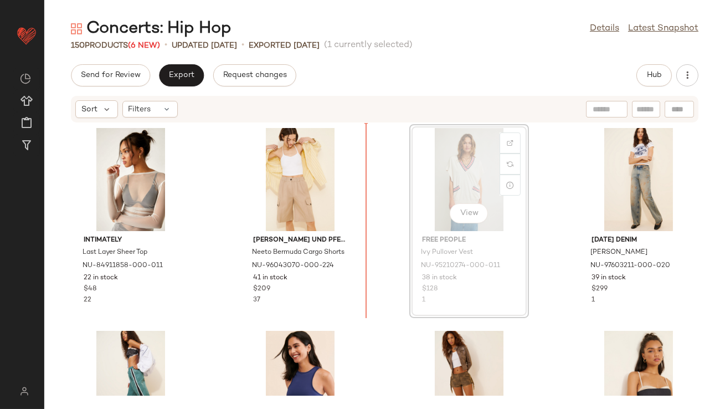
scroll to position [414, 0]
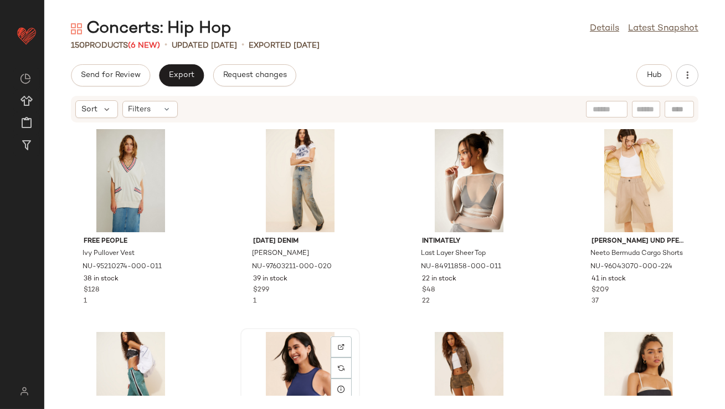
scroll to position [415, 0]
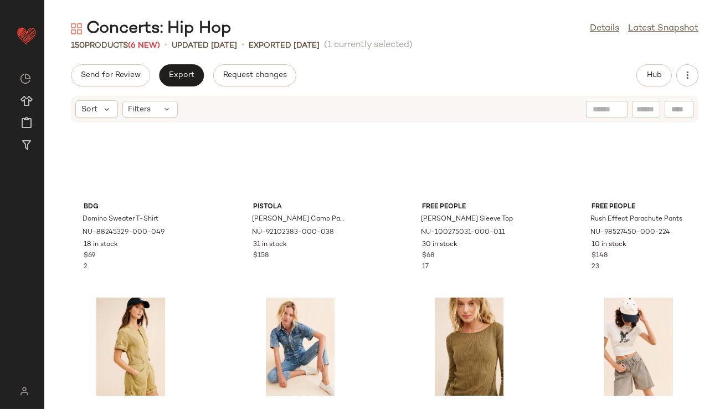
scroll to position [8, 0]
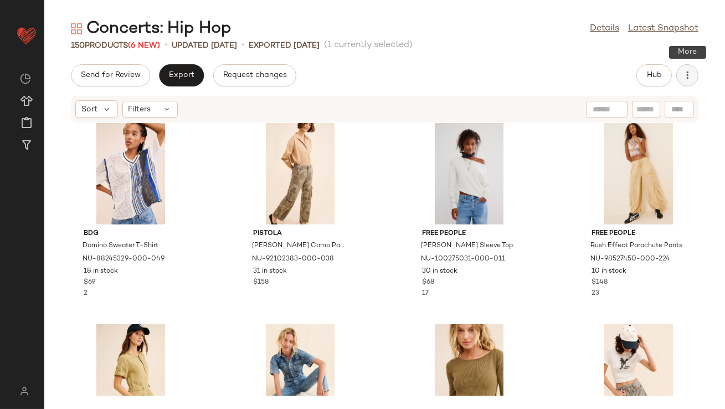
click at [685, 79] on icon "button" at bounding box center [687, 75] width 11 height 11
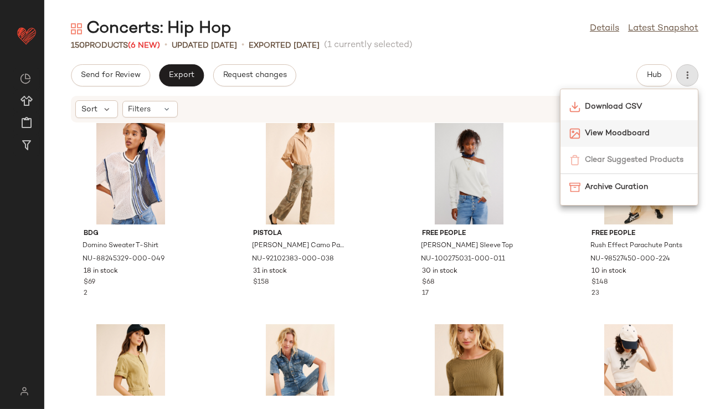
click at [613, 129] on span "View Moodboard" at bounding box center [637, 133] width 104 height 12
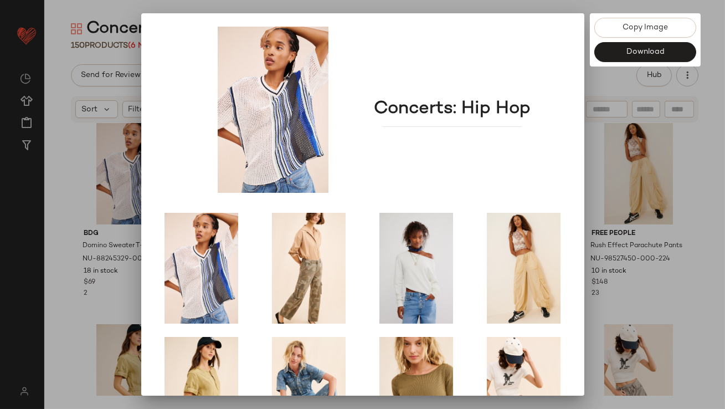
scroll to position [189, 0]
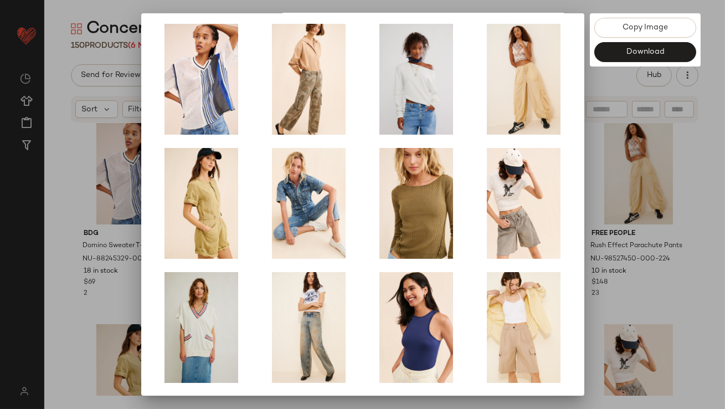
click at [655, 240] on div at bounding box center [362, 204] width 725 height 409
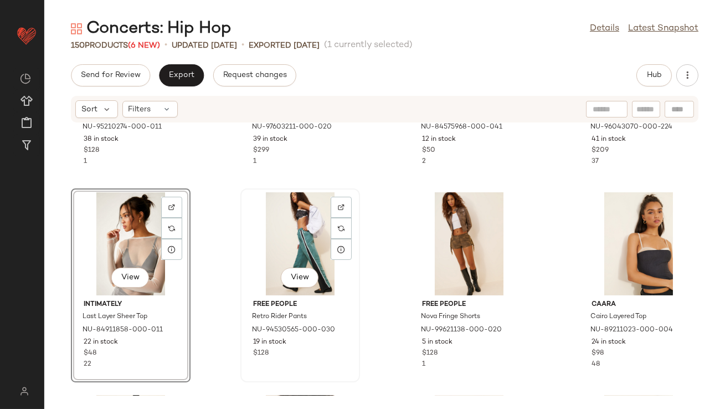
scroll to position [593, 0]
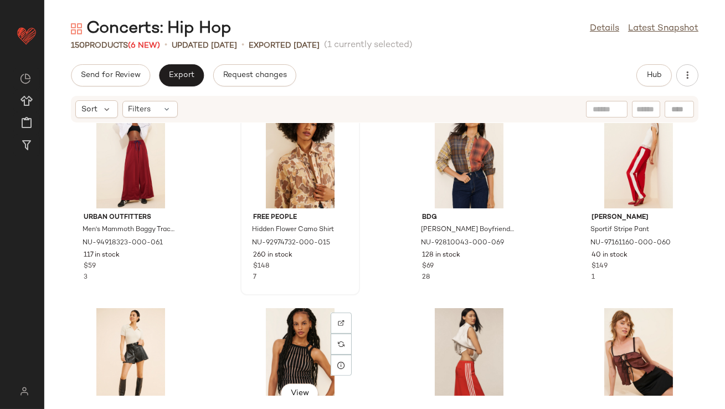
scroll to position [746, 0]
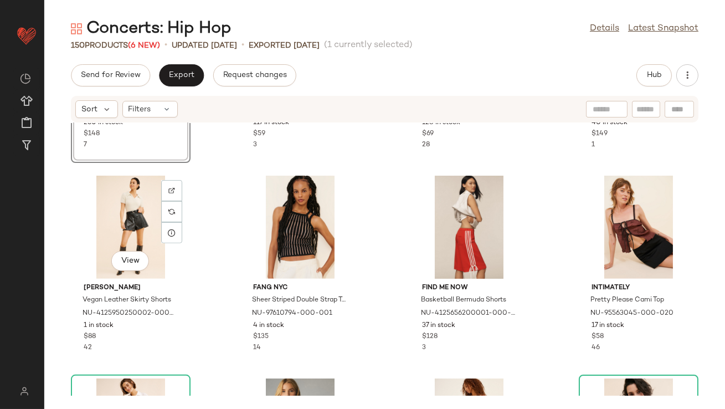
scroll to position [997, 0]
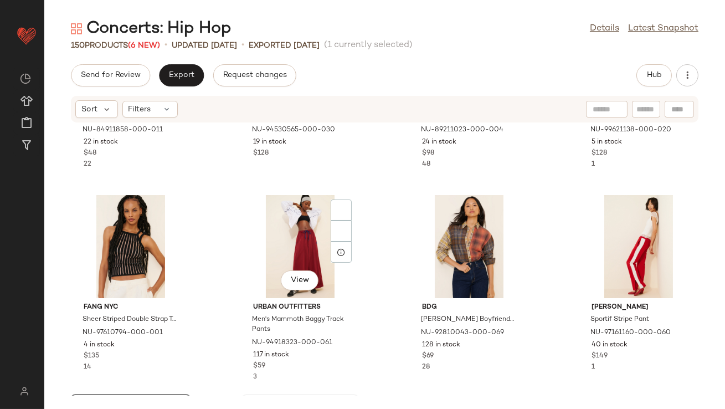
scroll to position [811, 0]
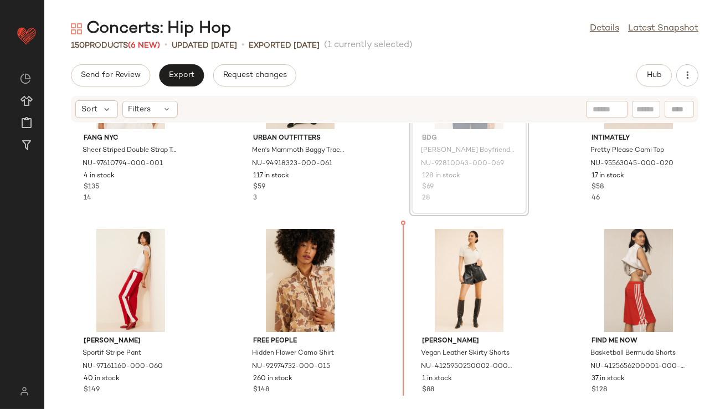
scroll to position [928, 0]
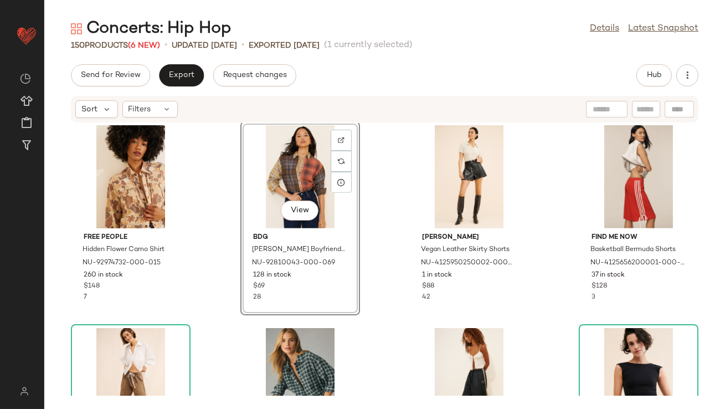
scroll to position [1085, 0]
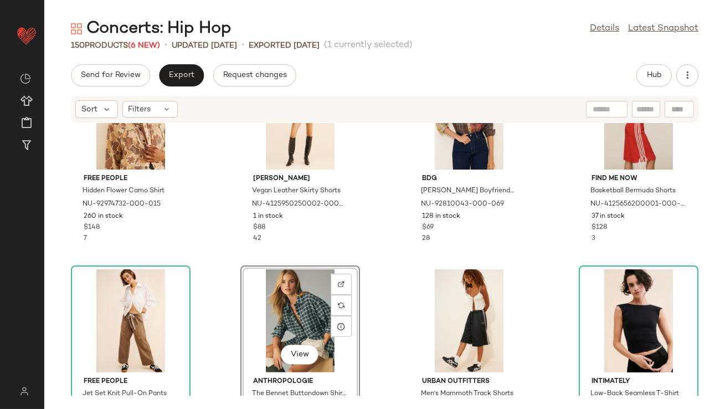
scroll to position [1085, 0]
click at [235, 242] on div "Free People Hidden Flower Camo Shirt NU-92974732-000-015 260 in stock $148 7 Vi…" at bounding box center [384, 259] width 681 height 273
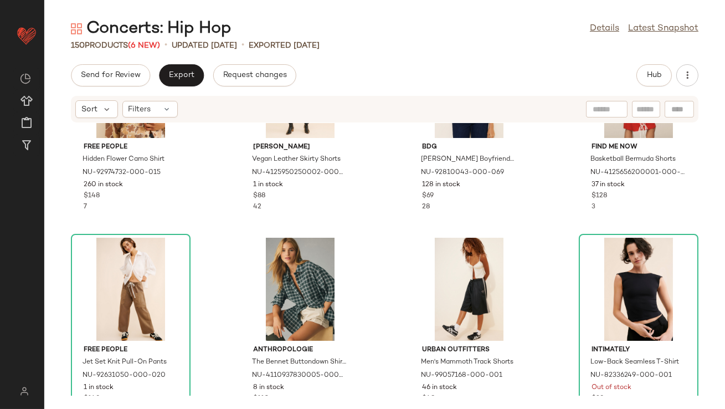
scroll to position [1142, 0]
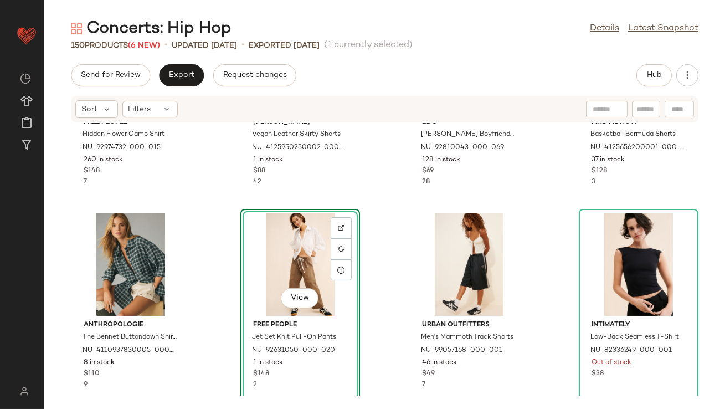
click at [369, 225] on div "Free People Hidden Flower Camo Shirt NU-92974732-000-015 260 in stock $148 7 MA…" at bounding box center [384, 259] width 681 height 273
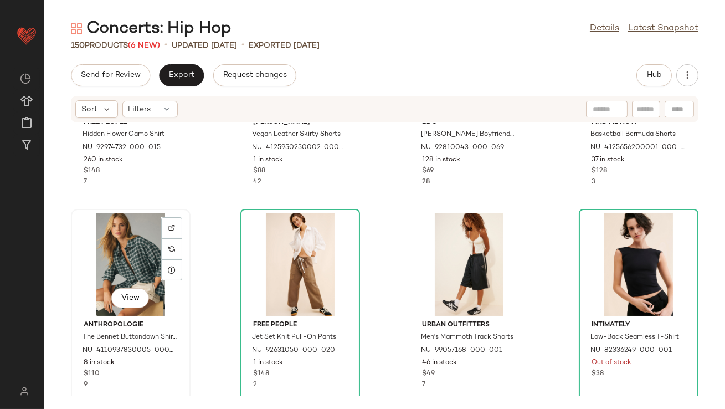
click at [141, 246] on div "View" at bounding box center [131, 264] width 112 height 103
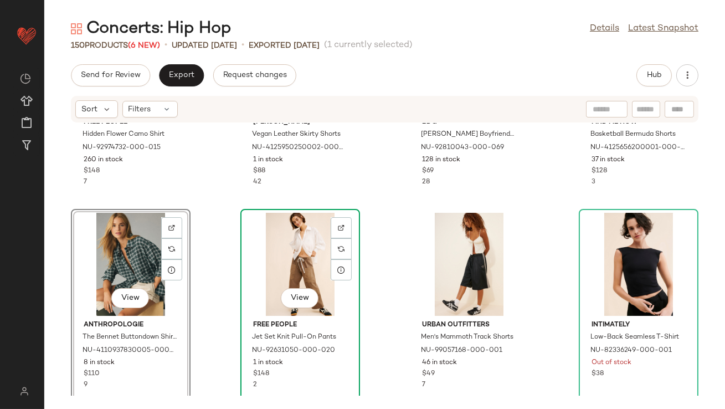
click at [275, 259] on div "View" at bounding box center [300, 264] width 112 height 103
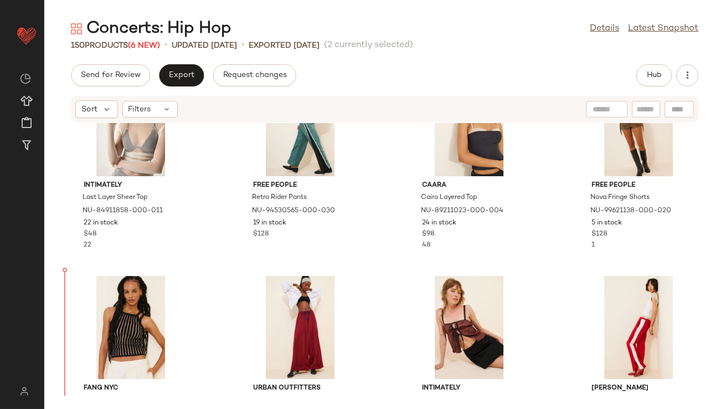
scroll to position [703, 0]
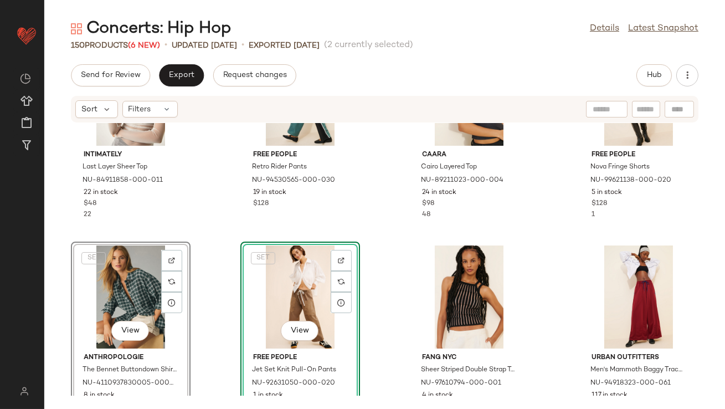
click at [199, 219] on div "Intimately Last Layer Sheer Top NU-84911858-000-011 22 in stock $48 22 Free Peo…" at bounding box center [384, 259] width 681 height 273
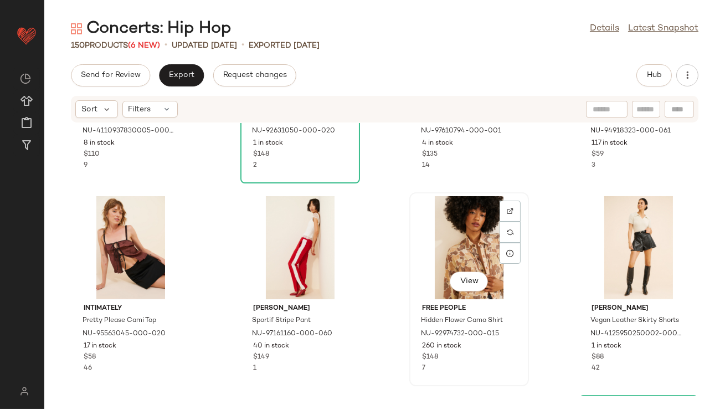
click at [481, 242] on div "View" at bounding box center [469, 247] width 112 height 103
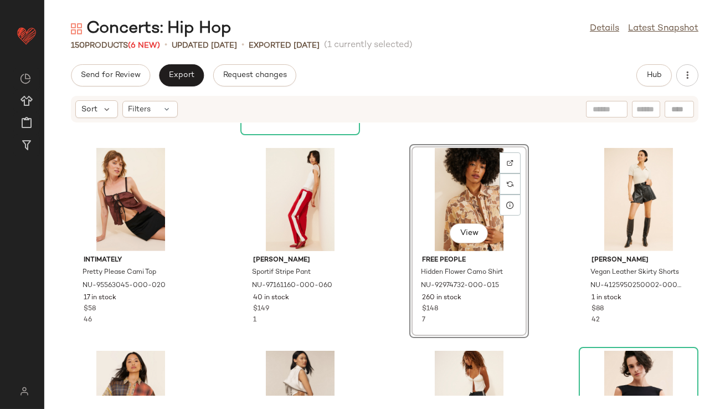
scroll to position [1108, 0]
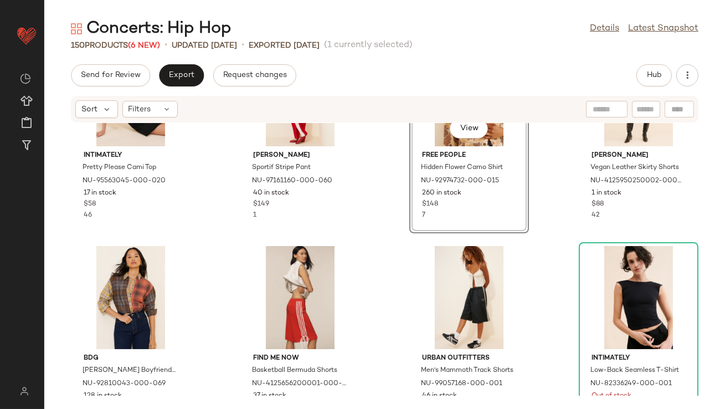
click at [364, 227] on div "Intimately Pretty Please Cami Top NU-95563045-000-020 17 in stock $58 46 Aramin…" at bounding box center [384, 259] width 681 height 273
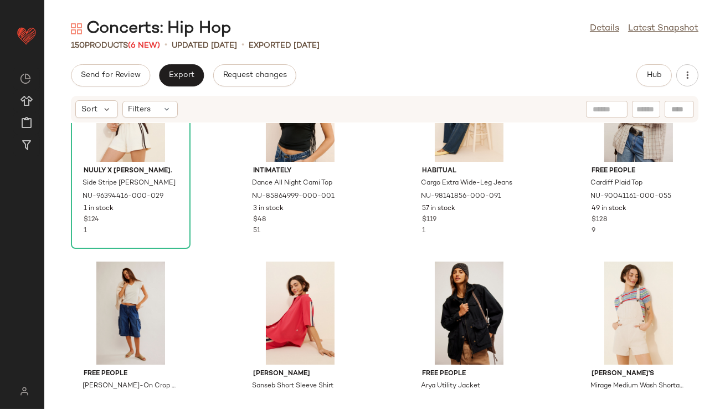
scroll to position [1920, 0]
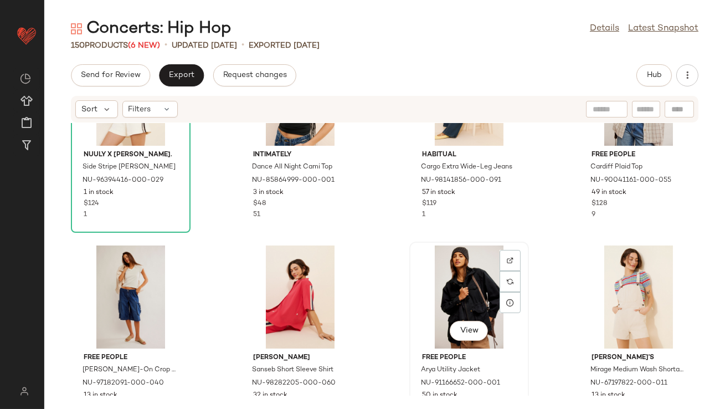
click at [463, 281] on div "View" at bounding box center [469, 296] width 112 height 103
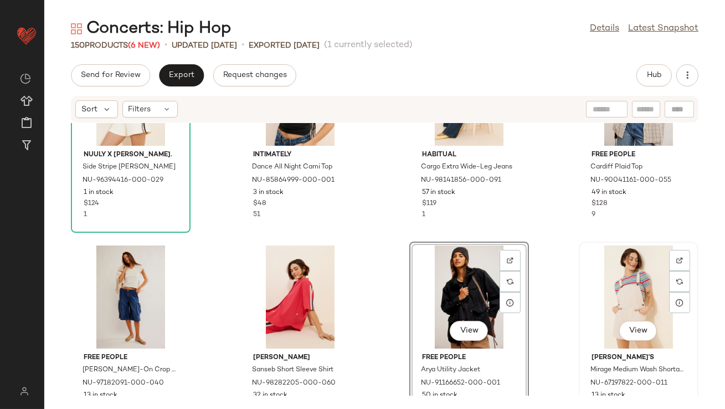
click at [643, 291] on div "View" at bounding box center [639, 296] width 112 height 103
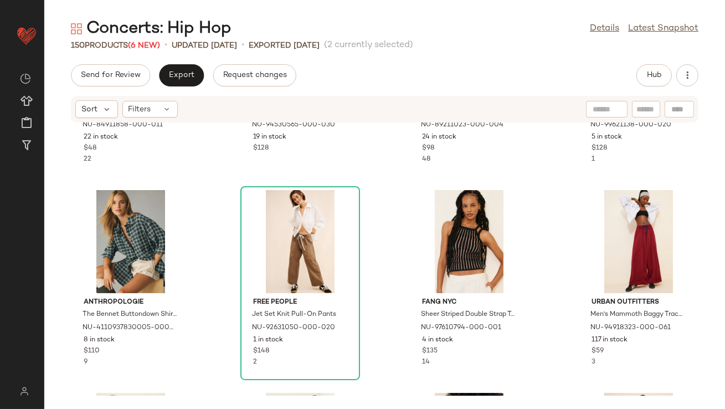
scroll to position [767, 0]
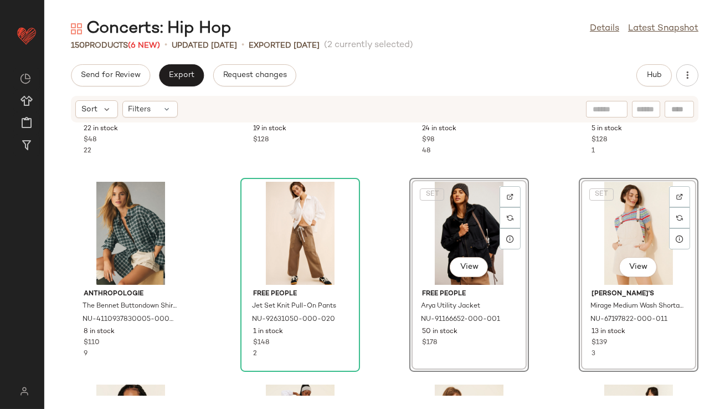
click at [392, 315] on div "Intimately Last Layer Sheer Top NU-84911858-000-011 22 in stock $48 22 Free Peo…" at bounding box center [384, 259] width 681 height 273
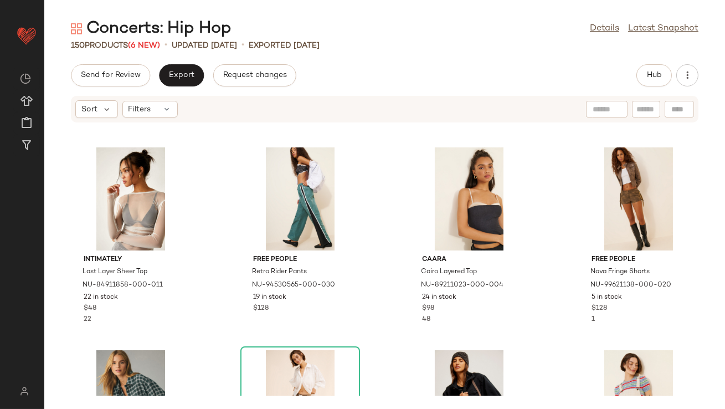
scroll to position [709, 0]
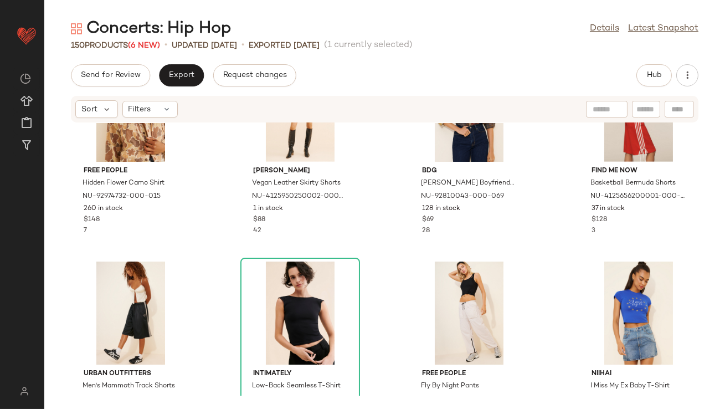
scroll to position [1323, 0]
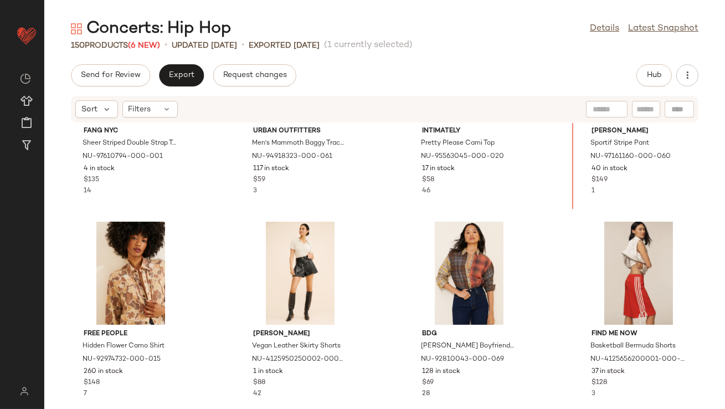
scroll to position [1073, 0]
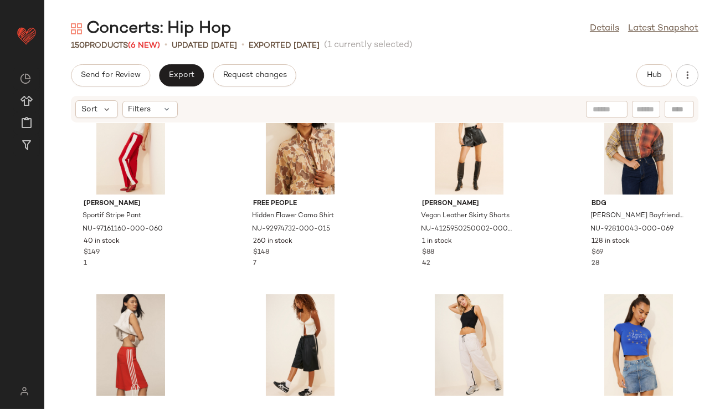
scroll to position [1357, 0]
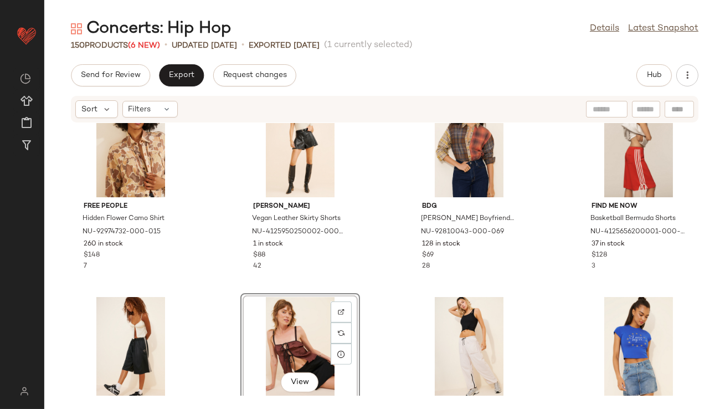
scroll to position [1261, 0]
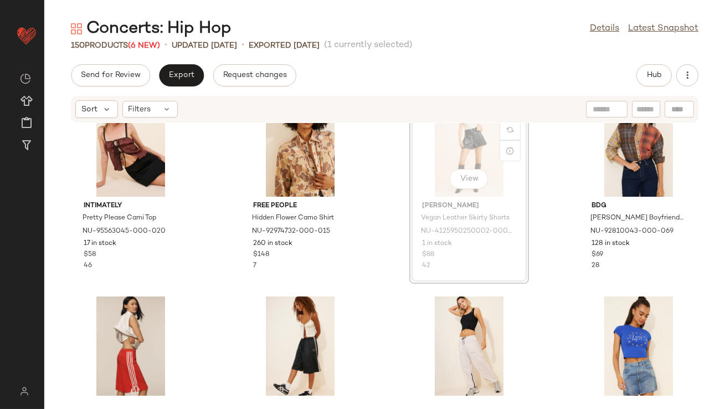
scroll to position [1260, 0]
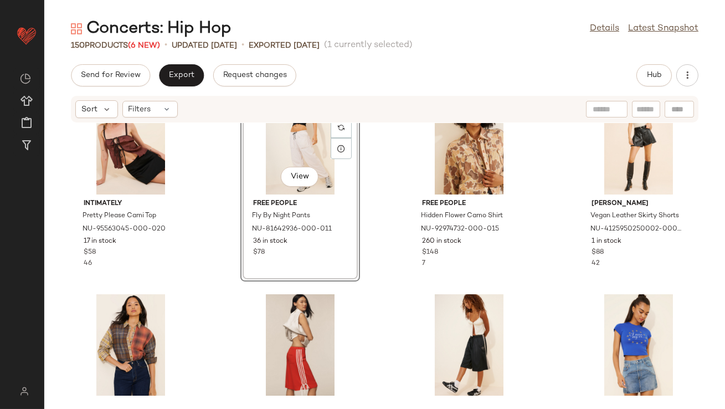
scroll to position [1265, 0]
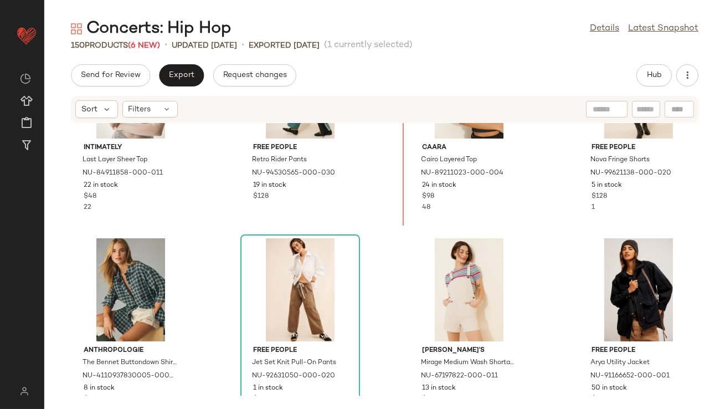
scroll to position [634, 0]
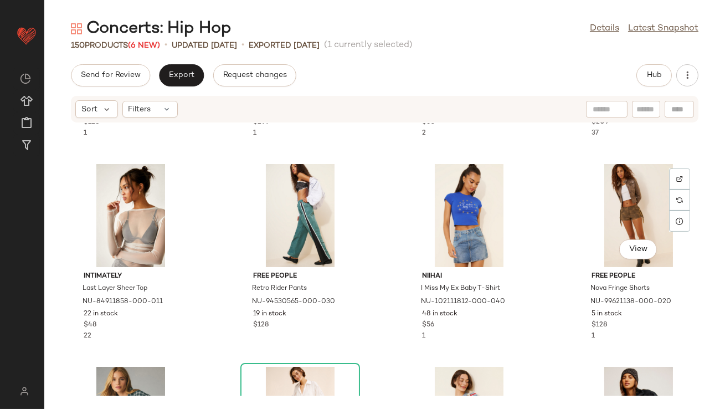
scroll to position [569, 0]
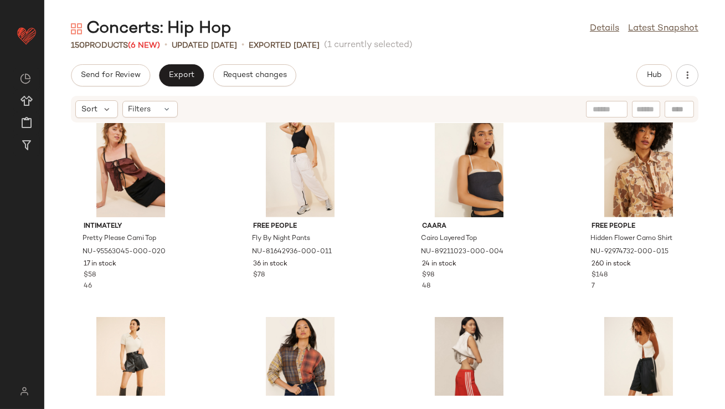
scroll to position [1244, 0]
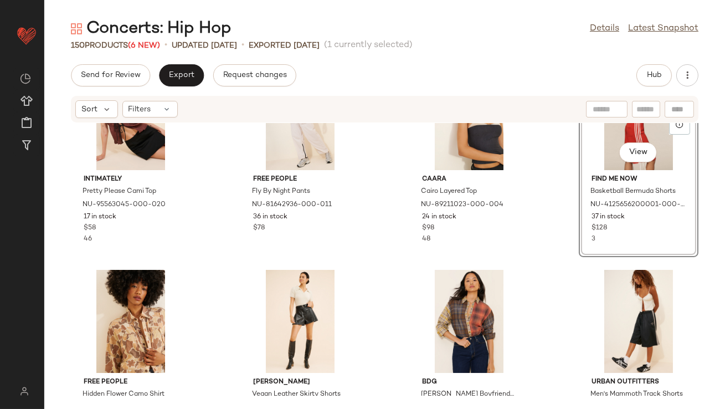
scroll to position [1244, 0]
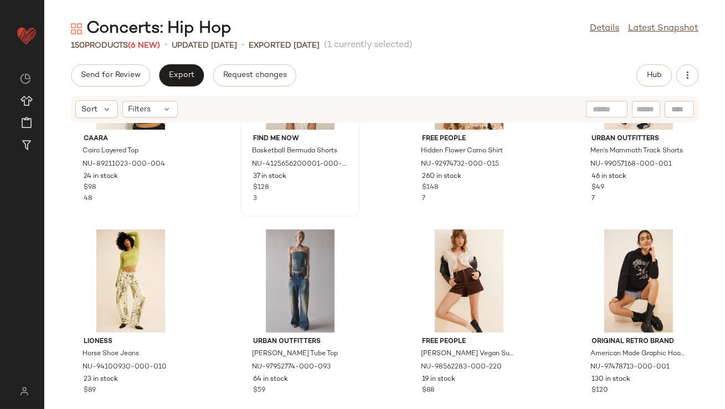
scroll to position [1545, 0]
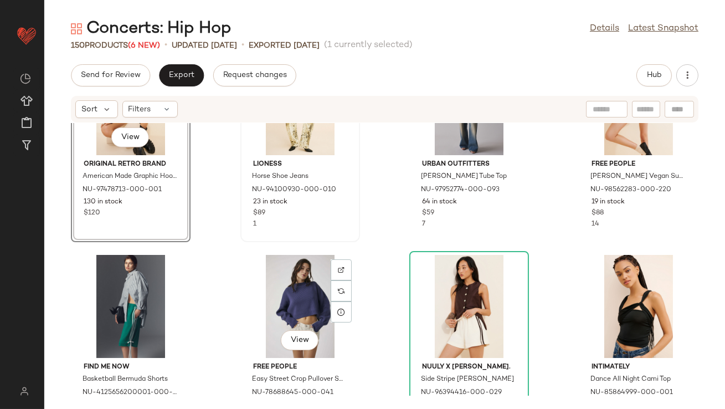
scroll to position [1707, 0]
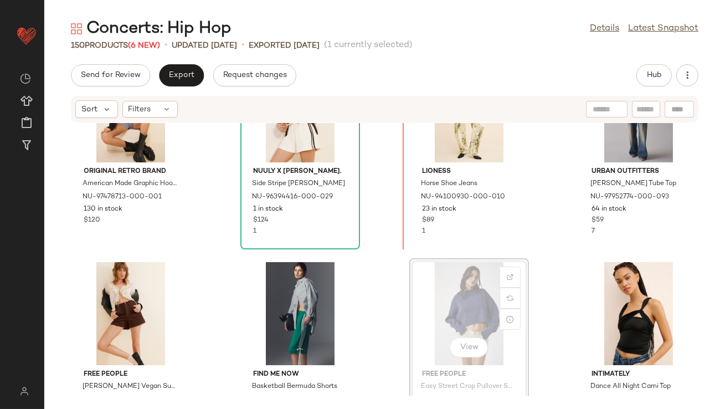
scroll to position [1671, 0]
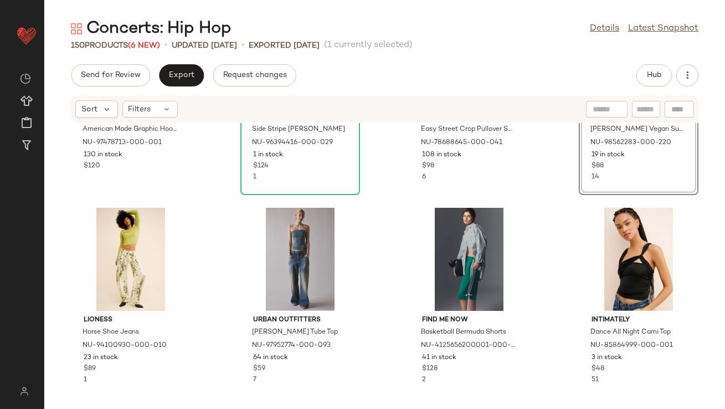
scroll to position [1942, 0]
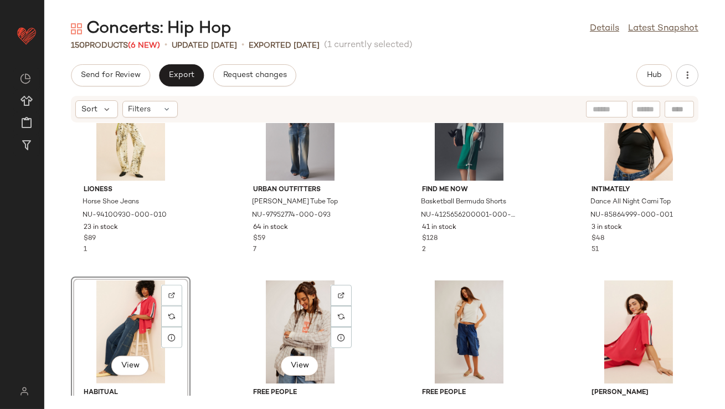
scroll to position [1914, 0]
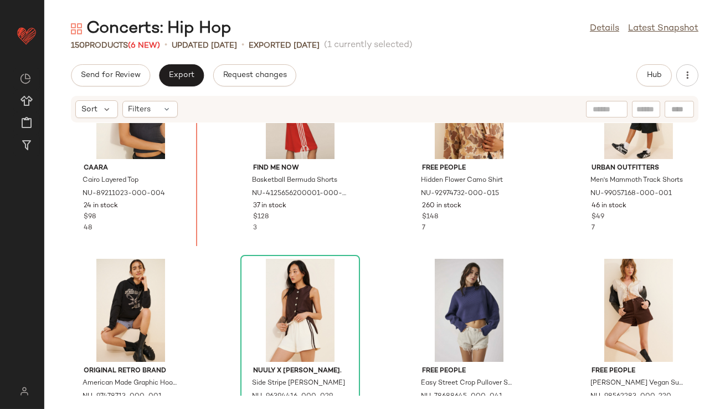
scroll to position [1497, 0]
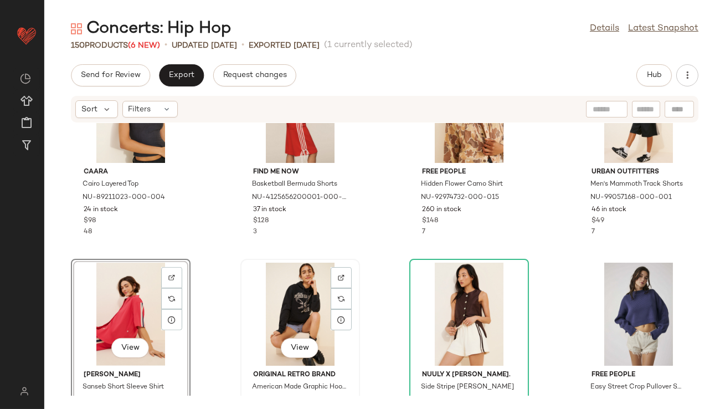
scroll to position [1529, 0]
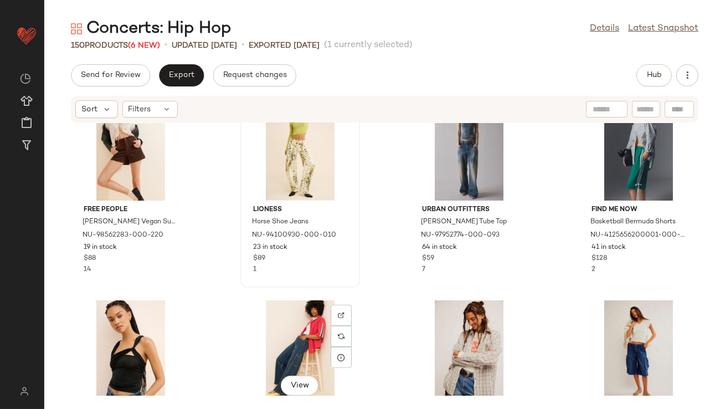
scroll to position [1868, 0]
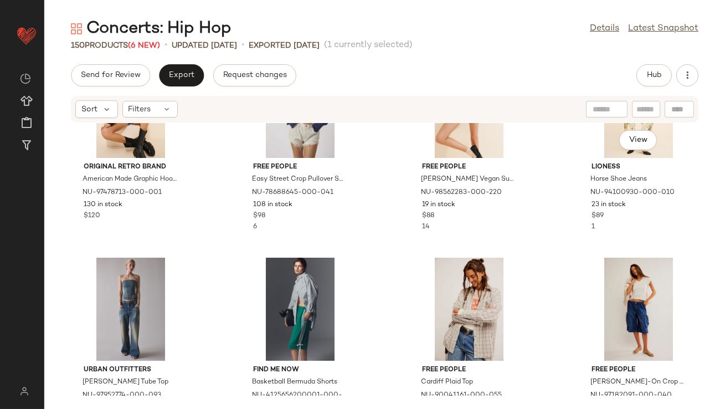
scroll to position [1908, 0]
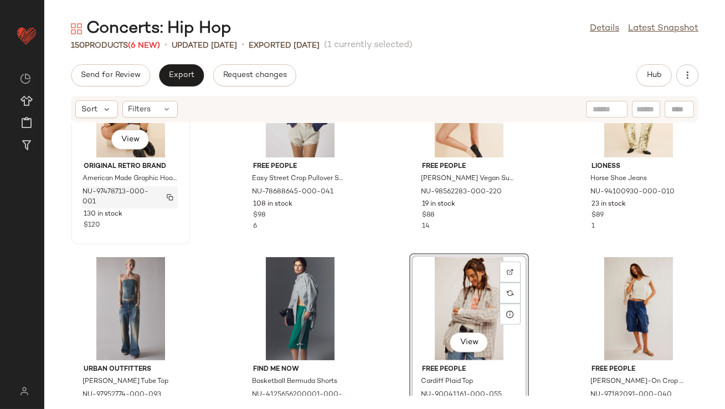
scroll to position [1907, 0]
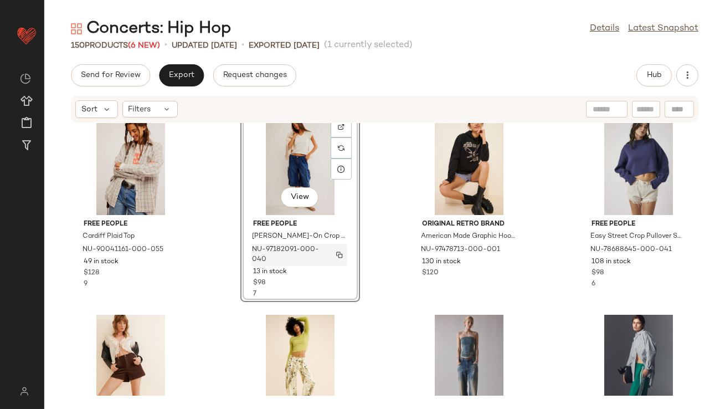
scroll to position [1877, 0]
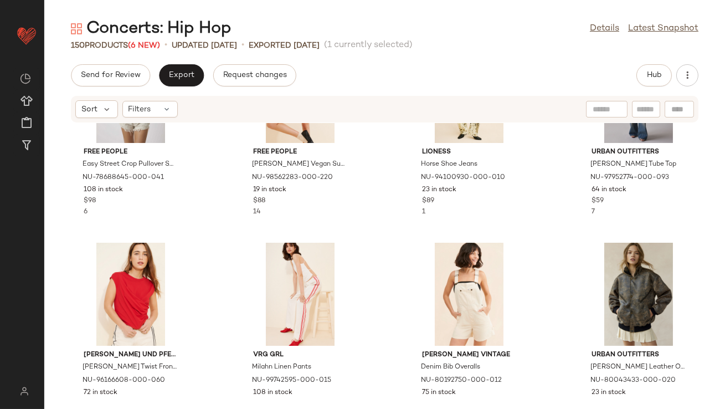
scroll to position [2102, 0]
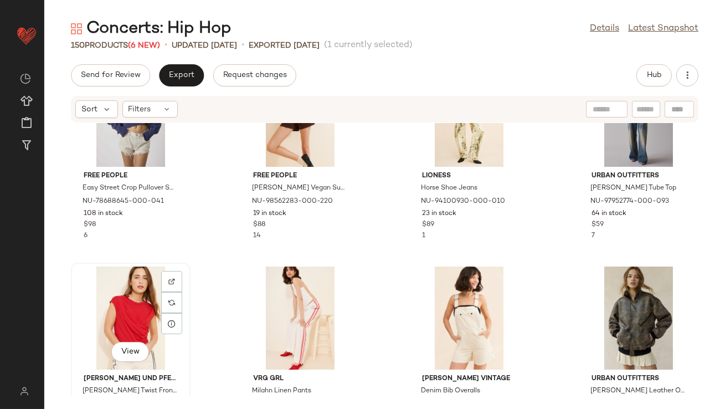
click at [148, 306] on div "View" at bounding box center [131, 317] width 112 height 103
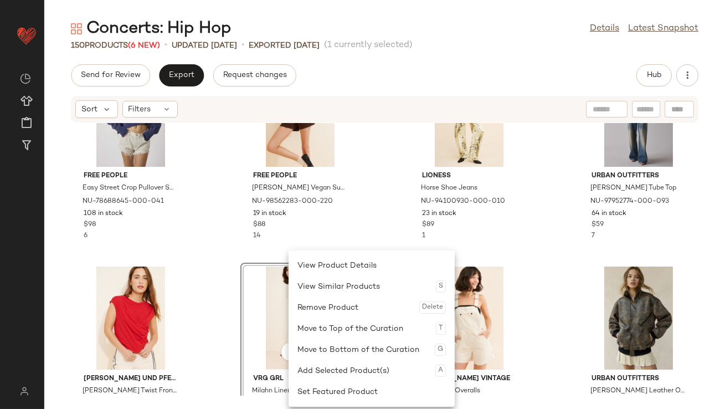
click at [192, 239] on div "Free People Easy Street Crop Pullover Sweater NU-78688645-000-041 108 in stock …" at bounding box center [384, 259] width 681 height 273
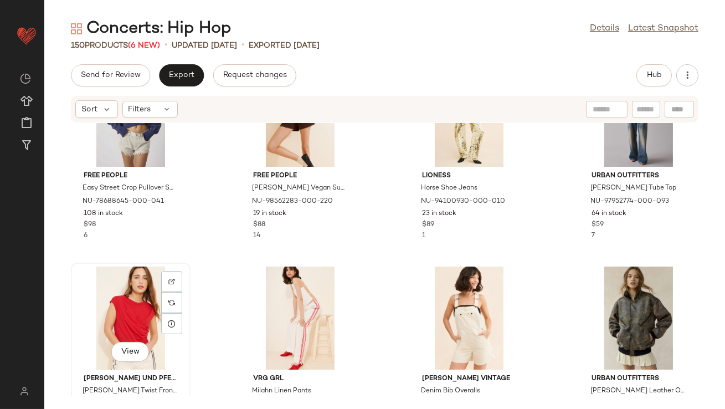
click at [116, 322] on div "View" at bounding box center [131, 317] width 112 height 103
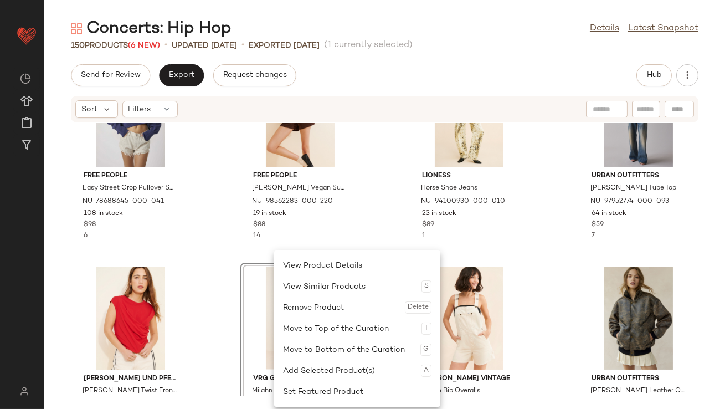
click at [206, 246] on div "Free People Easy Street Crop Pullover Sweater NU-78688645-000-041 108 in stock …" at bounding box center [384, 259] width 681 height 273
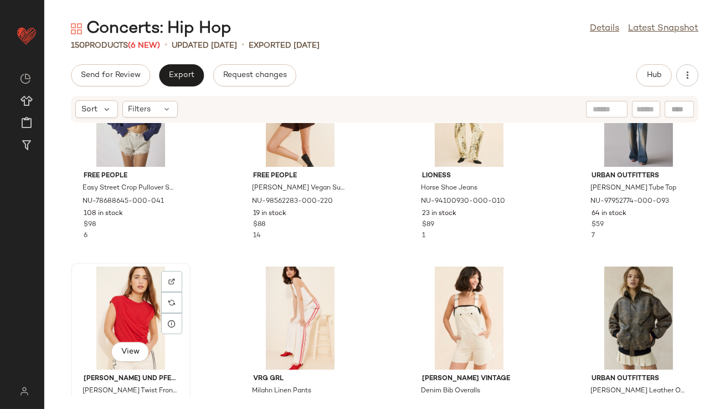
click at [120, 289] on div "View" at bounding box center [131, 317] width 112 height 103
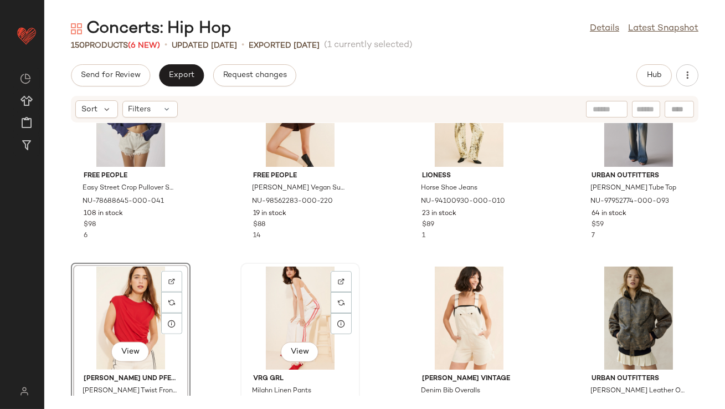
click at [292, 297] on div "View" at bounding box center [300, 317] width 112 height 103
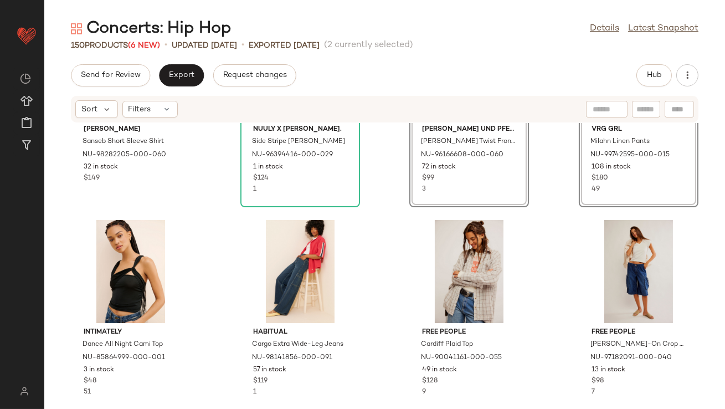
click at [403, 225] on div "Araminta James Sanseb Short Sleeve Shirt NU-98282205-000-060 32 in stock $149 N…" at bounding box center [384, 259] width 681 height 273
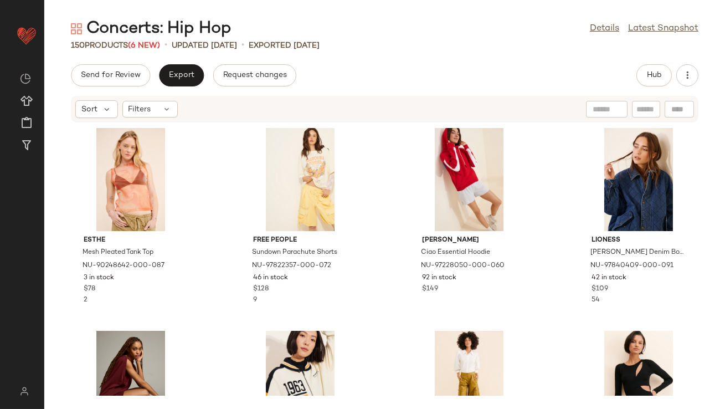
scroll to position [2382, 0]
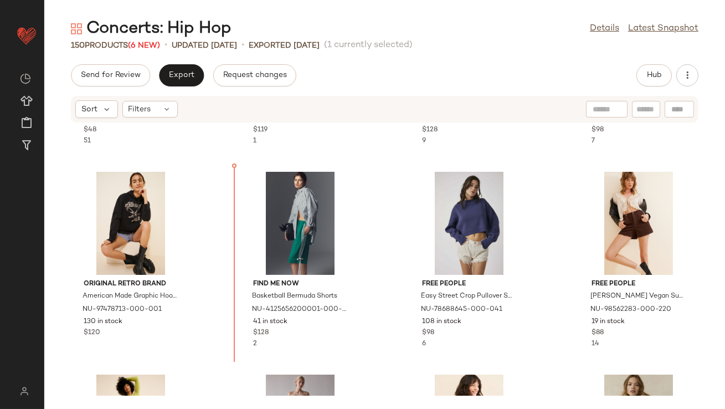
scroll to position [2001, 0]
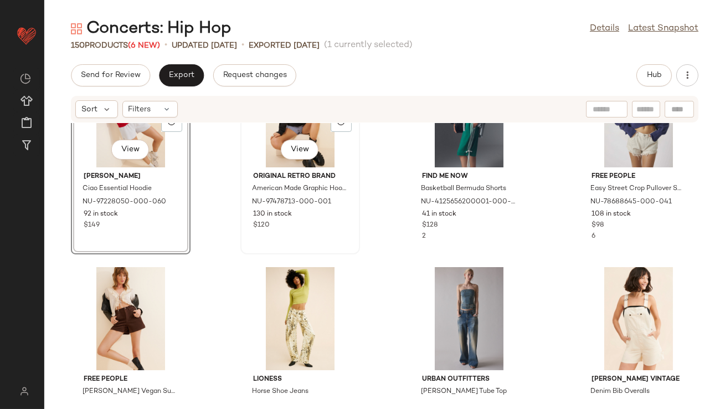
scroll to position [2102, 0]
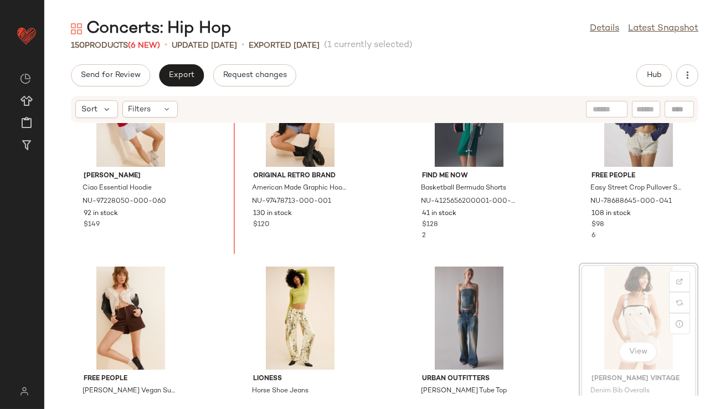
scroll to position [2094, 0]
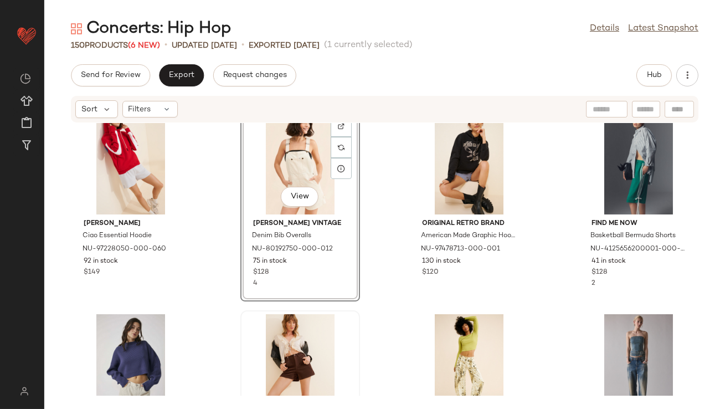
scroll to position [2084, 0]
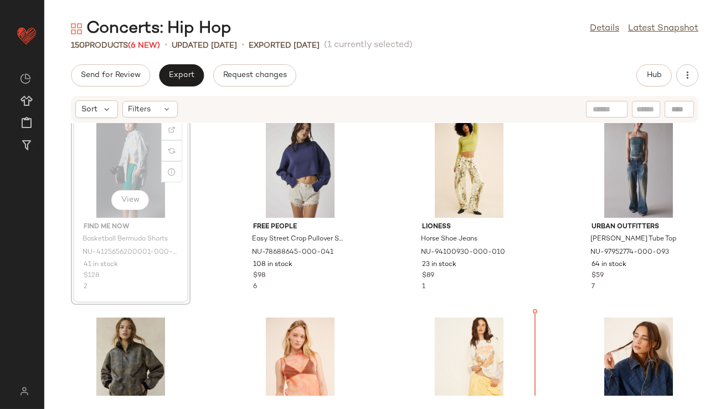
scroll to position [2256, 0]
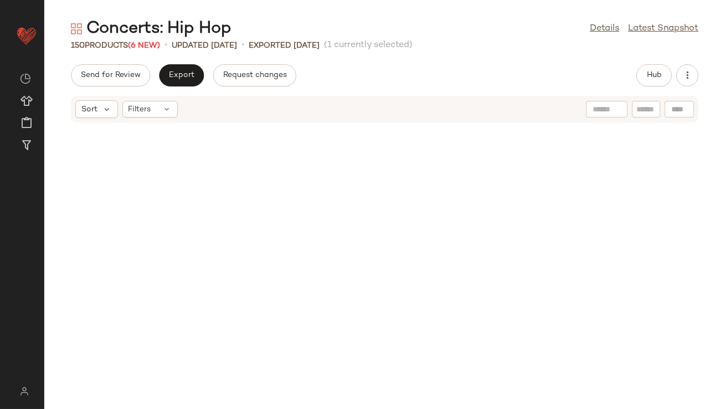
scroll to position [2256, 0]
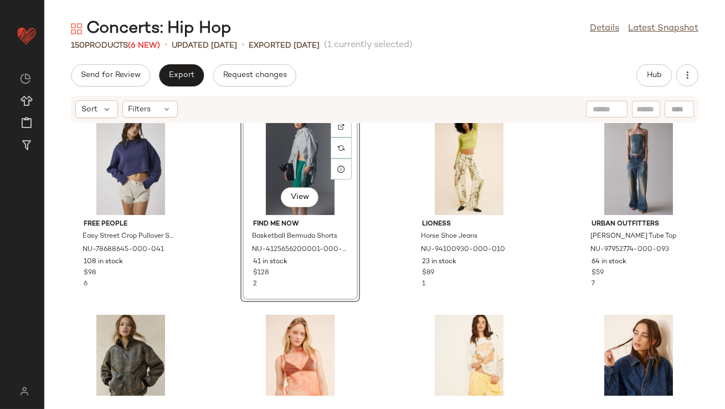
click at [278, 174] on div "View" at bounding box center [300, 163] width 112 height 103
click at [472, 160] on div "View" at bounding box center [469, 163] width 112 height 103
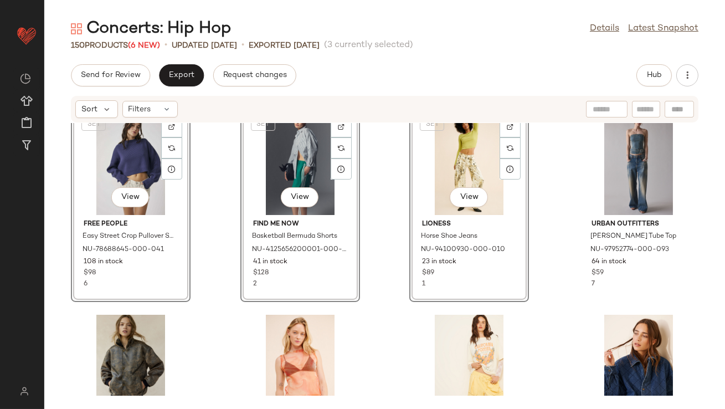
click at [246, 218] on div "SET View Find Me Now Basketball Bermuda Shorts NU-4125656200001-000-030 41 in s…" at bounding box center [300, 205] width 120 height 194
click at [208, 193] on div "SET View Free People Easy Street Crop Pullover Sweater NU-78688645-000-041 108 …" at bounding box center [384, 259] width 681 height 273
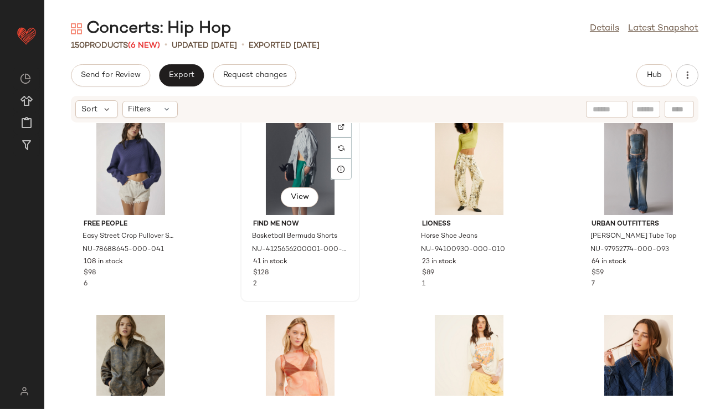
click at [283, 171] on div "View" at bounding box center [300, 163] width 112 height 103
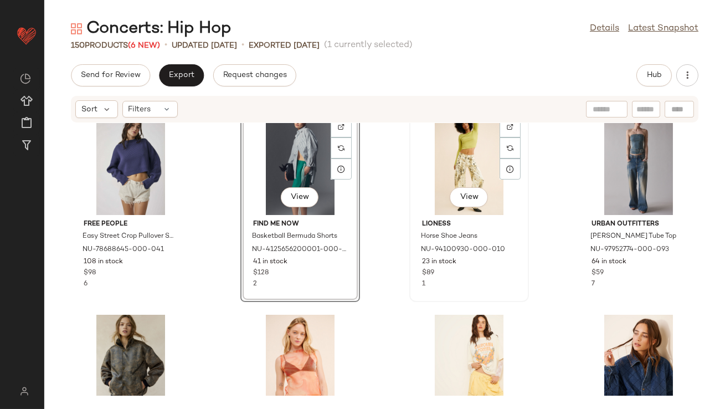
click at [448, 167] on div "View" at bounding box center [469, 163] width 112 height 103
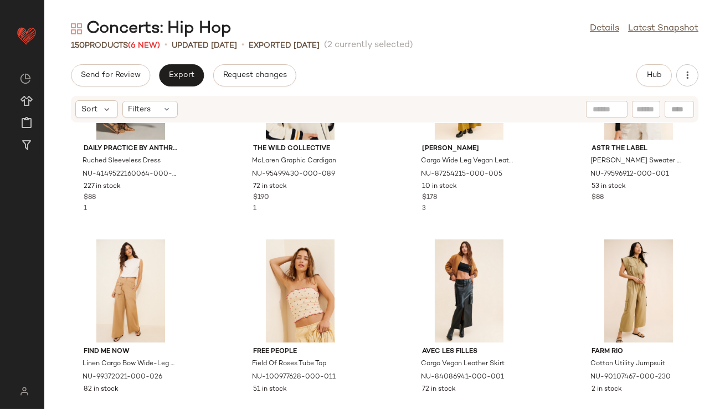
scroll to position [2777, 0]
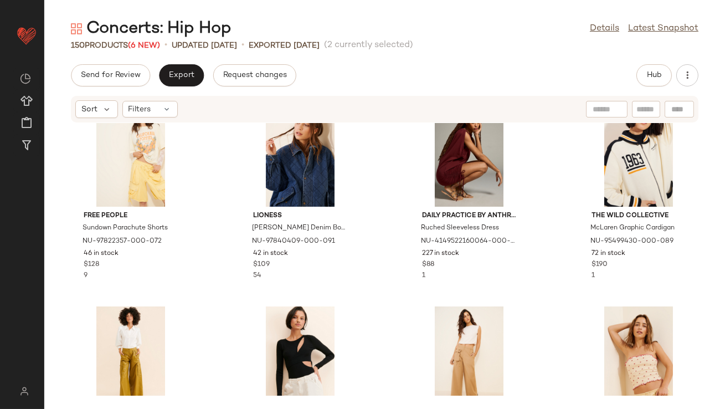
scroll to position [2562, 0]
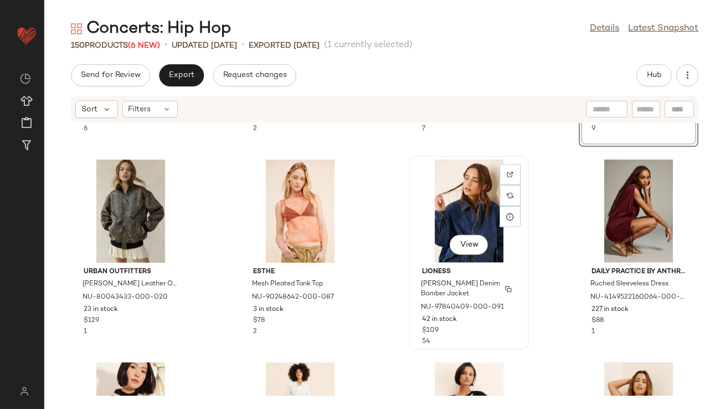
scroll to position [2415, 0]
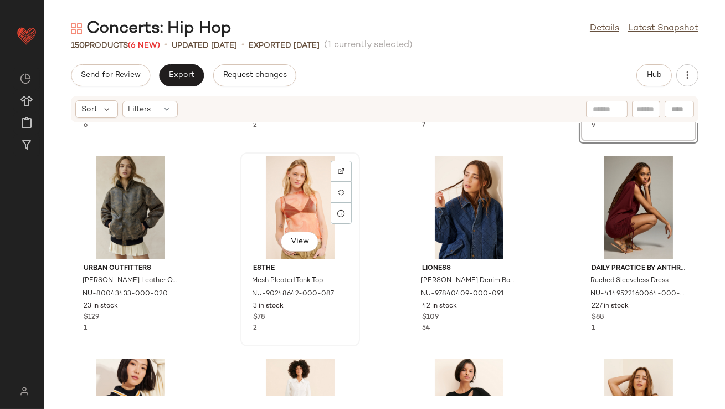
click at [310, 221] on div "View" at bounding box center [300, 207] width 112 height 103
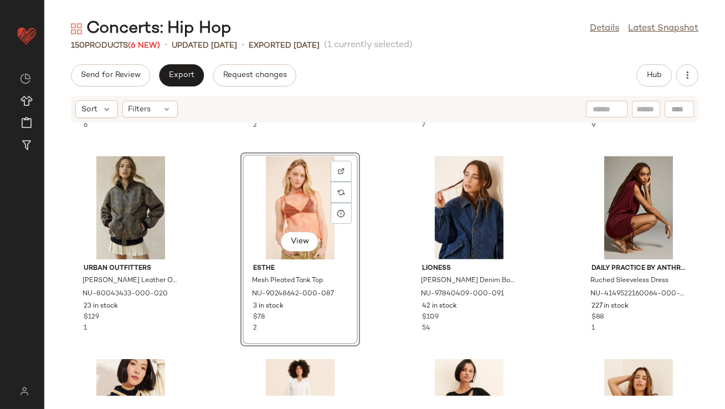
click at [368, 266] on div "Free People Easy Street Crop Pullover Sweater NU-78688645-000-041 108 in stock …" at bounding box center [384, 259] width 681 height 273
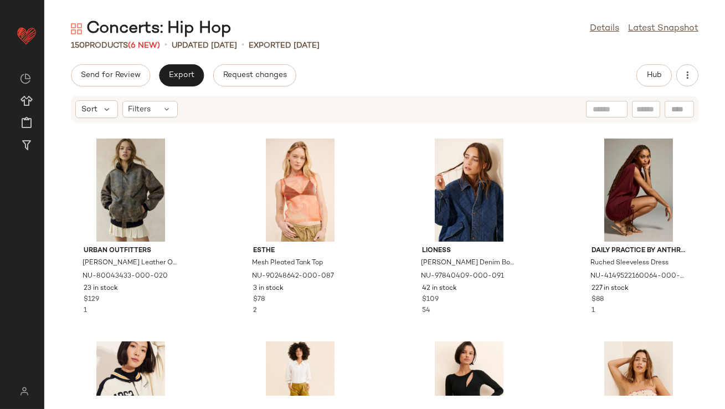
scroll to position [2507, 0]
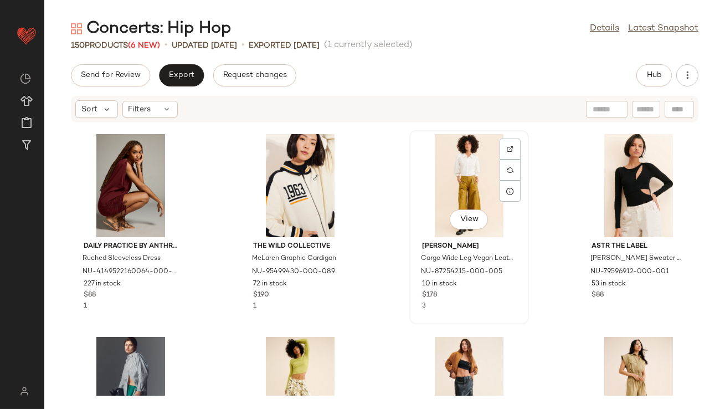
scroll to position [2782, 0]
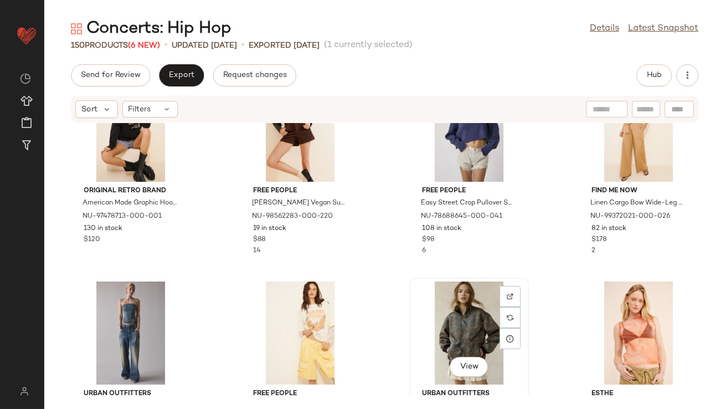
scroll to position [2308, 0]
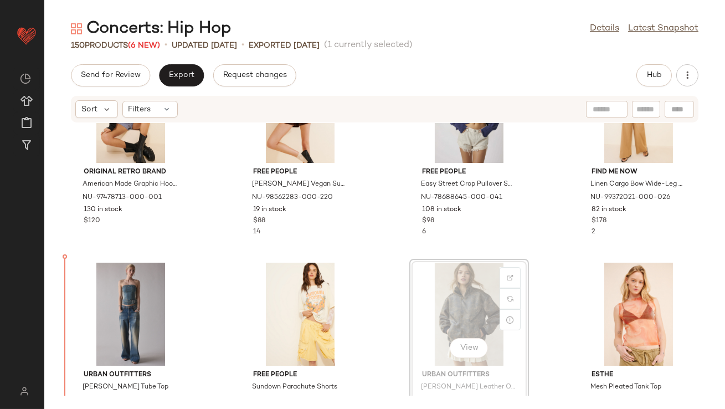
drag, startPoint x: 469, startPoint y: 302, endPoint x: 456, endPoint y: 302, distance: 12.2
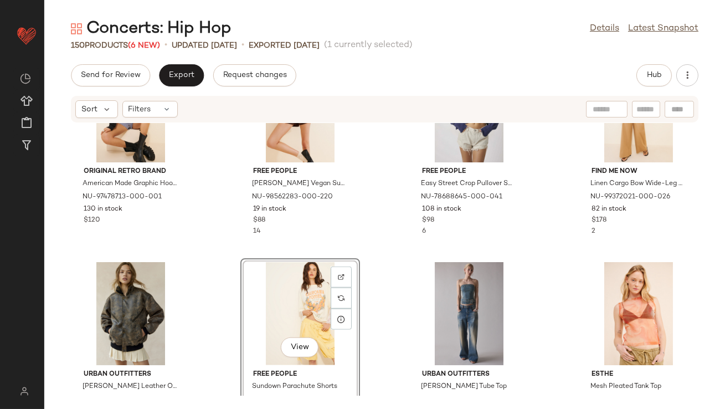
scroll to position [2415, 0]
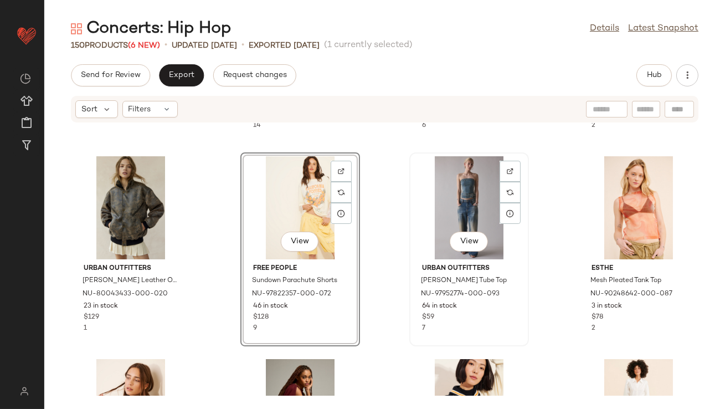
click at [454, 173] on div "View" at bounding box center [469, 207] width 112 height 103
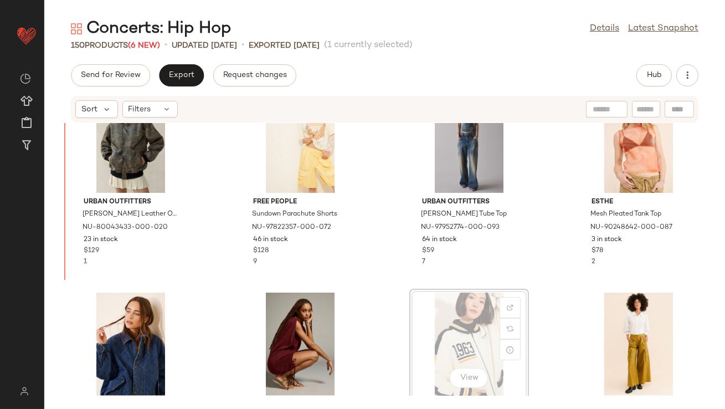
scroll to position [2475, 0]
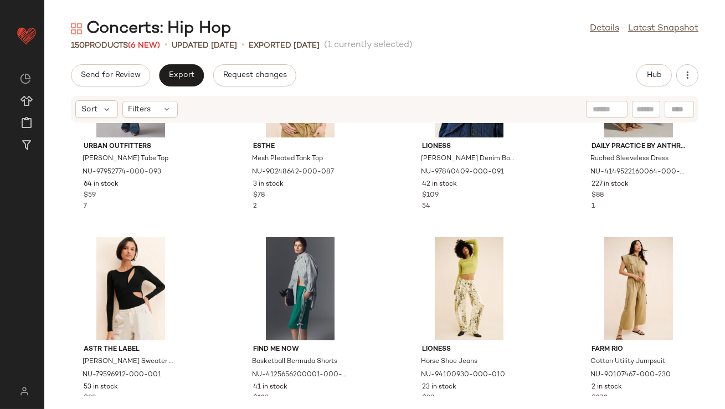
scroll to position [2740, 0]
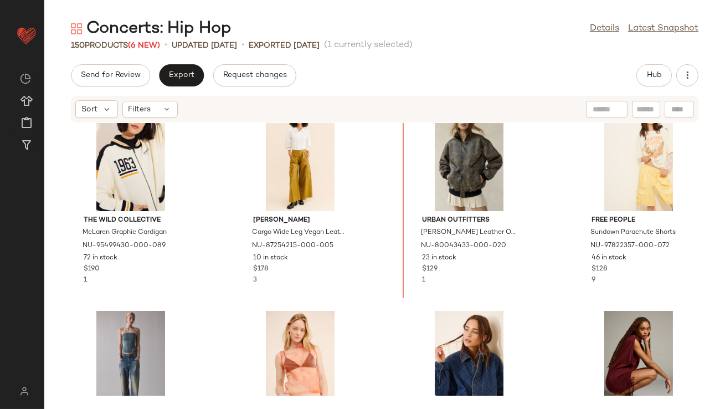
scroll to position [2462, 0]
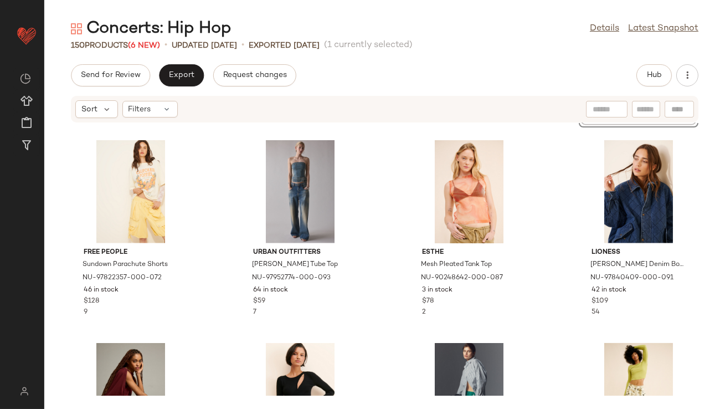
scroll to position [2669, 0]
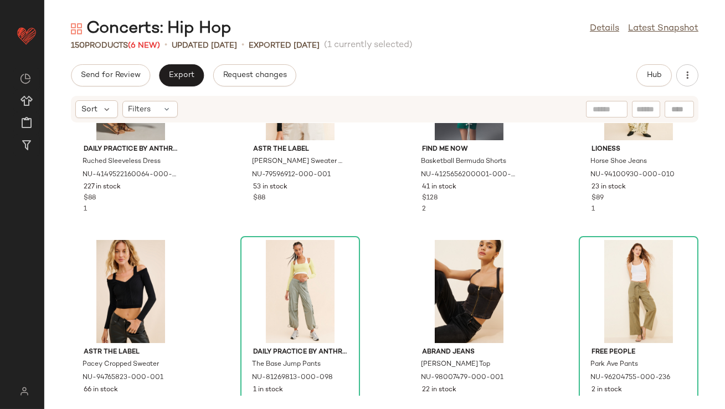
scroll to position [2973, 0]
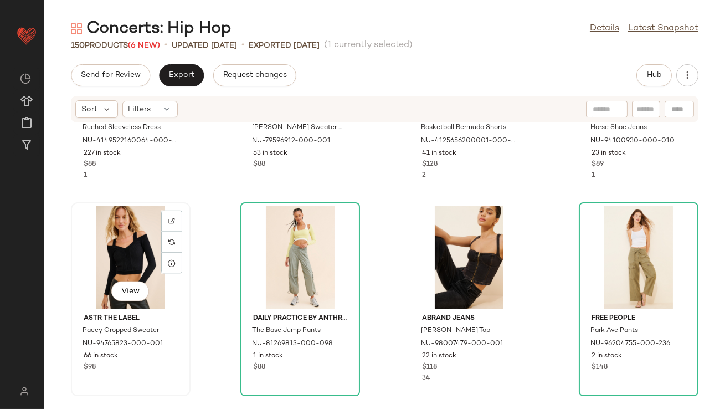
click at [138, 258] on div "View" at bounding box center [131, 257] width 112 height 103
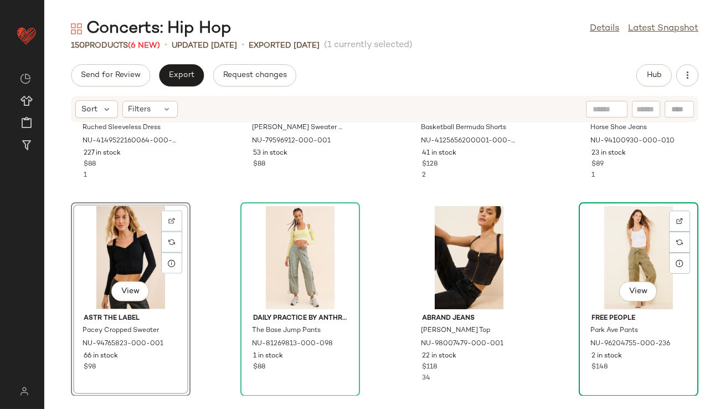
click at [643, 261] on div "View" at bounding box center [639, 257] width 112 height 103
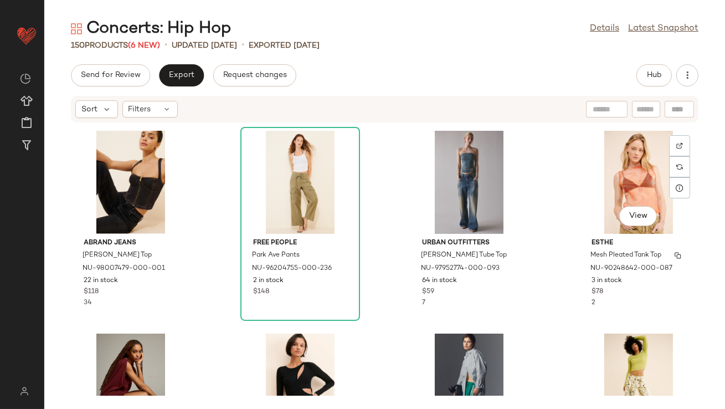
scroll to position [2926, 0]
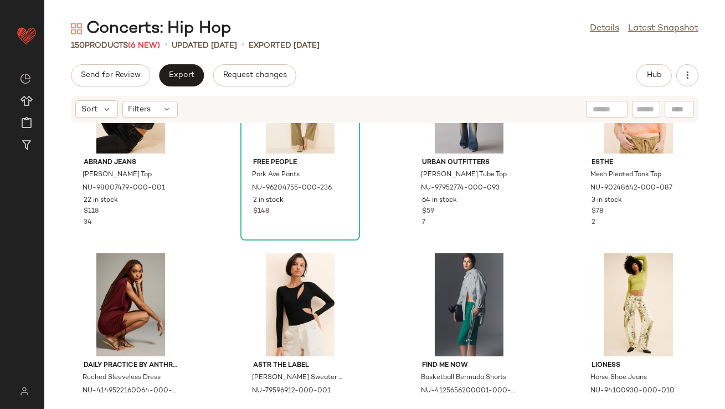
click at [563, 320] on div "Abrand Jeans Cara Denim Top NU-98007479-000-001 22 in stock $118 34 [GEOGRAPHIC…" at bounding box center [384, 259] width 681 height 273
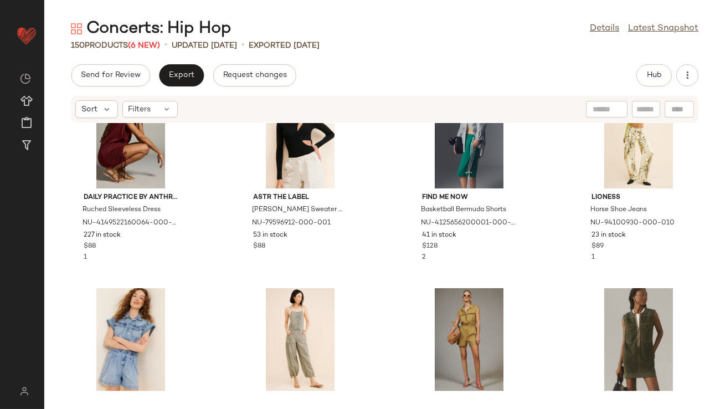
scroll to position [3158, 0]
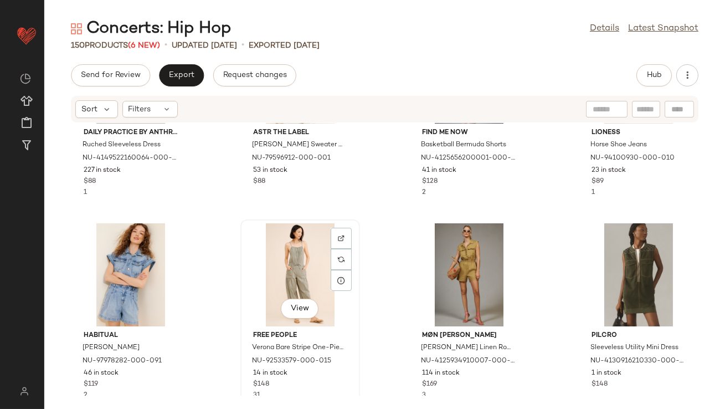
click at [297, 260] on div "View" at bounding box center [300, 274] width 112 height 103
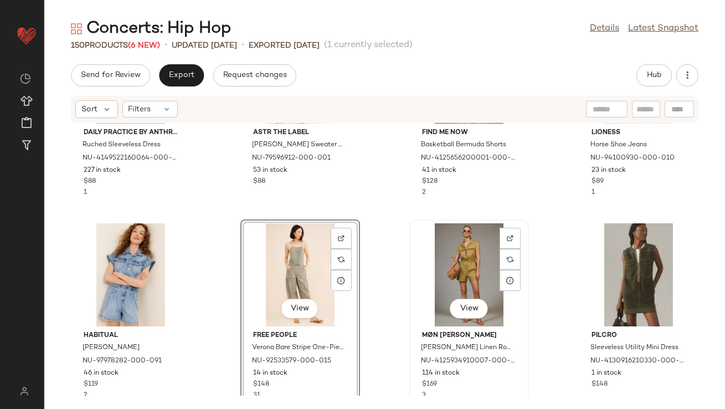
click at [447, 255] on div "View" at bounding box center [469, 274] width 112 height 103
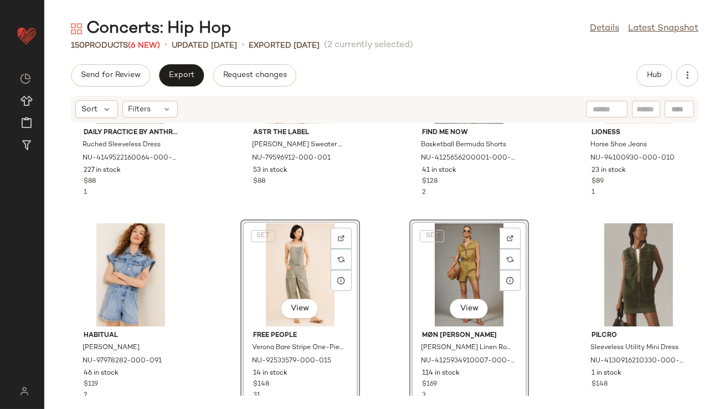
click at [214, 265] on div "Daily Practice by Anthropologie Ruched Sleeveless Dress NU-4149522160064-000-05…" at bounding box center [384, 259] width 681 height 273
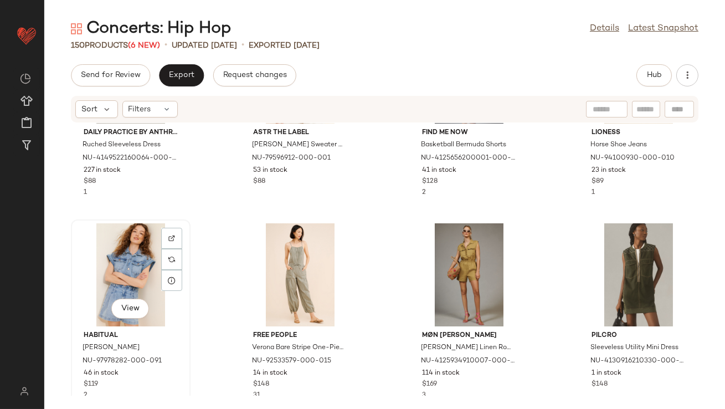
click at [132, 274] on div "View" at bounding box center [131, 274] width 112 height 103
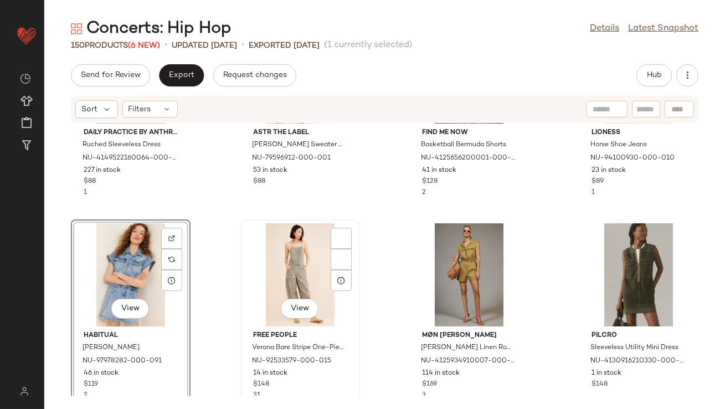
click at [265, 257] on div "View" at bounding box center [300, 274] width 112 height 103
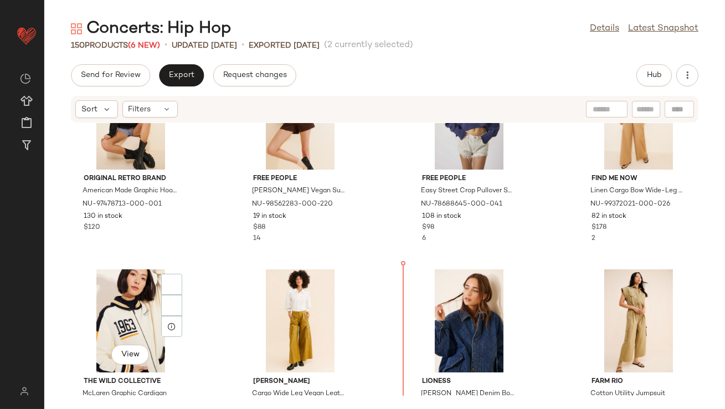
scroll to position [2330, 0]
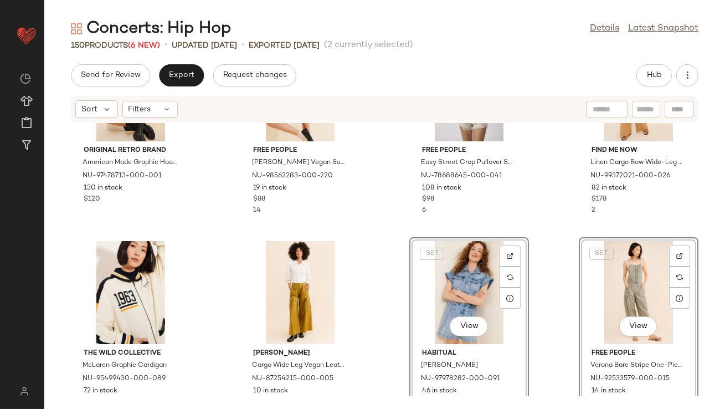
click at [399, 223] on div "Original Retro Brand American Made Graphic Hoodie NU-97478713-000-001 130 in st…" at bounding box center [384, 259] width 681 height 273
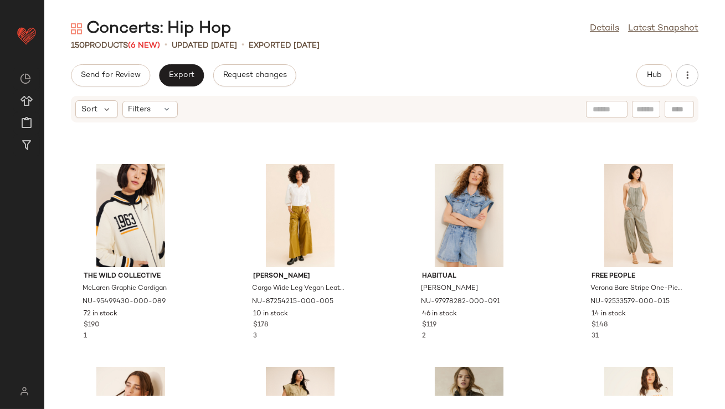
scroll to position [2317, 0]
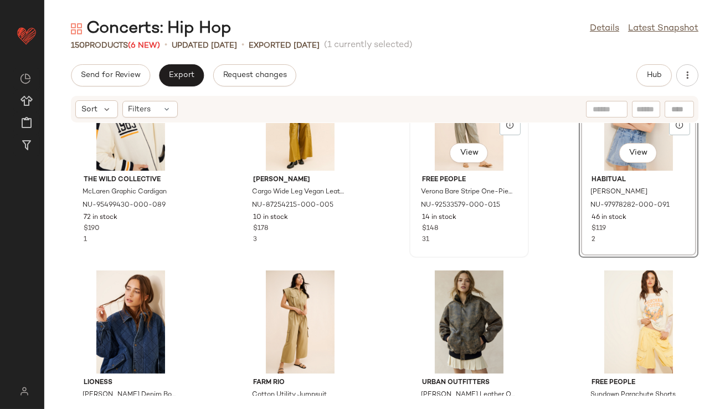
scroll to position [2504, 0]
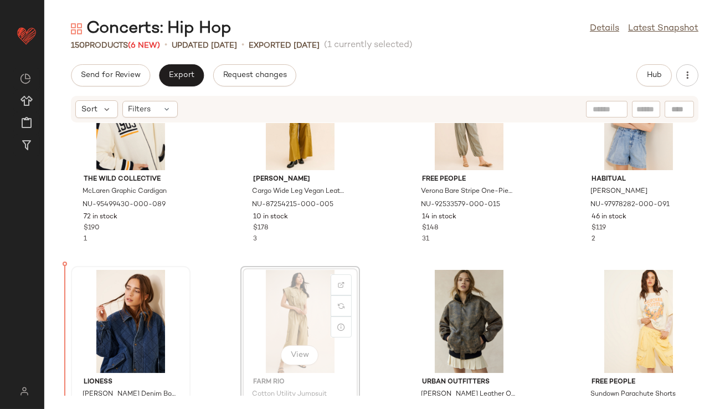
drag, startPoint x: 291, startPoint y: 314, endPoint x: 78, endPoint y: 312, distance: 213.3
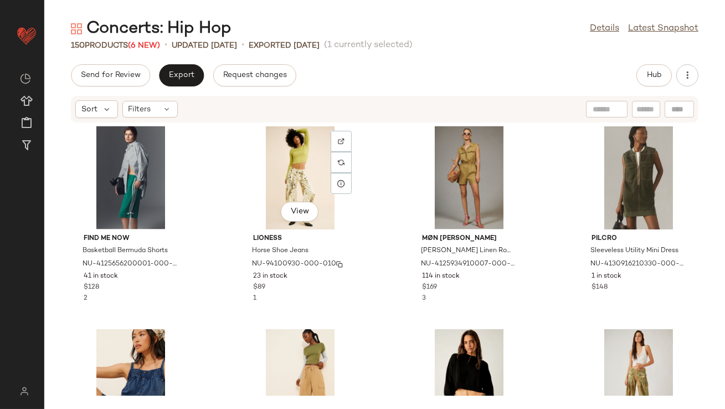
scroll to position [3260, 0]
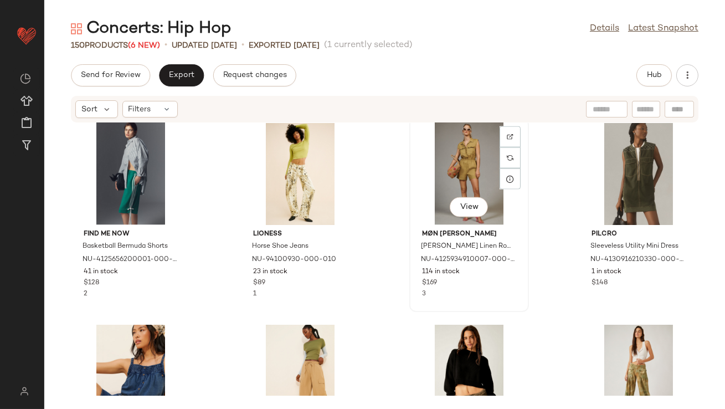
click at [448, 181] on div "View" at bounding box center [469, 173] width 112 height 103
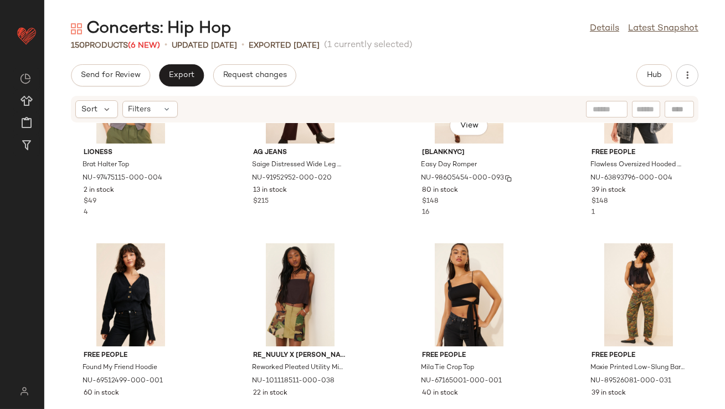
scroll to position [3564, 0]
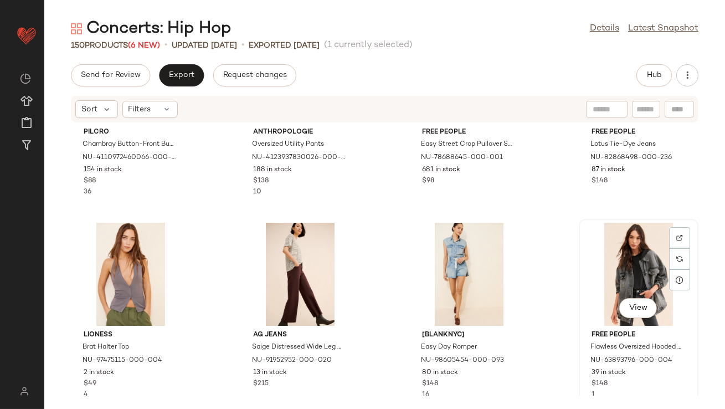
click at [587, 256] on div "View" at bounding box center [639, 274] width 112 height 103
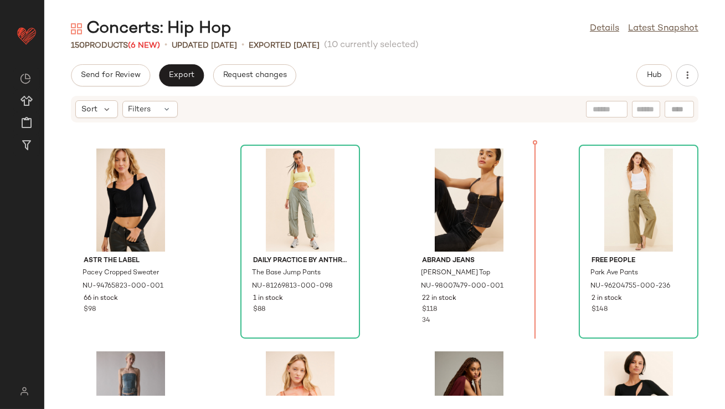
scroll to position [2828, 0]
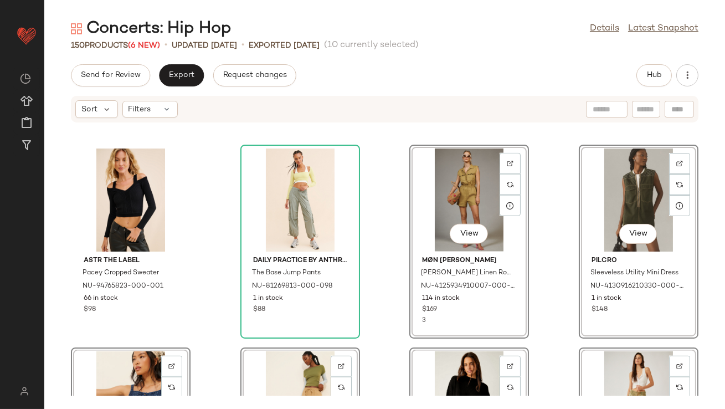
click at [553, 233] on div "Farm Rio Cotton Utility Jumpsuit NU-90107467-000-230 2 in stock $270 2 Lioness …" at bounding box center [384, 259] width 681 height 273
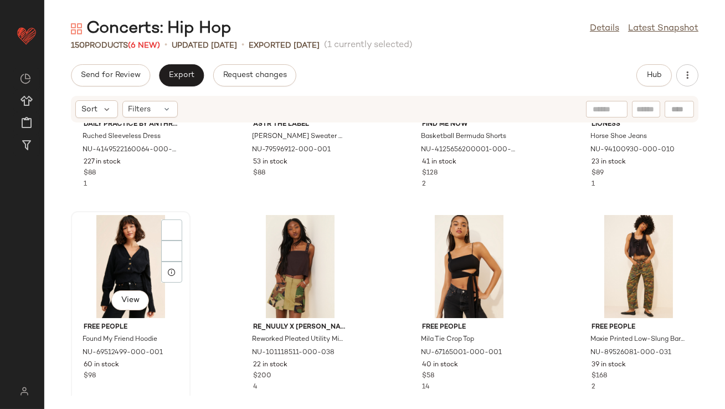
scroll to position [3814, 0]
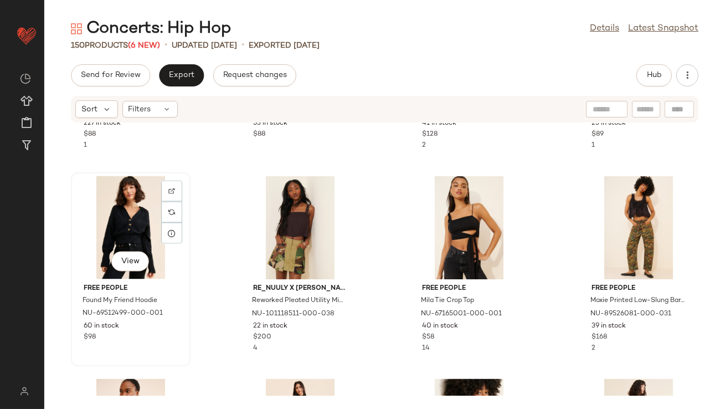
click at [126, 199] on div "View" at bounding box center [131, 227] width 112 height 103
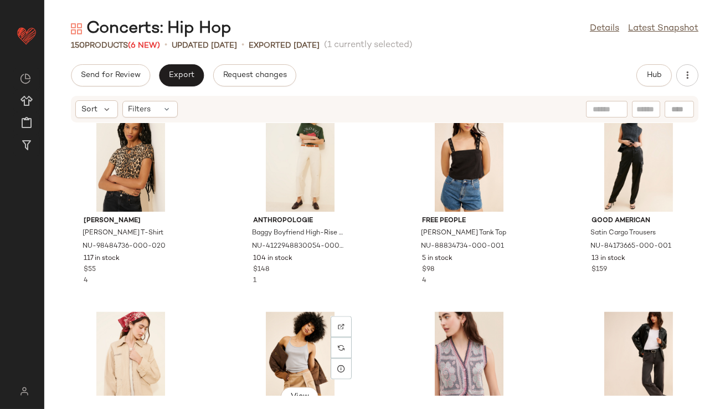
scroll to position [4606, 0]
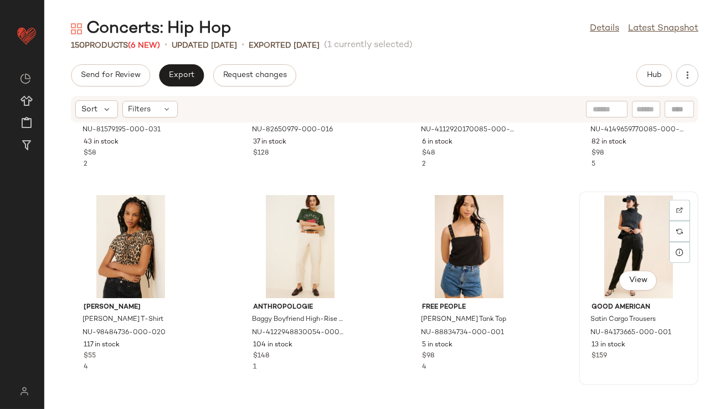
click at [641, 218] on div "View" at bounding box center [639, 246] width 112 height 103
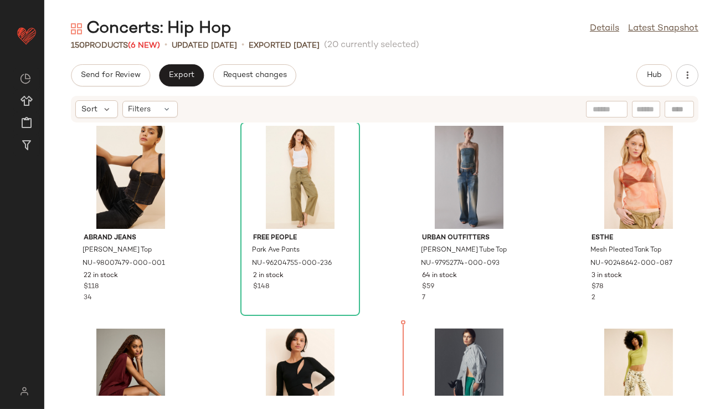
scroll to position [3460, 0]
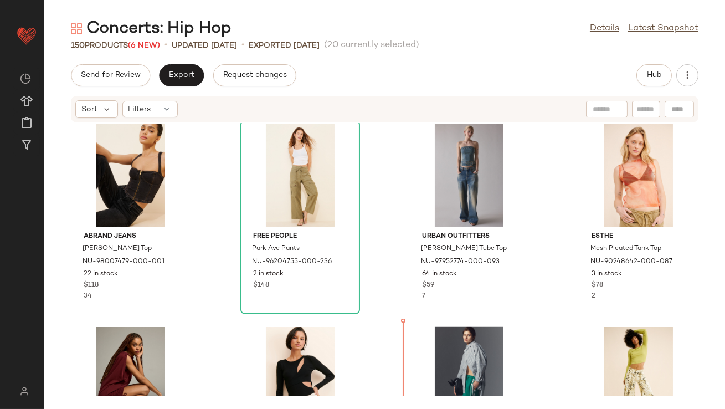
drag, startPoint x: 122, startPoint y: 311, endPoint x: 129, endPoint y: 308, distance: 6.9
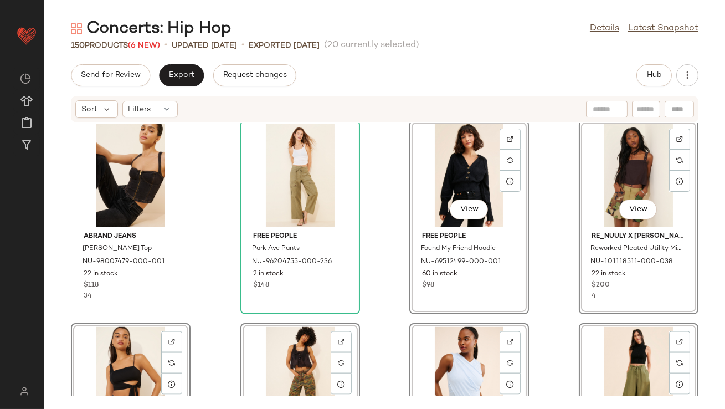
click at [554, 247] on div "Abrand Jeans Cara Denim Top NU-98007479-000-001 22 in stock $118 34 Free [GEOGR…" at bounding box center [384, 259] width 681 height 273
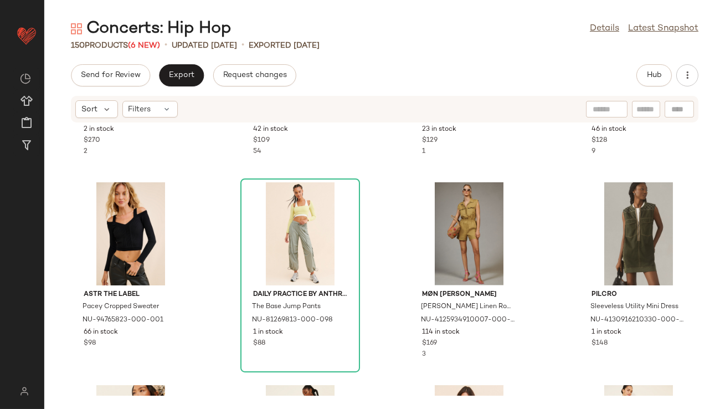
scroll to position [2791, 0]
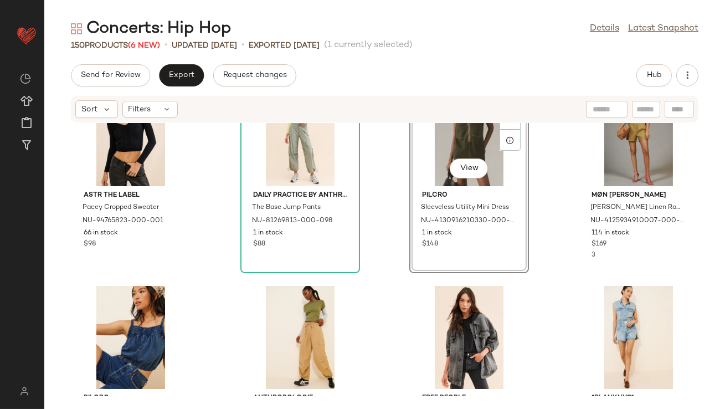
scroll to position [2850, 0]
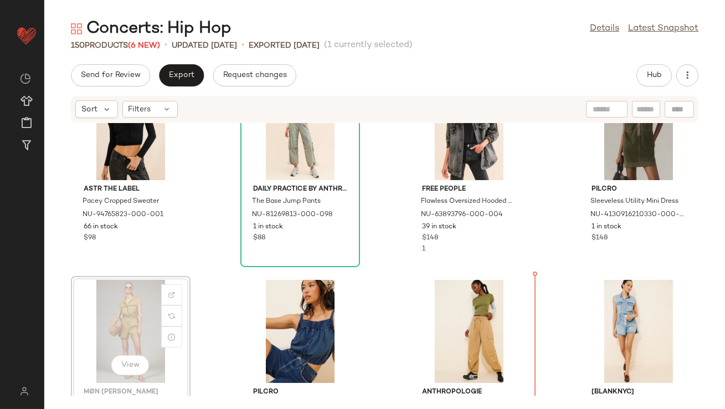
scroll to position [2938, 0]
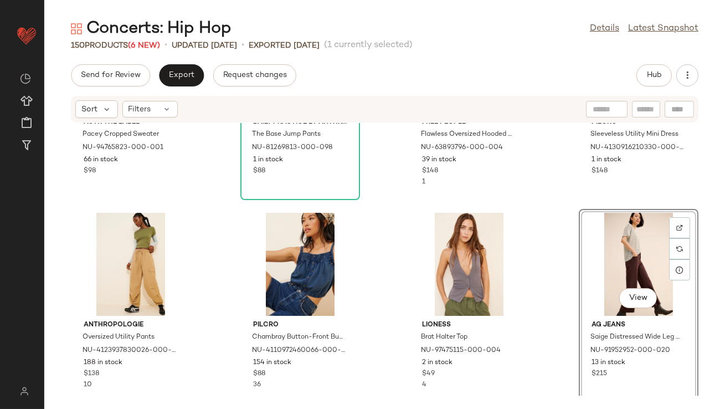
scroll to position [3057, 0]
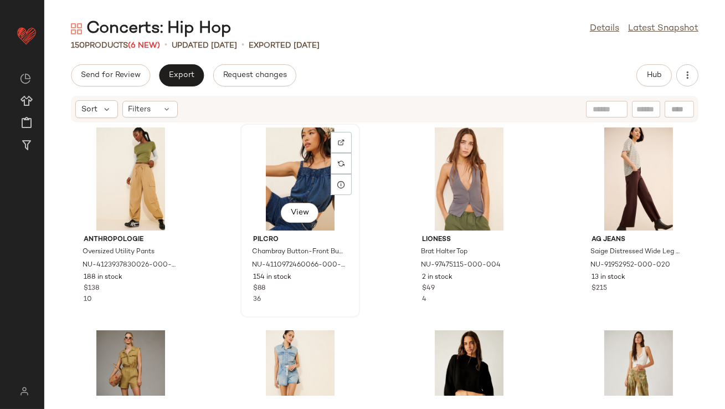
drag, startPoint x: 311, startPoint y: 167, endPoint x: 305, endPoint y: 167, distance: 6.1
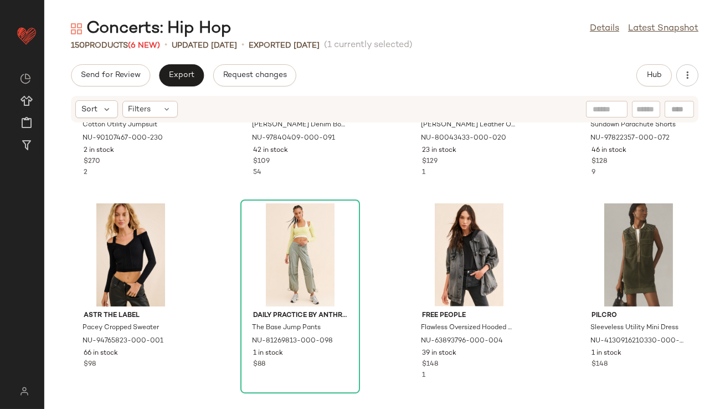
scroll to position [2854, 0]
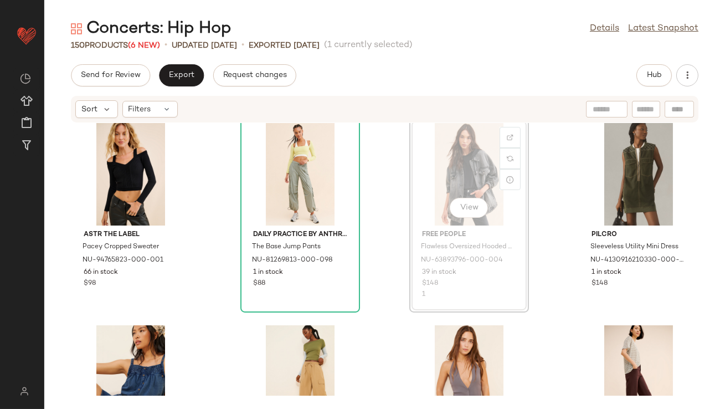
scroll to position [2853, 0]
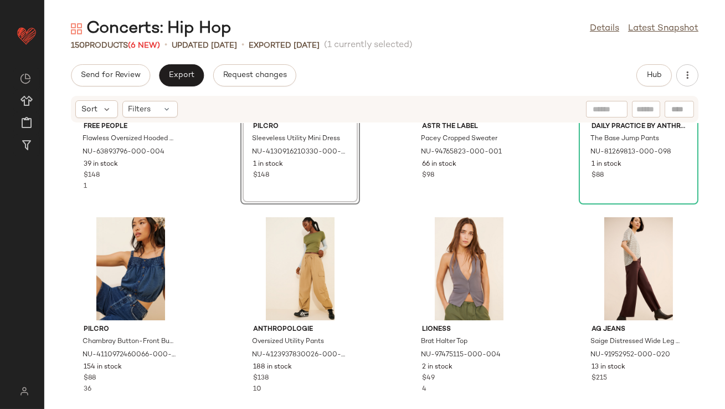
scroll to position [2850, 0]
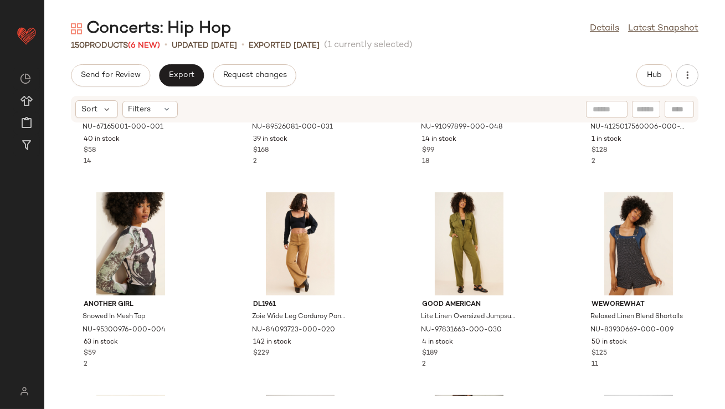
scroll to position [3795, 0]
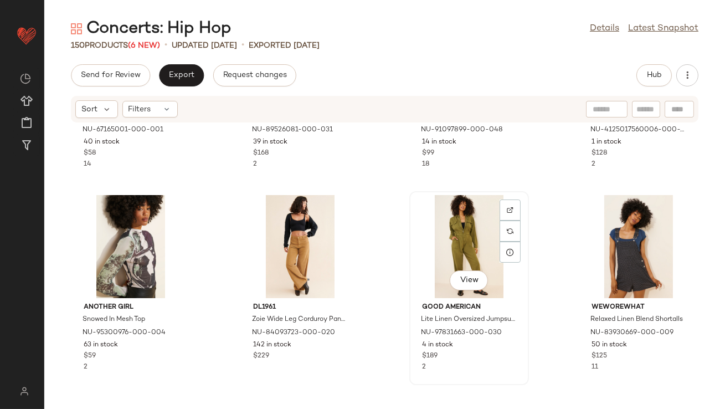
click at [436, 235] on div "View" at bounding box center [469, 246] width 112 height 103
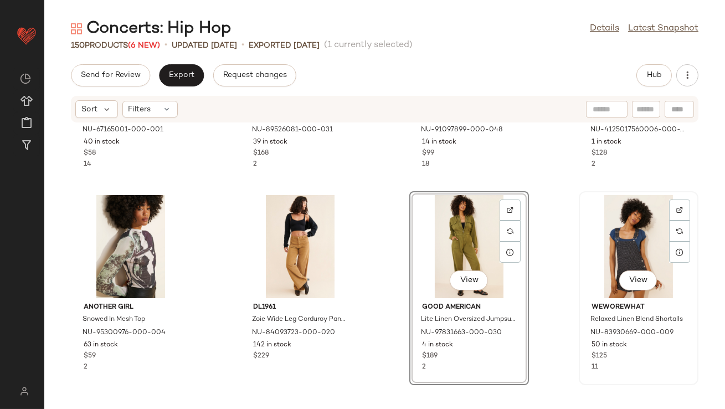
click at [608, 236] on div "View" at bounding box center [639, 246] width 112 height 103
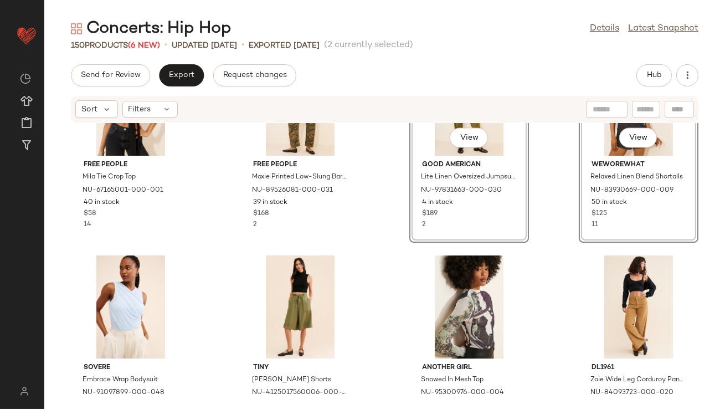
click at [545, 207] on div "Free People Mila Tie Crop Top NU-67165001-000-001 40 in stock $58 14 Free Peopl…" at bounding box center [384, 259] width 681 height 273
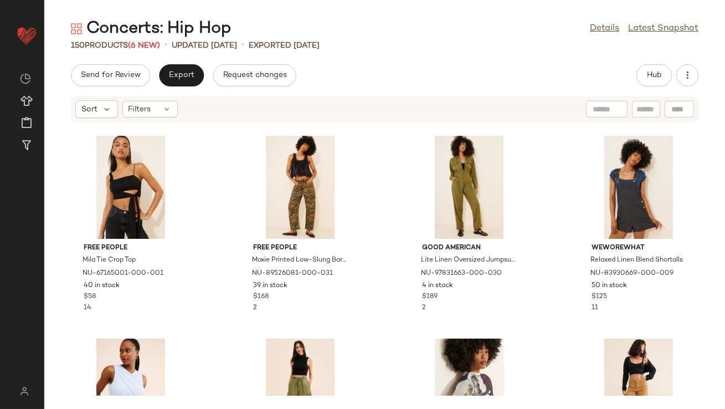
scroll to position [3533, 0]
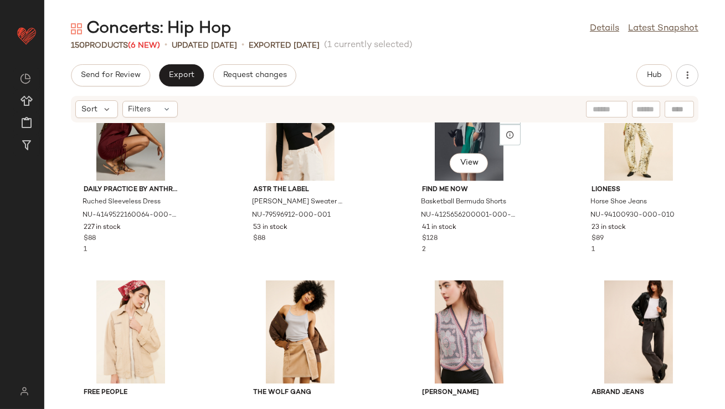
scroll to position [4769, 0]
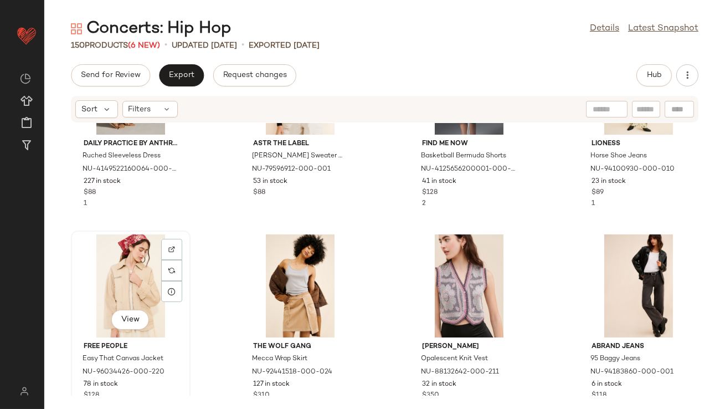
click at [152, 282] on div "View" at bounding box center [131, 285] width 112 height 103
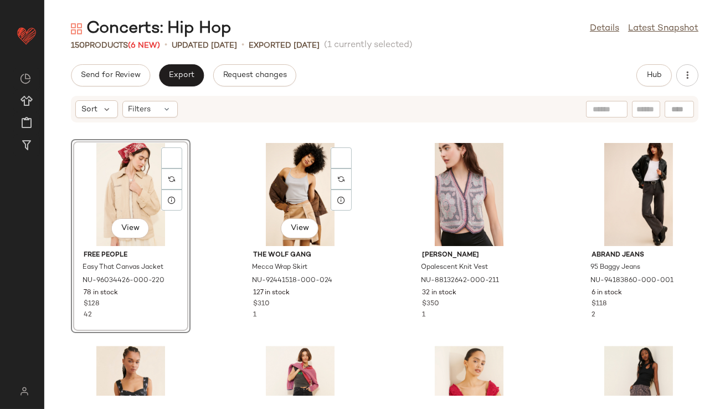
scroll to position [4844, 0]
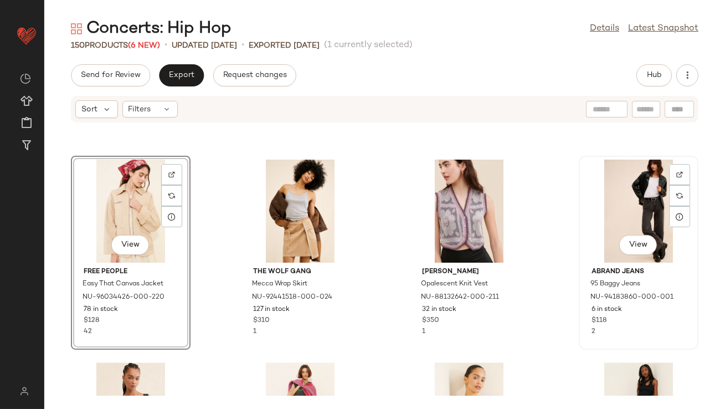
click at [626, 199] on div "View" at bounding box center [639, 211] width 112 height 103
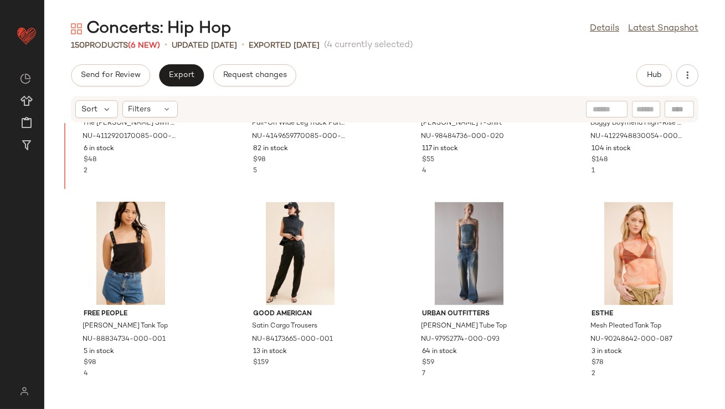
scroll to position [4357, 0]
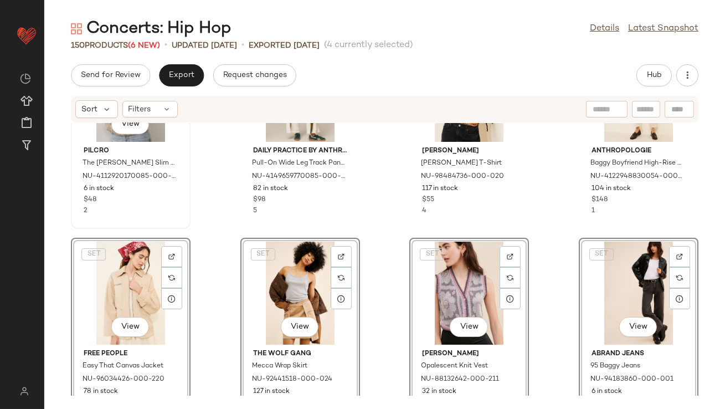
click at [186, 204] on div "Pilcro The [PERSON_NAME] Slim Crew Neck Cotton-Slub T-Shirt NU-4112920170085-00…" at bounding box center [131, 179] width 112 height 74
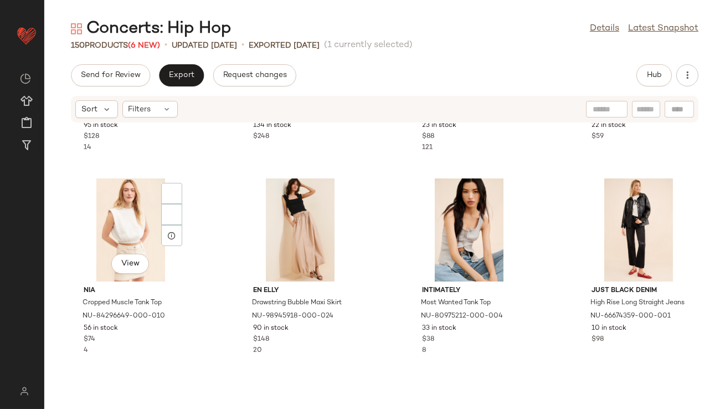
scroll to position [5240, 0]
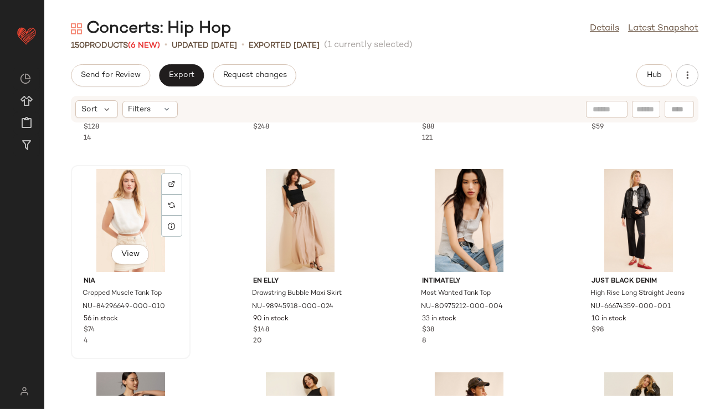
click at [124, 215] on div "View" at bounding box center [131, 220] width 112 height 103
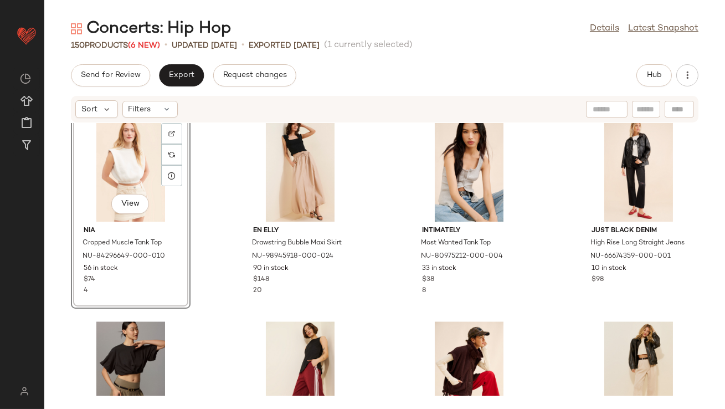
scroll to position [5231, 0]
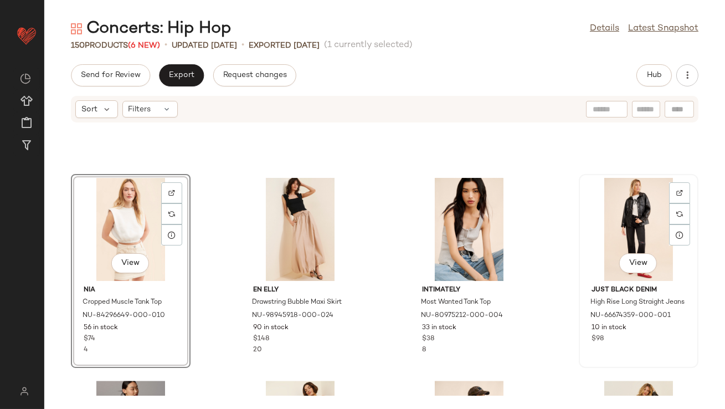
click at [590, 212] on div "View" at bounding box center [639, 229] width 112 height 103
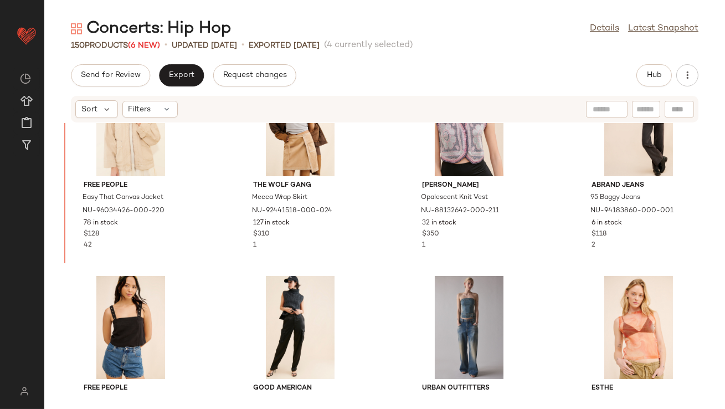
scroll to position [4506, 0]
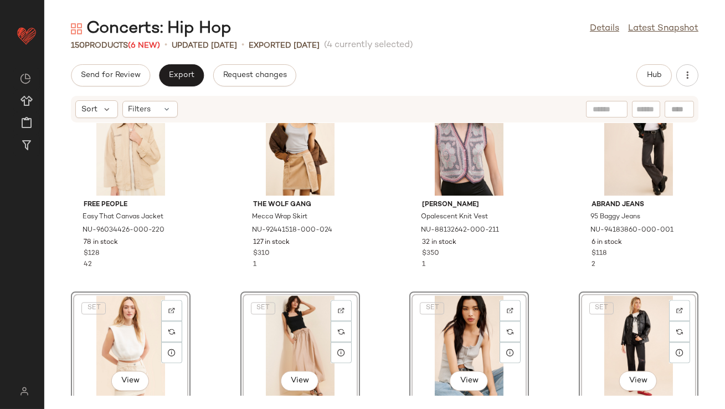
click at [215, 223] on div "Free People Easy That Canvas Jacket NU-96034426-000-220 78 in stock $128 42 The…" at bounding box center [384, 259] width 681 height 273
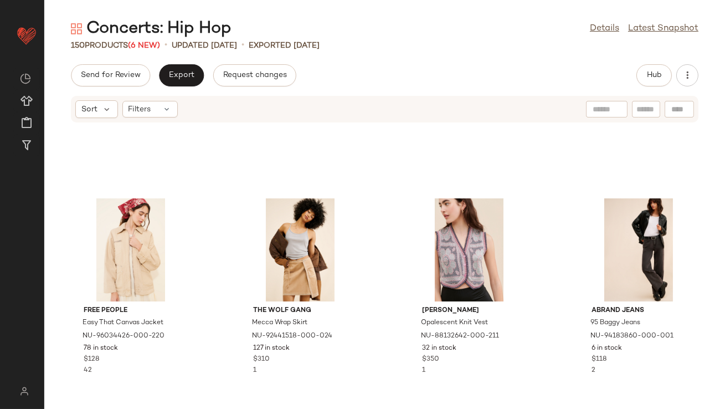
scroll to position [4562, 0]
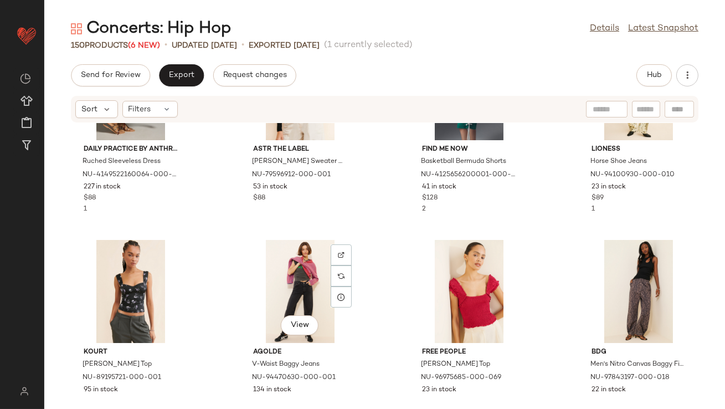
scroll to position [5175, 0]
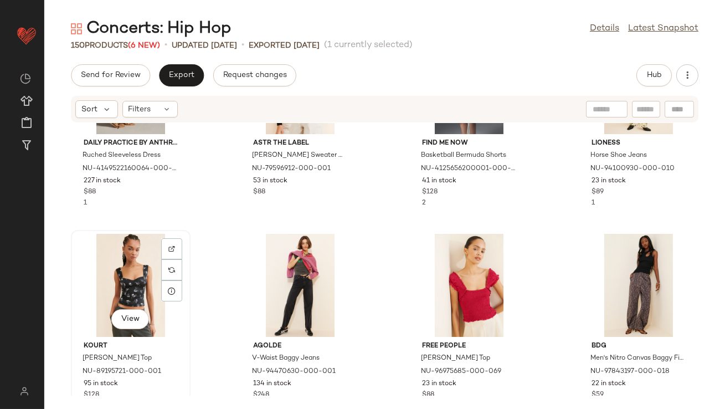
click at [122, 289] on div "View" at bounding box center [131, 285] width 112 height 103
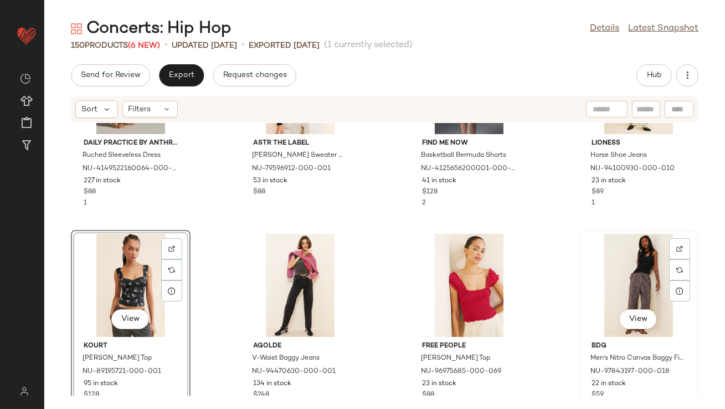
click at [636, 279] on div "View" at bounding box center [639, 285] width 112 height 103
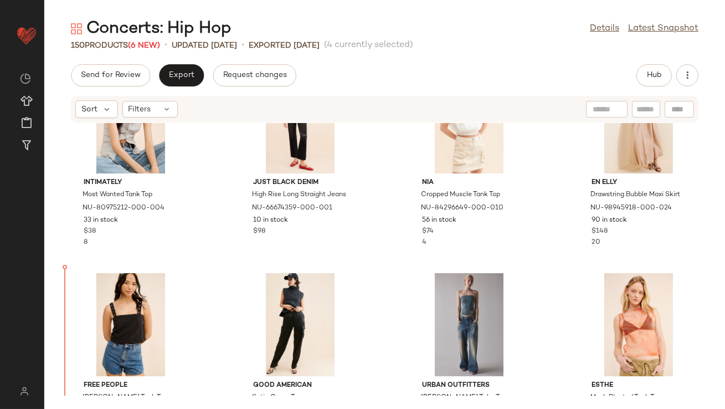
scroll to position [4766, 0]
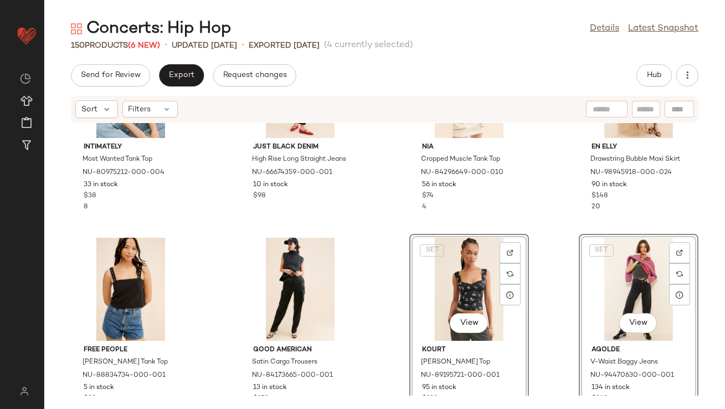
click at [388, 218] on div "Intimately Most Wanted Tank Top NU-80975212-000-004 33 in stock $38 8 Just Blac…" at bounding box center [384, 259] width 681 height 273
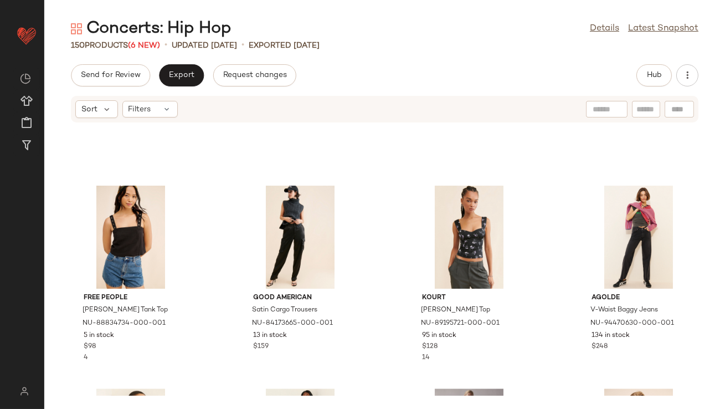
scroll to position [4922, 0]
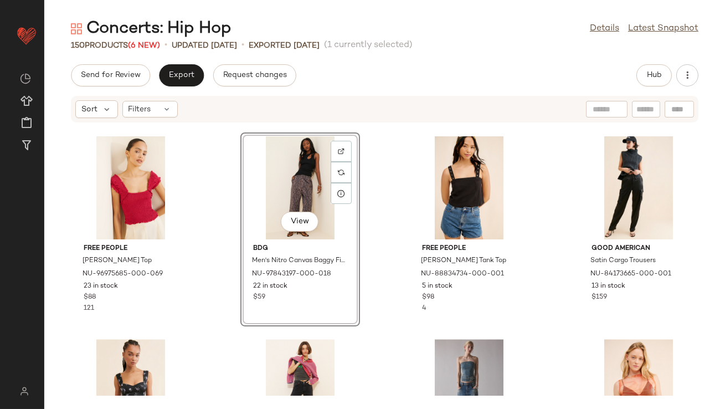
scroll to position [4964, 0]
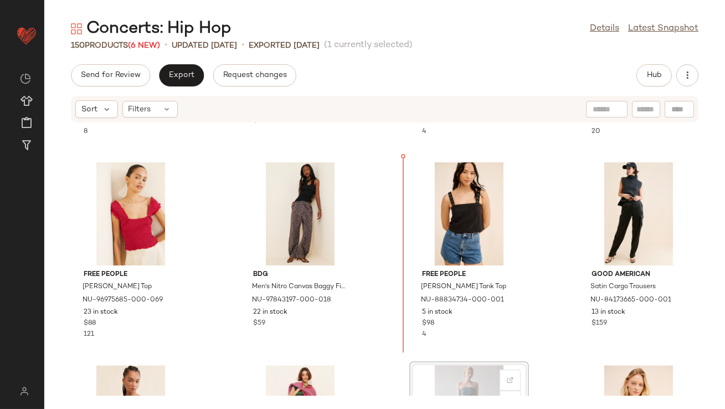
scroll to position [4841, 0]
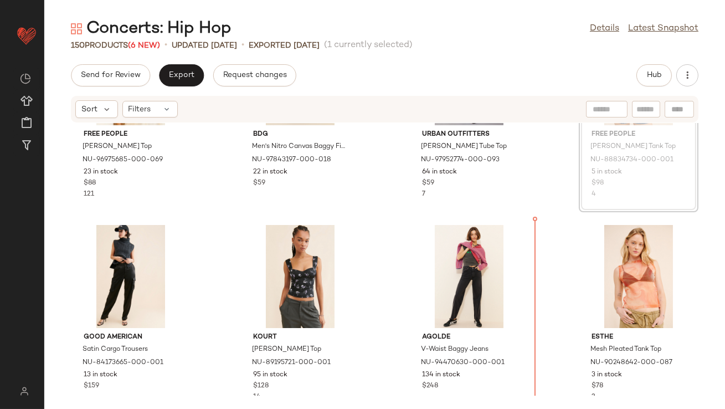
drag, startPoint x: 620, startPoint y: 210, endPoint x: 615, endPoint y: 215, distance: 7.5
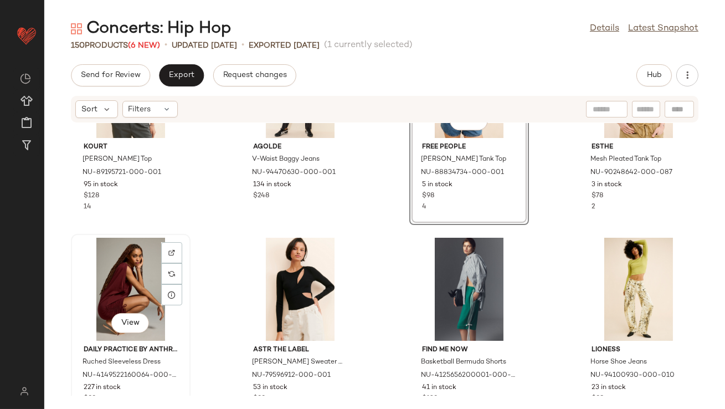
scroll to position [5223, 0]
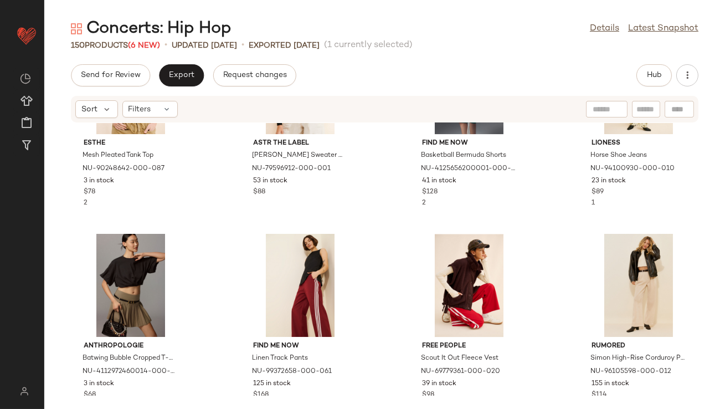
scroll to position [5390, 0]
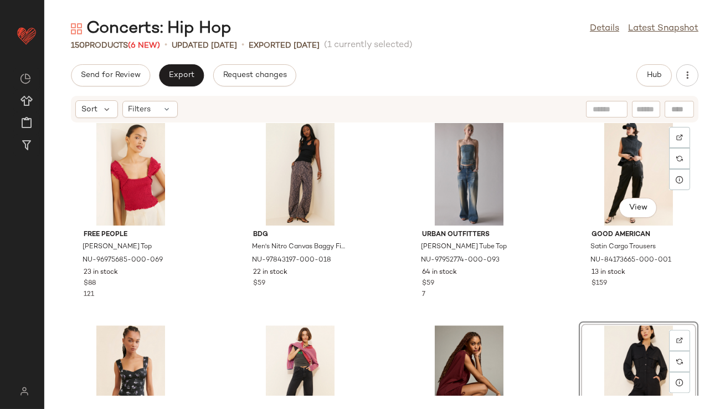
scroll to position [4934, 0]
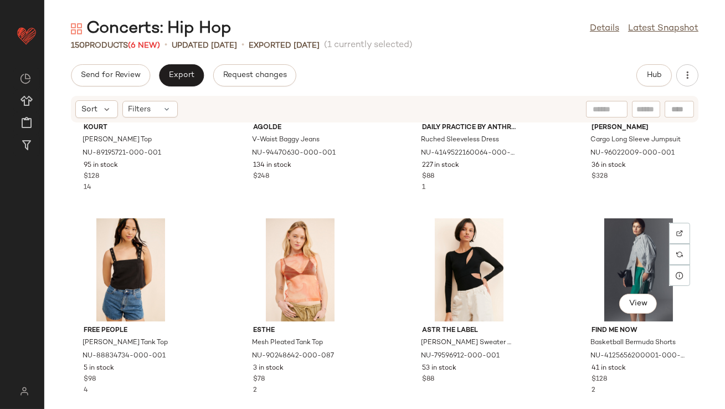
scroll to position [5192, 0]
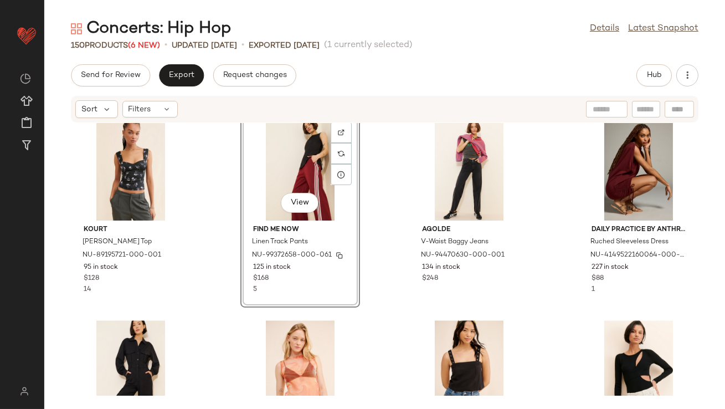
scroll to position [5002, 0]
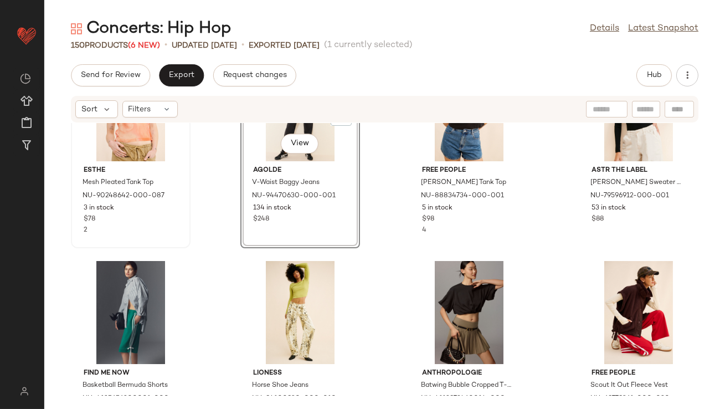
scroll to position [5388, 0]
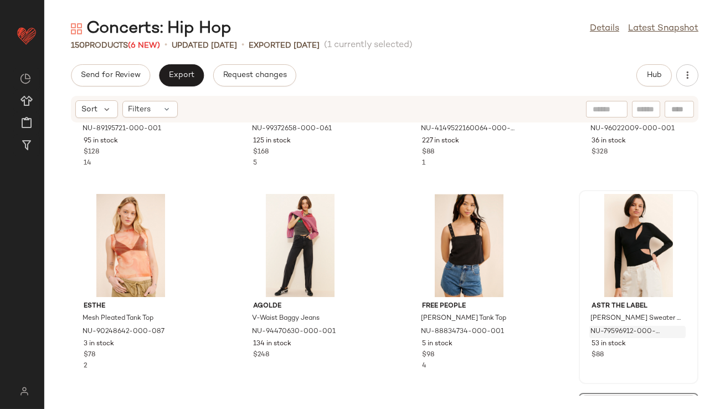
scroll to position [5272, 0]
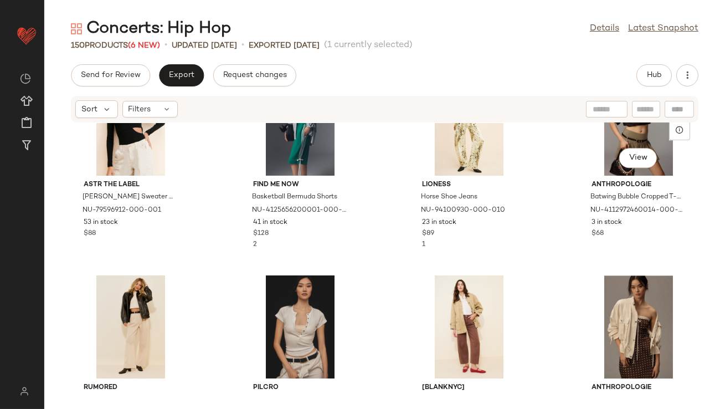
scroll to position [5641, 0]
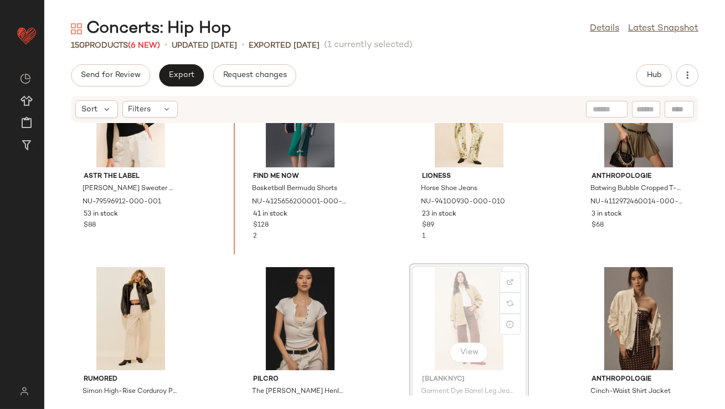
scroll to position [5533, 0]
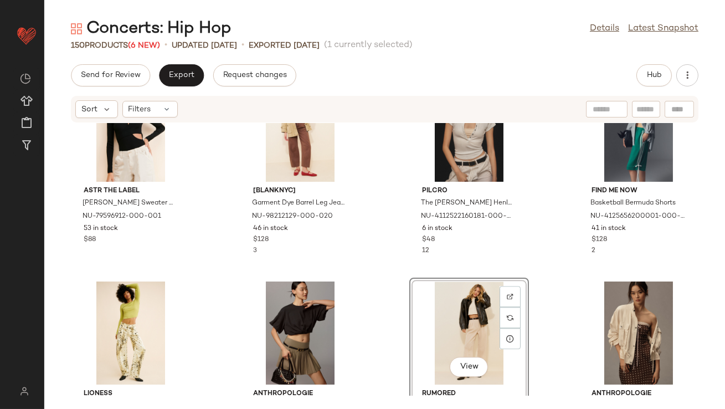
click at [482, 270] on div "ASTR The Label Pierson Sweater Bodysuit NU-79596912-000-001 53 in stock $88 [BL…" at bounding box center [384, 259] width 681 height 273
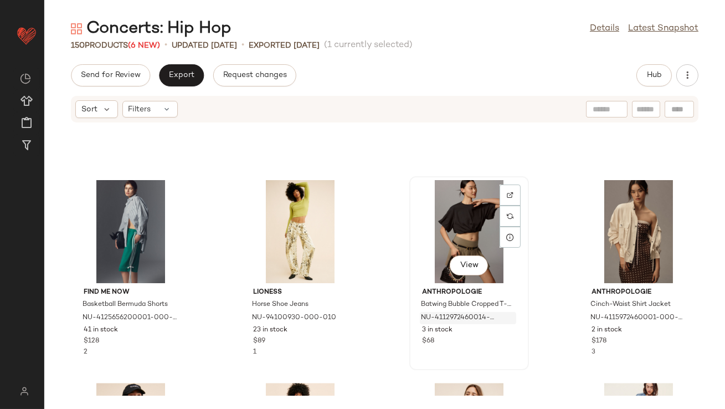
scroll to position [5641, 0]
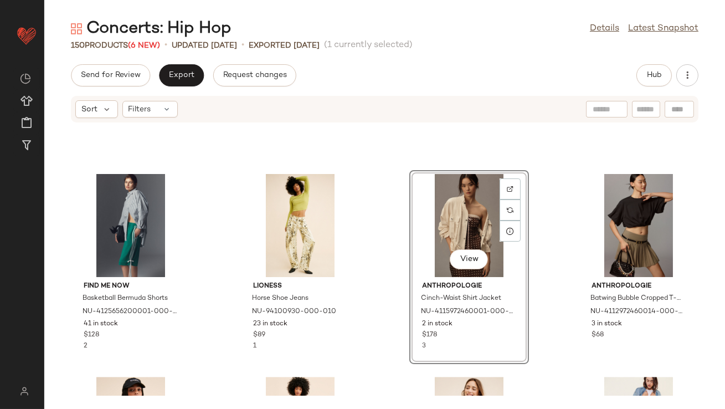
click at [465, 219] on div "View" at bounding box center [469, 225] width 112 height 103
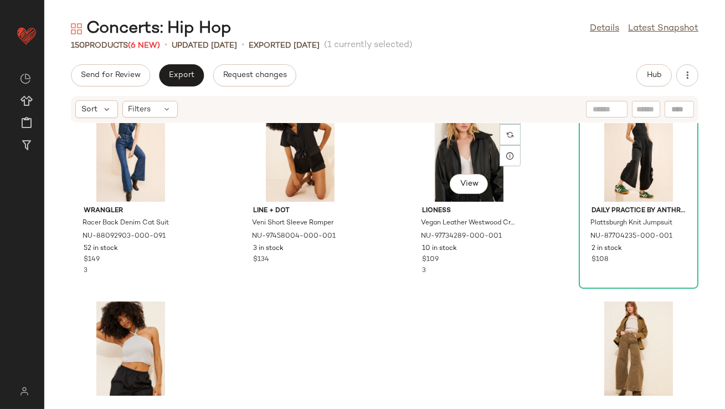
scroll to position [7433, 0]
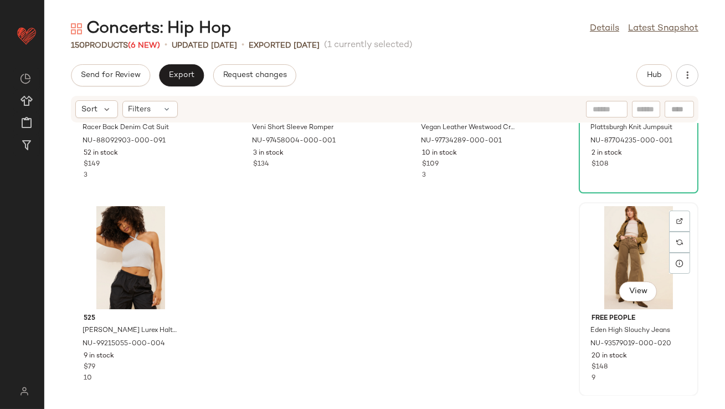
click at [610, 245] on div "View" at bounding box center [639, 257] width 112 height 103
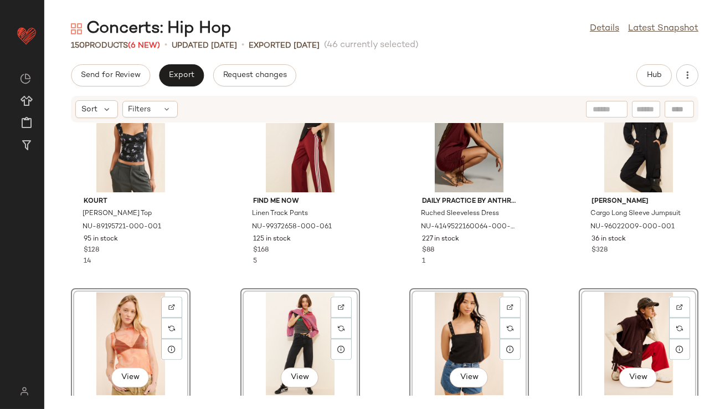
scroll to position [5180, 0]
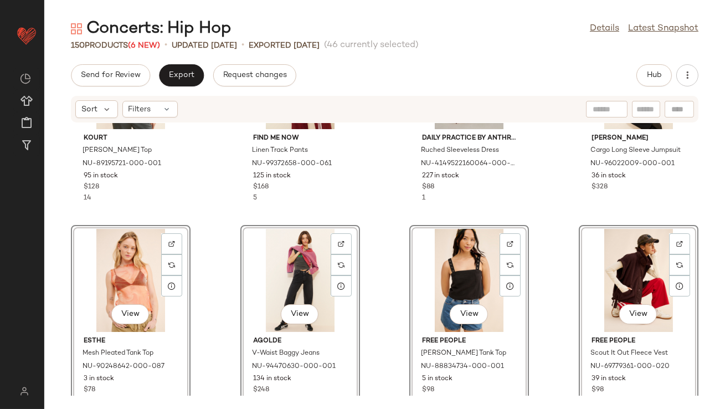
click at [394, 255] on div "Kourt Dolly Satin Top NU-89195721-000-001 95 in stock $128 14 Find Me Now Linen…" at bounding box center [384, 259] width 681 height 273
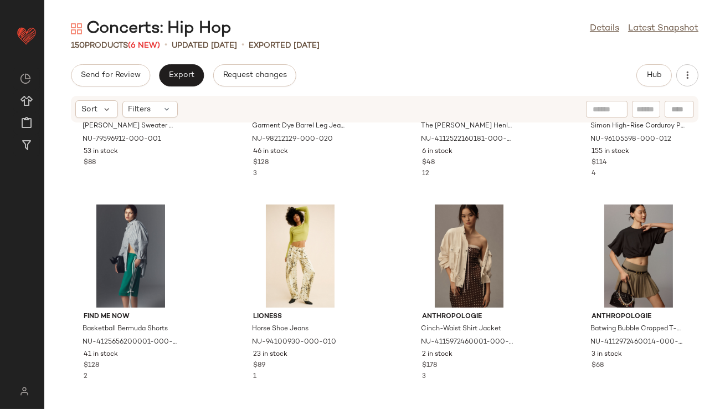
scroll to position [5613, 0]
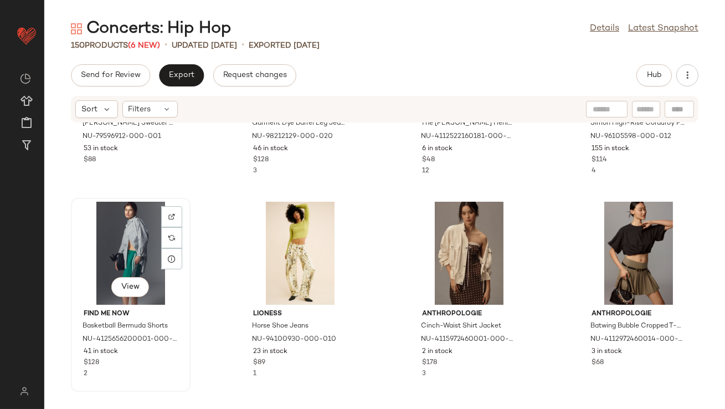
click at [119, 259] on div "View" at bounding box center [131, 253] width 112 height 103
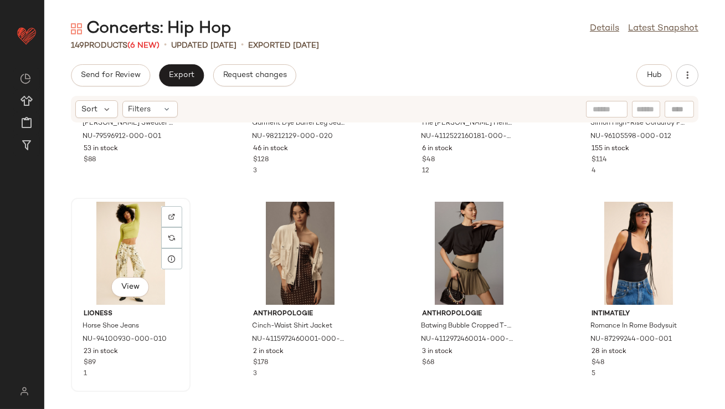
click at [125, 258] on div "View" at bounding box center [131, 253] width 112 height 103
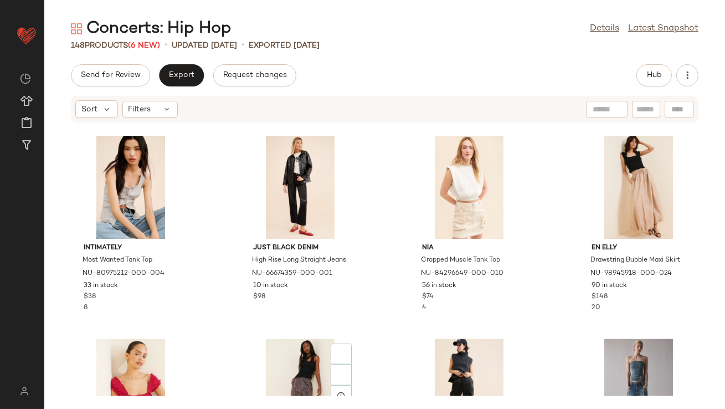
scroll to position [4782, 0]
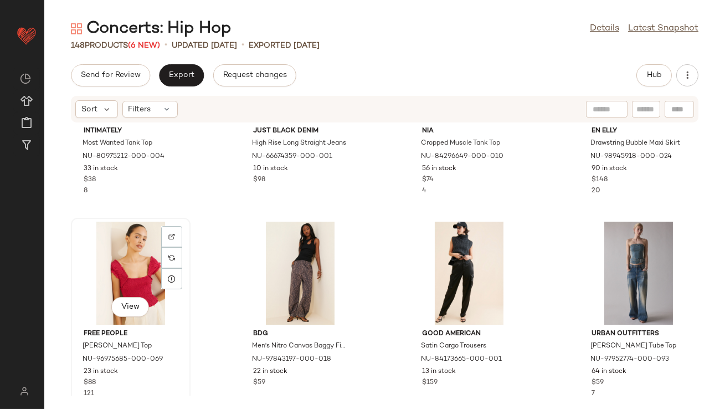
click at [133, 276] on div "View" at bounding box center [131, 273] width 112 height 103
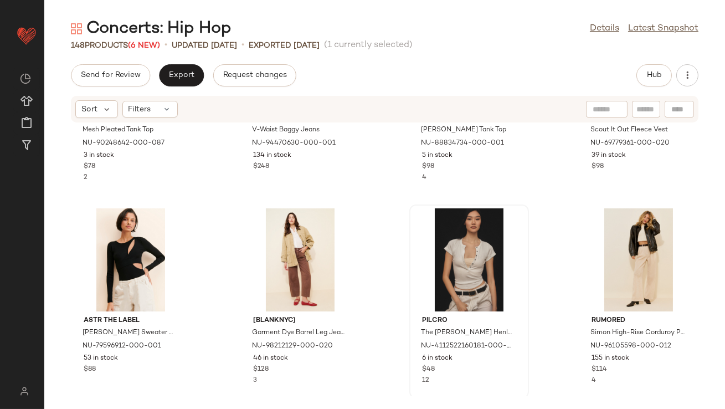
scroll to position [5186, 0]
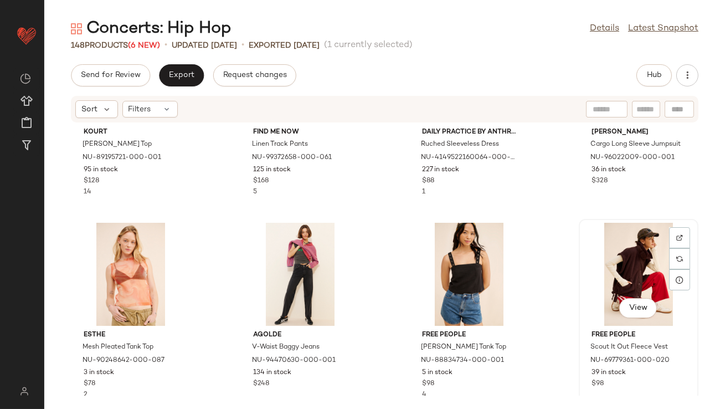
click at [600, 245] on div "View" at bounding box center [639, 274] width 112 height 103
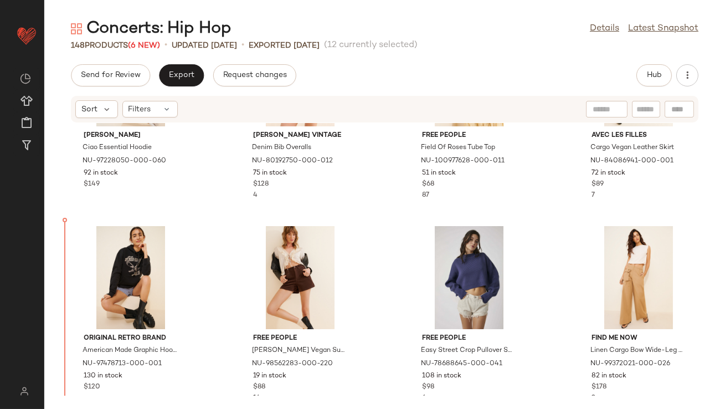
scroll to position [2149, 0]
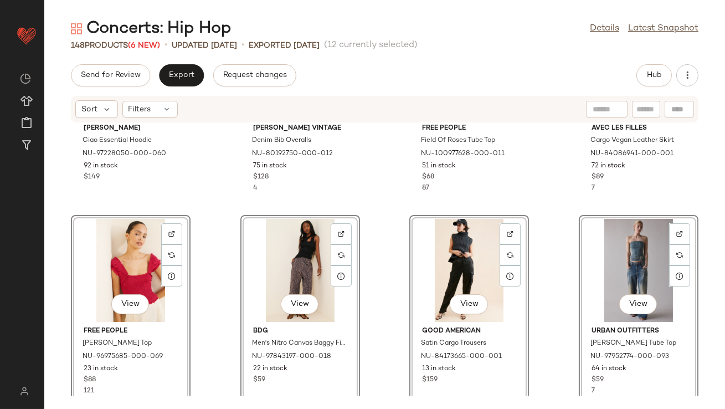
click at [211, 212] on div "Araminta James Ciao Essential Hoodie NU-97228050-000-060 92 in stock $149 Lee V…" at bounding box center [384, 259] width 681 height 273
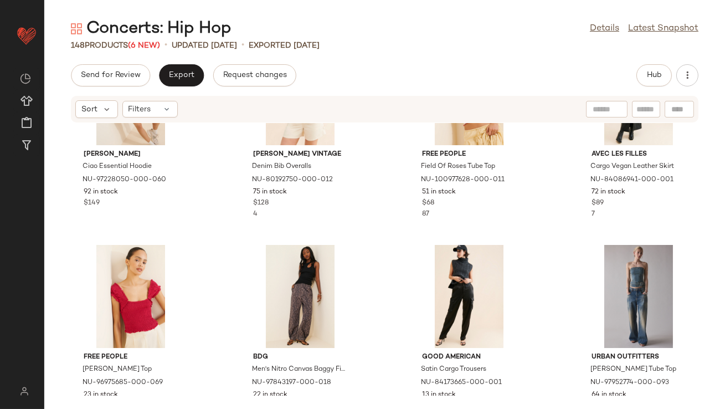
scroll to position [2211, 0]
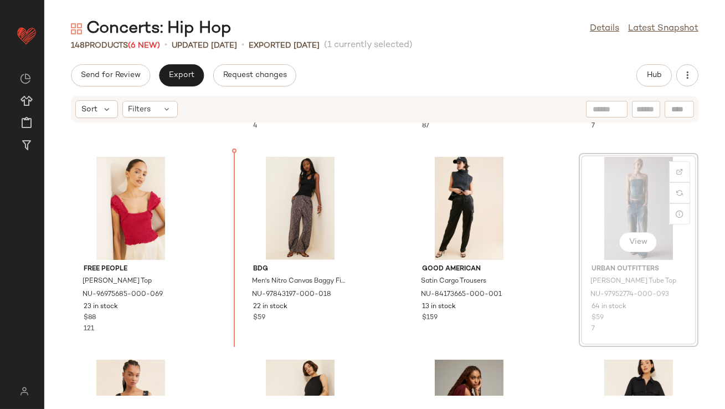
scroll to position [2210, 0]
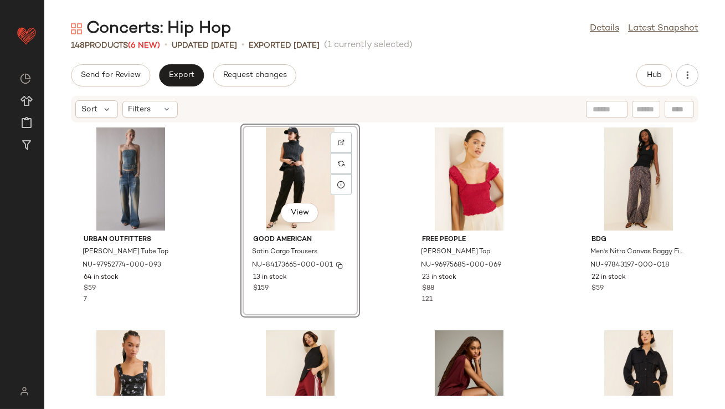
scroll to position [2245, 0]
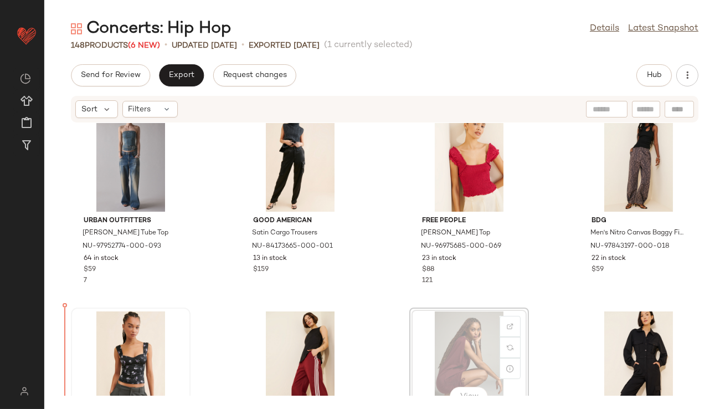
scroll to position [2261, 0]
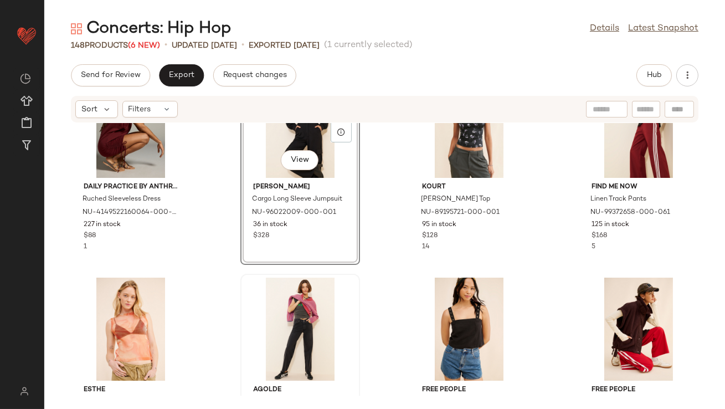
scroll to position [2635, 0]
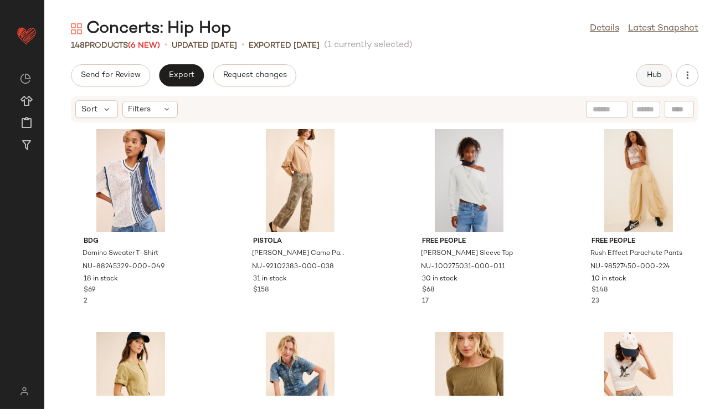
click at [653, 69] on button "Hub" at bounding box center [653, 75] width 35 height 22
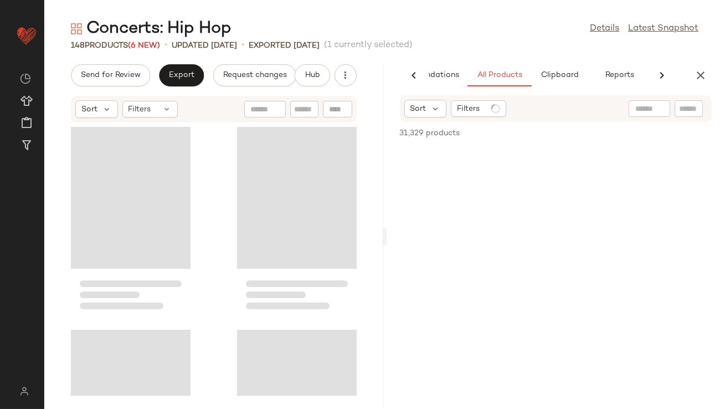
scroll to position [0, 62]
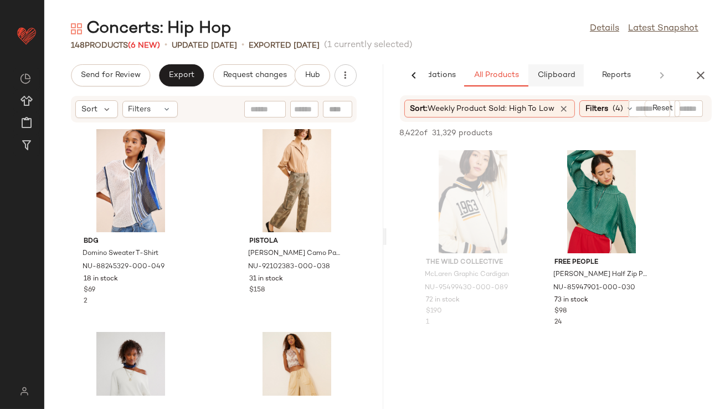
click at [553, 75] on span "Clipboard" at bounding box center [556, 75] width 38 height 9
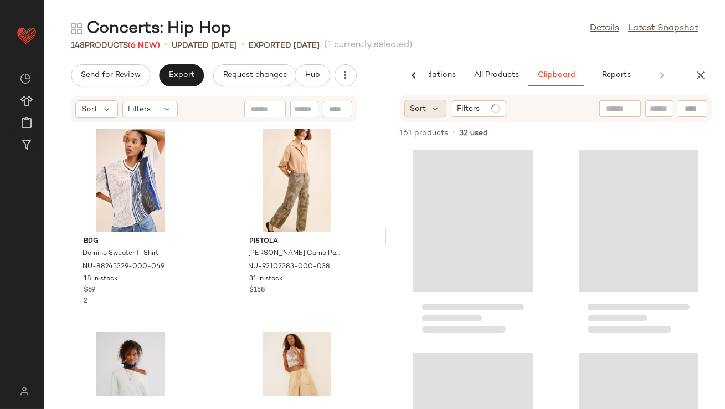
click at [427, 111] on div "Sort" at bounding box center [425, 109] width 43 height 18
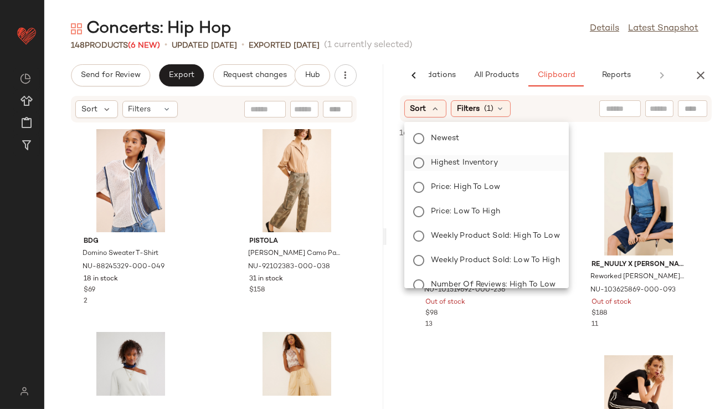
click at [450, 162] on span "Highest Inventory" at bounding box center [464, 163] width 67 height 12
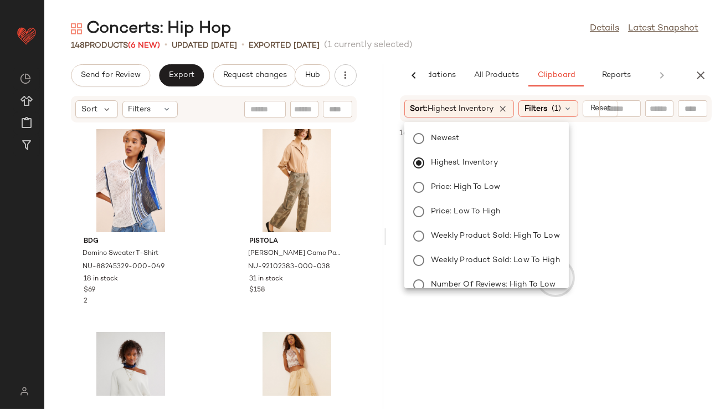
click at [493, 46] on div "148 Products (6 New) • updated Aug 14th • Exported Aug 8th (1 currently selecte…" at bounding box center [384, 45] width 681 height 11
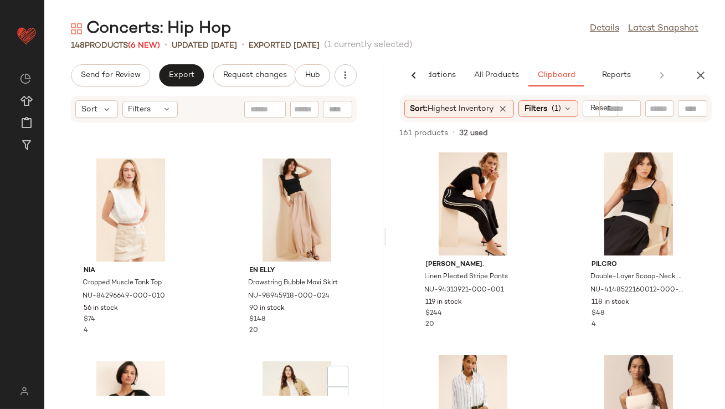
scroll to position [10845, 0]
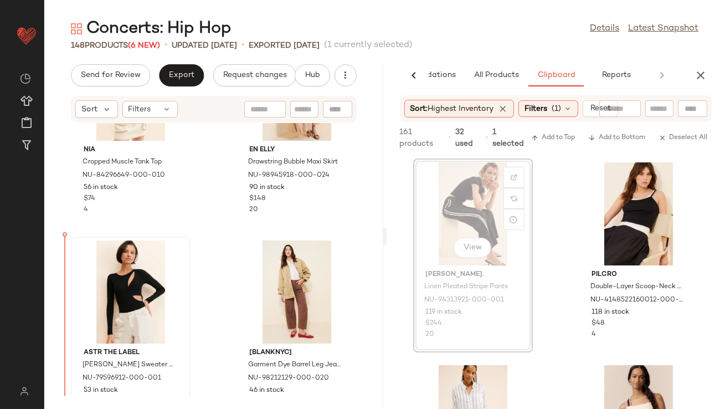
drag, startPoint x: 454, startPoint y: 196, endPoint x: 104, endPoint y: 297, distance: 364.8
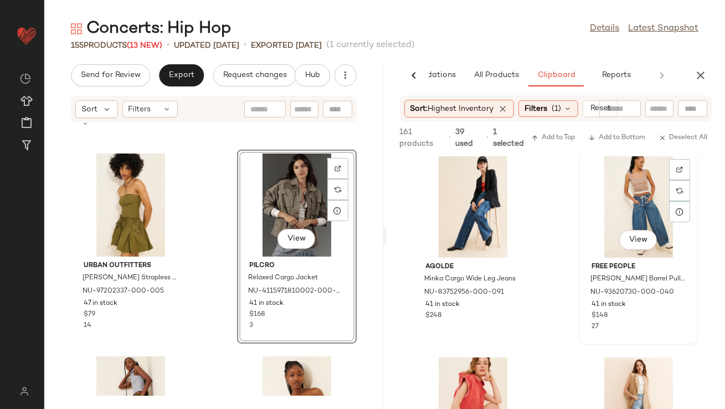
scroll to position [157, 0]
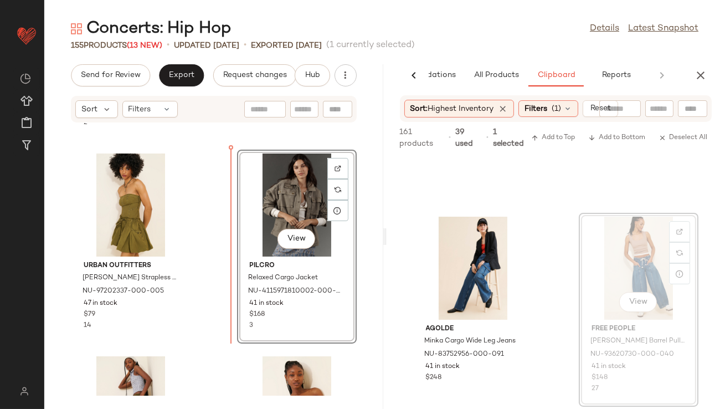
drag, startPoint x: 623, startPoint y: 229, endPoint x: 614, endPoint y: 229, distance: 8.3
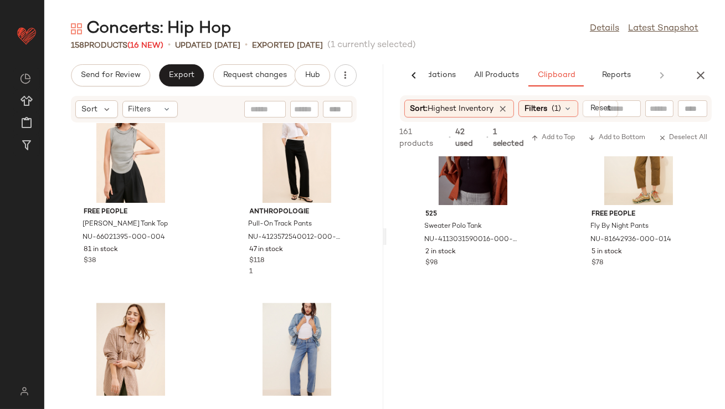
scroll to position [1505, 0]
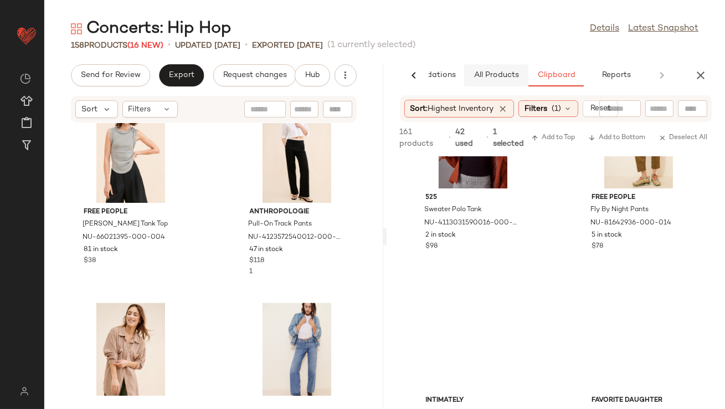
click at [515, 73] on span "All Products" at bounding box center [495, 75] width 45 height 9
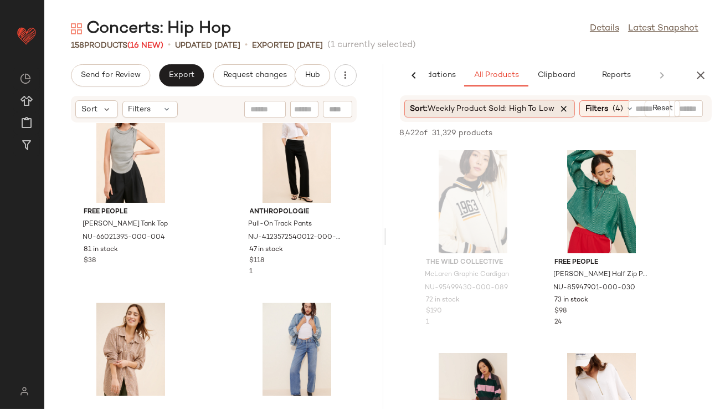
click at [562, 109] on icon at bounding box center [564, 109] width 10 height 10
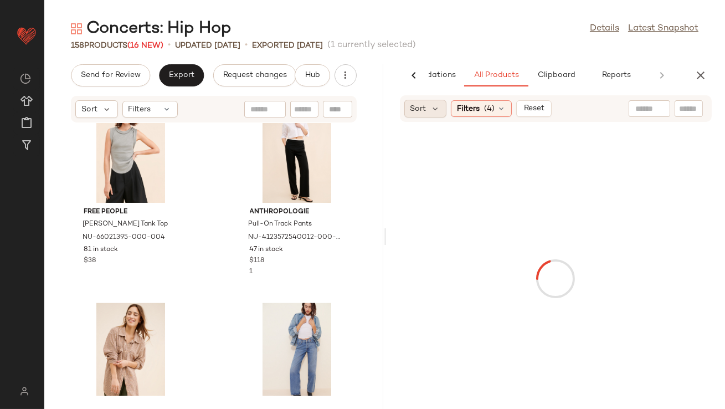
click at [419, 111] on span "Sort" at bounding box center [418, 109] width 16 height 12
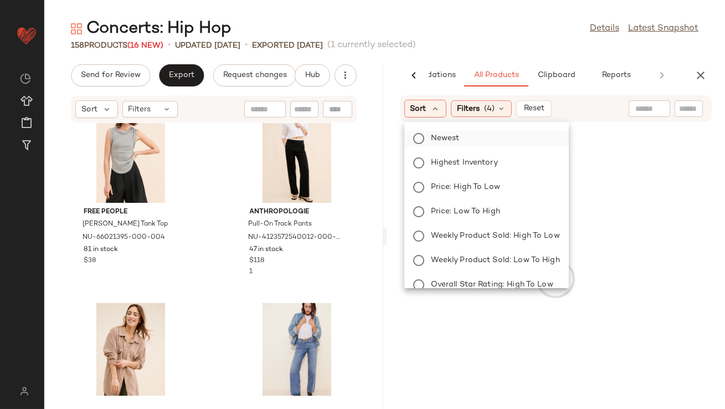
click at [441, 136] on span "Newest" at bounding box center [445, 138] width 29 height 12
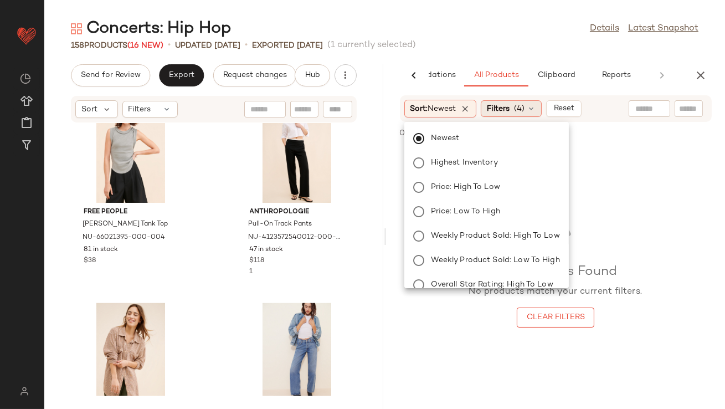
click at [502, 111] on span "Filters" at bounding box center [498, 109] width 23 height 12
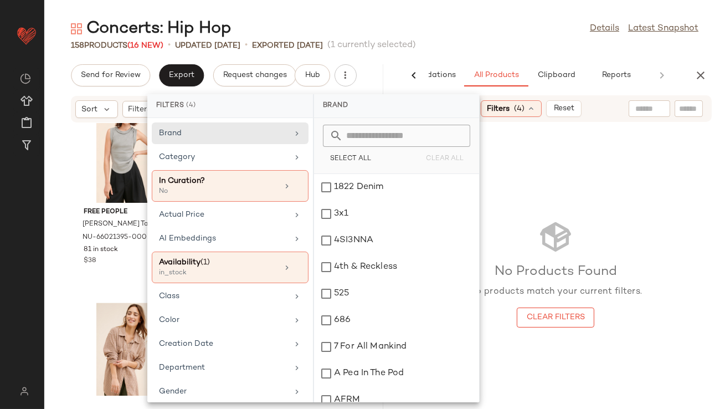
click at [503, 49] on div "158 Products (16 New) • updated Aug 14th • Exported Aug 8th (1 currently select…" at bounding box center [384, 45] width 681 height 11
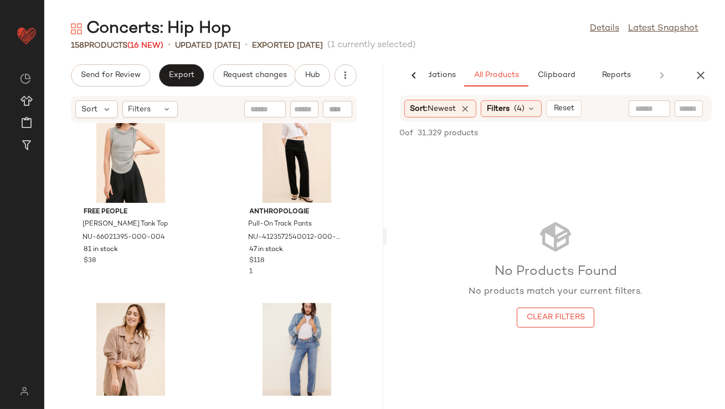
click at [568, 112] on span "Reset" at bounding box center [563, 108] width 21 height 9
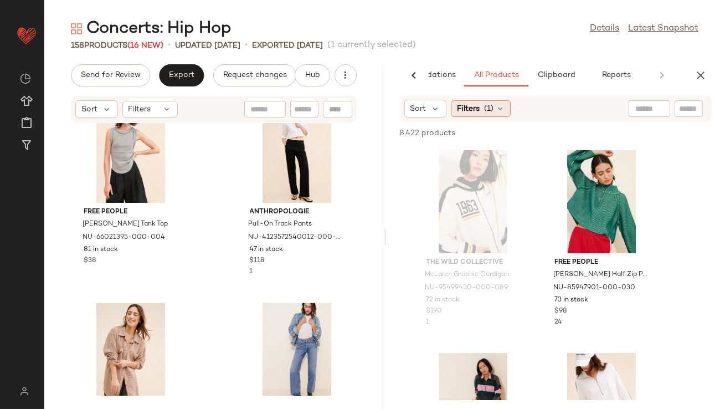
click at [504, 110] on icon at bounding box center [500, 108] width 9 height 9
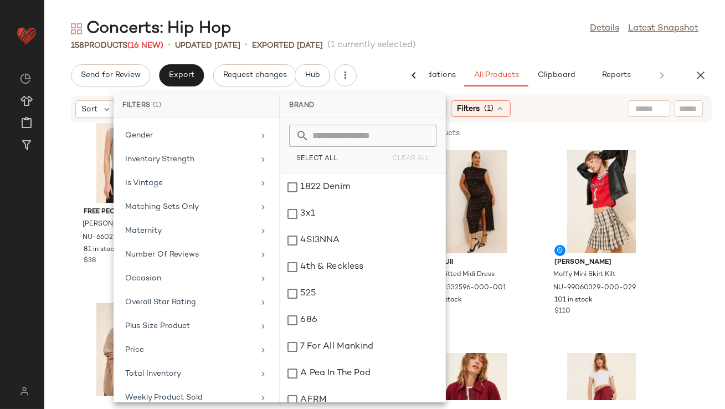
scroll to position [256, 0]
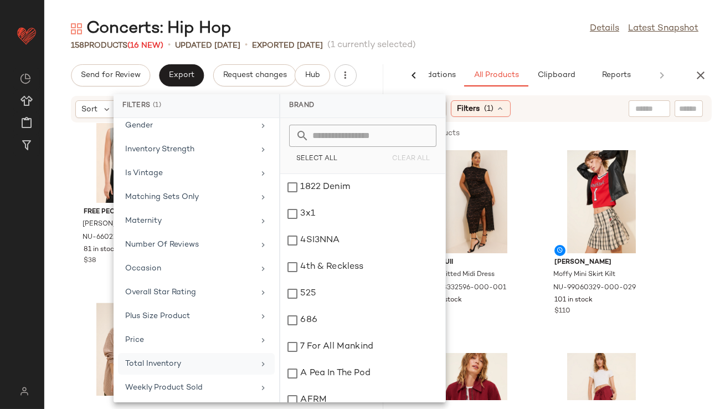
click at [191, 361] on div "Total Inventory" at bounding box center [189, 364] width 129 height 12
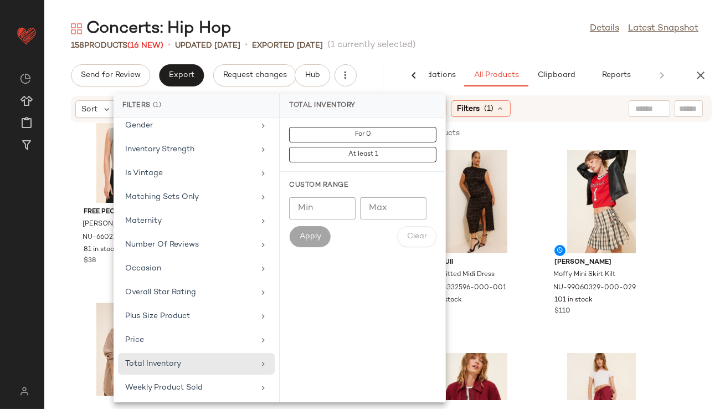
click at [333, 216] on input "Min" at bounding box center [322, 208] width 66 height 22
type input "**"
click at [300, 242] on button "Apply" at bounding box center [309, 236] width 41 height 21
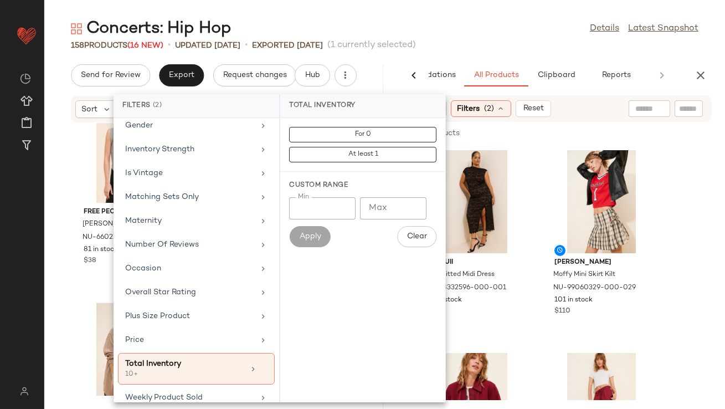
click at [518, 37] on div "Concerts: Hip Hop Details Latest Snapshot" at bounding box center [384, 29] width 681 height 22
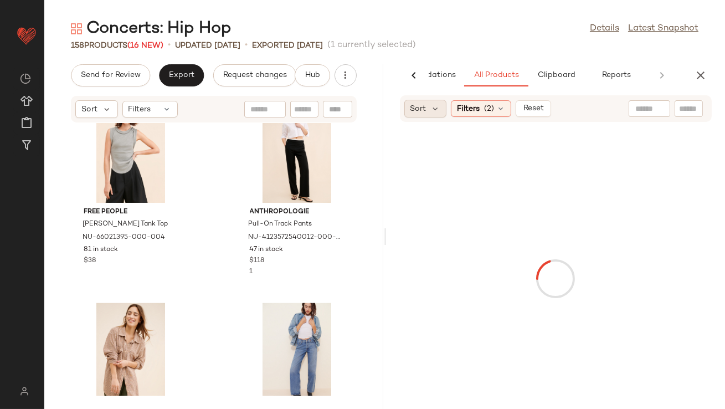
click at [426, 116] on div "Sort" at bounding box center [425, 109] width 43 height 18
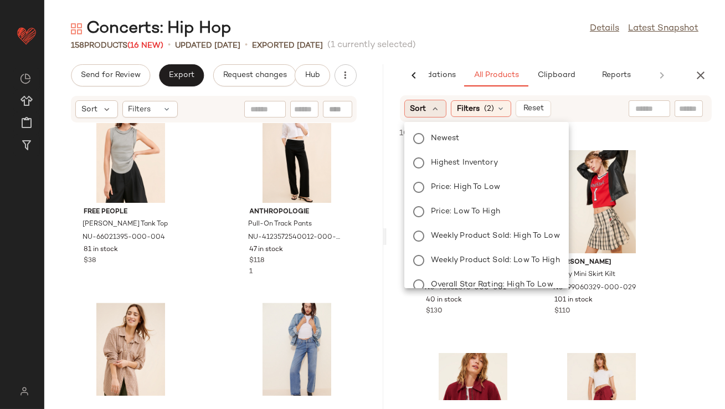
click at [426, 112] on div "Sort" at bounding box center [425, 109] width 43 height 18
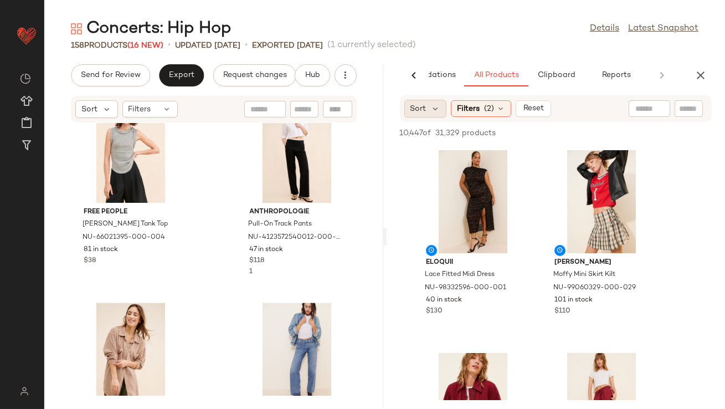
click at [426, 111] on div "Sort" at bounding box center [425, 109] width 43 height 18
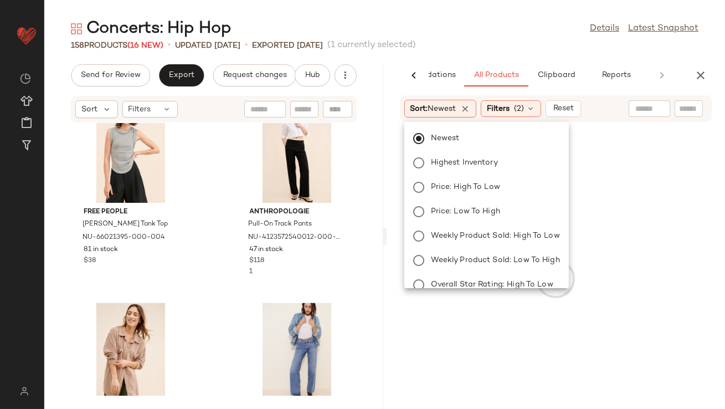
click at [483, 47] on div "158 Products (16 New) • updated Aug 14th • Exported Aug 8th (1 currently select…" at bounding box center [384, 45] width 681 height 11
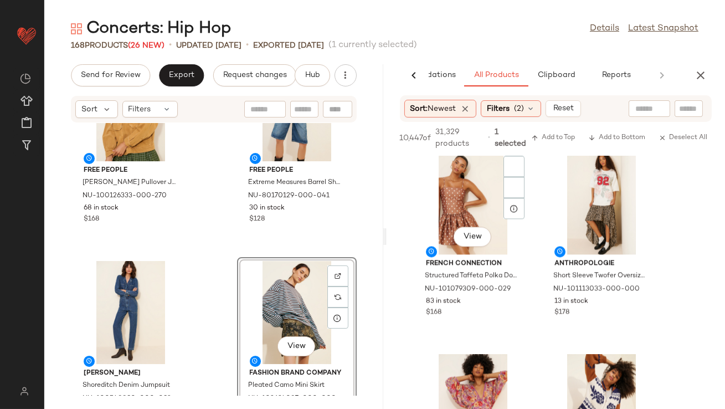
scroll to position [13081, 0]
click at [600, 240] on div "View" at bounding box center [602, 202] width 112 height 103
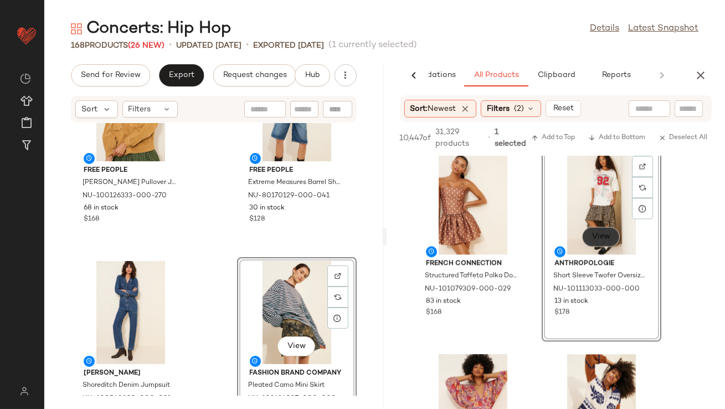
click at [608, 238] on span "View" at bounding box center [601, 236] width 19 height 9
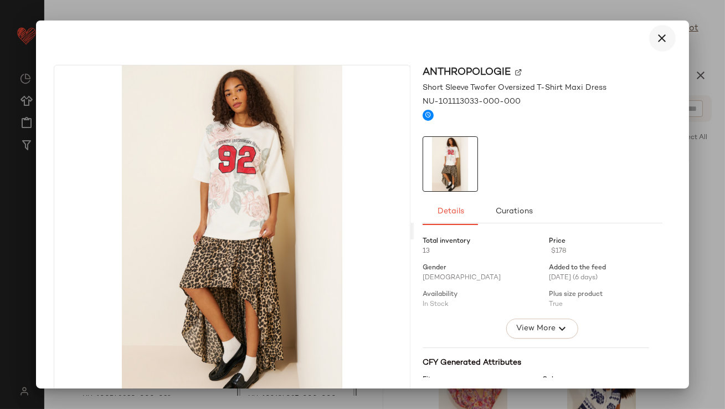
click at [656, 34] on icon "button" at bounding box center [662, 38] width 13 height 13
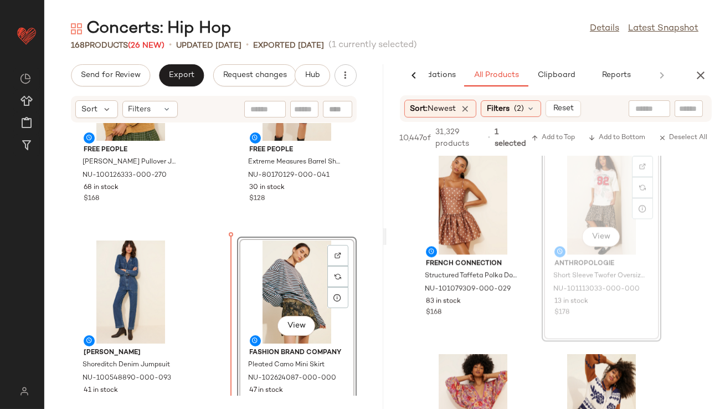
drag, startPoint x: 593, startPoint y: 198, endPoint x: 584, endPoint y: 198, distance: 8.9
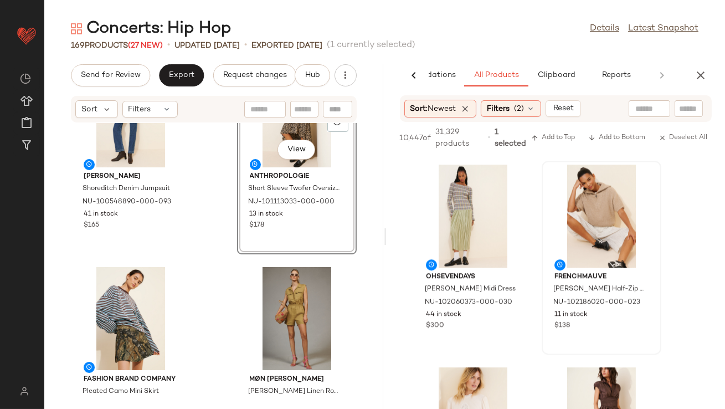
scroll to position [13906, 0]
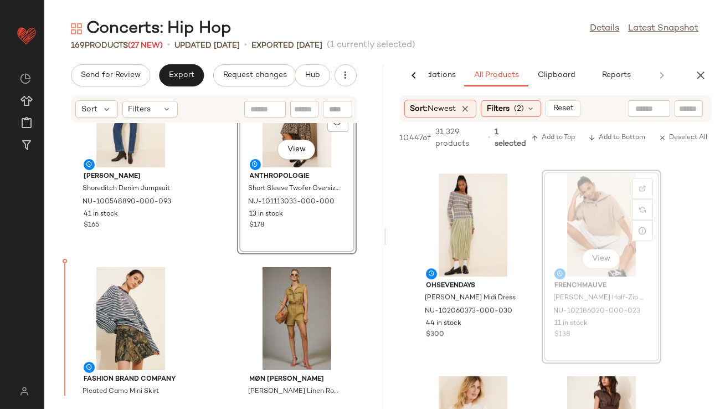
drag, startPoint x: 597, startPoint y: 214, endPoint x: 590, endPoint y: 214, distance: 7.2
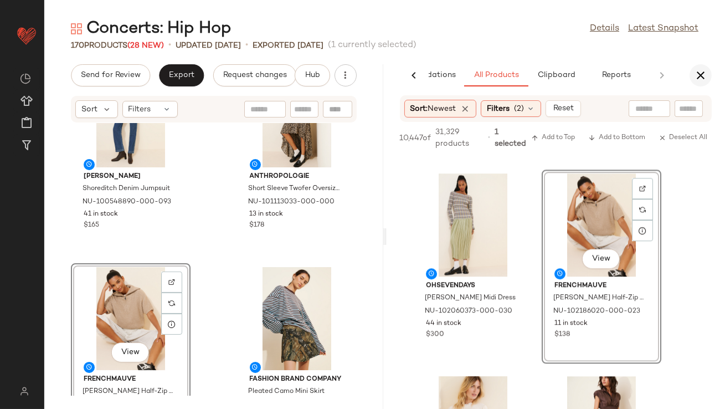
click at [699, 80] on icon "button" at bounding box center [700, 75] width 13 height 13
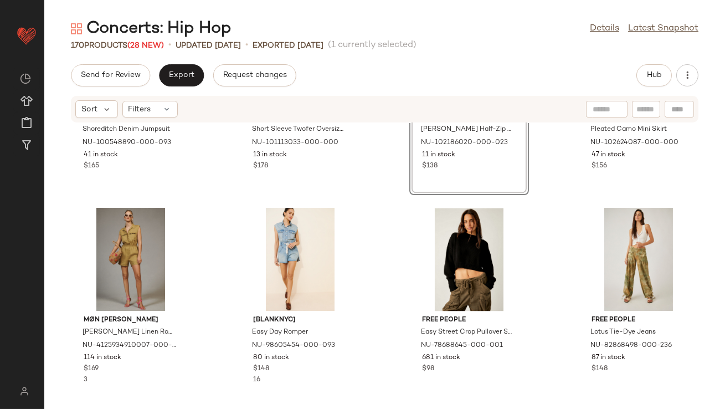
scroll to position [4392, 0]
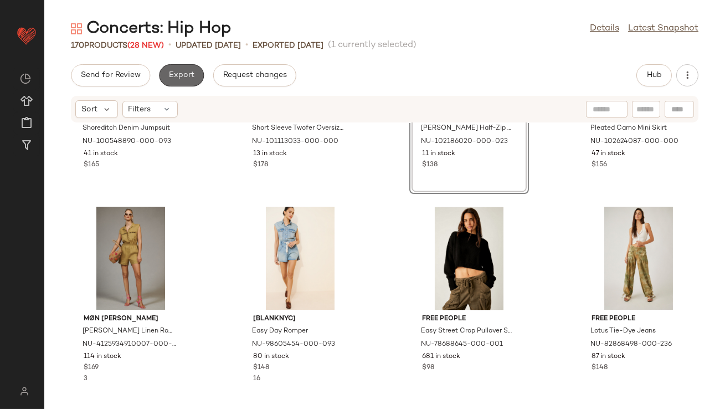
click at [169, 78] on span "Export" at bounding box center [181, 75] width 26 height 9
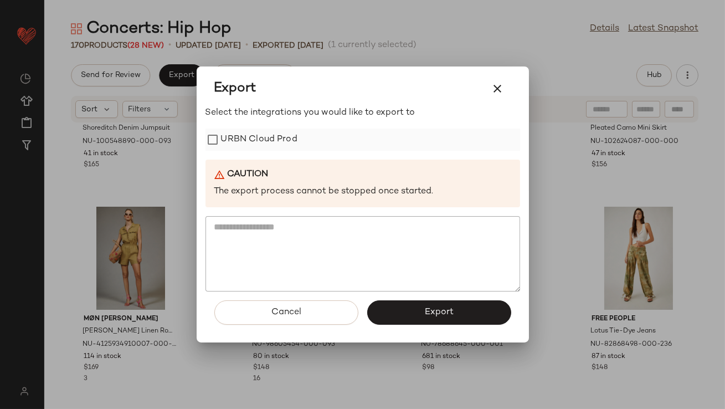
click at [284, 142] on label "URBN Cloud Prod" at bounding box center [259, 140] width 76 height 22
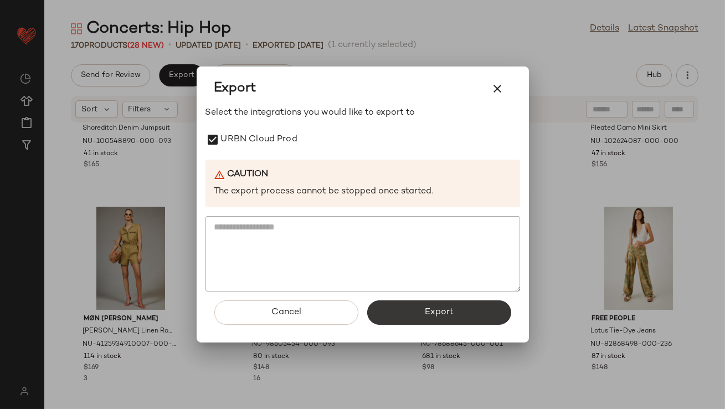
click at [449, 314] on span "Export" at bounding box center [438, 312] width 29 height 11
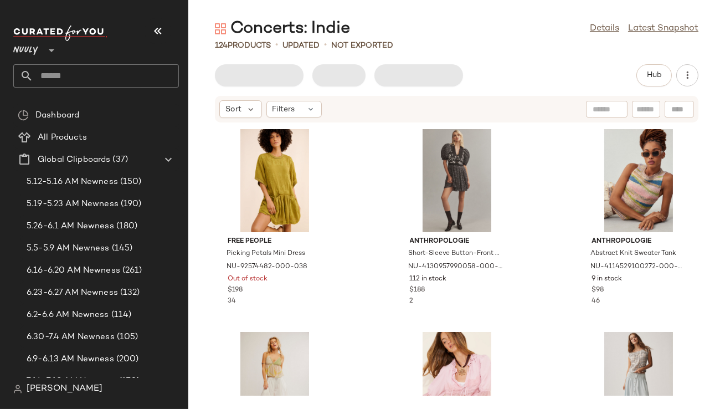
click at [152, 26] on icon "button" at bounding box center [157, 30] width 13 height 13
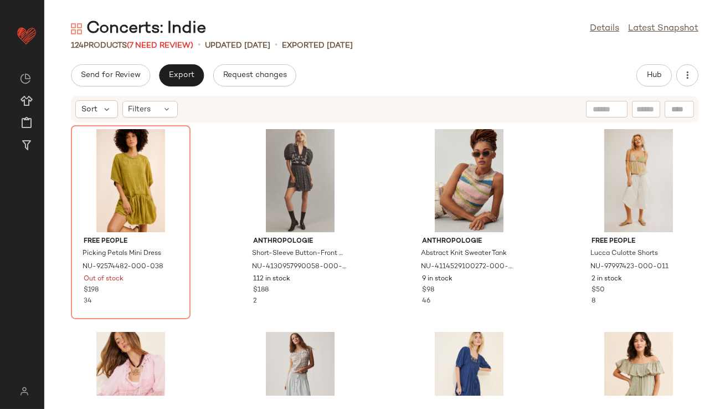
click at [166, 40] on div "124 Products (7 Need Review)" at bounding box center [132, 46] width 122 height 12
click at [165, 46] on span "(7 Need Review)" at bounding box center [160, 46] width 66 height 8
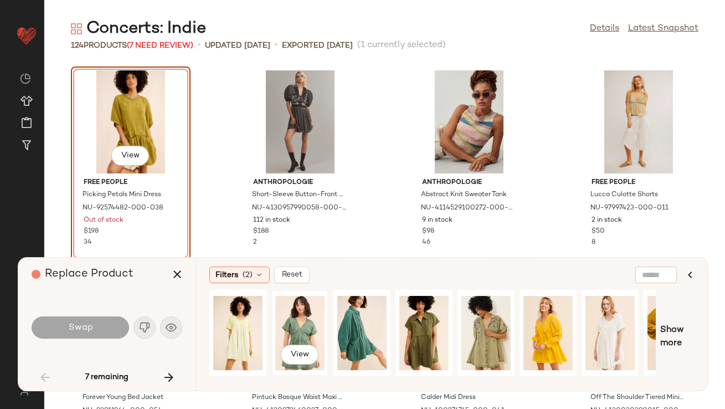
click at [305, 328] on div "View" at bounding box center [299, 333] width 49 height 79
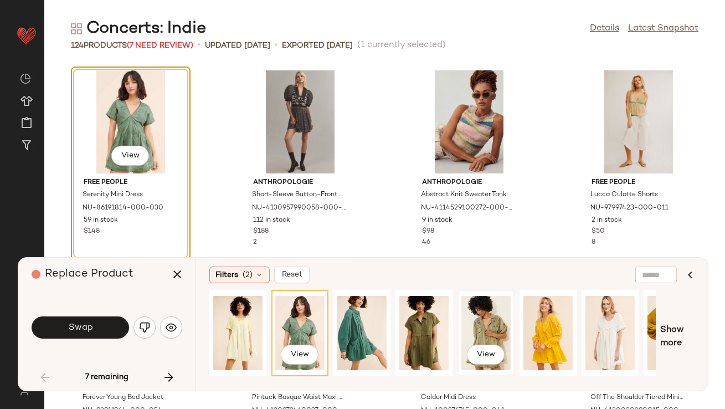
click at [481, 319] on div "View" at bounding box center [485, 333] width 49 height 79
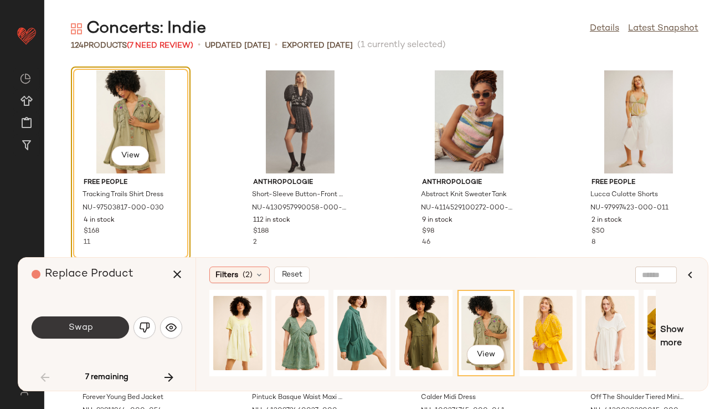
click at [79, 327] on span "Swap" at bounding box center [80, 327] width 25 height 11
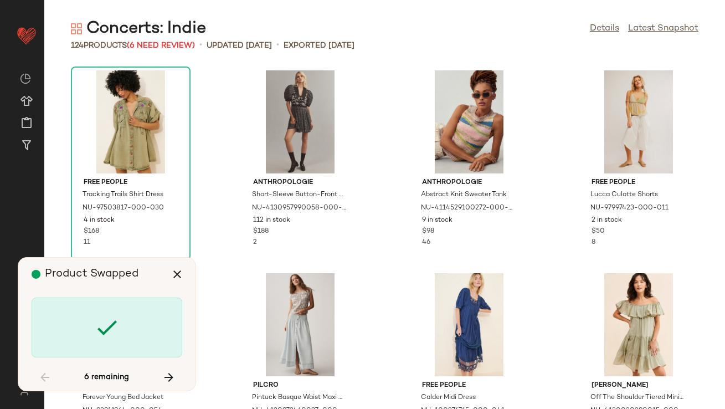
scroll to position [3041, 0]
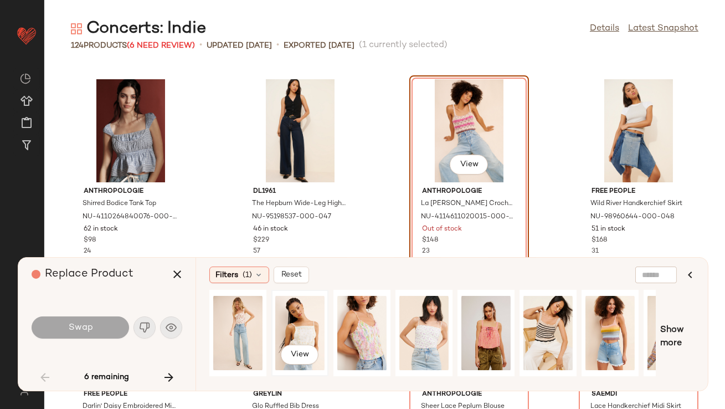
click at [307, 325] on div "View" at bounding box center [299, 333] width 49 height 79
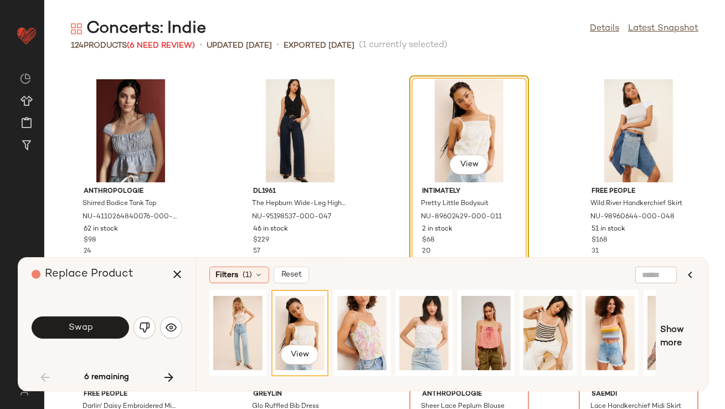
click at [106, 329] on button "Swap" at bounding box center [80, 327] width 97 height 22
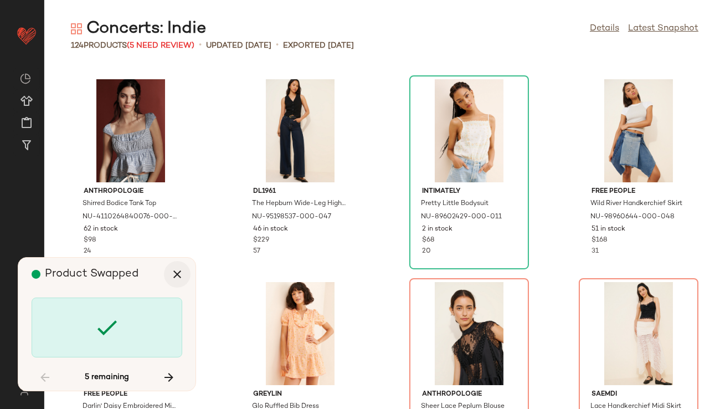
scroll to position [3243, 0]
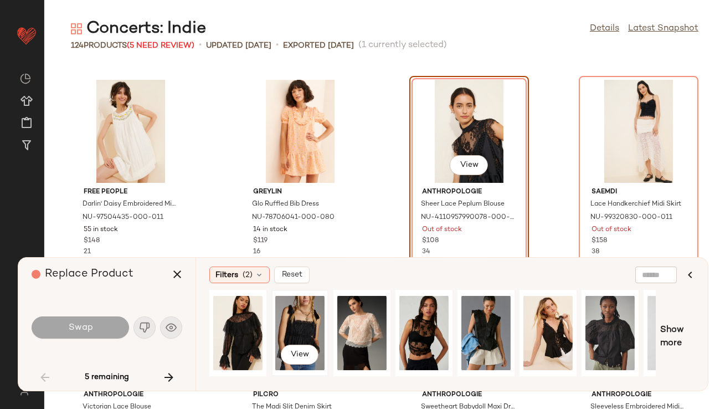
click at [291, 324] on div "View" at bounding box center [299, 333] width 49 height 79
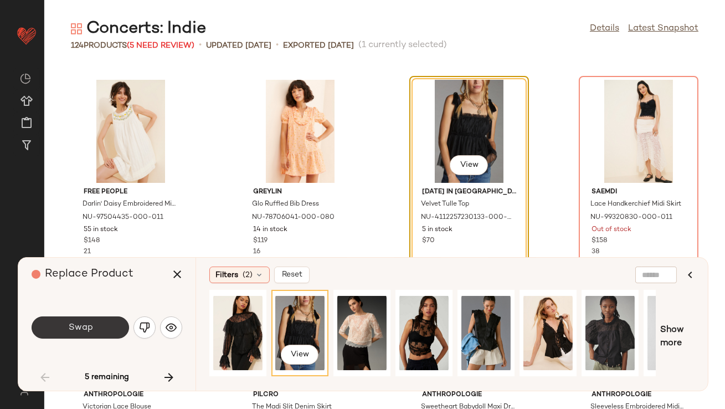
click at [99, 323] on button "Swap" at bounding box center [80, 327] width 97 height 22
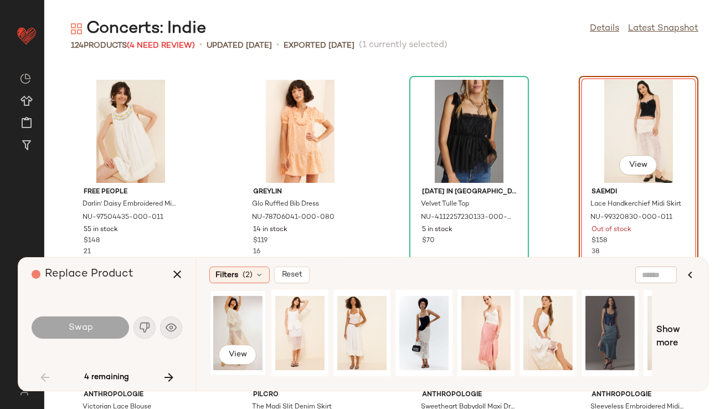
click at [219, 314] on div "View" at bounding box center [237, 333] width 49 height 79
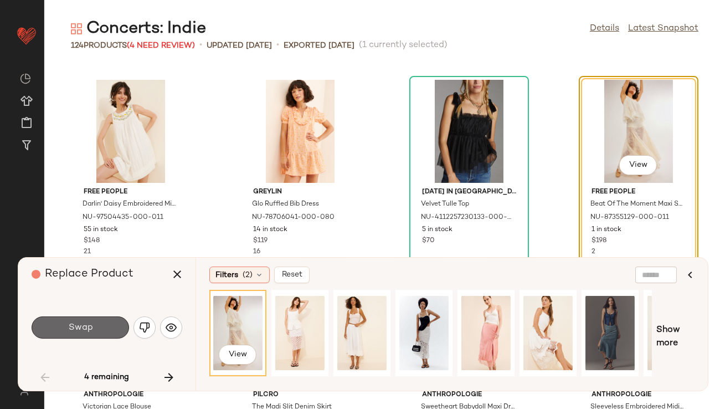
click at [86, 328] on span "Swap" at bounding box center [80, 327] width 25 height 11
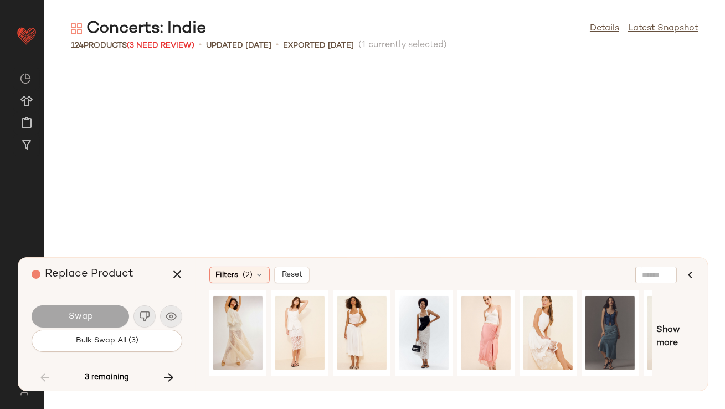
scroll to position [3852, 0]
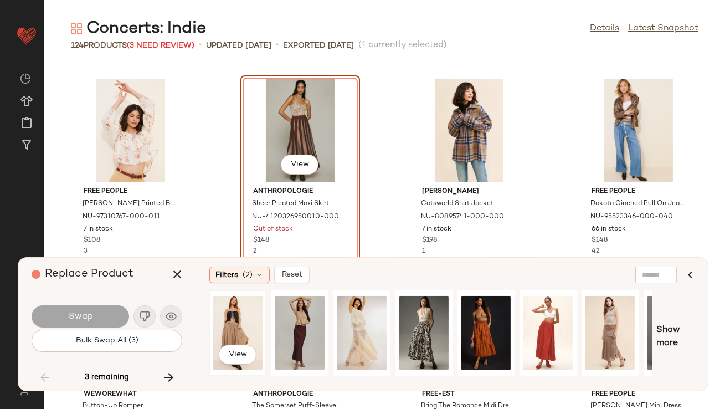
click at [234, 325] on div "View" at bounding box center [237, 333] width 49 height 79
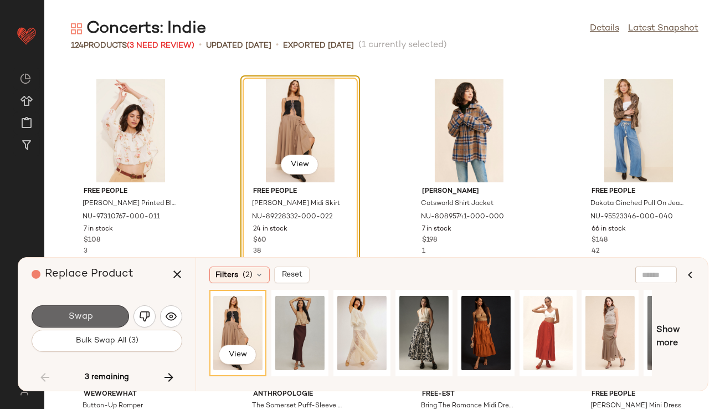
click at [109, 314] on button "Swap" at bounding box center [80, 316] width 97 height 22
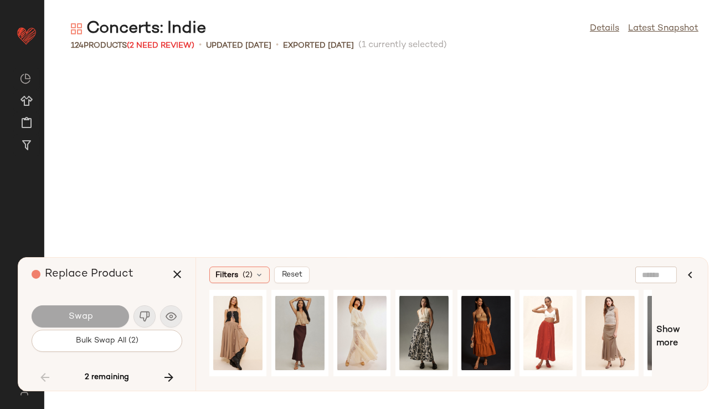
scroll to position [4460, 0]
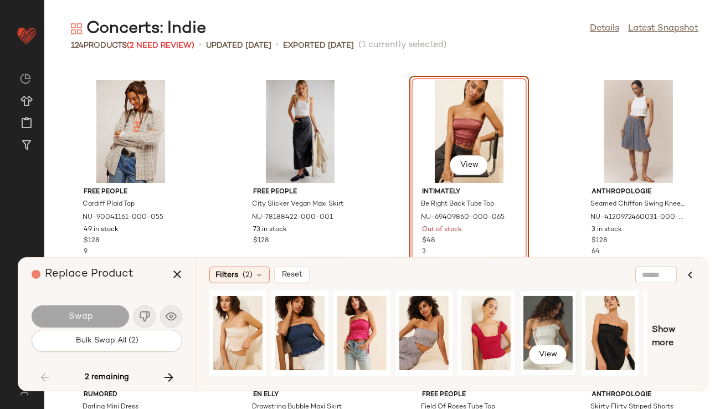
click at [543, 330] on div "View" at bounding box center [547, 333] width 49 height 79
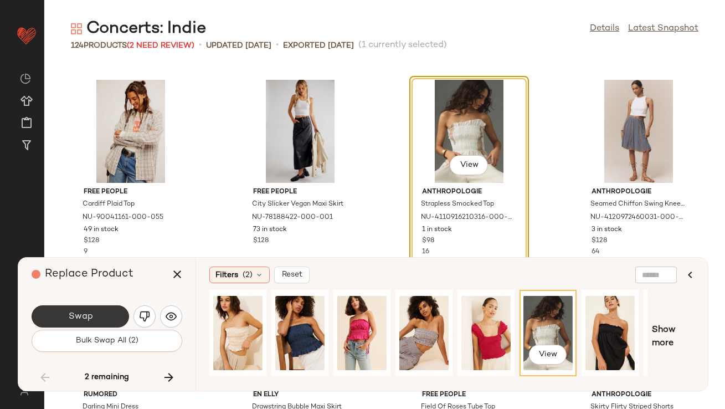
click at [91, 316] on span "Swap" at bounding box center [80, 316] width 25 height 11
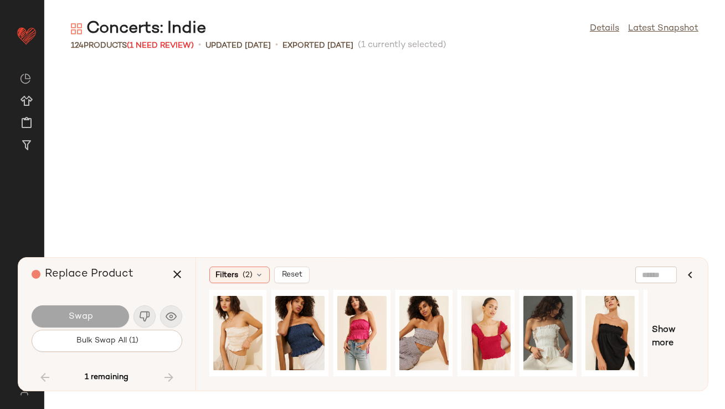
scroll to position [5271, 0]
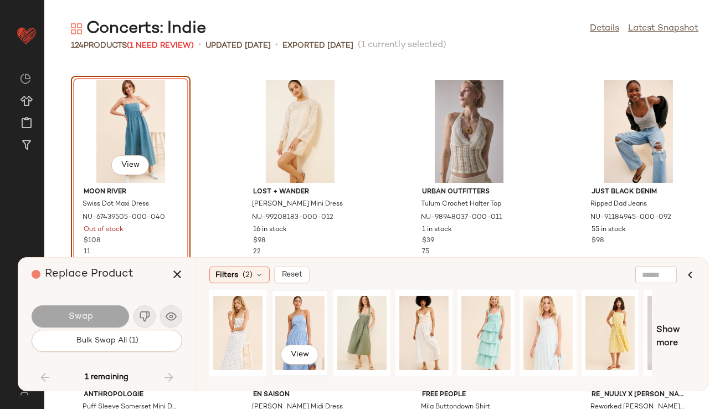
click at [308, 333] on div "View" at bounding box center [299, 333] width 49 height 79
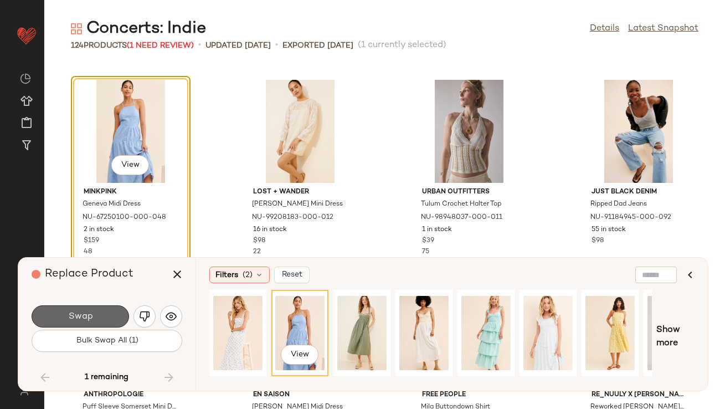
click at [73, 316] on span "Swap" at bounding box center [80, 316] width 25 height 11
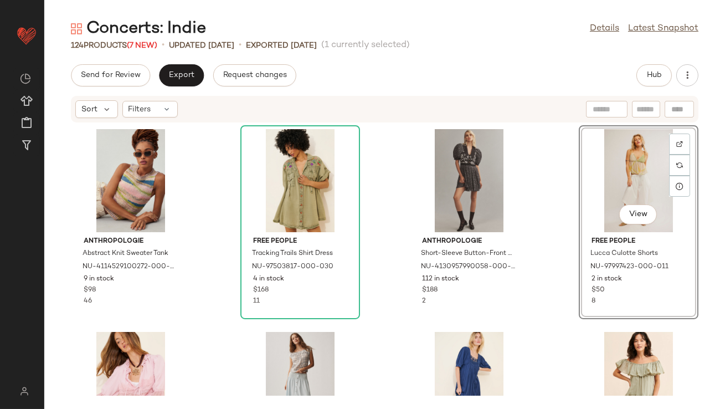
drag, startPoint x: 632, startPoint y: 160, endPoint x: 623, endPoint y: 160, distance: 8.9
click at [386, 187] on div "Anthropologie Abstract Knit Sweater Tank NU-4114529100272-000-000 9 in stock $9…" at bounding box center [384, 259] width 681 height 273
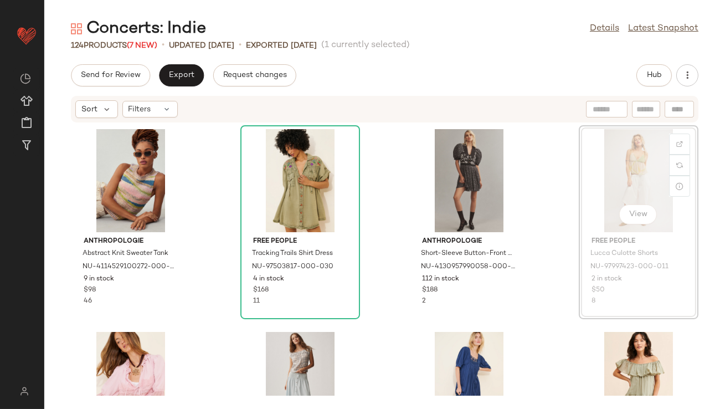
drag, startPoint x: 616, startPoint y: 149, endPoint x: 610, endPoint y: 149, distance: 6.1
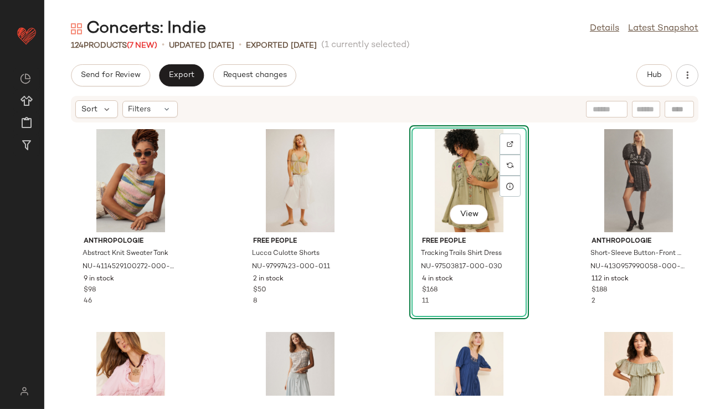
click at [506, 75] on div "Send for Review Export Request changes Hub" at bounding box center [385, 75] width 628 height 22
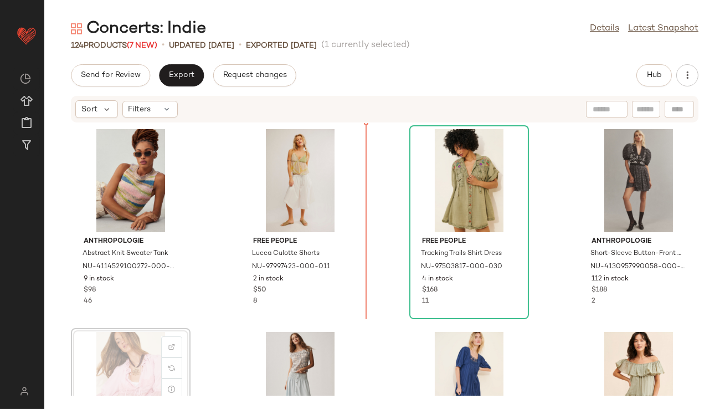
drag, startPoint x: 125, startPoint y: 364, endPoint x: 130, endPoint y: 360, distance: 5.9
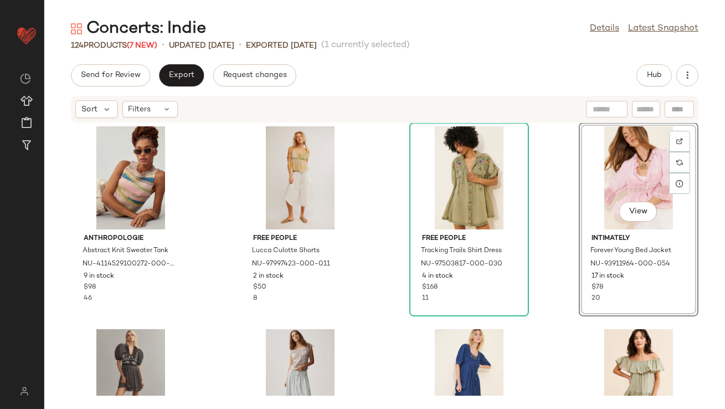
click at [367, 315] on div "Anthropologie Abstract Knit Sweater Tank NU-4114529100272-000-000 9 in stock $9…" at bounding box center [384, 259] width 681 height 273
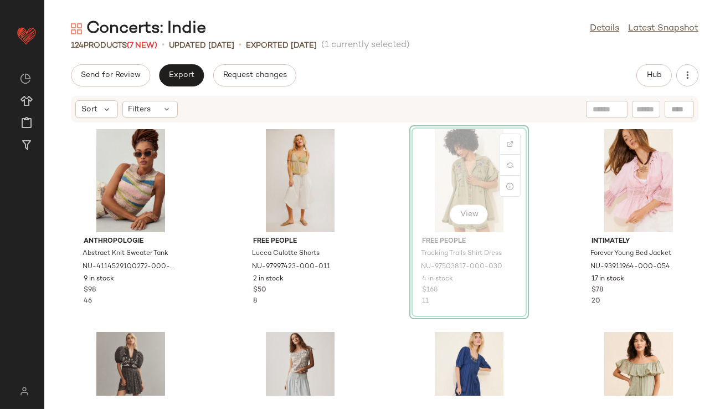
drag, startPoint x: 477, startPoint y: 171, endPoint x: 485, endPoint y: 171, distance: 7.2
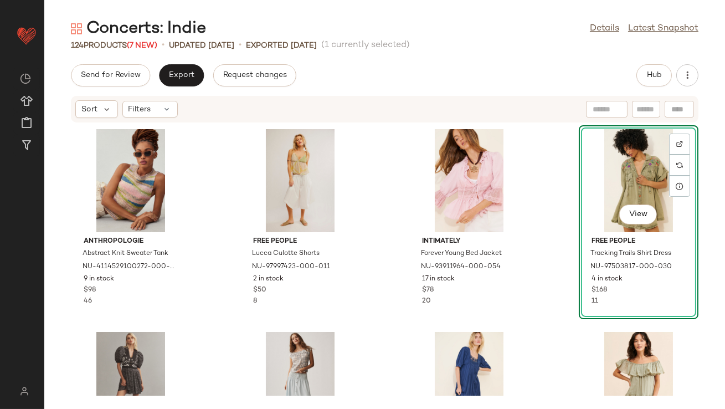
click at [487, 71] on div "Send for Review Export Request changes Hub" at bounding box center [385, 75] width 628 height 22
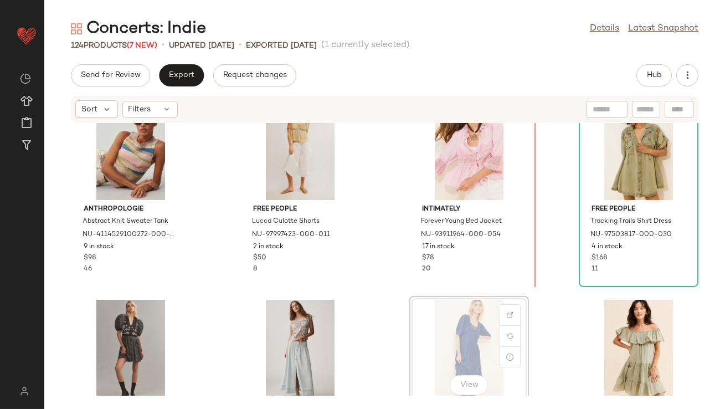
scroll to position [33, 0]
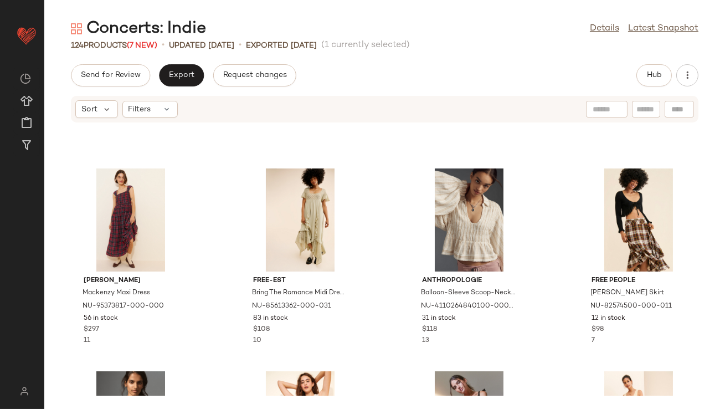
scroll to position [478, 0]
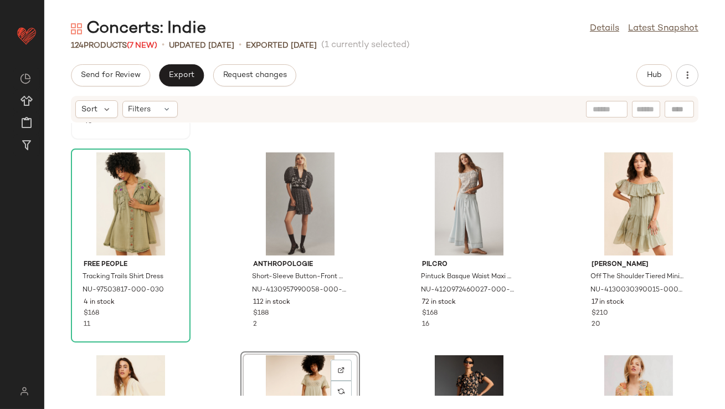
scroll to position [269, 0]
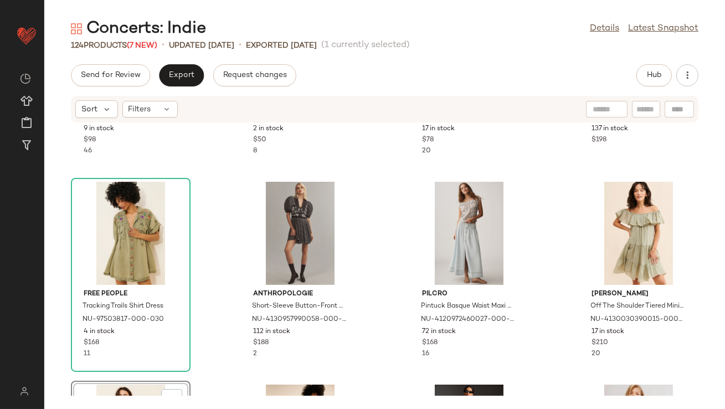
scroll to position [254, 0]
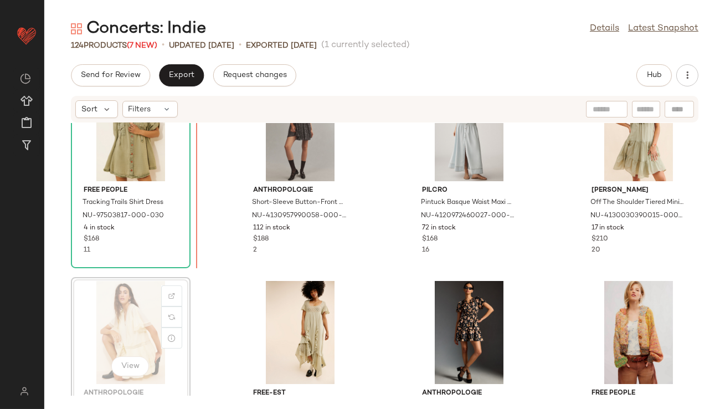
drag, startPoint x: 124, startPoint y: 312, endPoint x: 133, endPoint y: 301, distance: 15.0
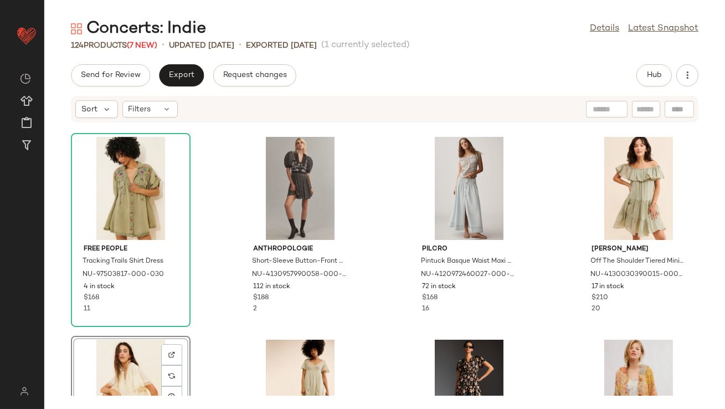
scroll to position [102, 0]
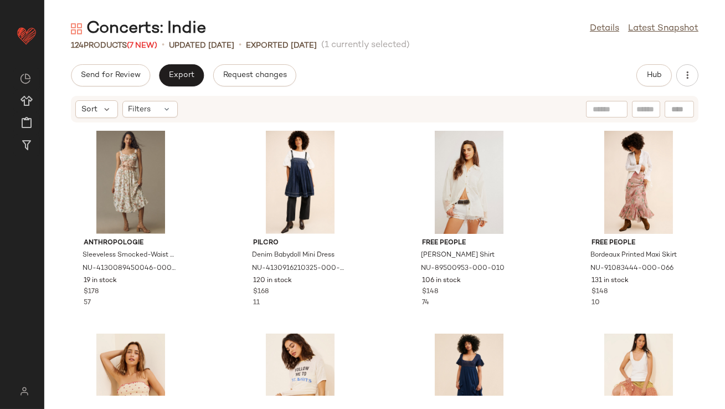
scroll to position [1853, 0]
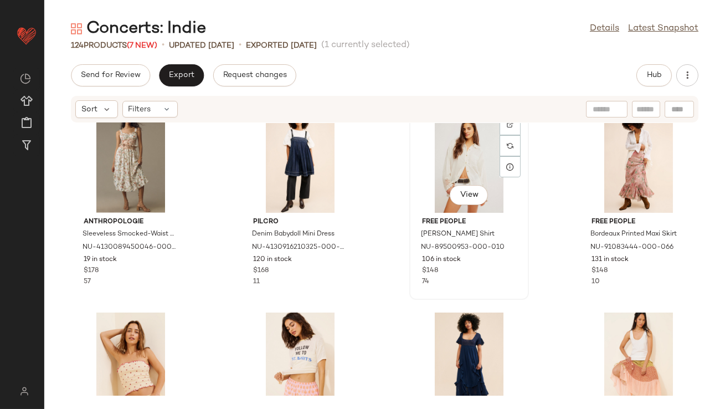
click at [457, 168] on div "View" at bounding box center [469, 161] width 112 height 103
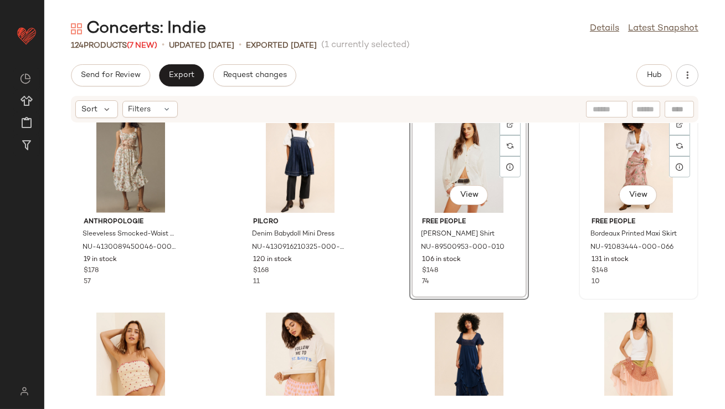
click at [628, 157] on div "View" at bounding box center [639, 161] width 112 height 103
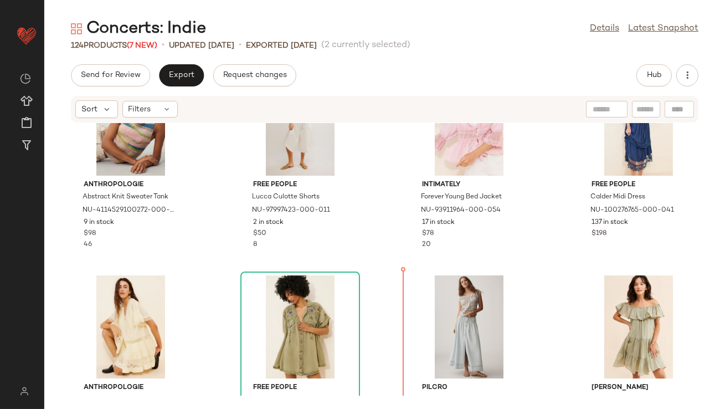
scroll to position [64, 0]
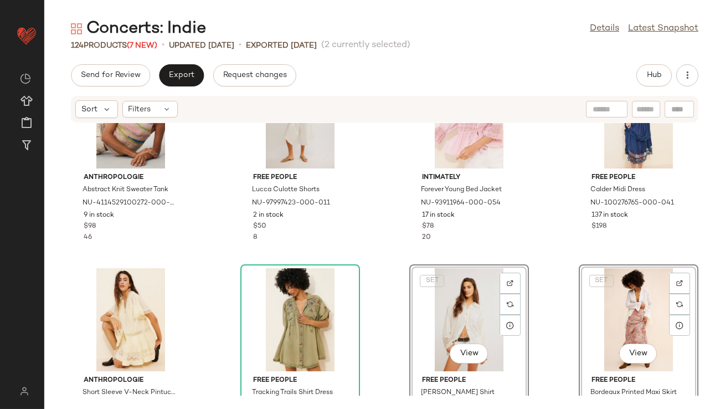
click at [388, 230] on div "Anthropologie Abstract Knit Sweater Tank NU-4114529100272-000-000 9 in stock $9…" at bounding box center [384, 259] width 681 height 273
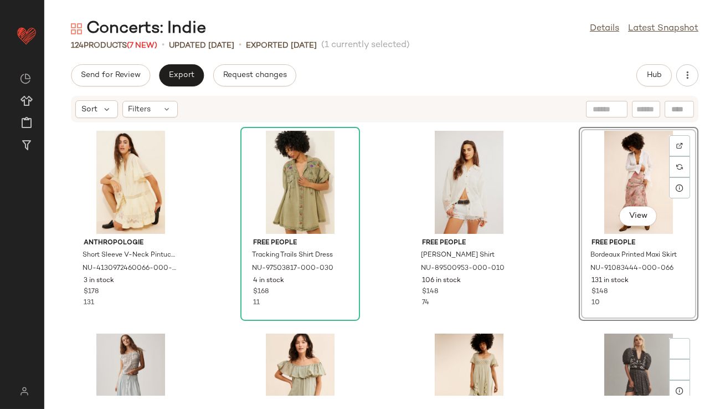
scroll to position [303, 0]
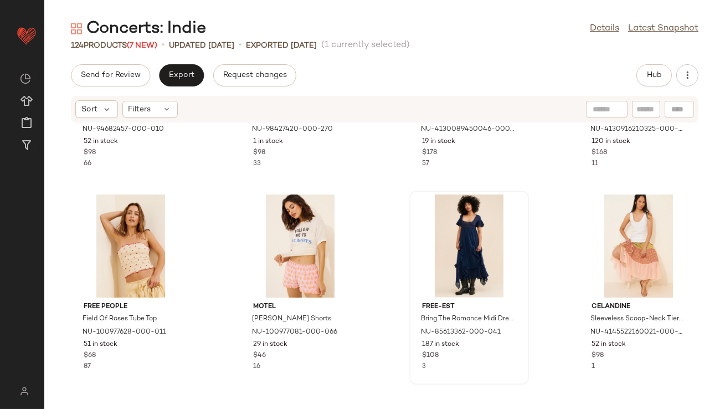
scroll to position [2076, 0]
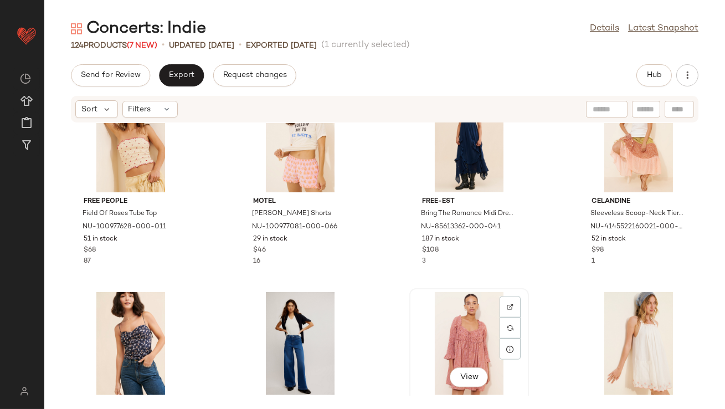
click at [466, 346] on div "View" at bounding box center [469, 343] width 112 height 103
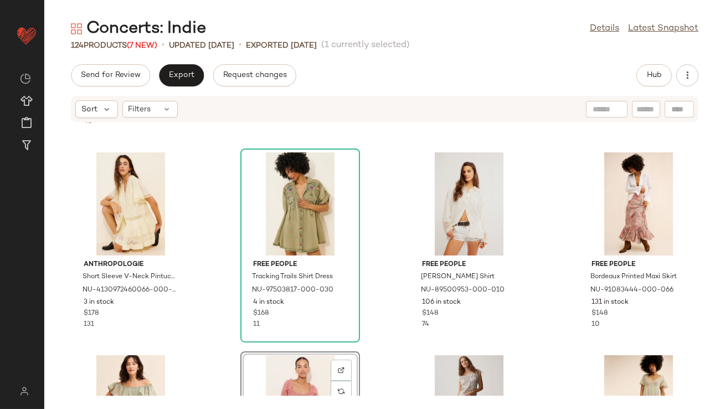
scroll to position [309, 0]
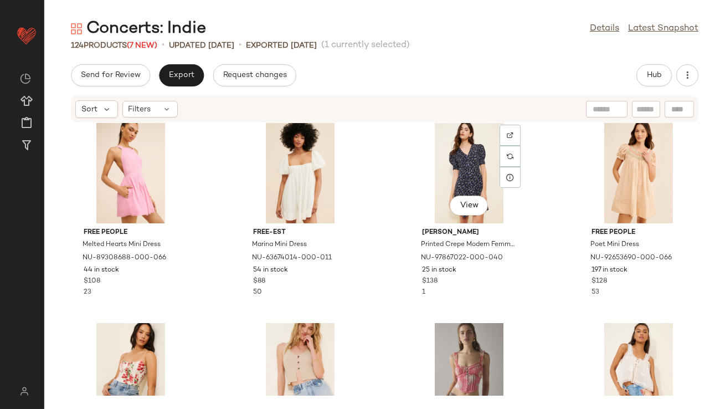
scroll to position [2446, 0]
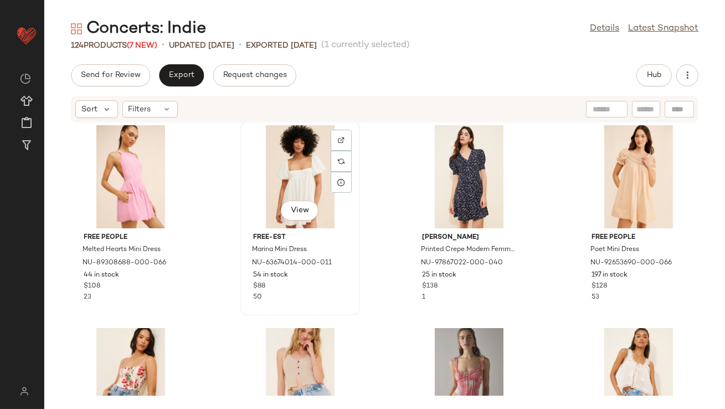
click at [306, 170] on div "View" at bounding box center [300, 176] width 112 height 103
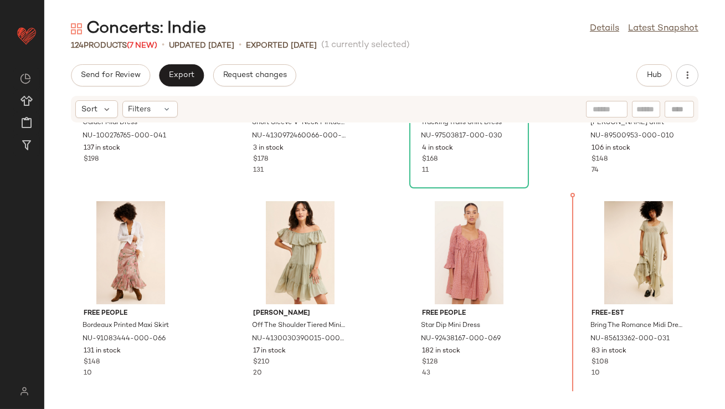
scroll to position [348, 0]
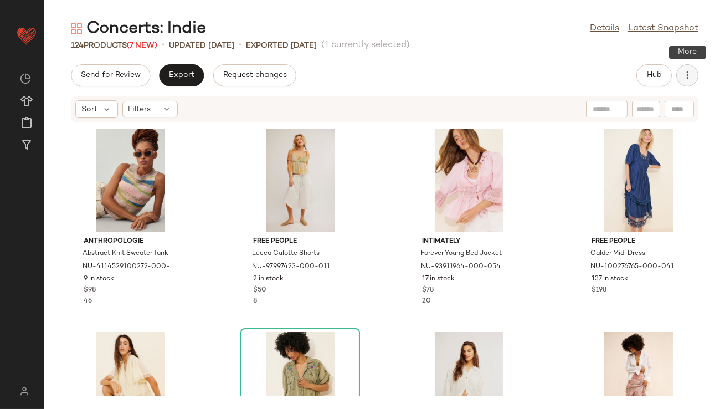
click at [689, 75] on icon "button" at bounding box center [687, 75] width 11 height 11
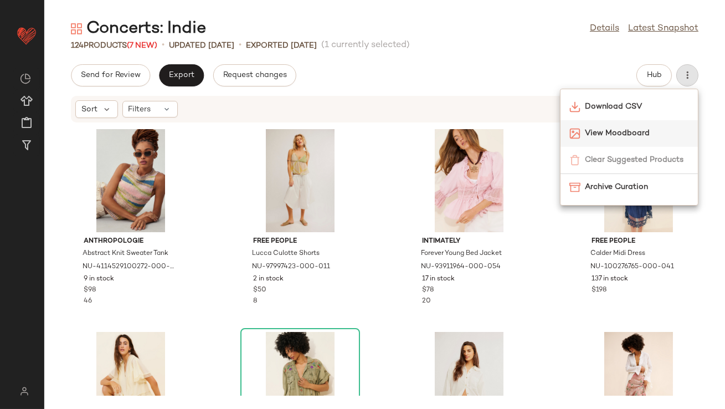
click at [619, 135] on span "View Moodboard" at bounding box center [637, 133] width 104 height 12
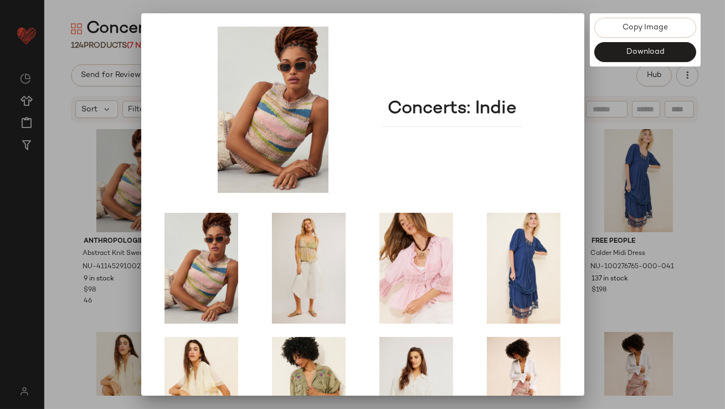
scroll to position [189, 0]
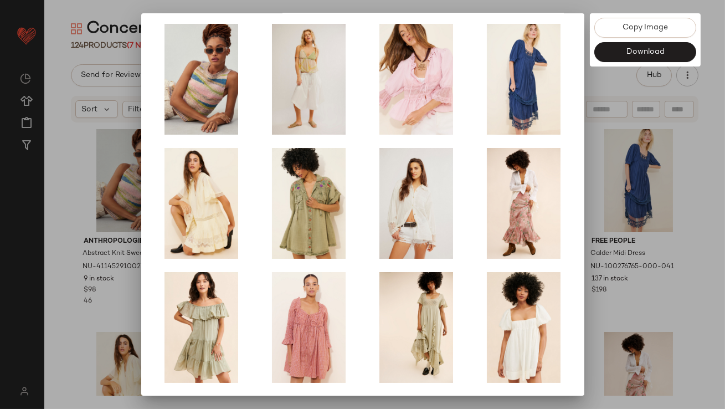
click at [630, 246] on div at bounding box center [362, 204] width 725 height 409
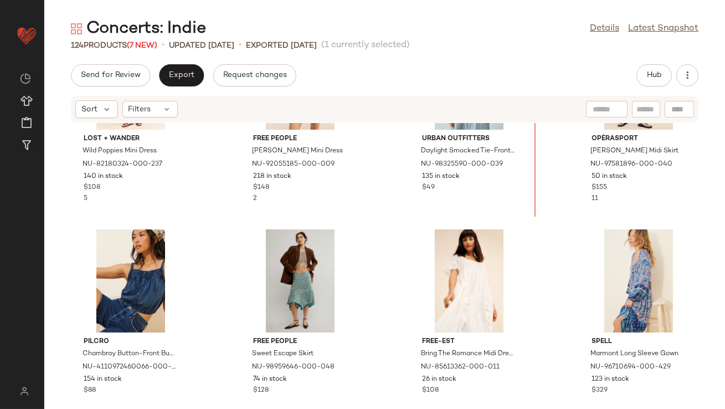
scroll to position [1609, 0]
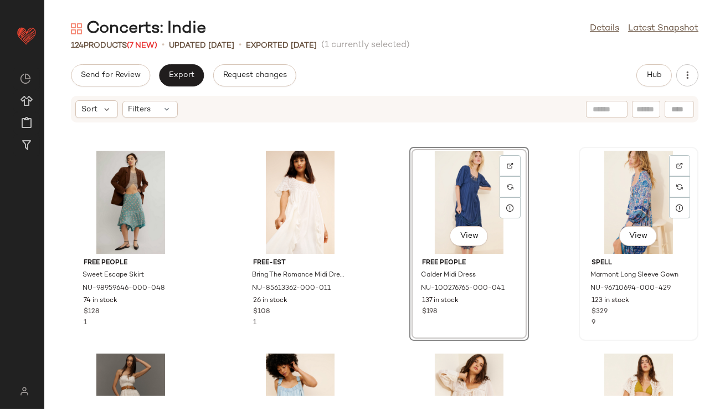
click at [623, 194] on div "View" at bounding box center [639, 202] width 112 height 103
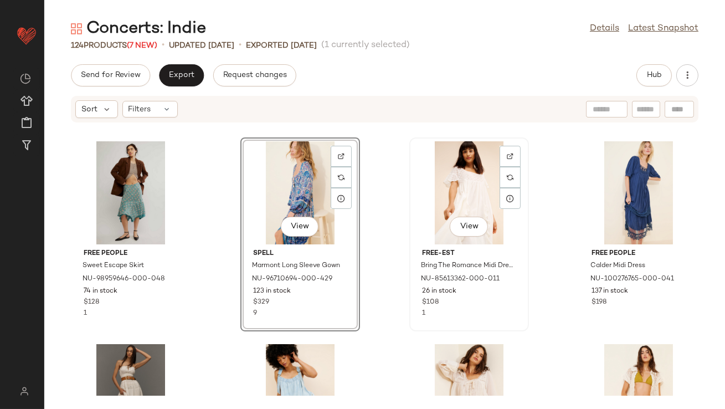
scroll to position [1575, 0]
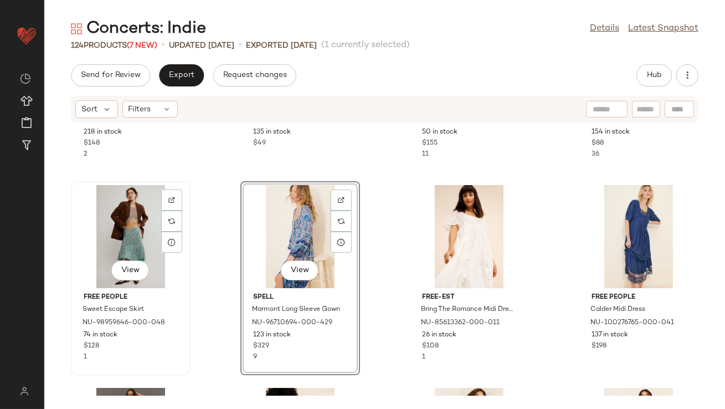
click at [122, 229] on div "View" at bounding box center [131, 236] width 112 height 103
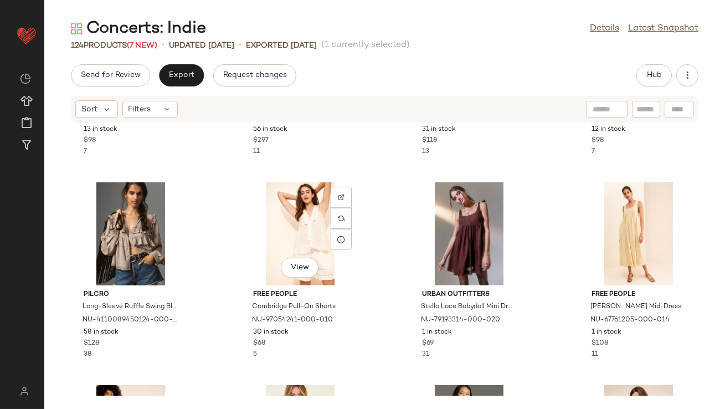
scroll to position [979, 0]
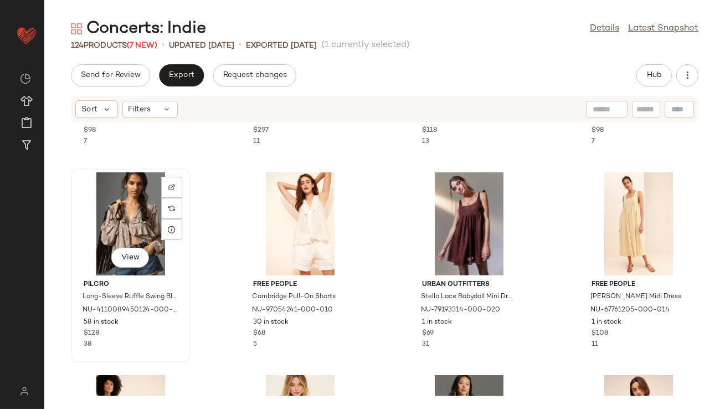
click at [133, 220] on div "View" at bounding box center [131, 223] width 112 height 103
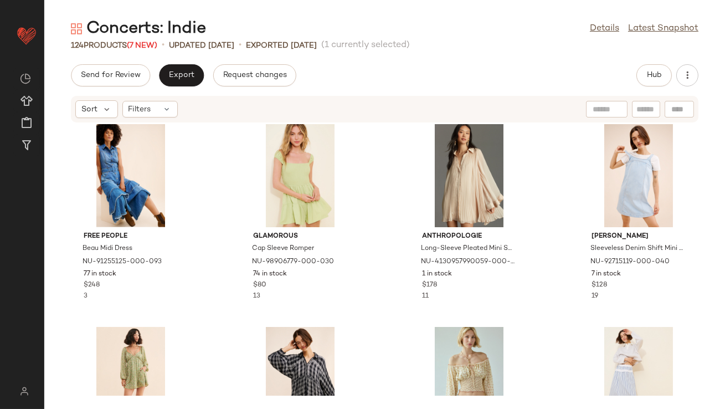
scroll to position [1199, 0]
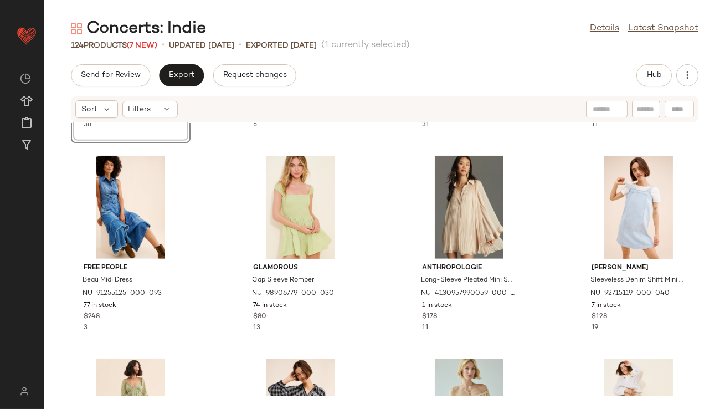
click at [213, 246] on div "View Pilcro Long-Sleeve Ruffle Swing Blouse NU-4110089450124-000-020 58 in stoc…" at bounding box center [384, 259] width 681 height 273
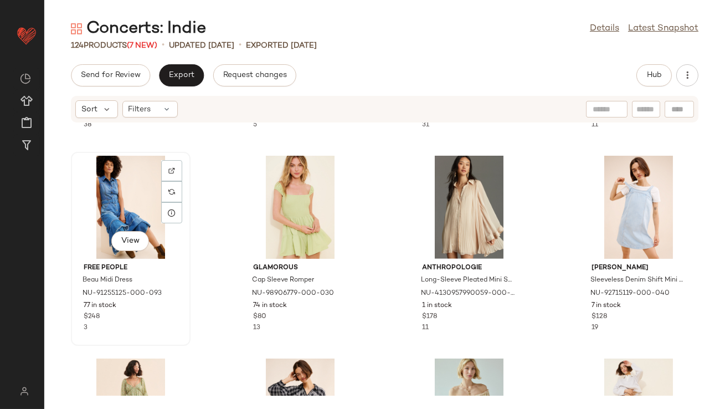
click at [132, 191] on div "View" at bounding box center [131, 207] width 112 height 103
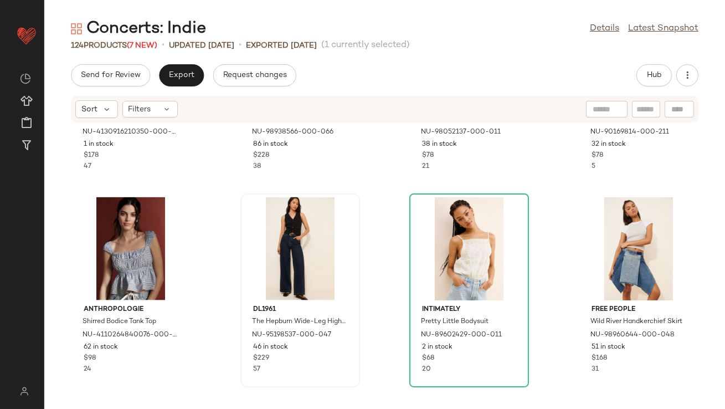
scroll to position [2764, 0]
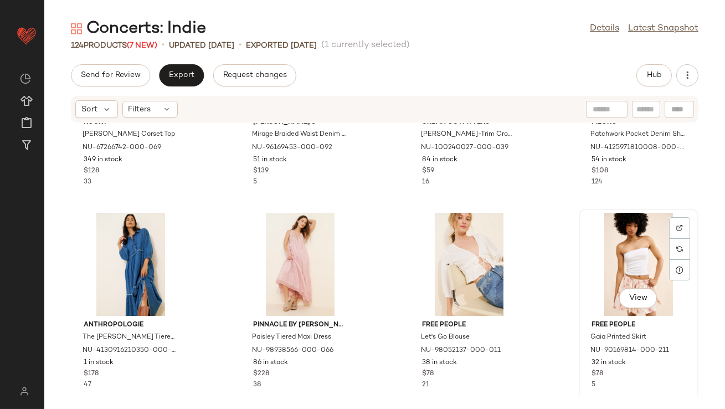
click at [600, 251] on div "View" at bounding box center [639, 264] width 112 height 103
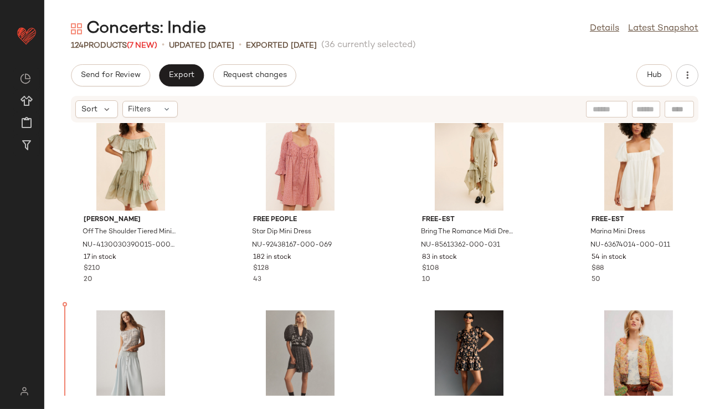
scroll to position [441, 0]
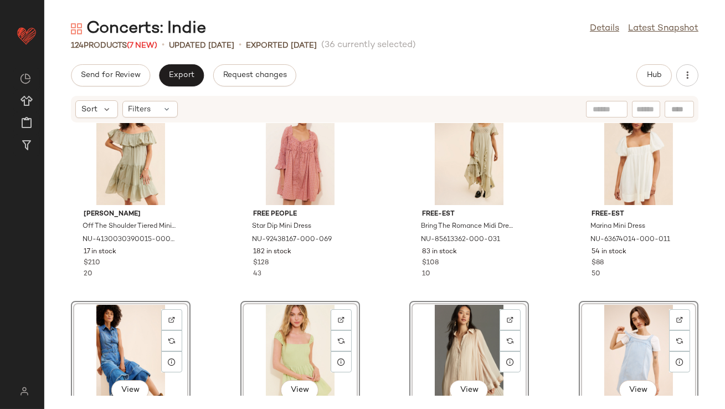
click at [208, 249] on div "Erika Pena Off The Shoulder Tiered Mini Dress NU-4130030390015-000-031 17 in st…" at bounding box center [384, 259] width 681 height 273
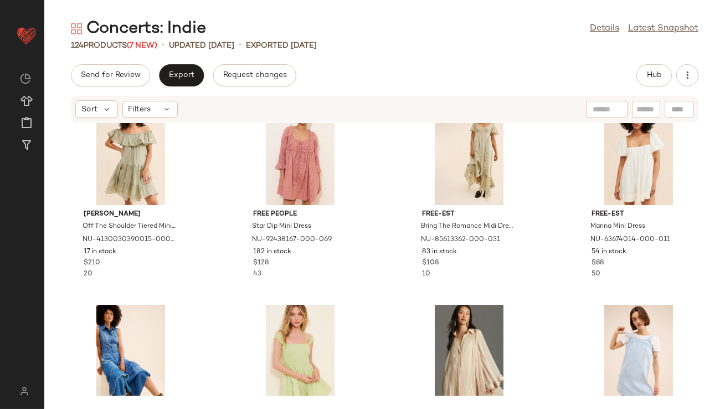
scroll to position [438, 0]
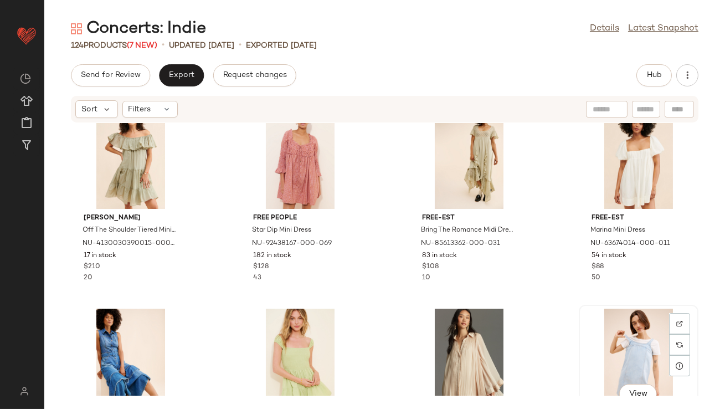
scroll to position [439, 0]
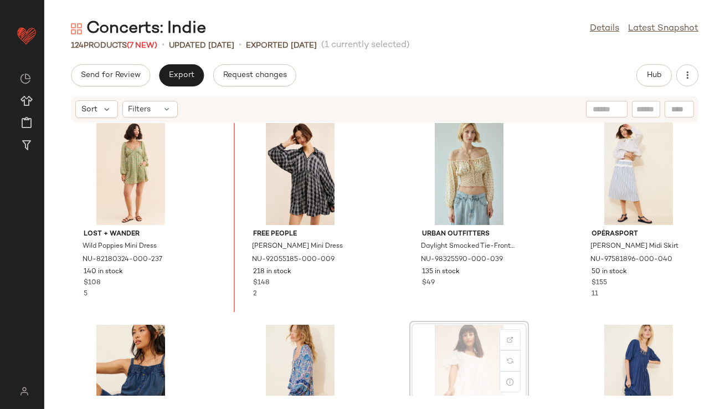
scroll to position [824, 0]
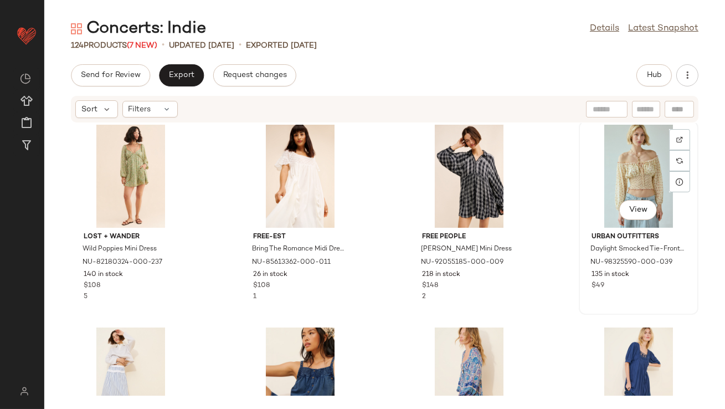
scroll to position [822, 0]
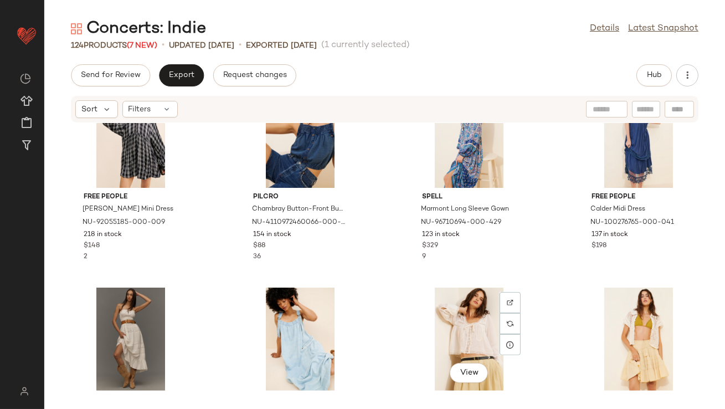
scroll to position [1066, 0]
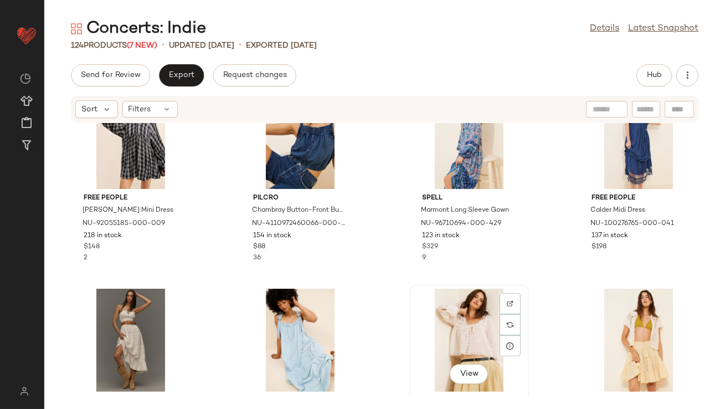
scroll to position [1066, 0]
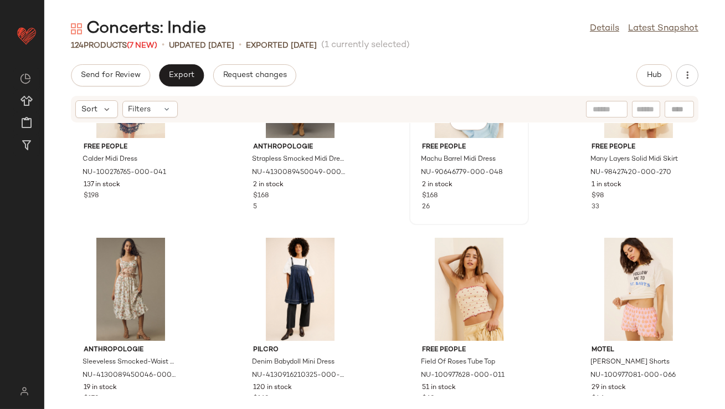
scroll to position [1399, 0]
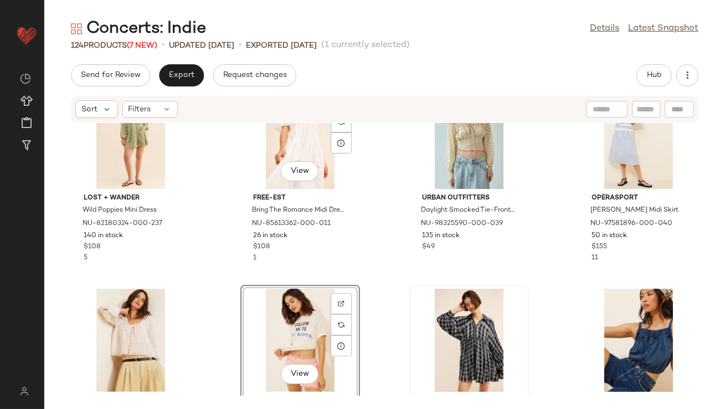
scroll to position [931, 0]
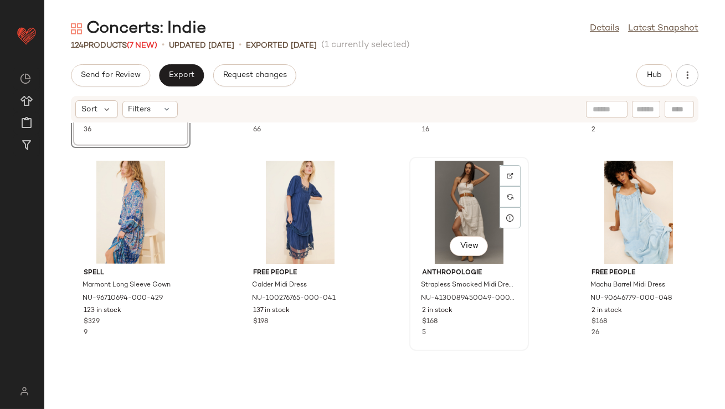
scroll to position [1268, 0]
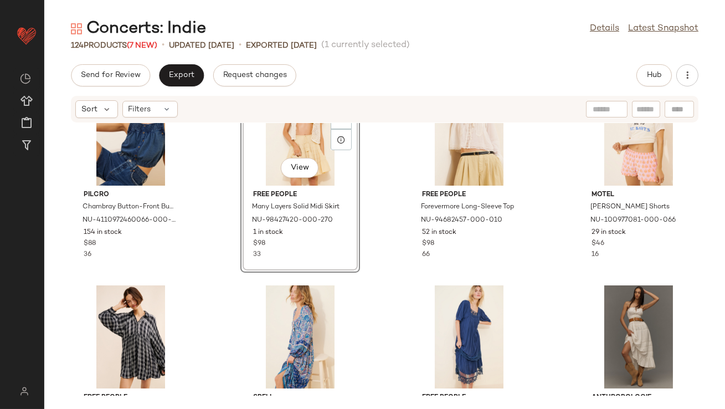
scroll to position [1070, 0]
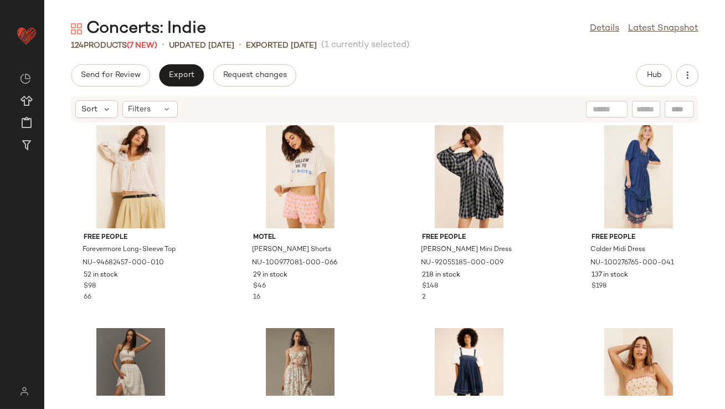
scroll to position [1277, 0]
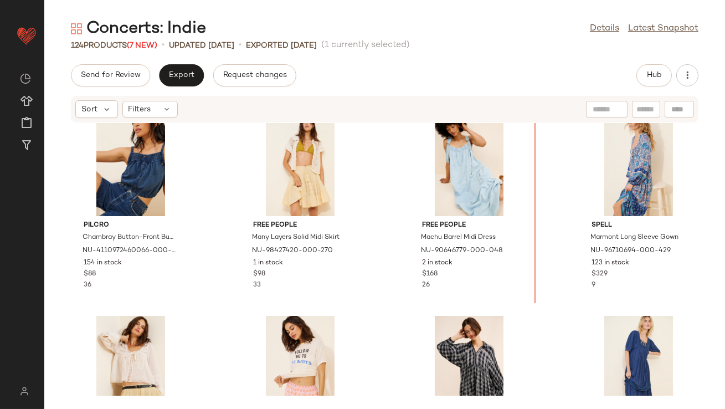
drag, startPoint x: 141, startPoint y: 331, endPoint x: 147, endPoint y: 329, distance: 6.5
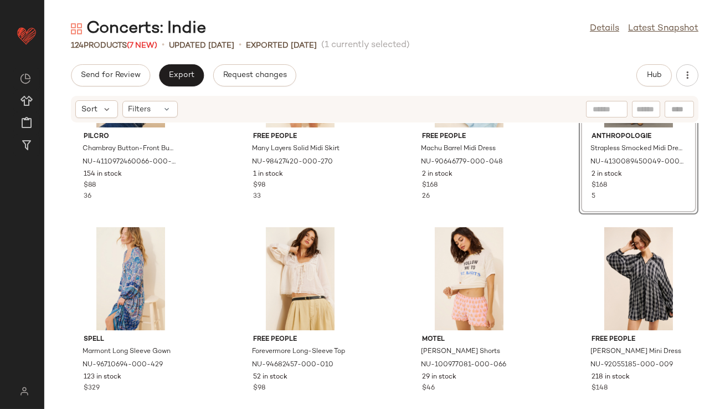
scroll to position [1138, 0]
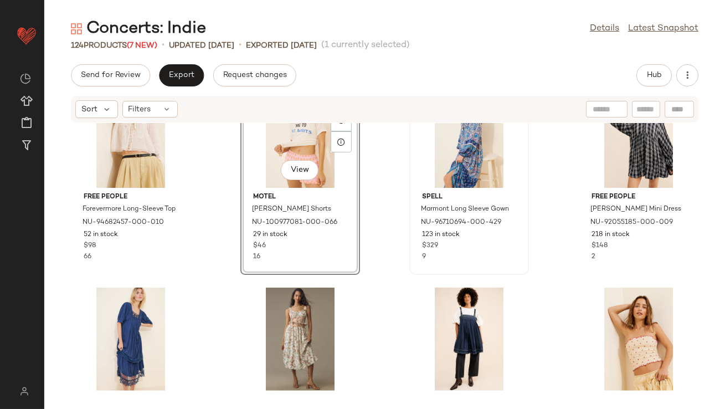
scroll to position [1270, 0]
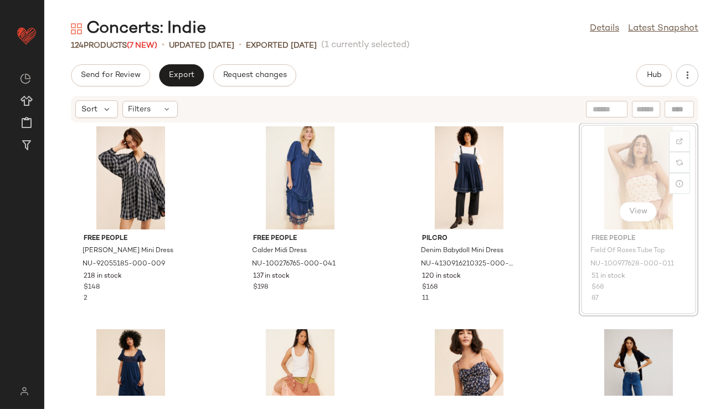
scroll to position [1426, 0]
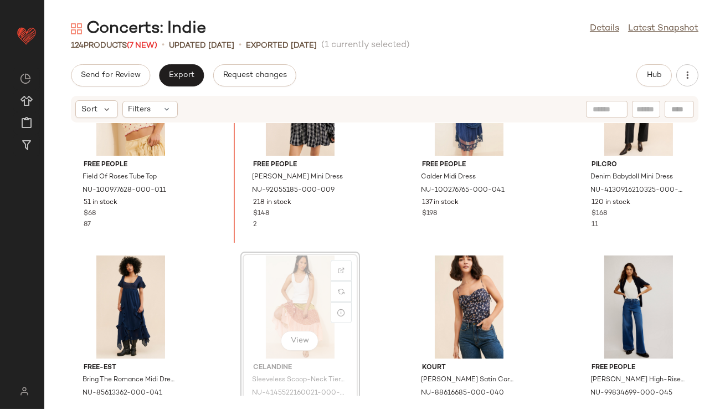
scroll to position [1462, 0]
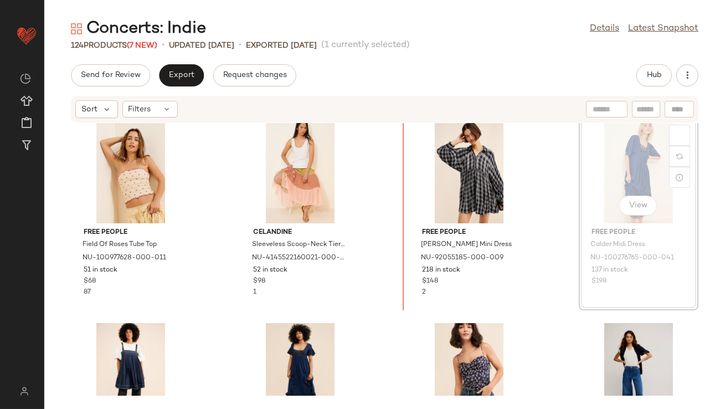
drag, startPoint x: 613, startPoint y: 172, endPoint x: 604, endPoint y: 172, distance: 8.9
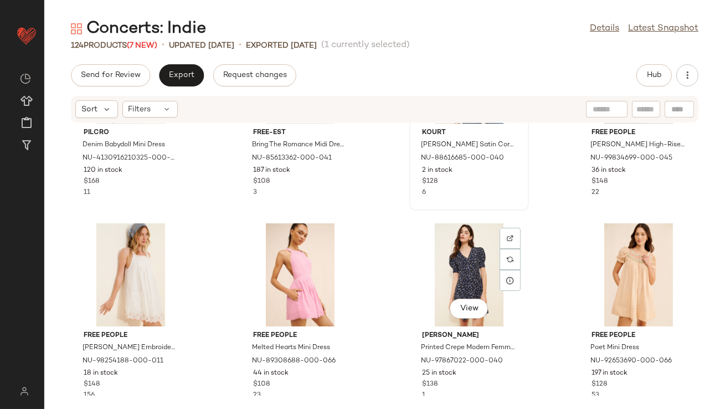
scroll to position [1750, 0]
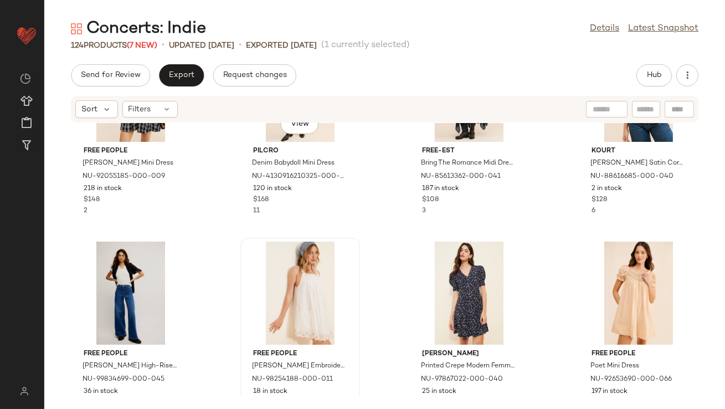
scroll to position [1728, 0]
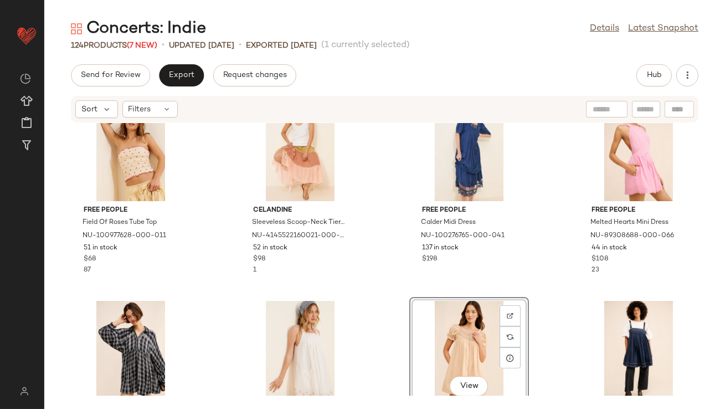
scroll to position [1487, 0]
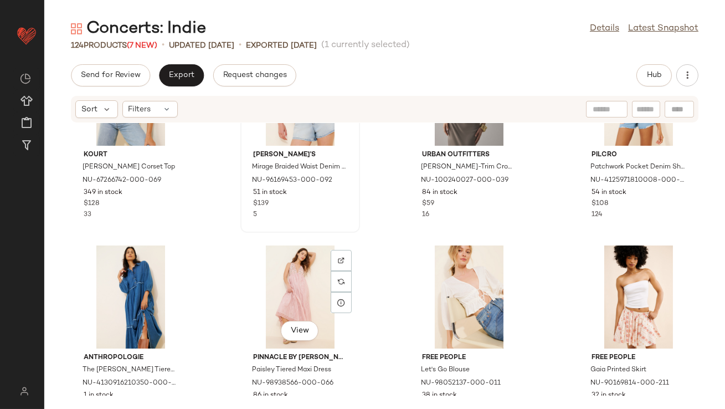
scroll to position [2134, 0]
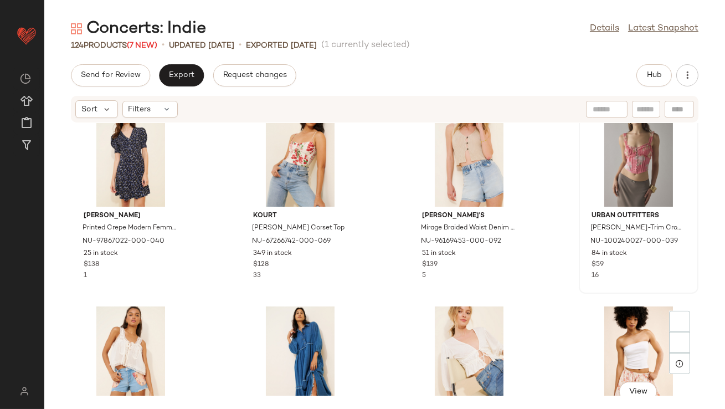
scroll to position [2135, 0]
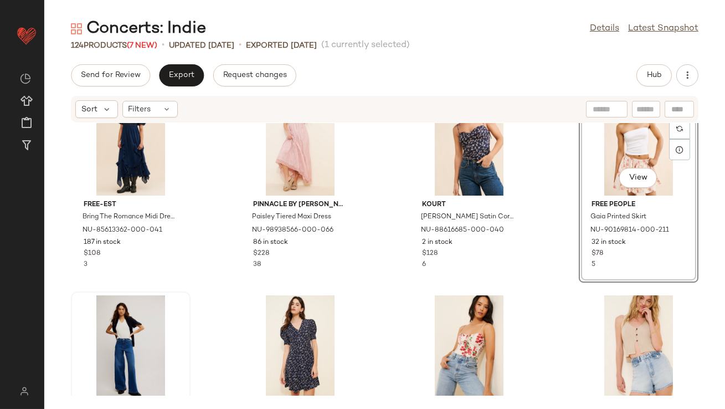
scroll to position [1911, 0]
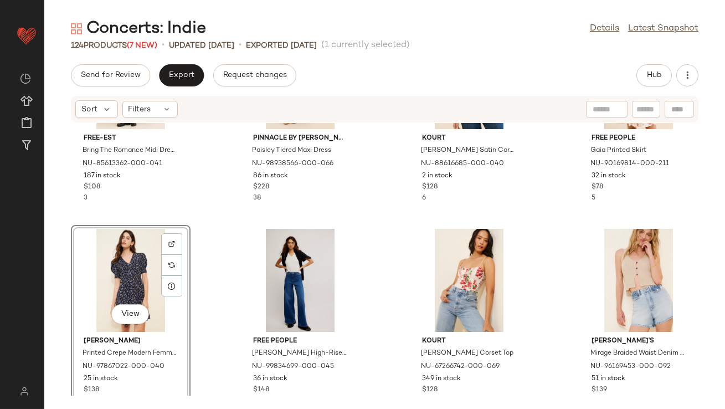
scroll to position [1957, 0]
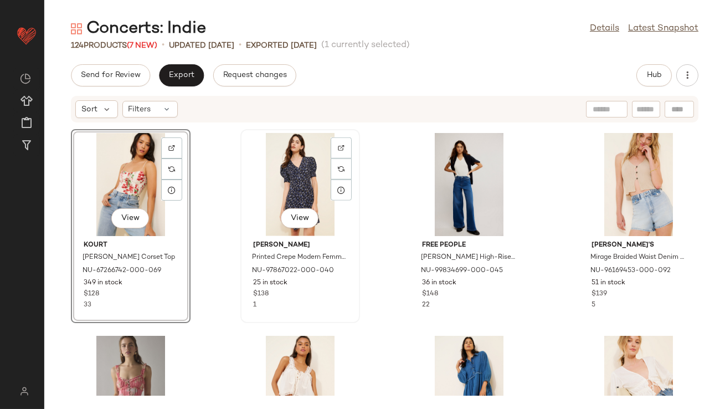
scroll to position [2119, 0]
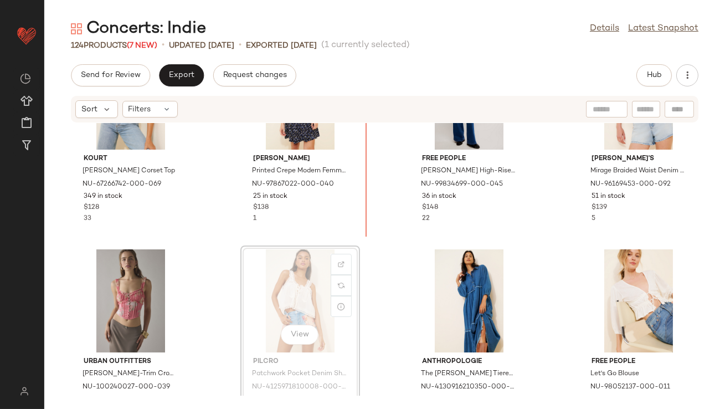
scroll to position [2094, 0]
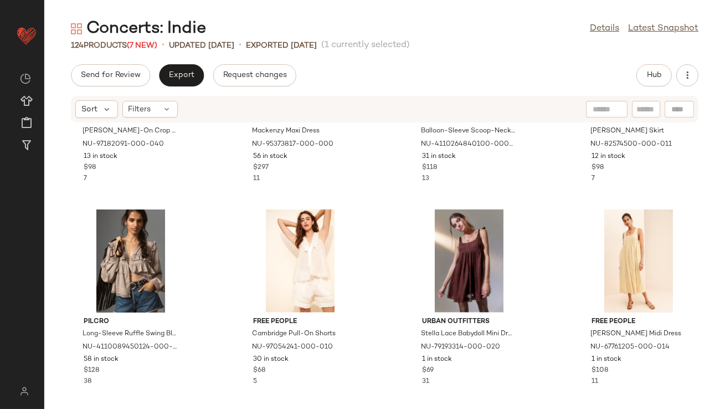
scroll to position [2789, 0]
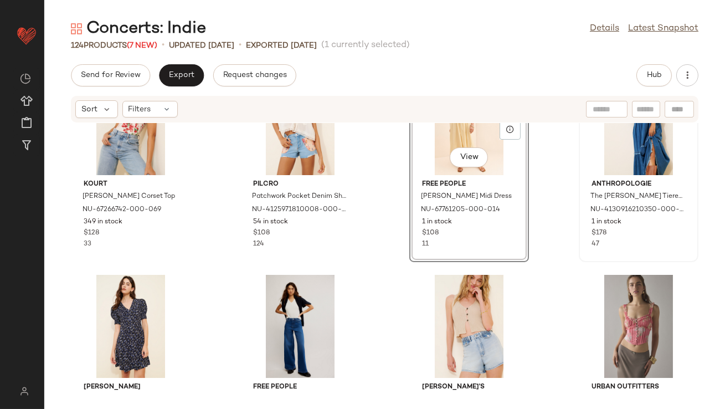
scroll to position [2108, 0]
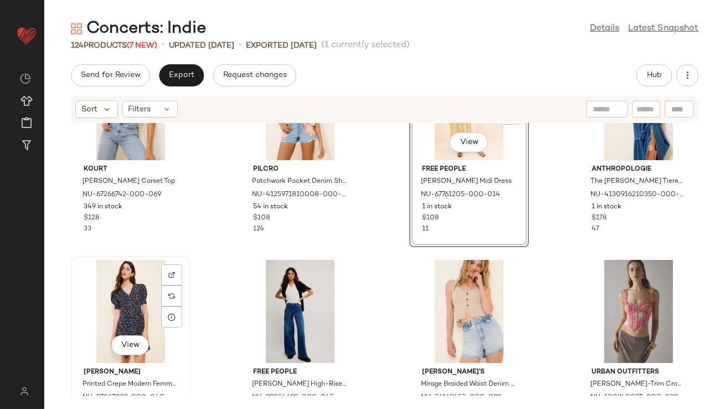
click at [112, 291] on div "View" at bounding box center [131, 311] width 112 height 103
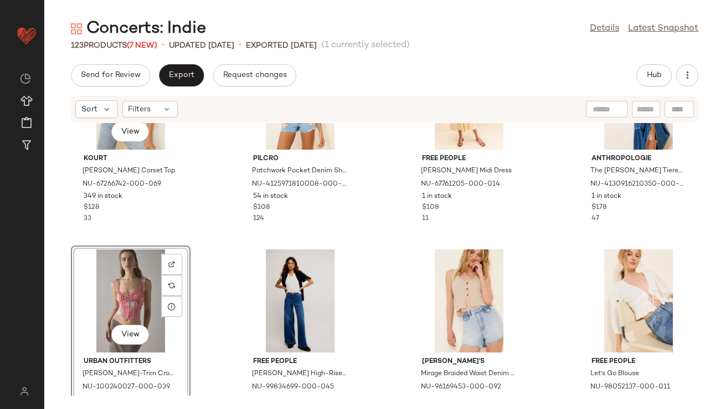
scroll to position [2138, 0]
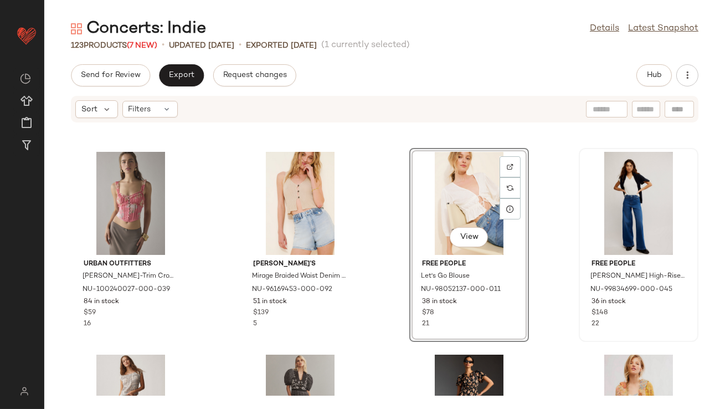
scroll to position [2313, 0]
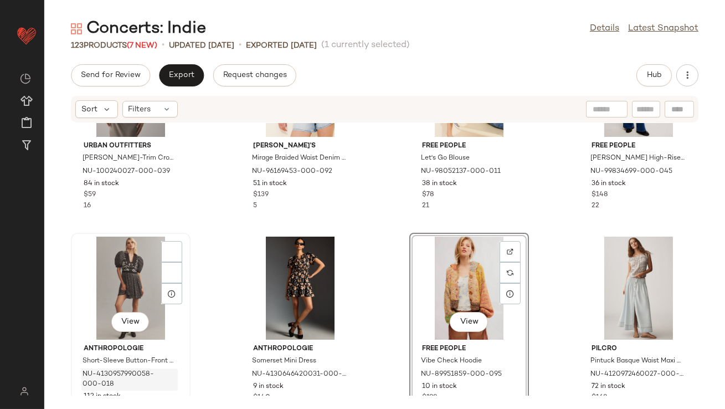
scroll to position [2360, 0]
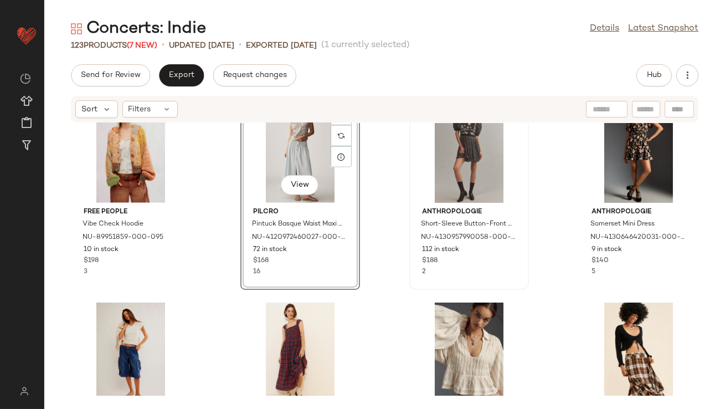
scroll to position [2487, 0]
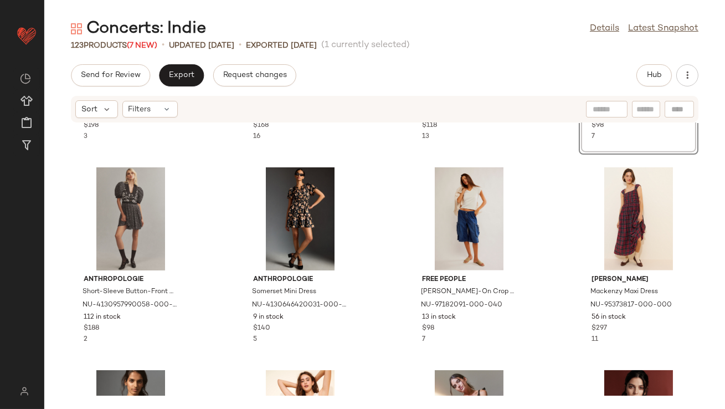
scroll to position [2664, 0]
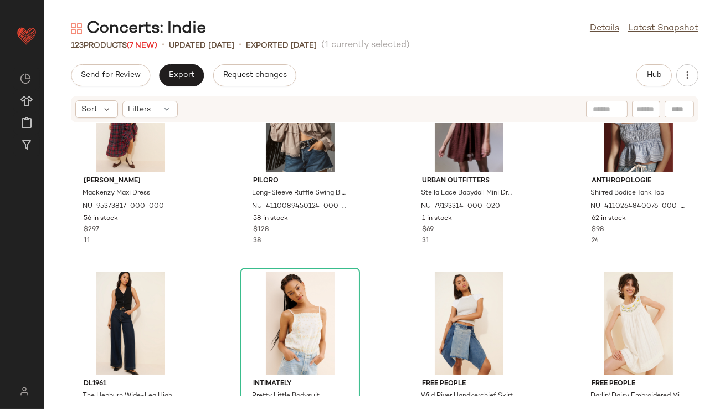
scroll to position [2907, 0]
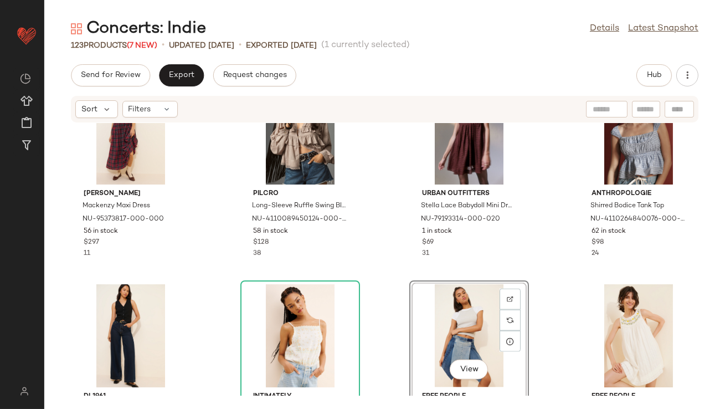
scroll to position [2892, 0]
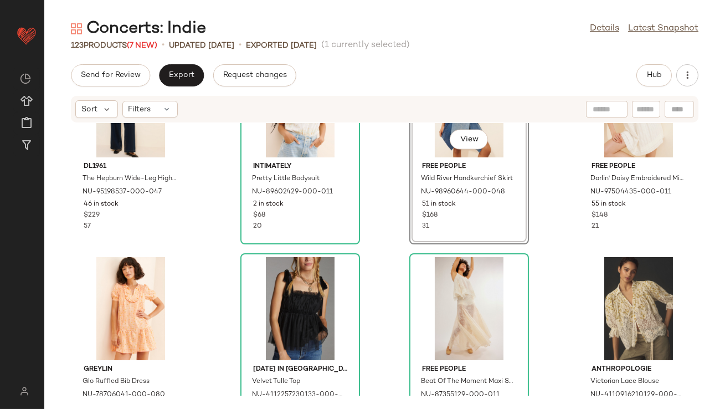
scroll to position [3034, 0]
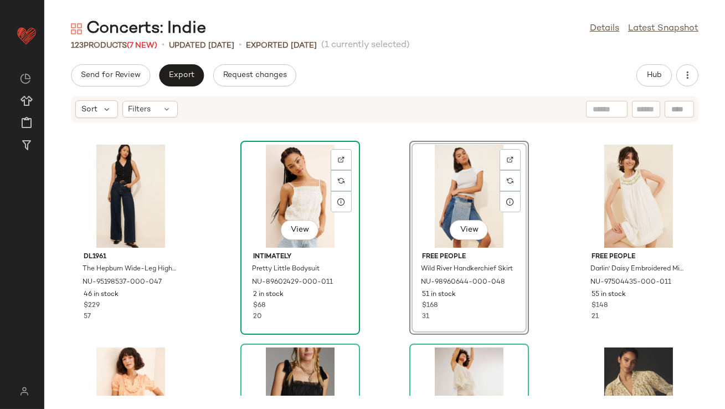
click at [297, 207] on div "View" at bounding box center [300, 196] width 112 height 103
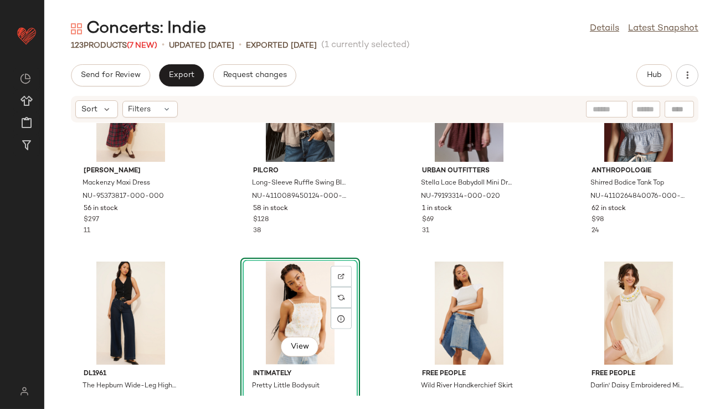
click at [548, 210] on div "Saylor Mackenzy Maxi Dress NU-95373817-000-000 56 in stock $297 11 Pilcro Long-…" at bounding box center [384, 259] width 681 height 273
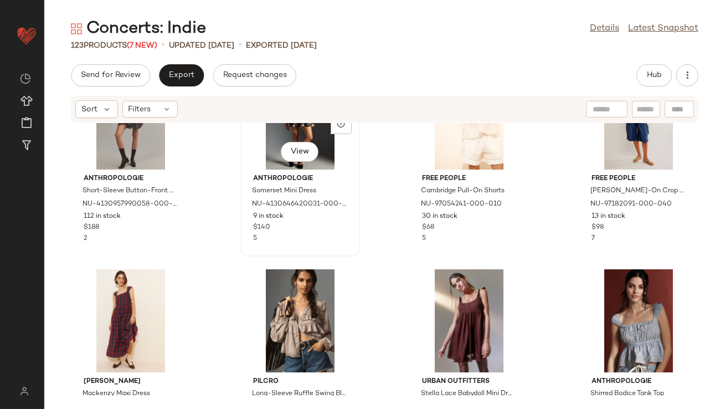
scroll to position [2709, 0]
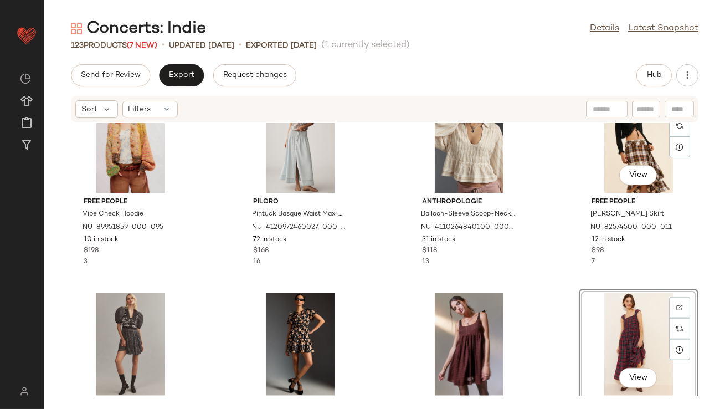
scroll to position [2540, 0]
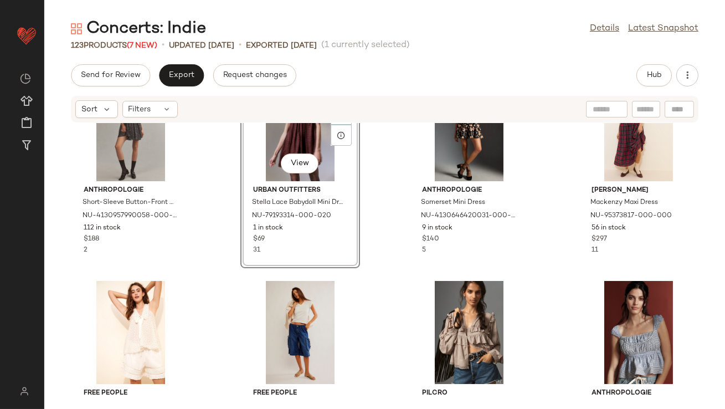
scroll to position [2696, 0]
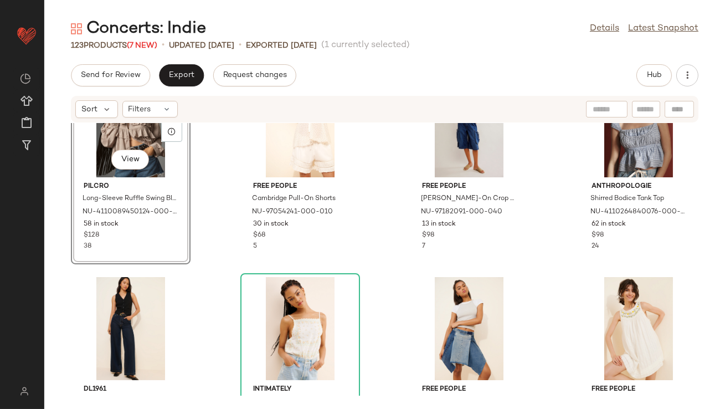
scroll to position [2913, 0]
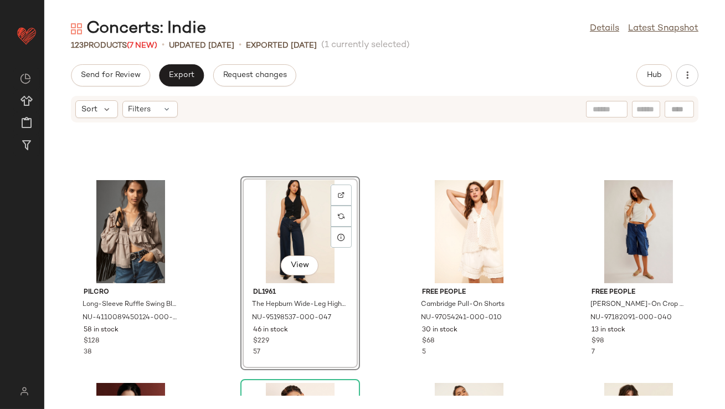
scroll to position [2798, 0]
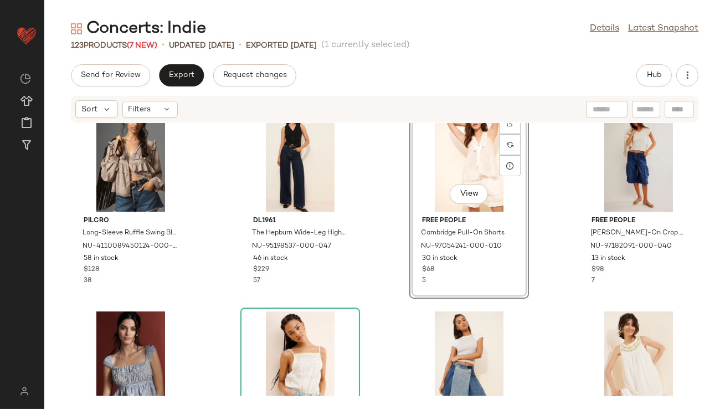
scroll to position [2901, 0]
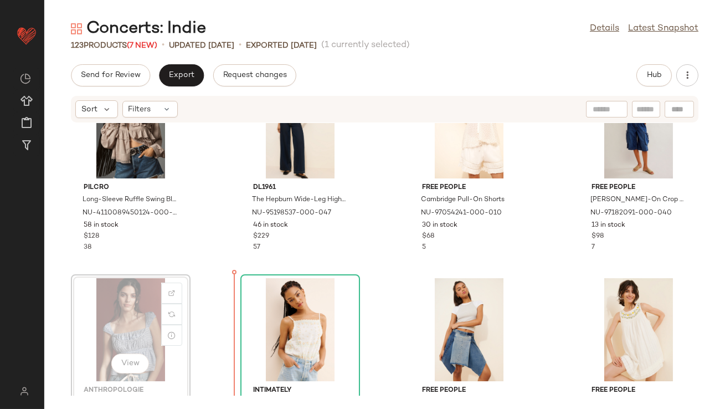
scroll to position [2902, 0]
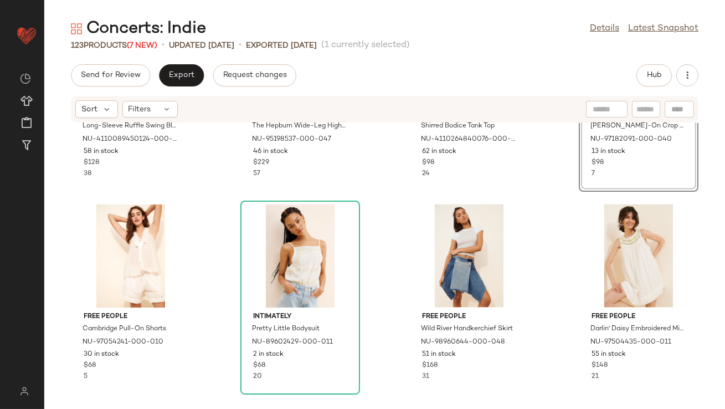
scroll to position [2975, 0]
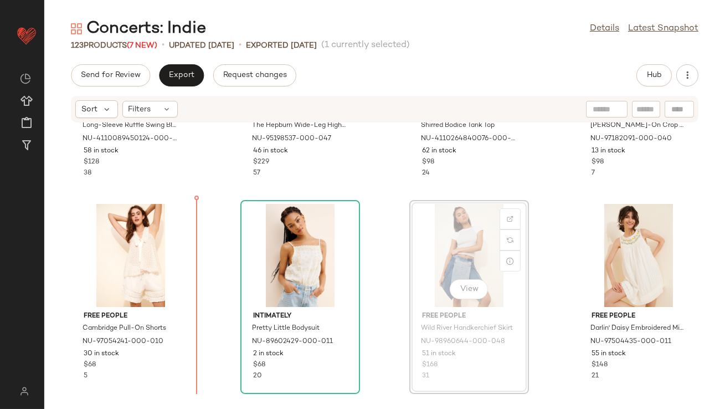
drag, startPoint x: 448, startPoint y: 275, endPoint x: 441, endPoint y: 275, distance: 6.6
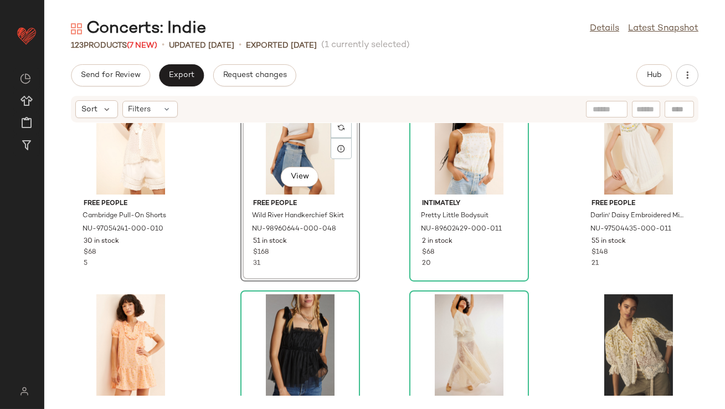
scroll to position [3129, 0]
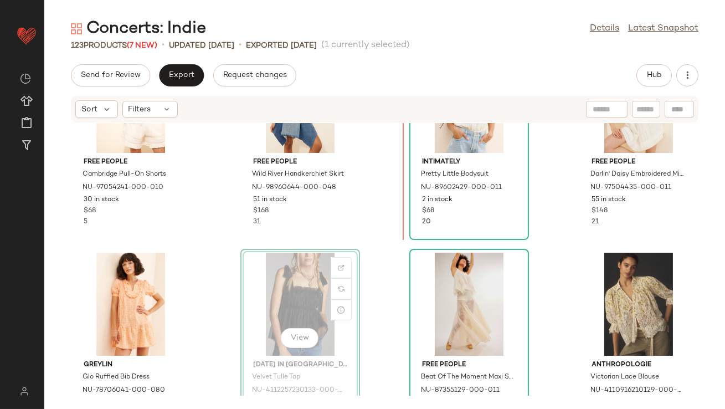
scroll to position [3116, 0]
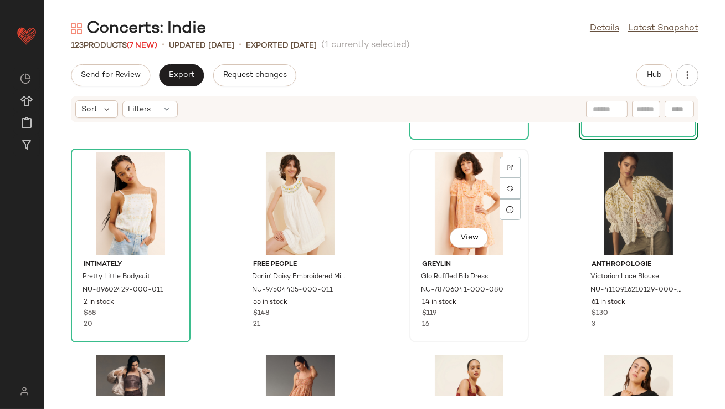
scroll to position [3299, 0]
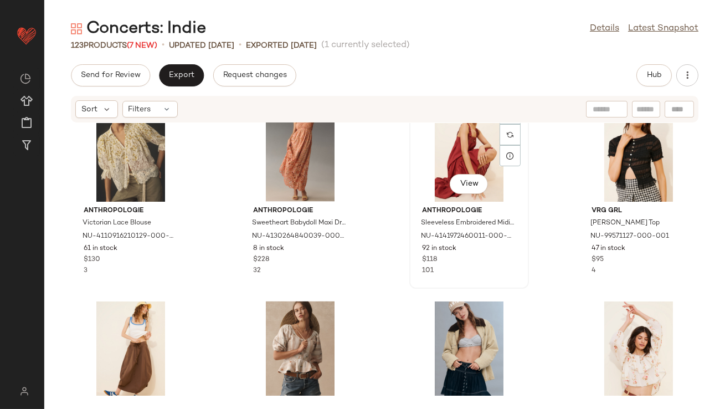
scroll to position [3487, 0]
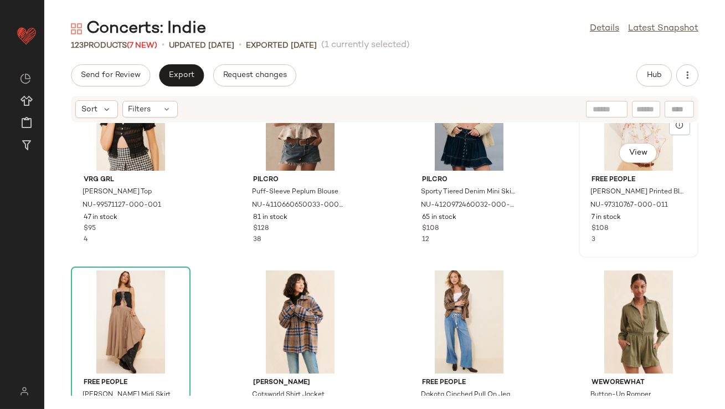
scroll to position [3720, 0]
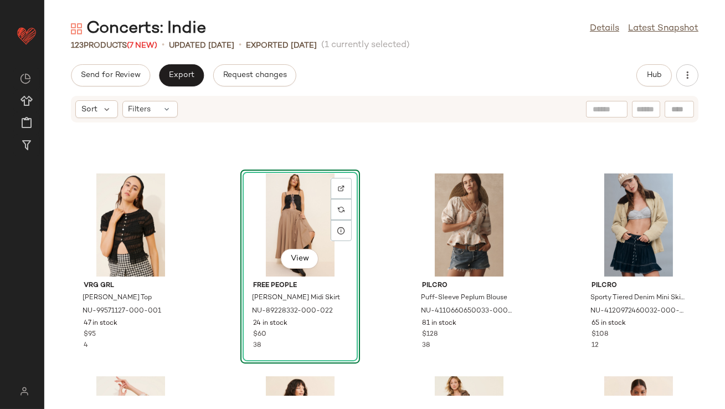
scroll to position [3570, 0]
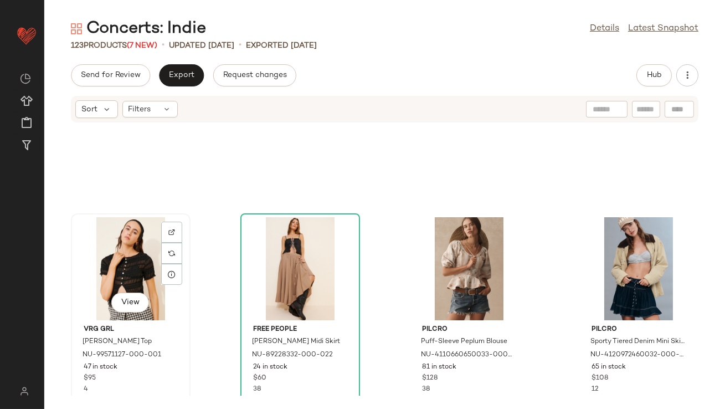
click at [126, 268] on div "View" at bounding box center [131, 268] width 112 height 103
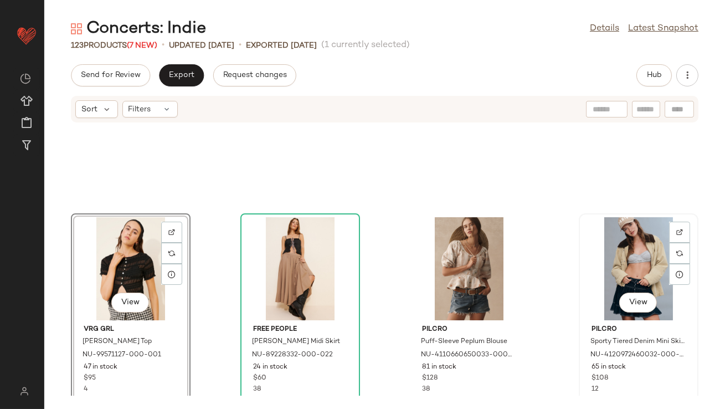
click at [614, 243] on div "View" at bounding box center [639, 268] width 112 height 103
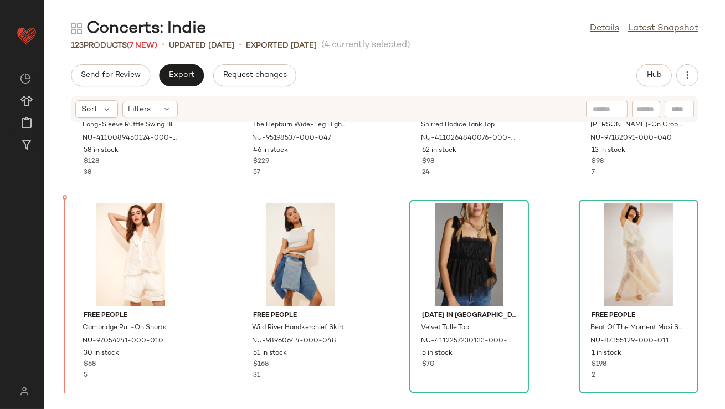
scroll to position [2996, 0]
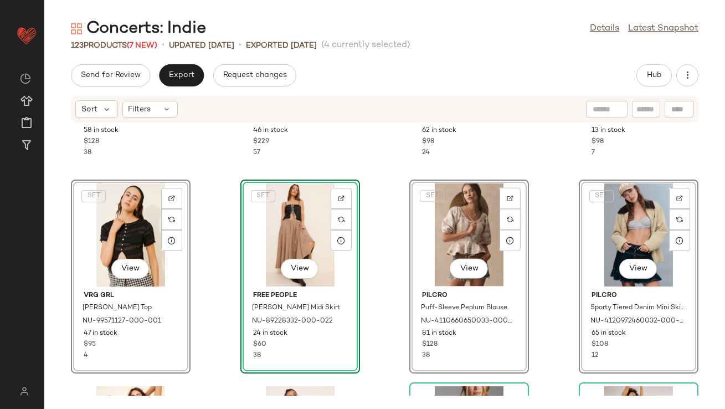
click at [213, 229] on div "Pilcro Long-Sleeve Ruffle Swing Blouse NU-4110089450124-000-020 58 in stock $12…" at bounding box center [384, 259] width 681 height 273
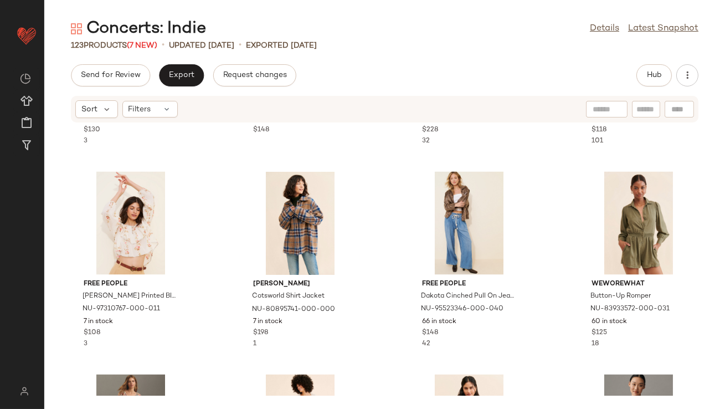
scroll to position [3822, 0]
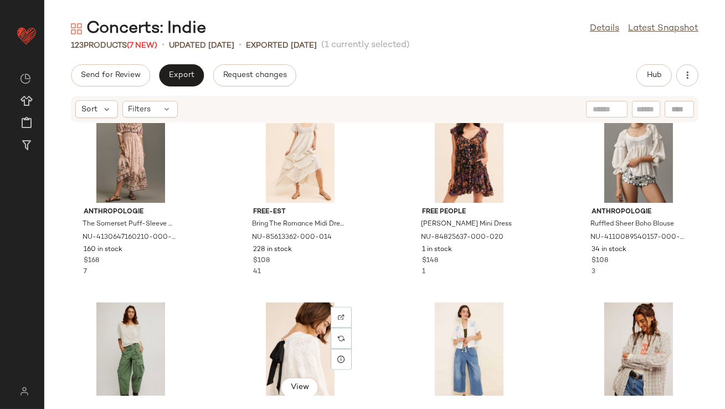
scroll to position [4088, 0]
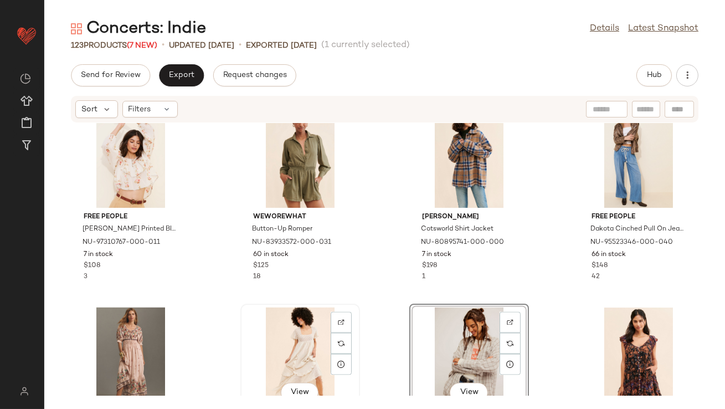
scroll to position [3874, 0]
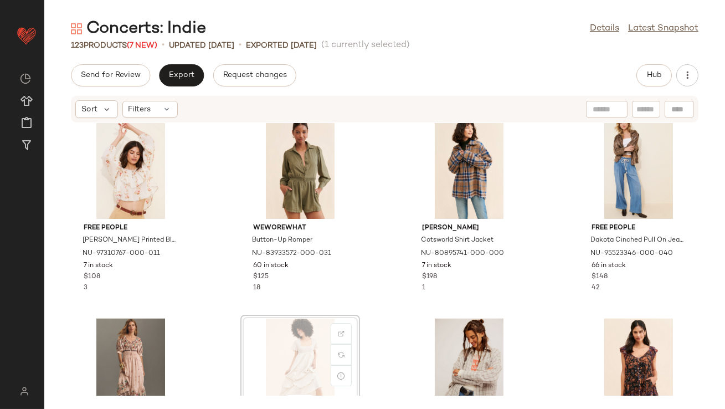
scroll to position [3875, 0]
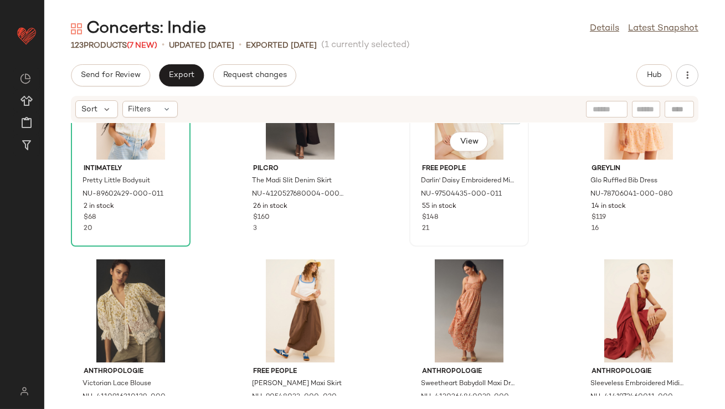
scroll to position [3526, 0]
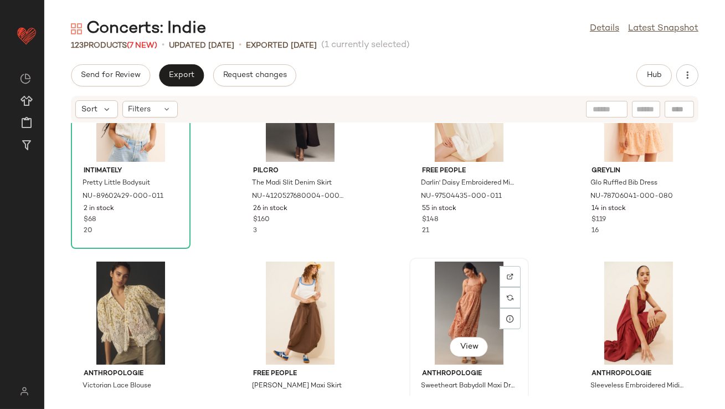
click at [425, 298] on div "View" at bounding box center [469, 312] width 112 height 103
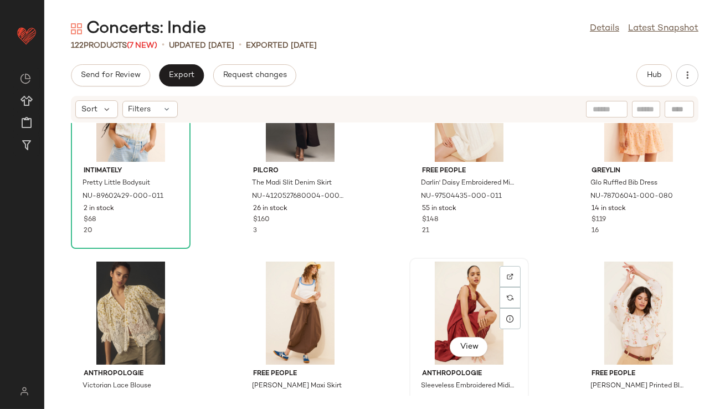
click at [449, 300] on div "View" at bounding box center [469, 312] width 112 height 103
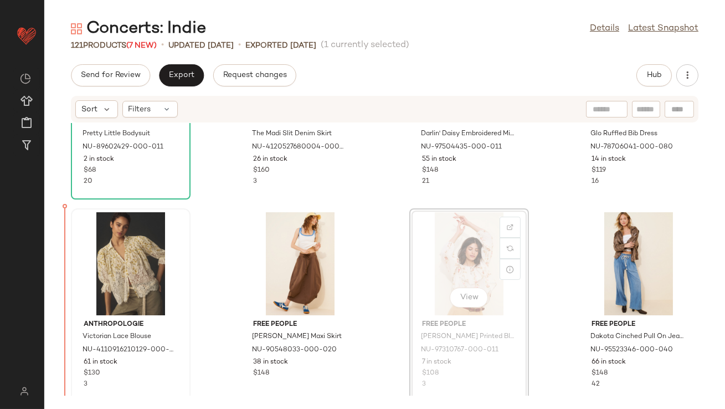
scroll to position [3610, 0]
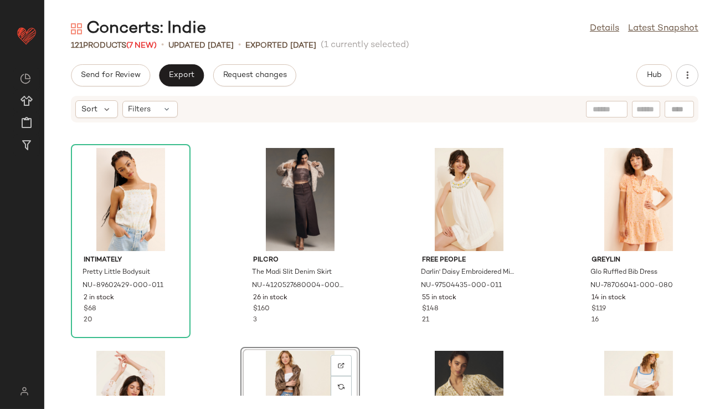
scroll to position [3566, 0]
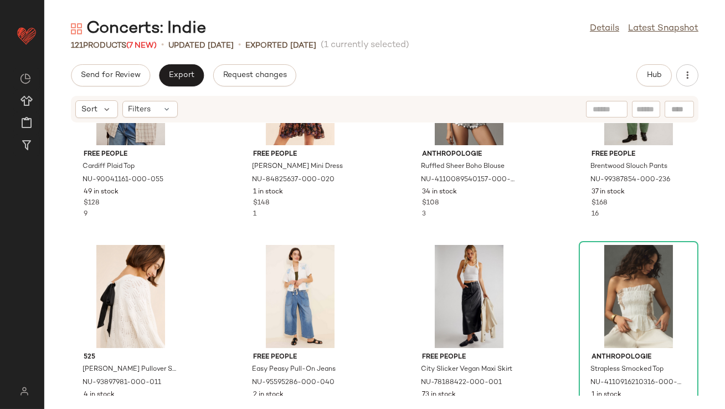
scroll to position [4161, 0]
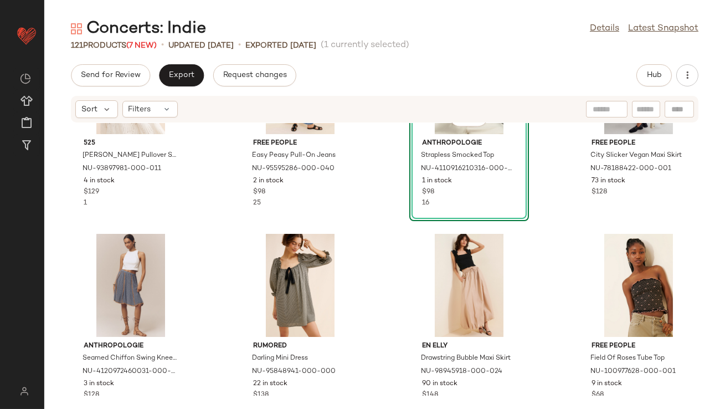
scroll to position [4356, 0]
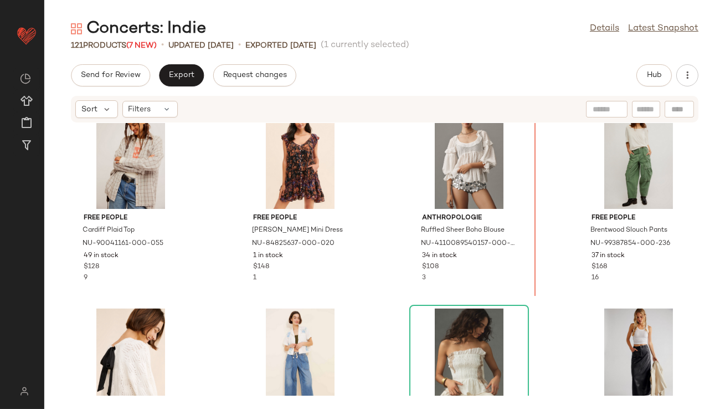
scroll to position [4072, 0]
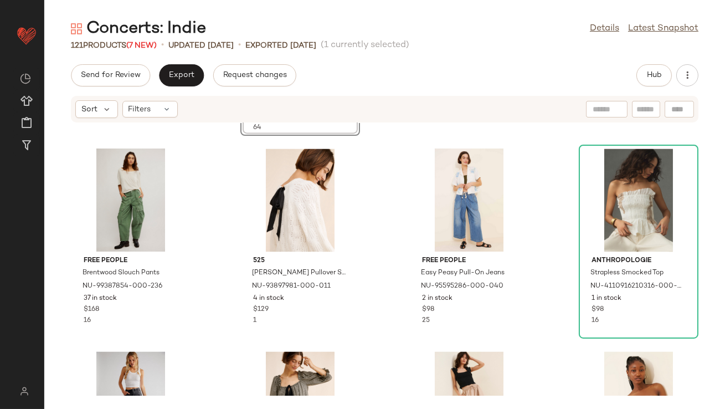
scroll to position [4347, 0]
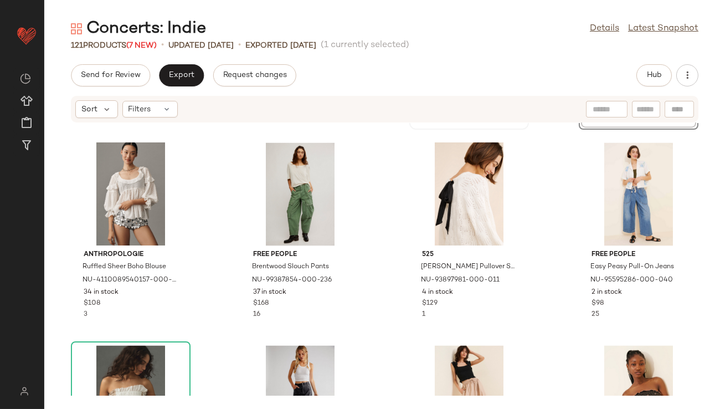
scroll to position [4354, 0]
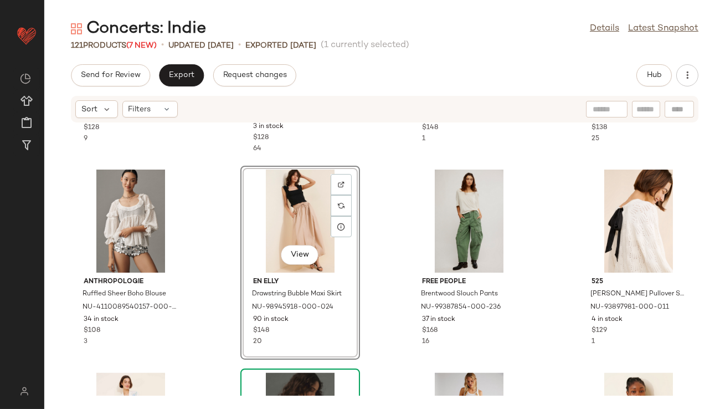
scroll to position [4227, 0]
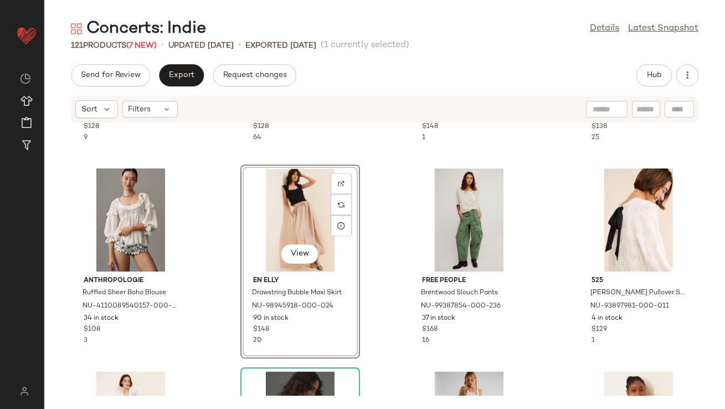
click at [551, 225] on div "Free People Cardiff Plaid Top NU-90041161-000-055 49 in stock $128 9 Anthropolo…" at bounding box center [384, 259] width 681 height 273
click at [553, 225] on div "Free People Cardiff Plaid Top NU-90041161-000-055 49 in stock $128 9 Anthropolo…" at bounding box center [384, 259] width 681 height 273
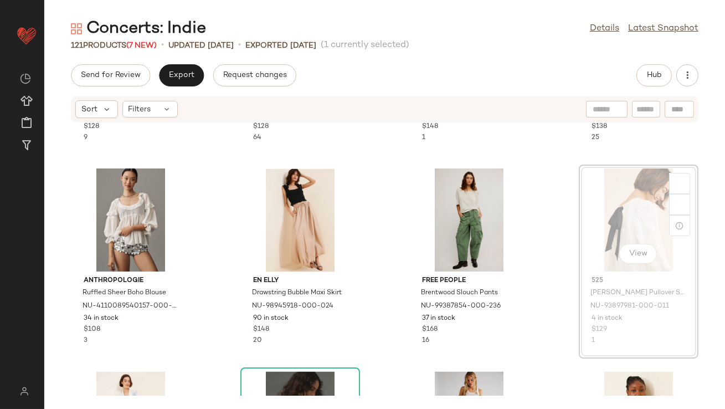
drag, startPoint x: 597, startPoint y: 228, endPoint x: 558, endPoint y: 228, distance: 38.8
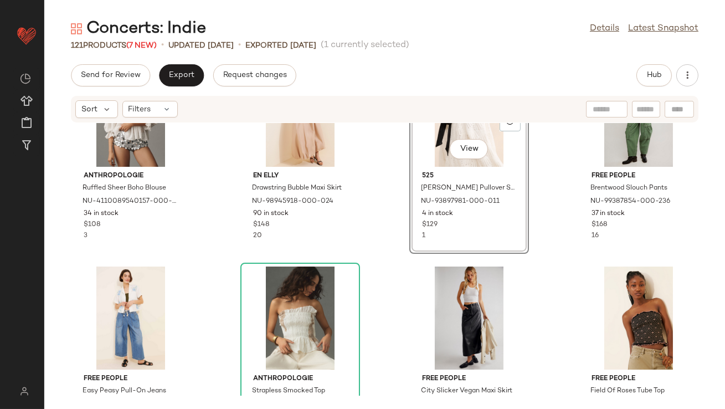
scroll to position [4353, 0]
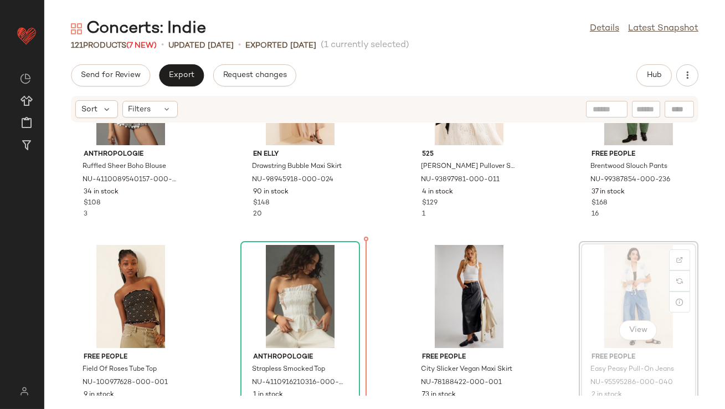
drag, startPoint x: 634, startPoint y: 285, endPoint x: 613, endPoint y: 286, distance: 20.5
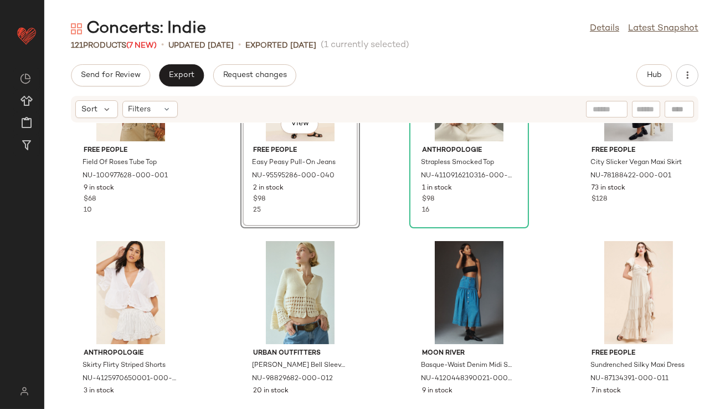
scroll to position [4572, 0]
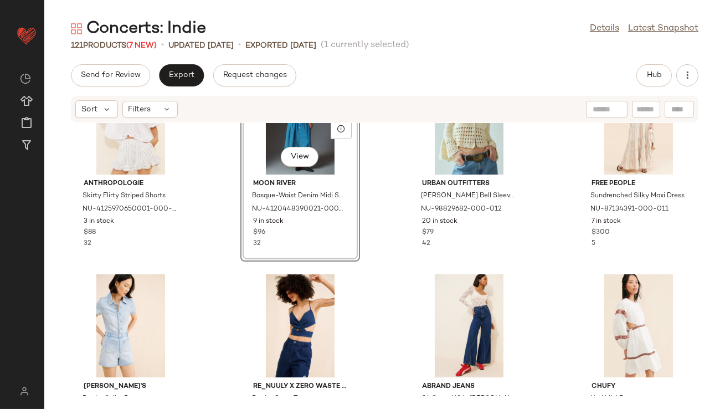
scroll to position [4733, 0]
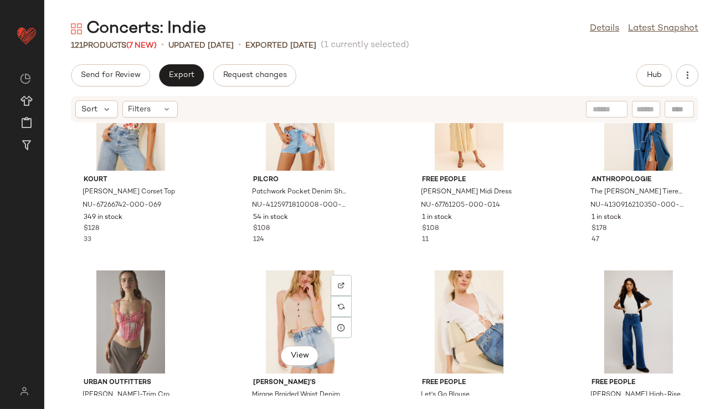
scroll to position [2098, 0]
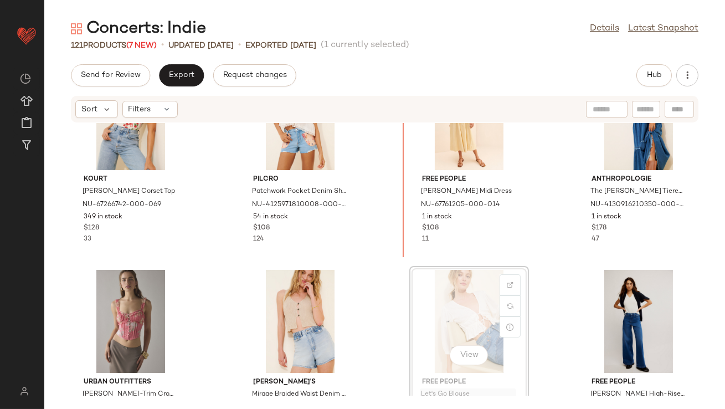
scroll to position [2097, 0]
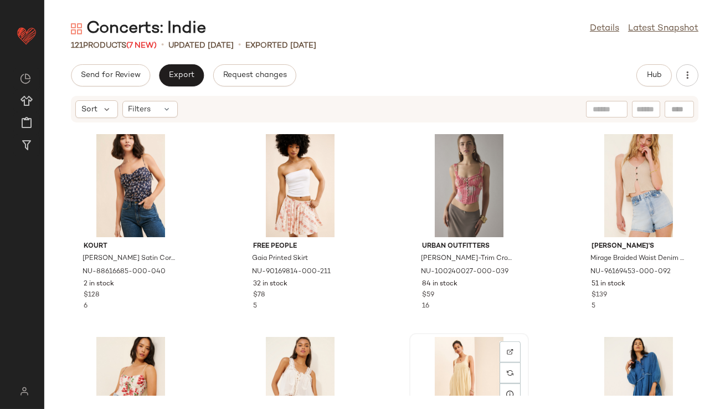
scroll to position [2032, 0]
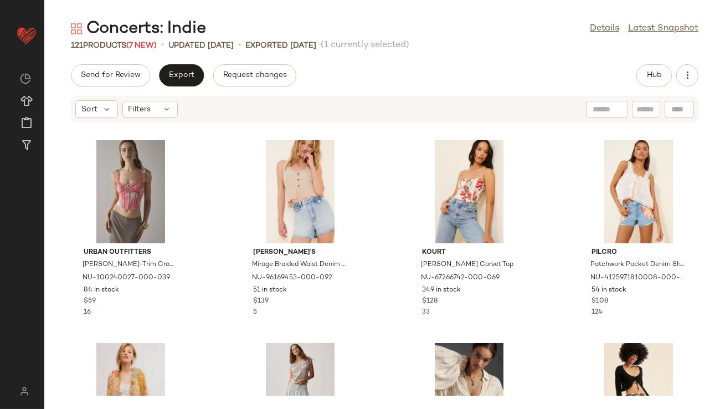
scroll to position [2190, 0]
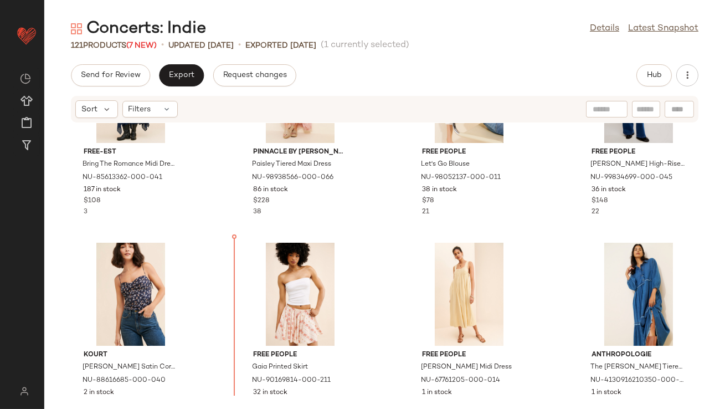
scroll to position [1964, 0]
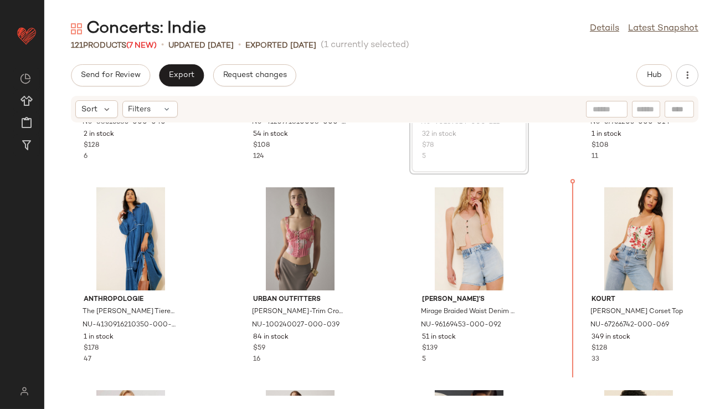
scroll to position [2181, 0]
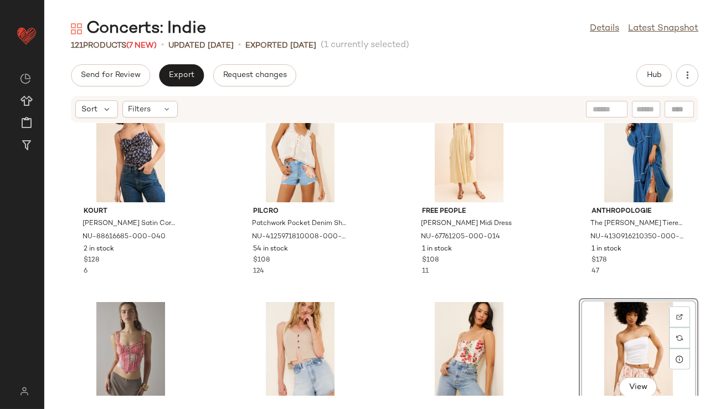
scroll to position [2119, 0]
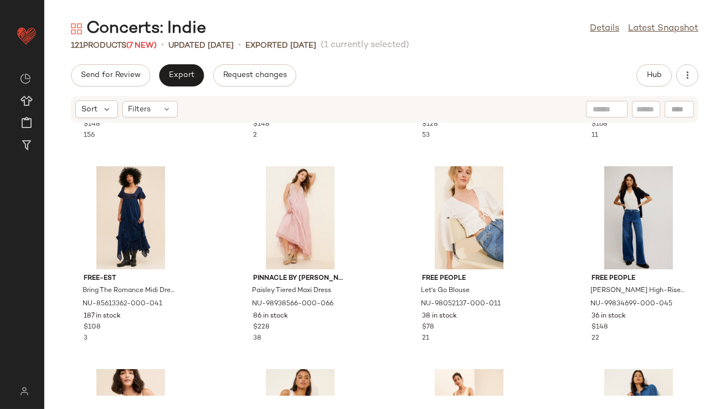
scroll to position [1797, 0]
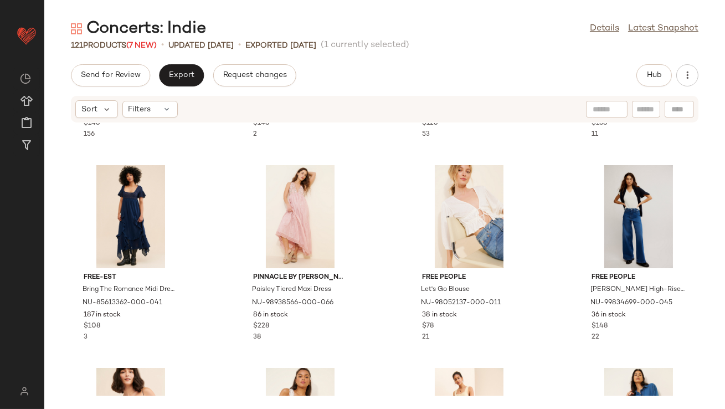
click at [638, 64] on div "Hub" at bounding box center [653, 75] width 35 height 22
click at [643, 69] on button "Hub" at bounding box center [653, 75] width 35 height 22
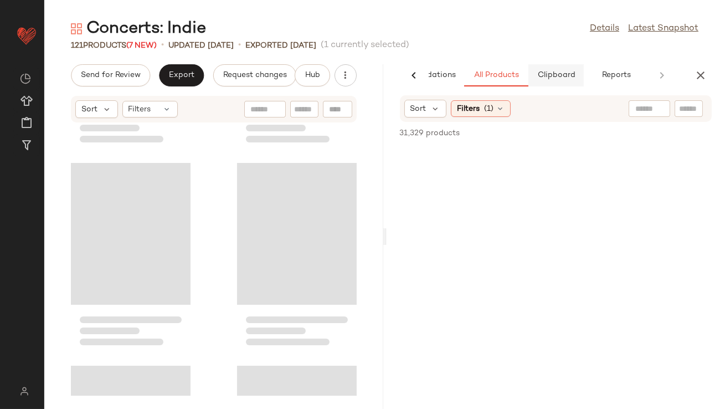
scroll to position [3649, 0]
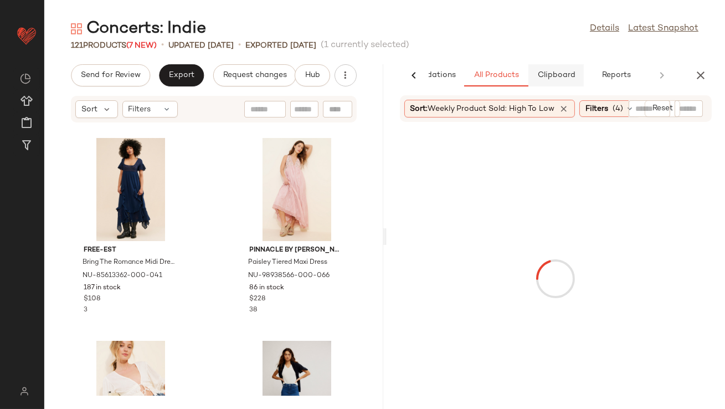
click at [540, 81] on button "Clipboard" at bounding box center [555, 75] width 55 height 22
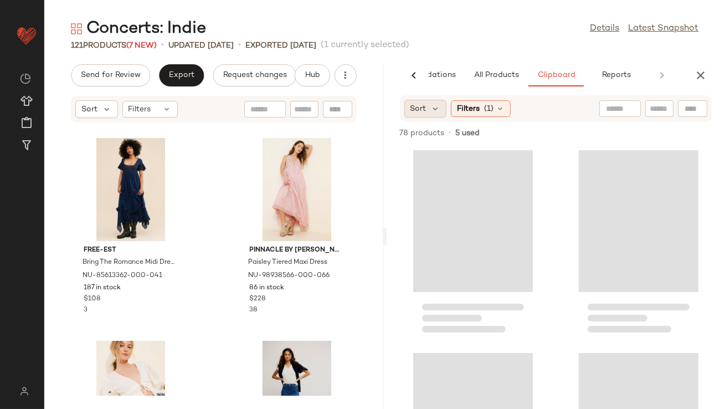
click at [419, 106] on span "Sort" at bounding box center [418, 109] width 16 height 12
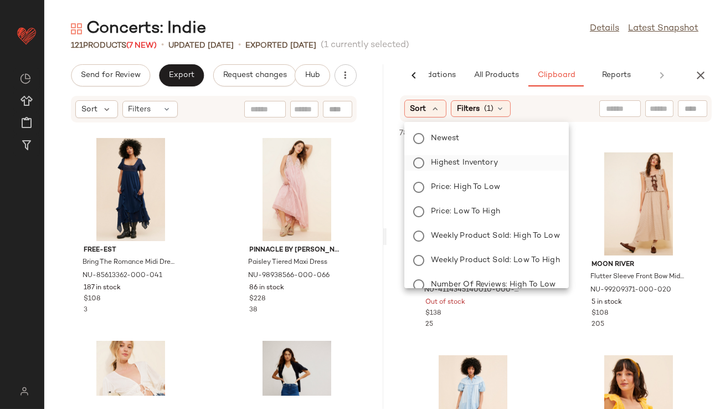
click at [445, 159] on span "Highest Inventory" at bounding box center [464, 163] width 67 height 12
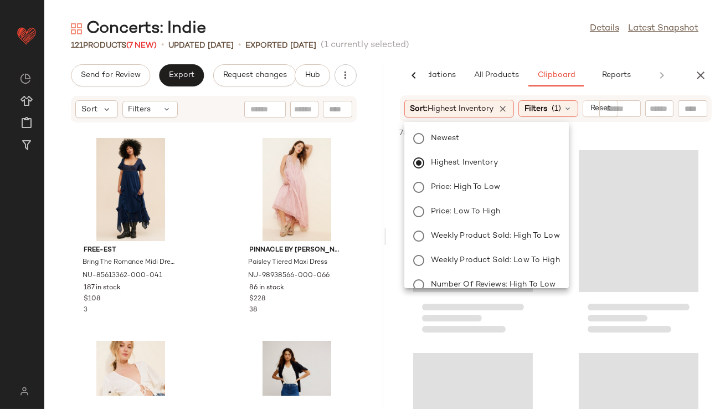
click at [480, 57] on div "Concerts: Indie Details Latest Snapshot 121 Products (7 New) • updated Aug 14th…" at bounding box center [384, 213] width 681 height 391
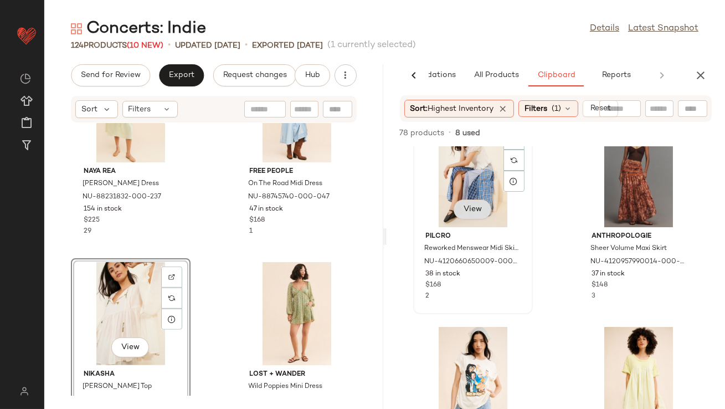
scroll to position [442, 0]
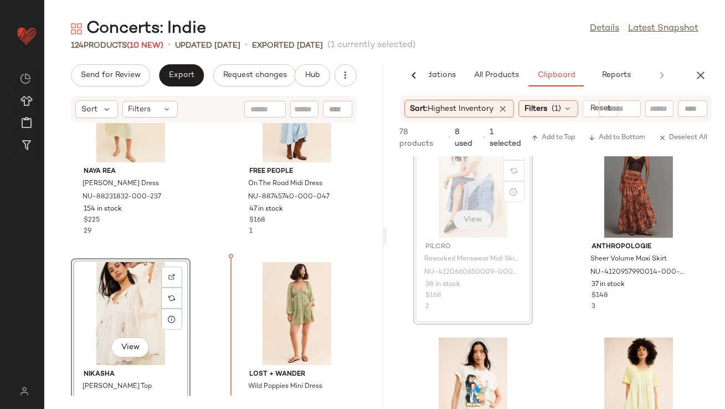
drag, startPoint x: 491, startPoint y: 213, endPoint x: 482, endPoint y: 211, distance: 8.5
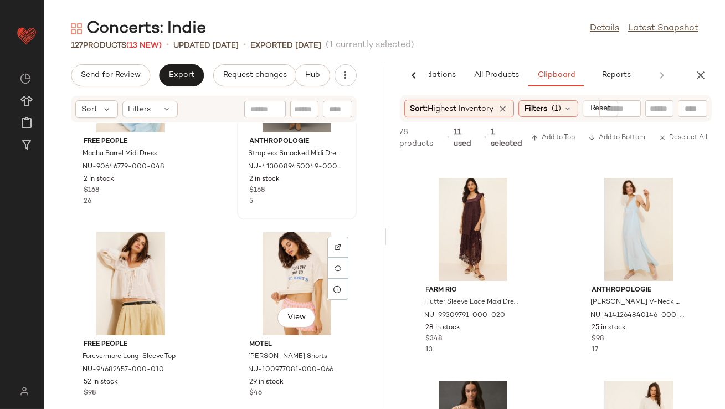
scroll to position [3032, 0]
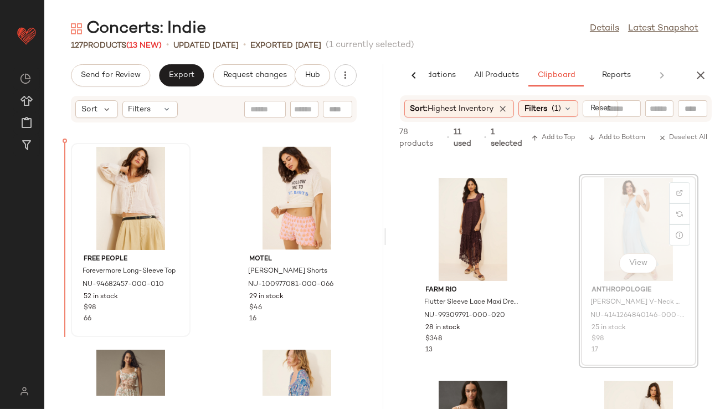
drag, startPoint x: 625, startPoint y: 224, endPoint x: 95, endPoint y: 259, distance: 530.7
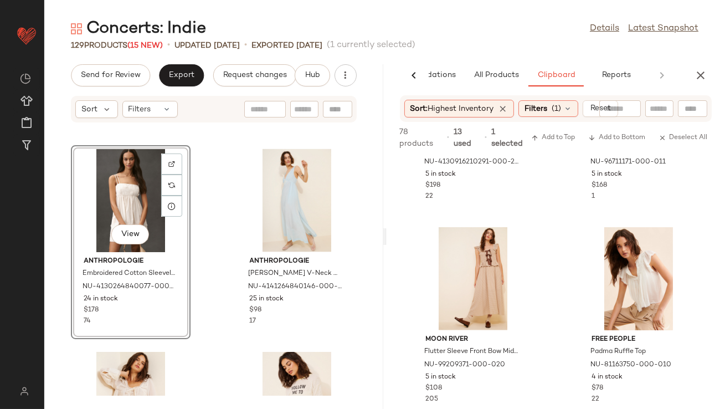
scroll to position [2377, 0]
click at [489, 73] on span "All Products" at bounding box center [495, 75] width 45 height 9
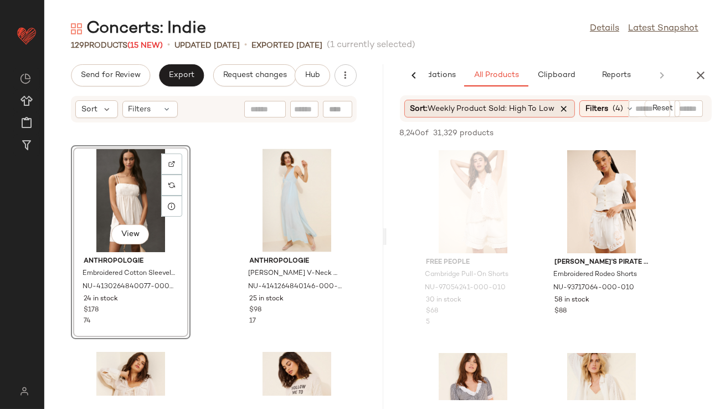
click at [563, 107] on icon at bounding box center [564, 109] width 10 height 10
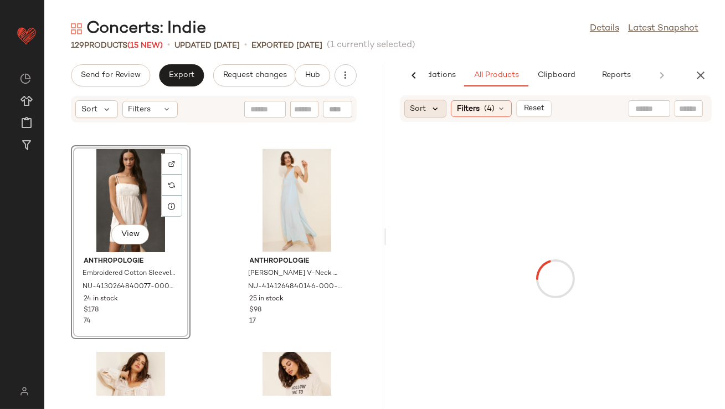
click at [431, 107] on icon at bounding box center [436, 109] width 10 height 10
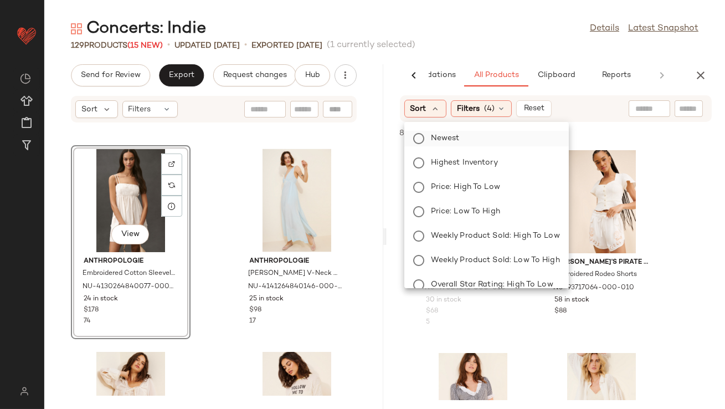
click at [438, 146] on label "Newest" at bounding box center [493, 139] width 133 height 16
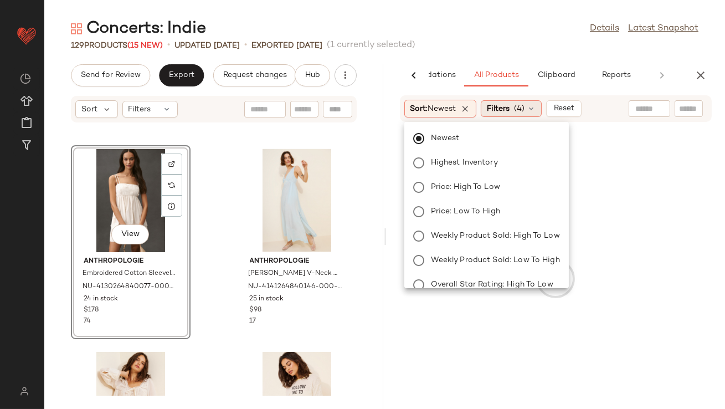
click at [500, 105] on span "Filters" at bounding box center [498, 109] width 23 height 12
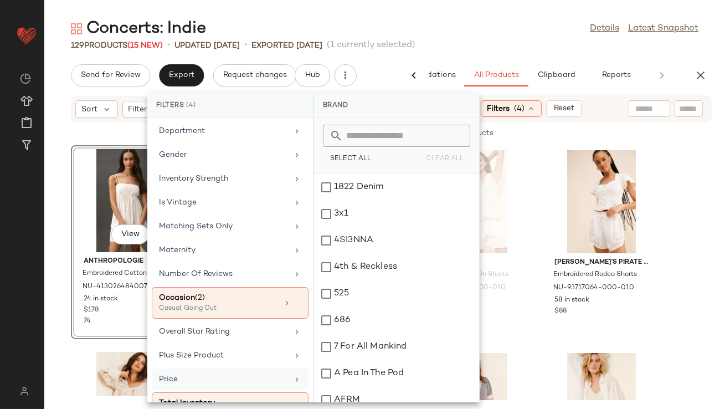
scroll to position [283, 0]
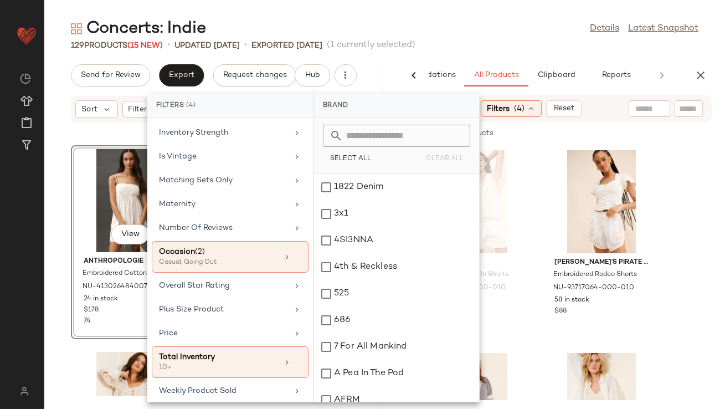
click at [520, 12] on main "Concerts: Indie Details Latest Snapshot 129 Products (15 New) • updated Aug 14t…" at bounding box center [362, 204] width 725 height 409
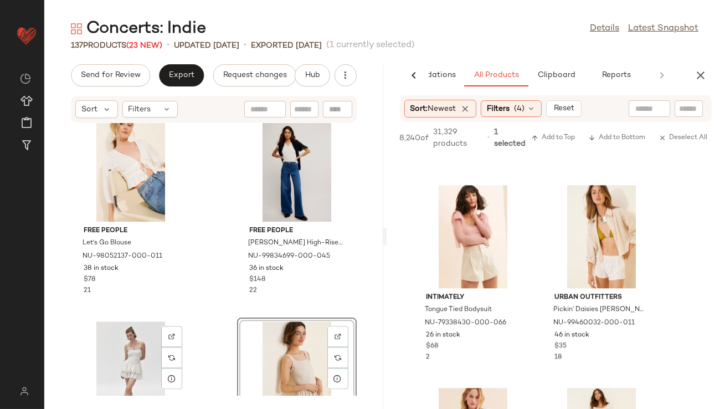
scroll to position [4886, 0]
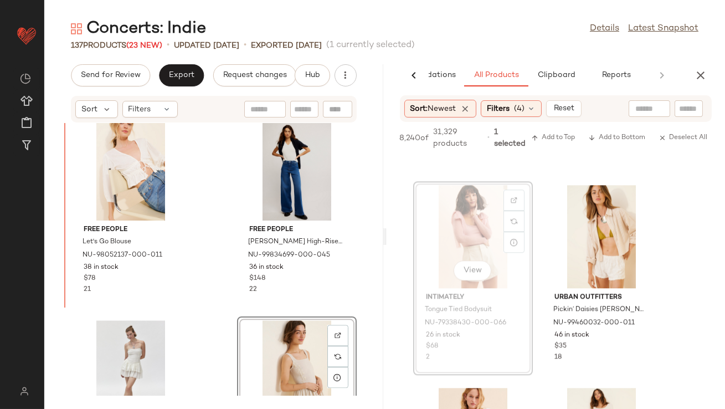
drag, startPoint x: 455, startPoint y: 206, endPoint x: 438, endPoint y: 208, distance: 17.3
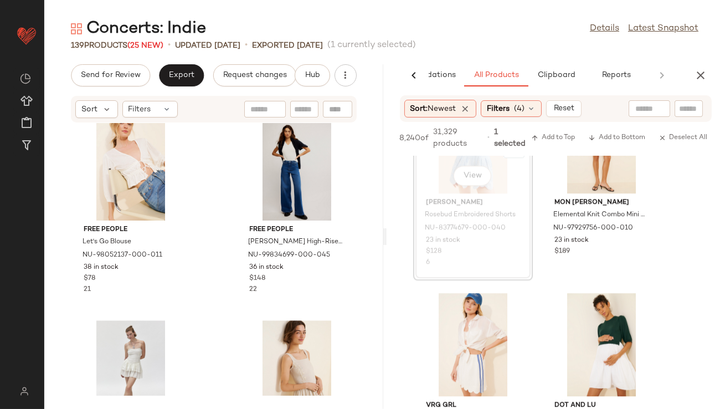
scroll to position [5909, 0]
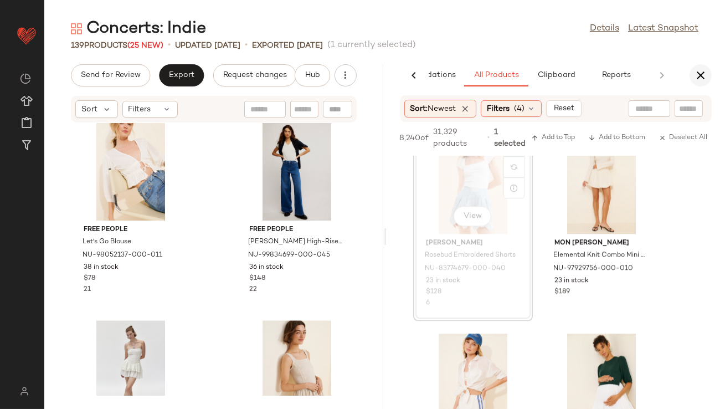
click at [699, 83] on button "button" at bounding box center [701, 75] width 22 height 22
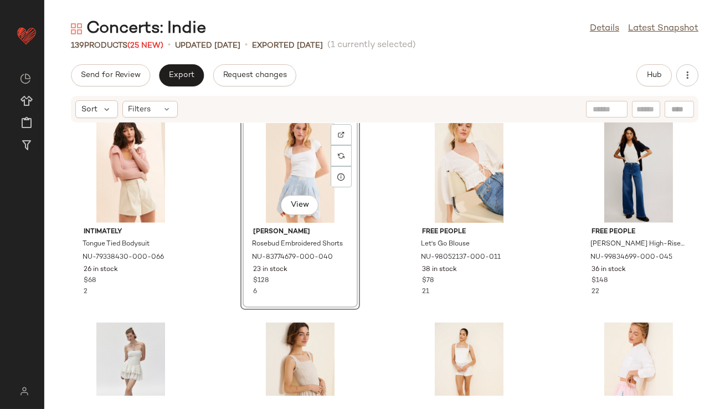
scroll to position [2334, 0]
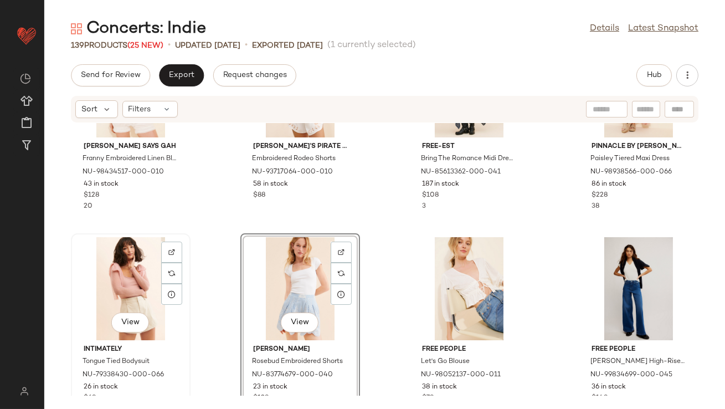
click at [135, 268] on div "View" at bounding box center [131, 288] width 112 height 103
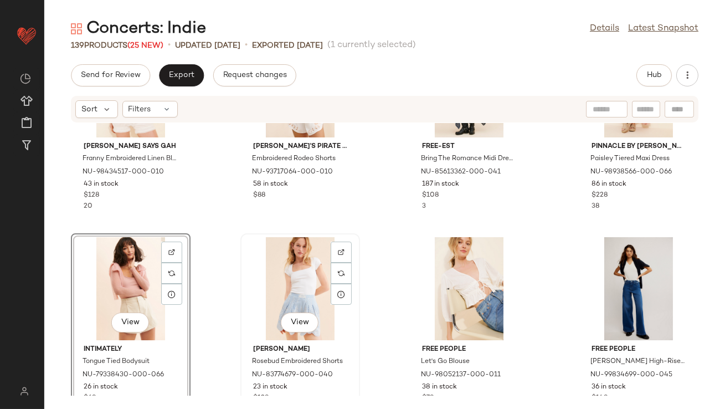
click at [280, 272] on div "View" at bounding box center [300, 288] width 112 height 103
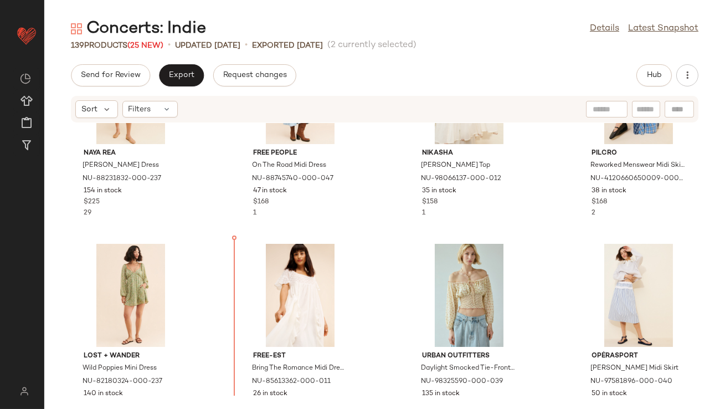
scroll to position [927, 0]
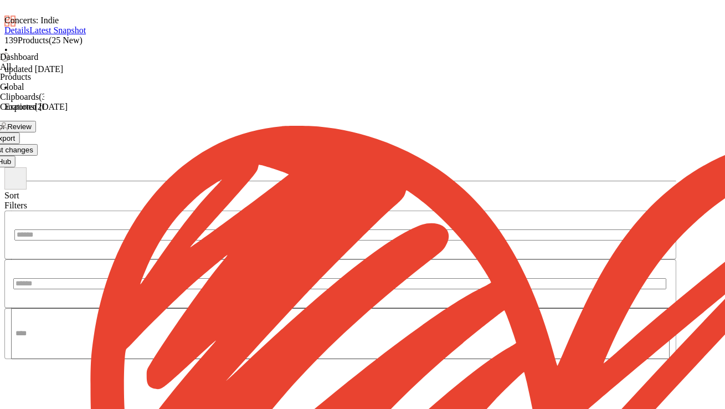
scroll to position [937, 0]
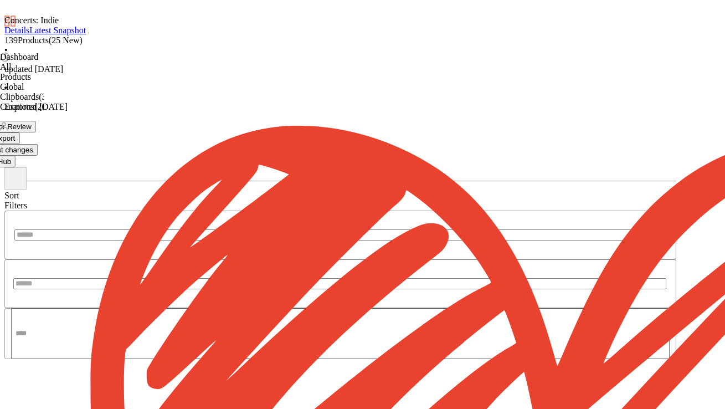
scroll to position [677, 0]
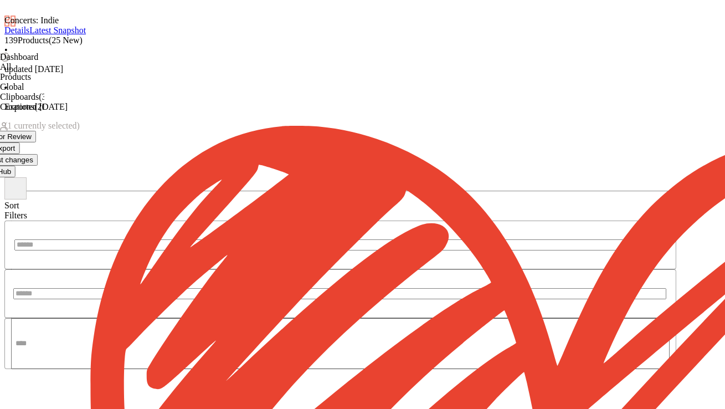
scroll to position [662, 0]
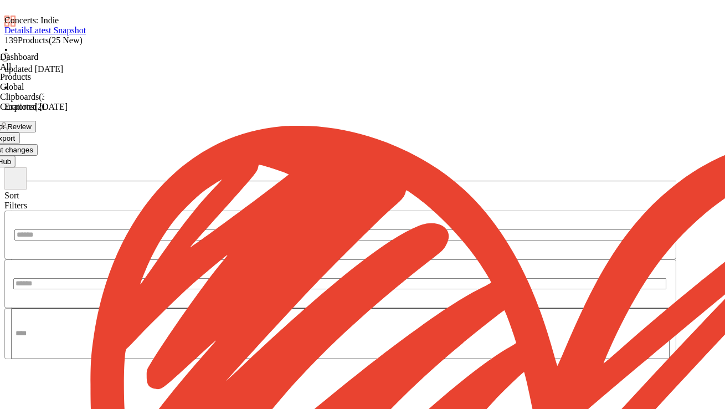
scroll to position [1751, 0]
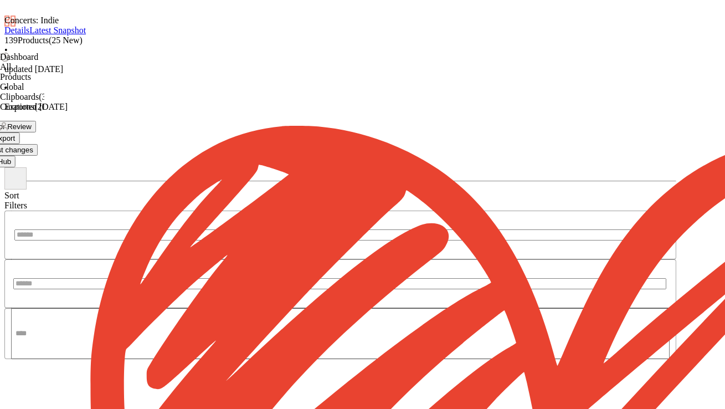
scroll to position [2014, 0]
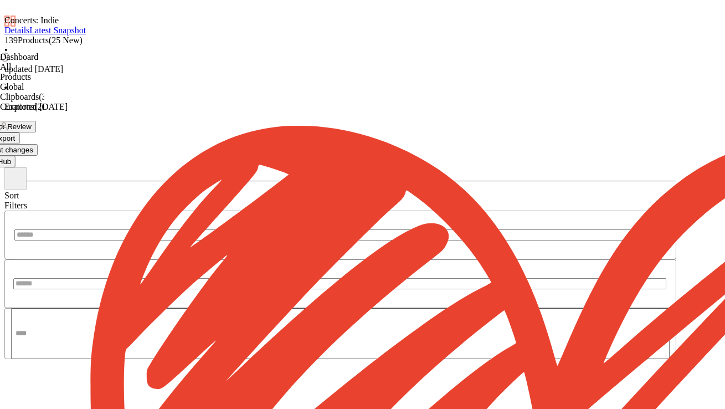
scroll to position [2331, 0]
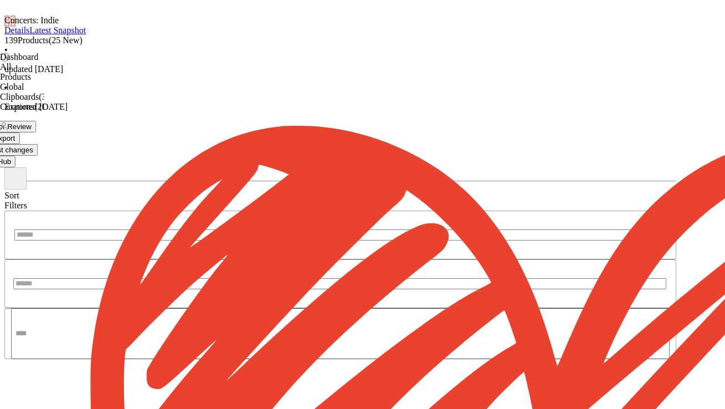
scroll to position [2721, 0]
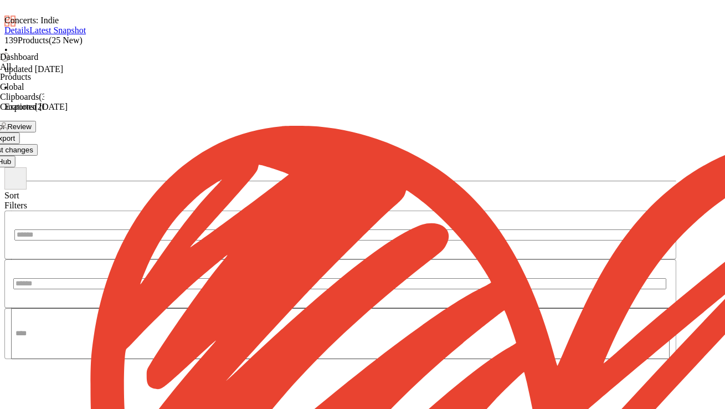
scroll to position [2809, 0]
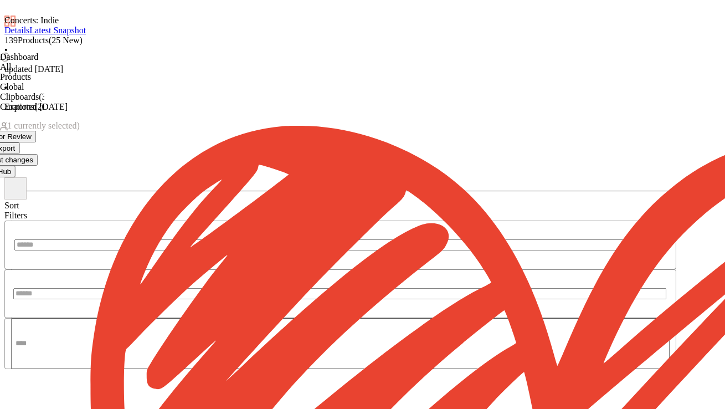
scroll to position [2432, 0]
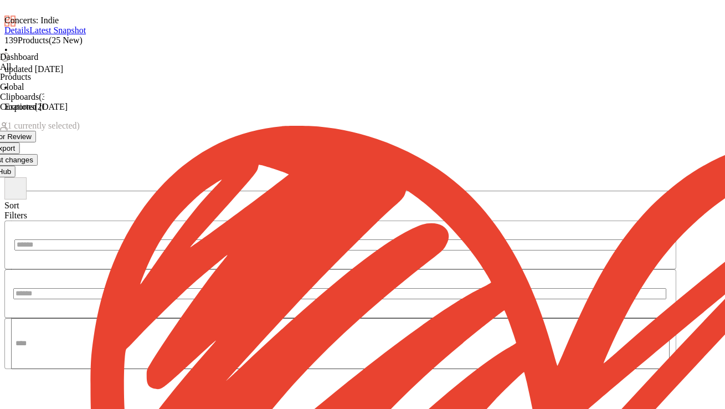
scroll to position [2432, 0]
drag, startPoint x: 127, startPoint y: 346, endPoint x: 135, endPoint y: 342, distance: 8.7
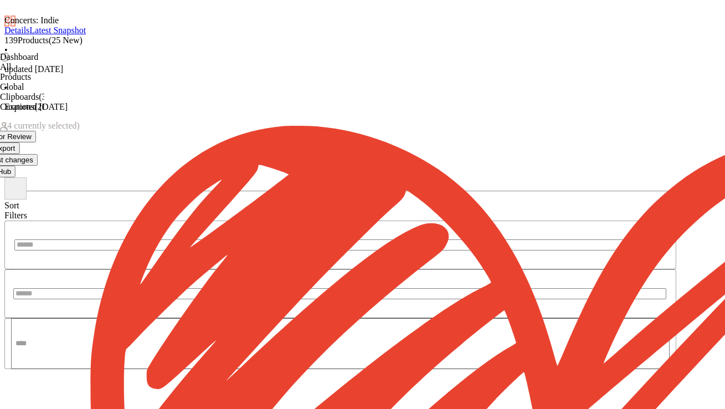
drag, startPoint x: 612, startPoint y: 168, endPoint x: 605, endPoint y: 168, distance: 7.2
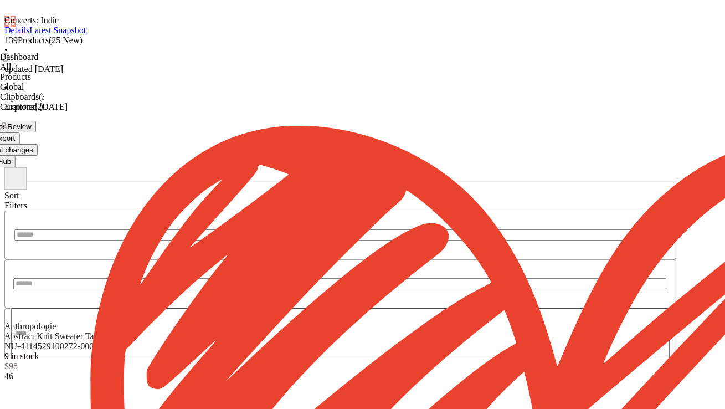
scroll to position [0, 0]
click at [20, 132] on button "Export" at bounding box center [4, 138] width 30 height 12
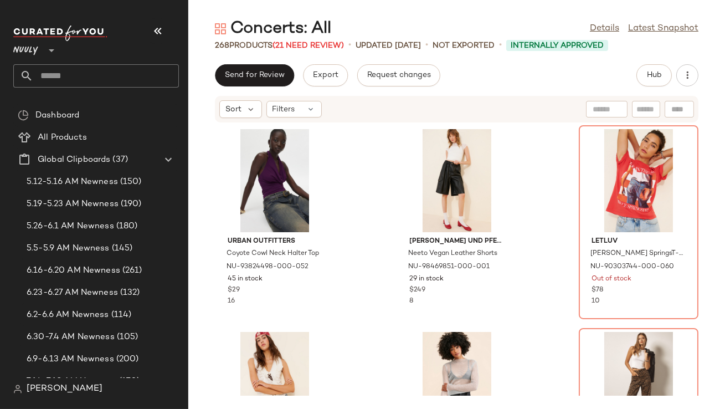
click at [155, 30] on icon "button" at bounding box center [157, 30] width 13 height 13
